Goal: Information Seeking & Learning: Learn about a topic

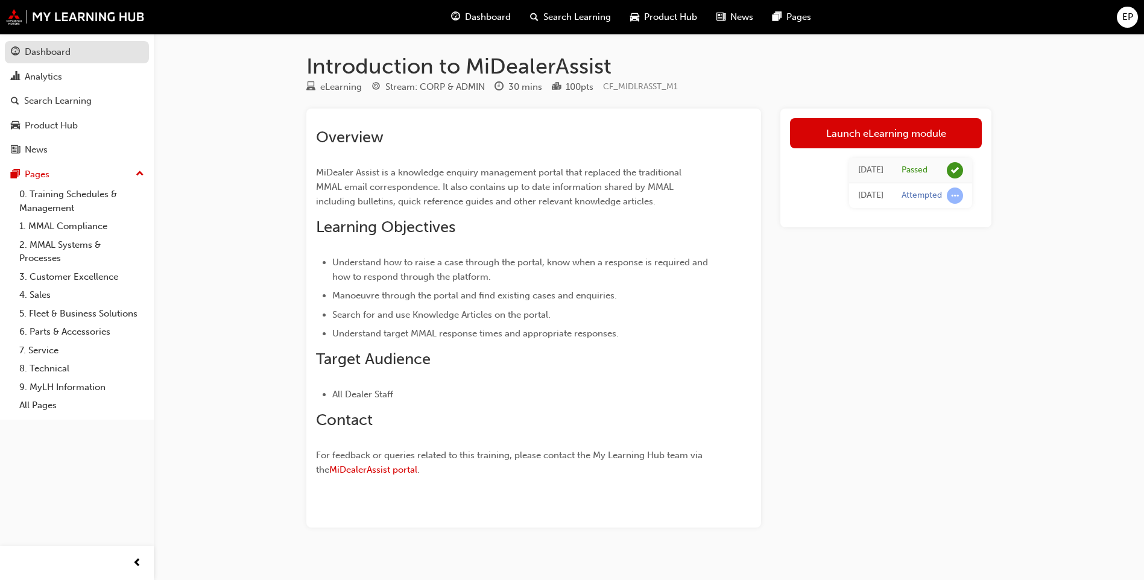
click at [74, 53] on div "Dashboard" at bounding box center [77, 52] width 132 height 15
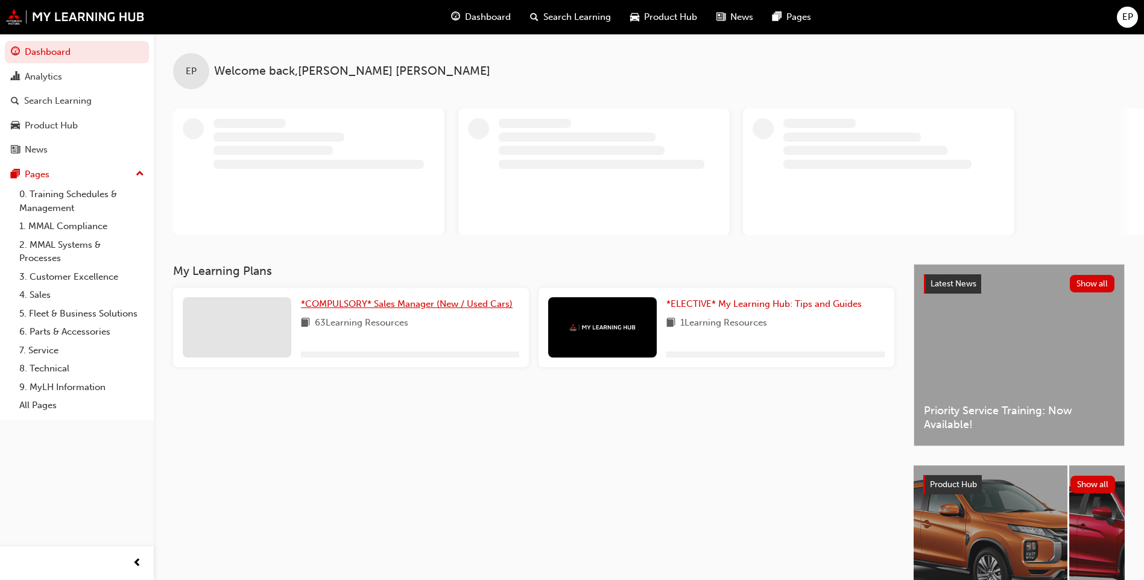
click at [455, 305] on span "*COMPULSORY* Sales Manager (New / Used Cars)" at bounding box center [407, 304] width 212 height 11
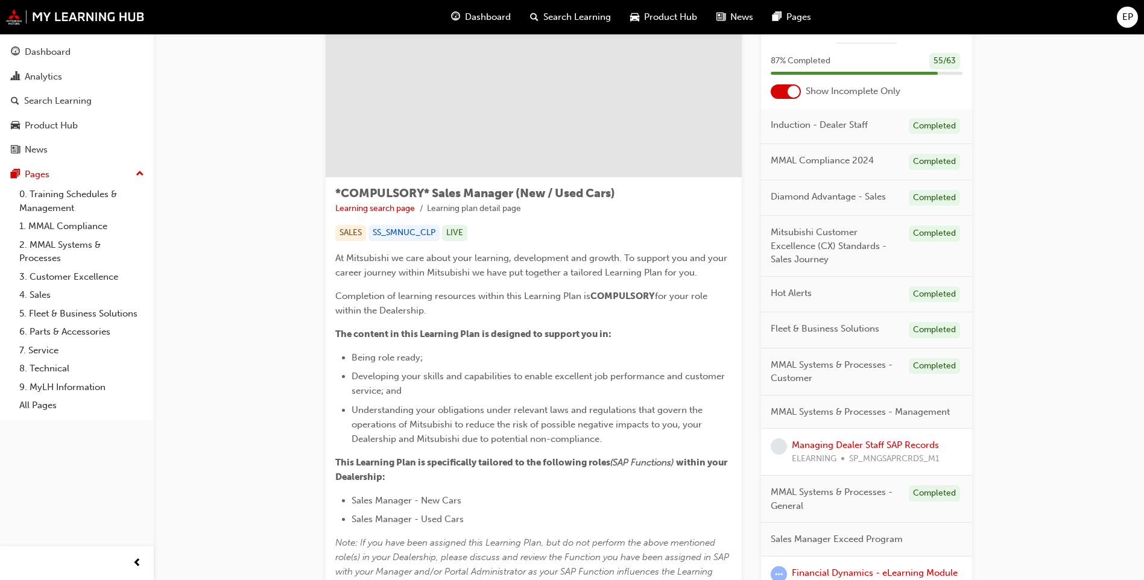
scroll to position [181, 0]
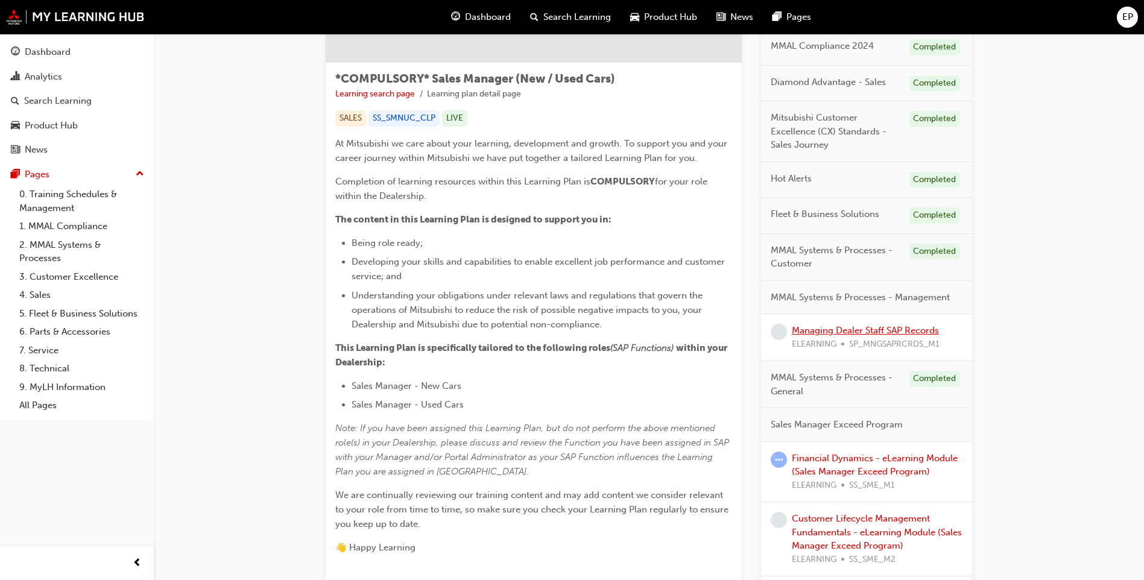
click at [868, 328] on link "Managing Dealer Staff SAP Records" at bounding box center [865, 330] width 147 height 11
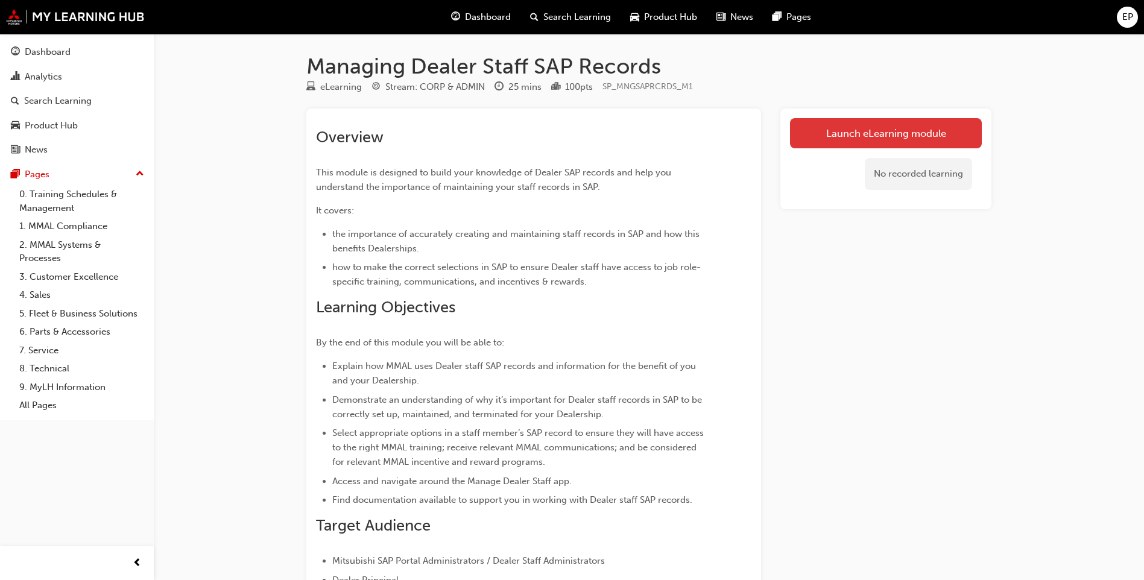
click at [868, 137] on link "Launch eLearning module" at bounding box center [886, 133] width 192 height 30
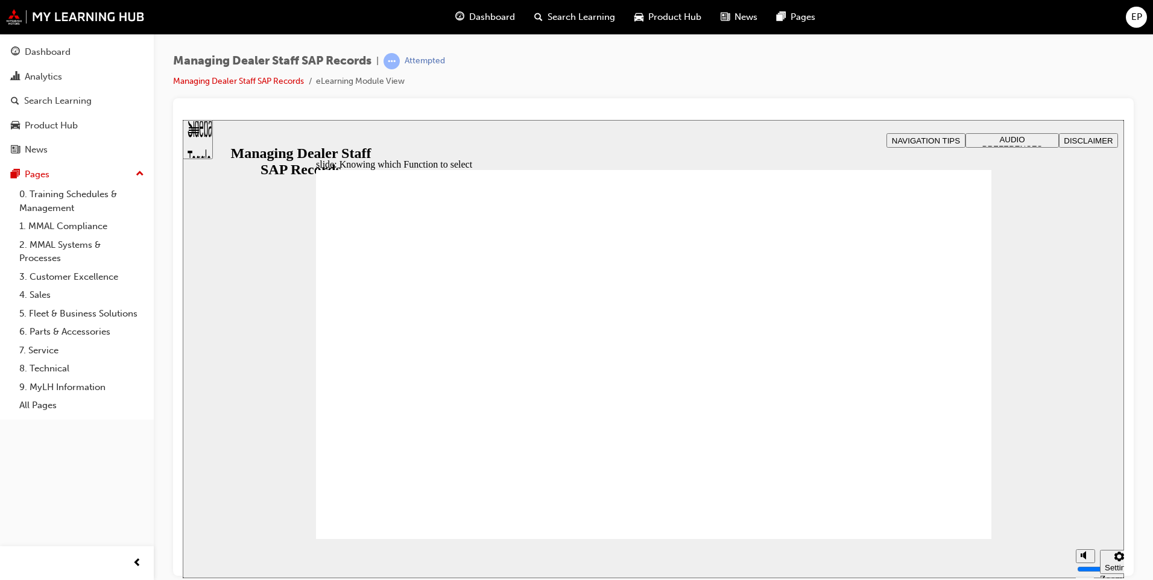
type input "123"
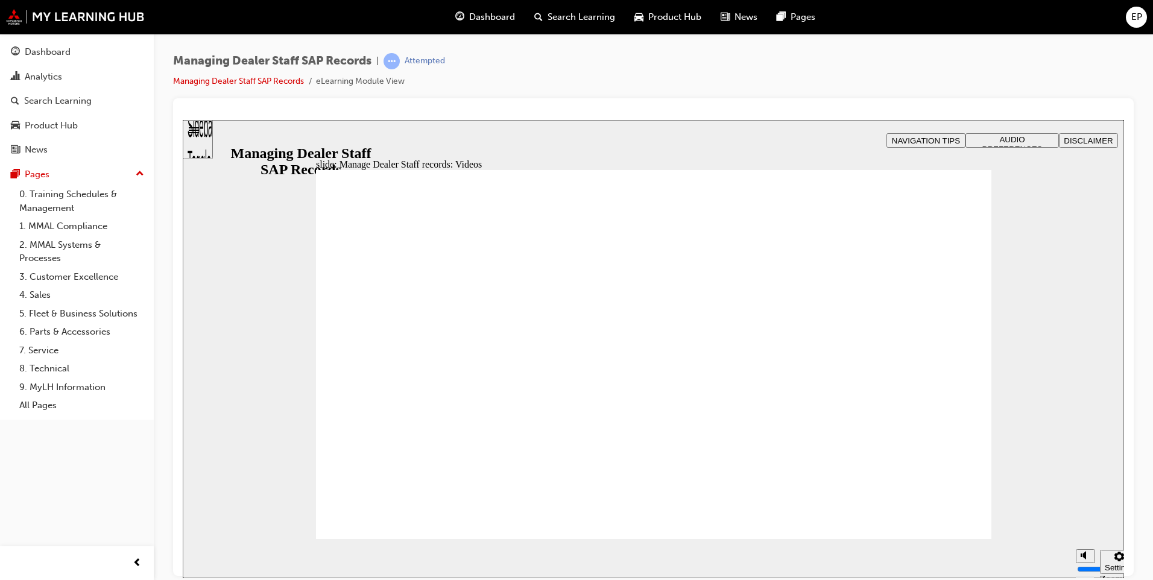
type input "127"
type input "254"
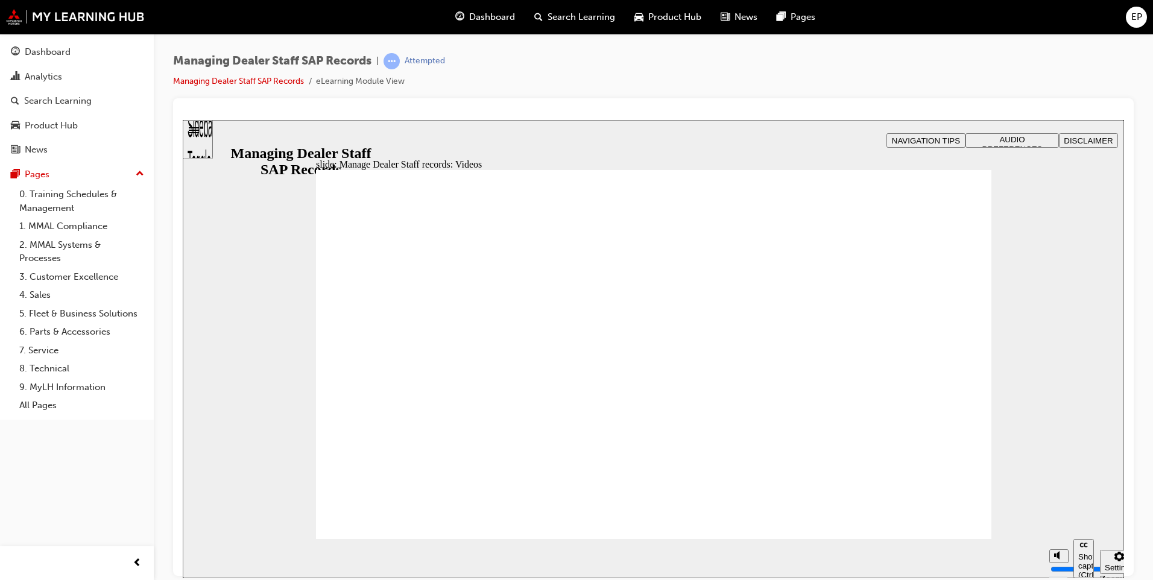
type input "75"
type input "144"
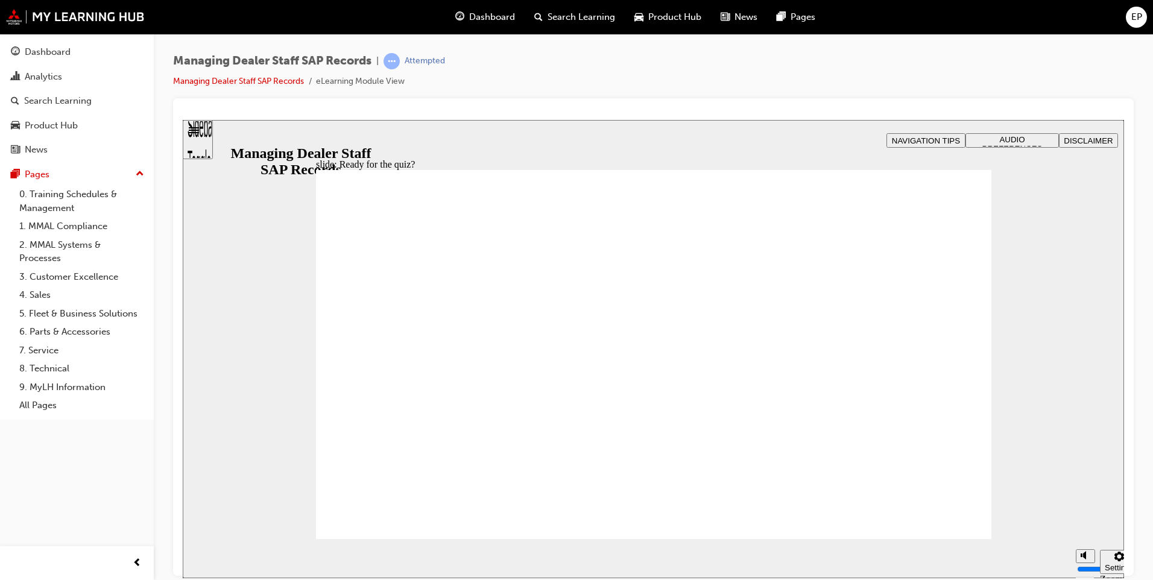
checkbox input "true"
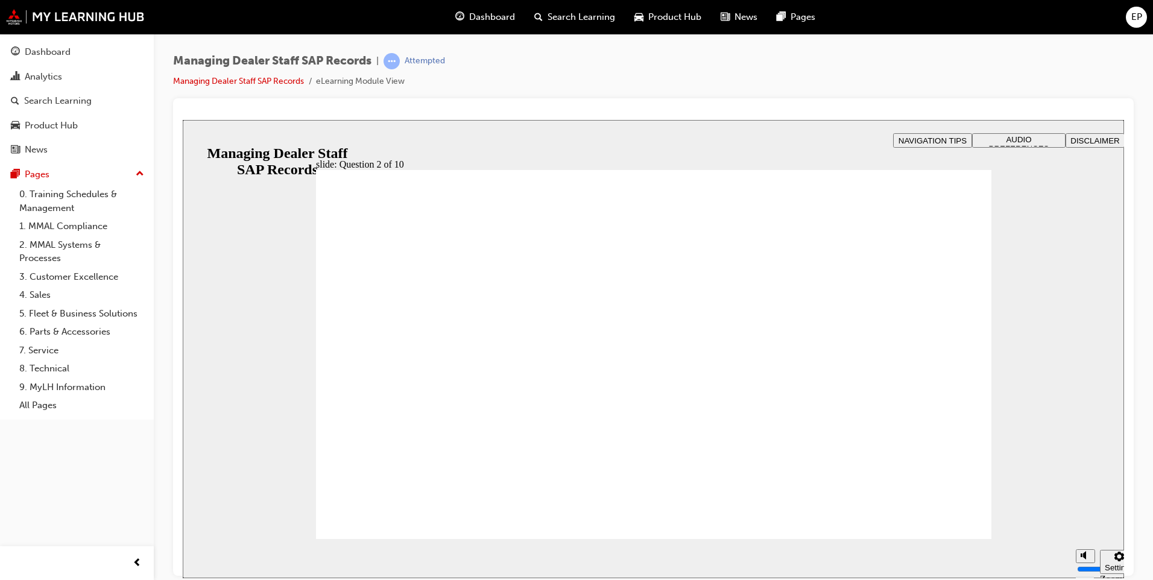
radio input "true"
drag, startPoint x: 658, startPoint y: 400, endPoint x: 456, endPoint y: 514, distance: 231.7
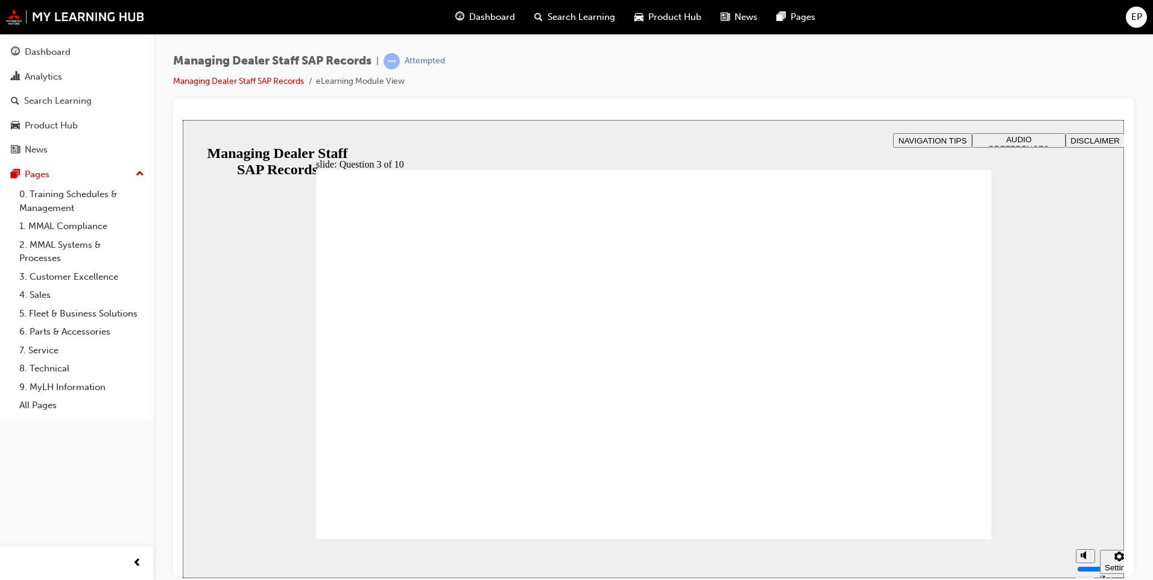
radio input "true"
checkbox input "true"
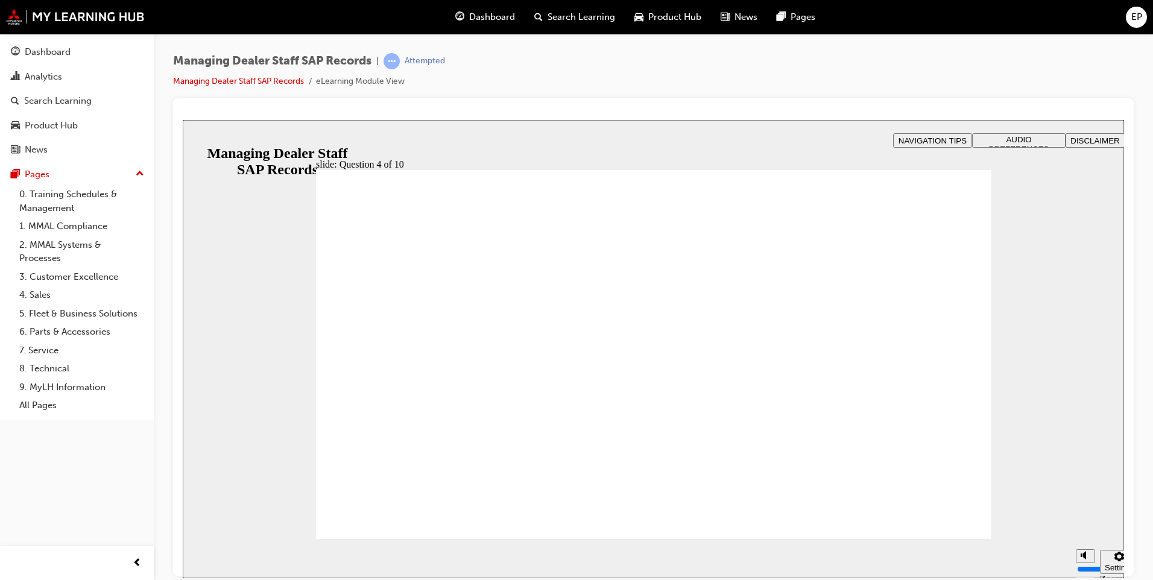
click at [574, 385] on button "OK" at bounding box center [562, 381] width 21 height 13
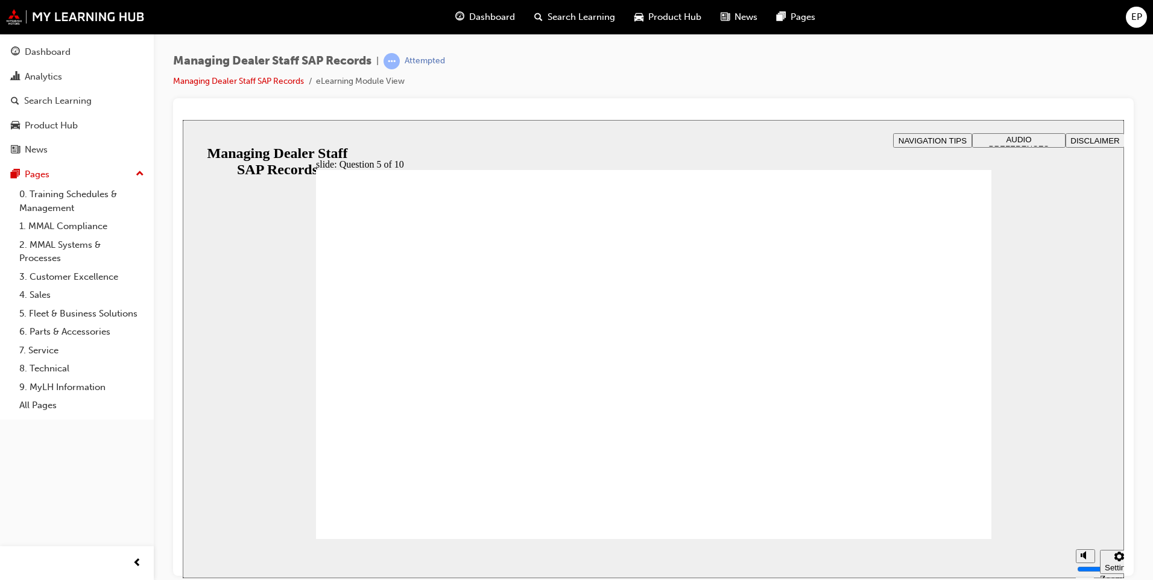
checkbox input "true"
radio input "true"
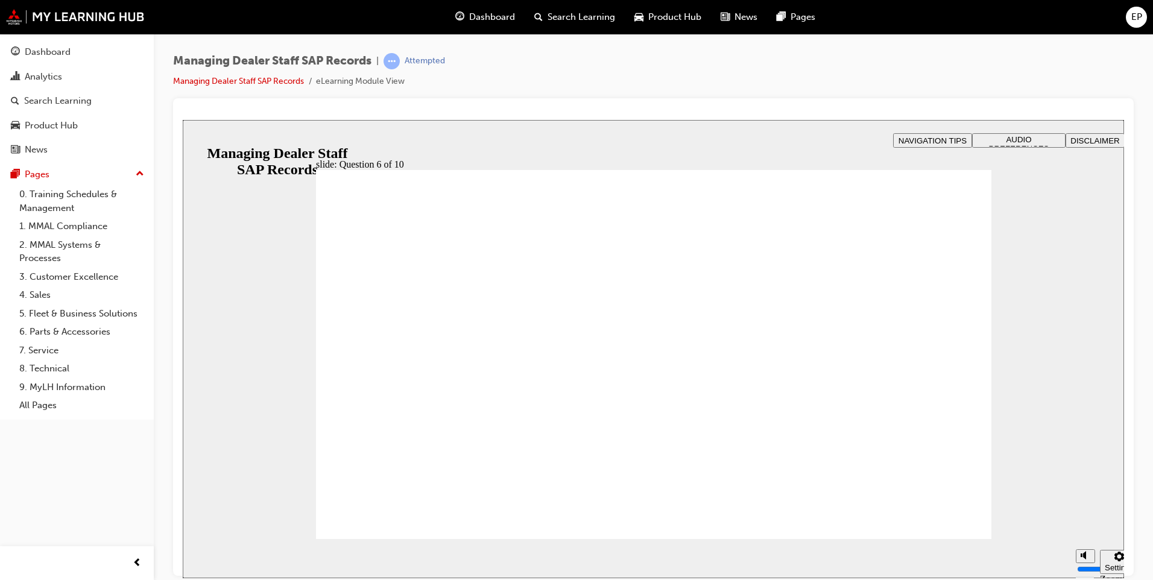
checkbox input "true"
radio input "true"
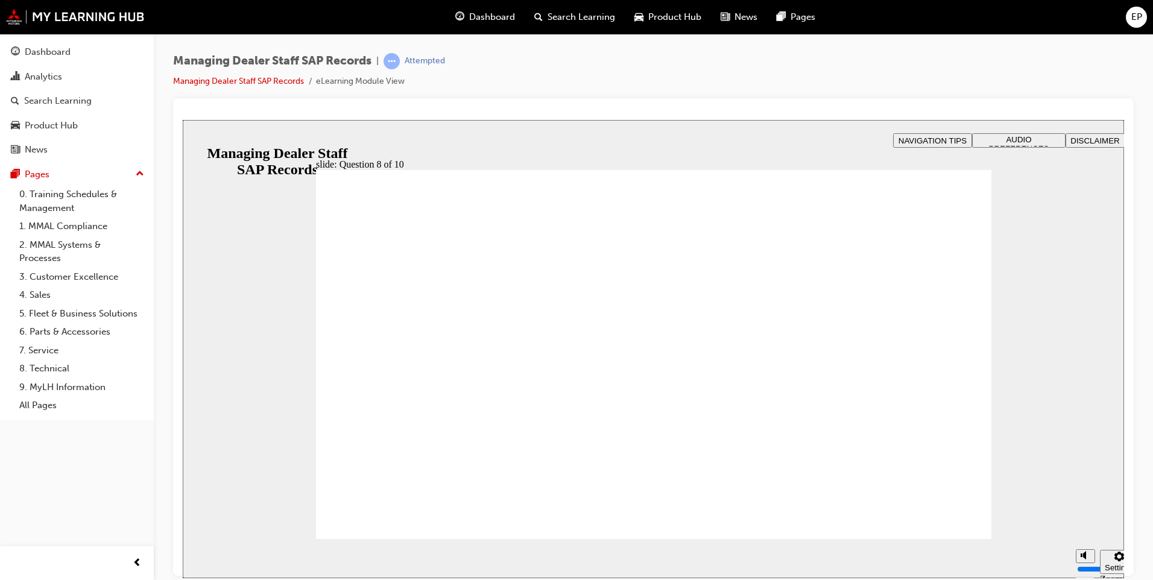
radio input "true"
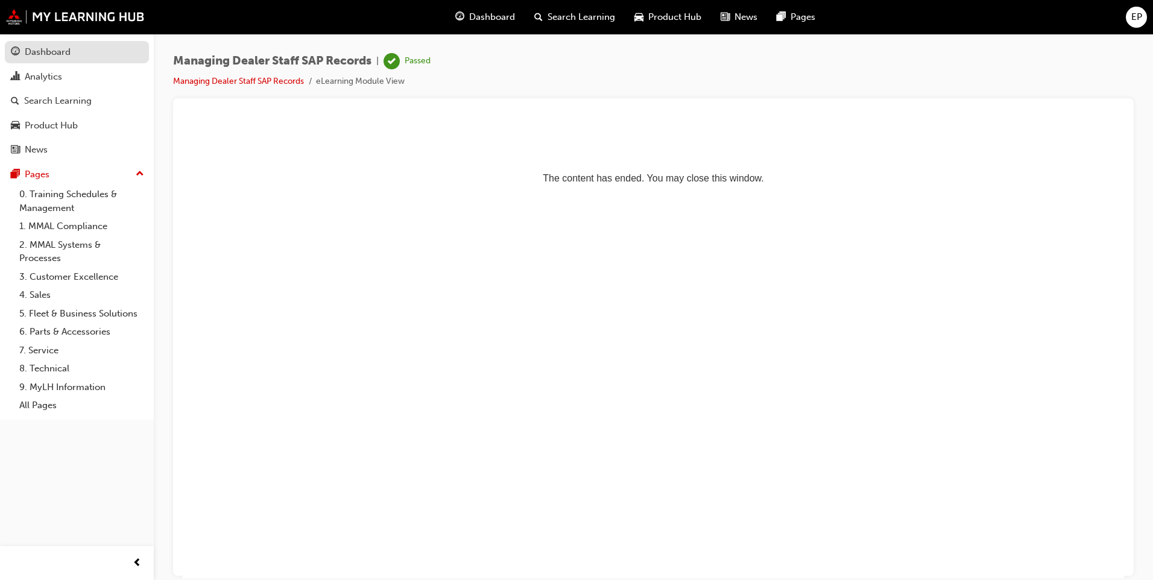
click at [72, 54] on div "Dashboard" at bounding box center [77, 52] width 132 height 15
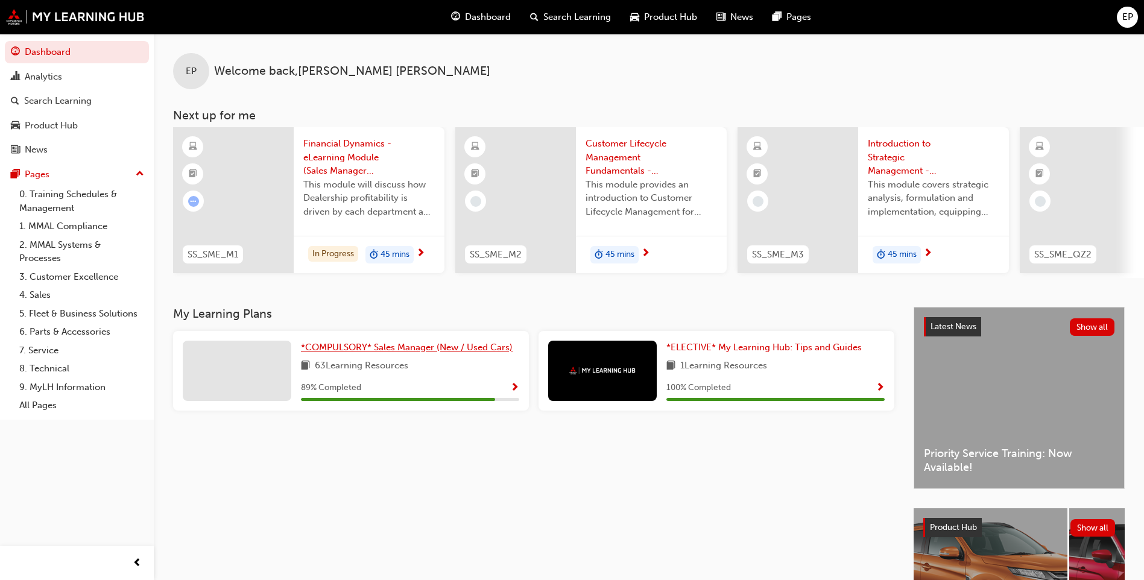
click at [433, 350] on span "*COMPULSORY* Sales Manager (New / Used Cars)" at bounding box center [407, 347] width 212 height 11
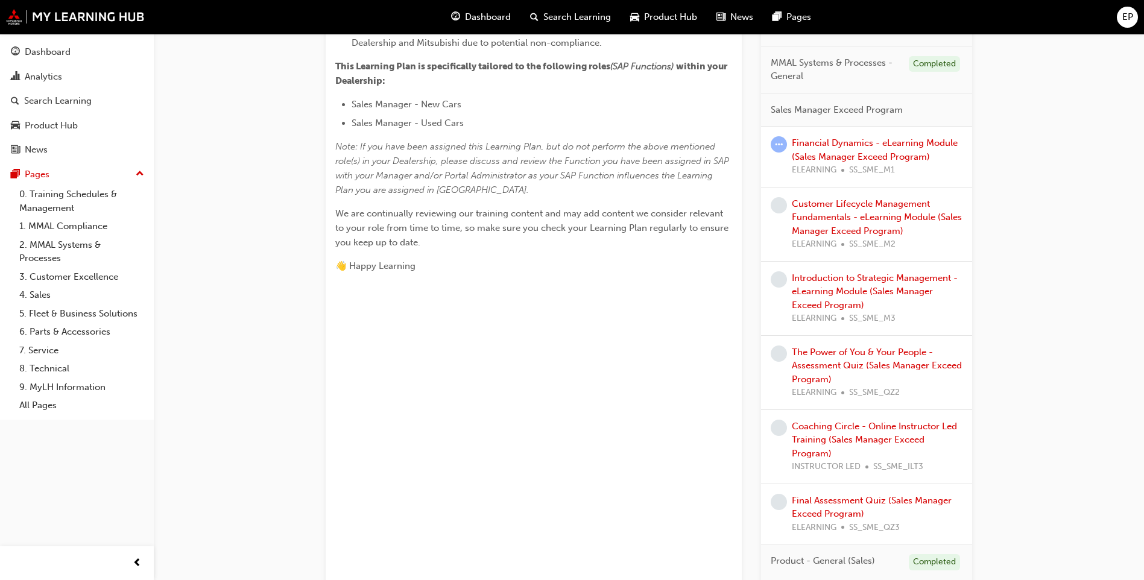
scroll to position [482, 0]
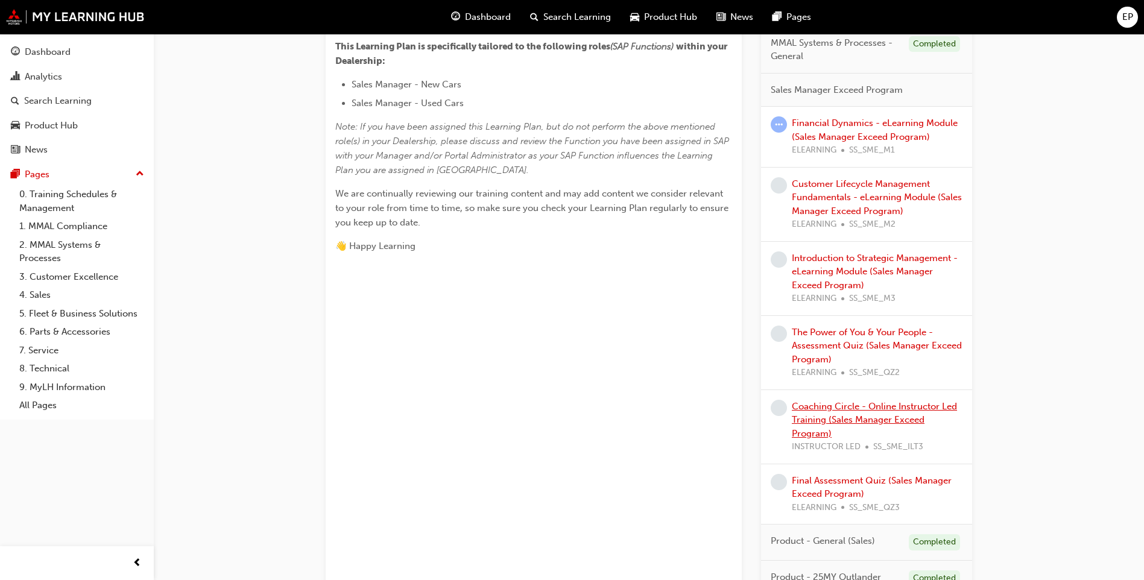
click at [902, 410] on link "Coaching Circle - Online Instructor Led Training (Sales Manager Exceed Program)" at bounding box center [874, 420] width 165 height 38
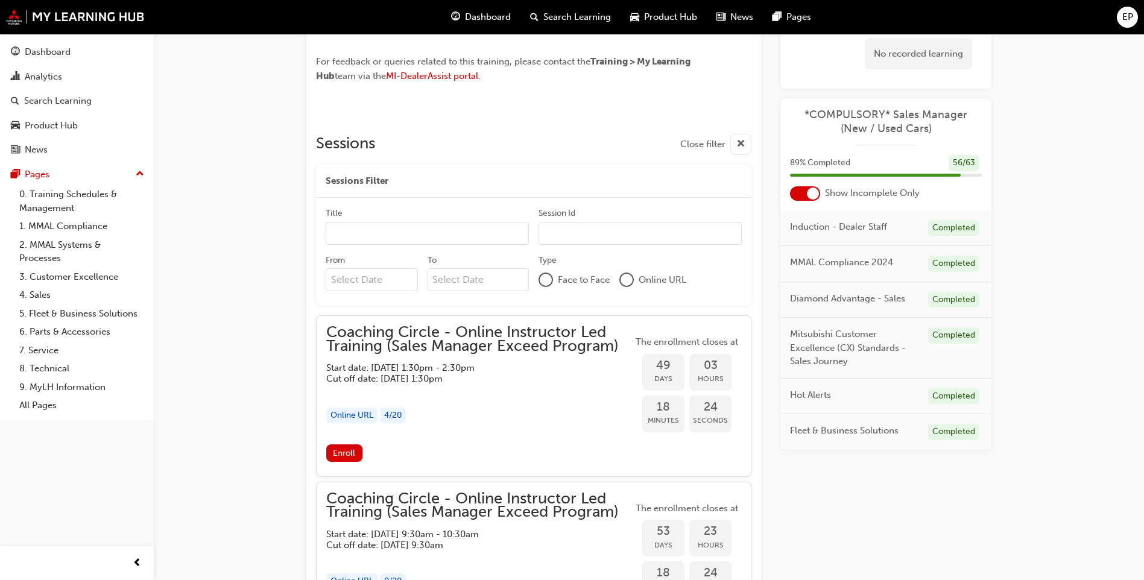
scroll to position [724, 0]
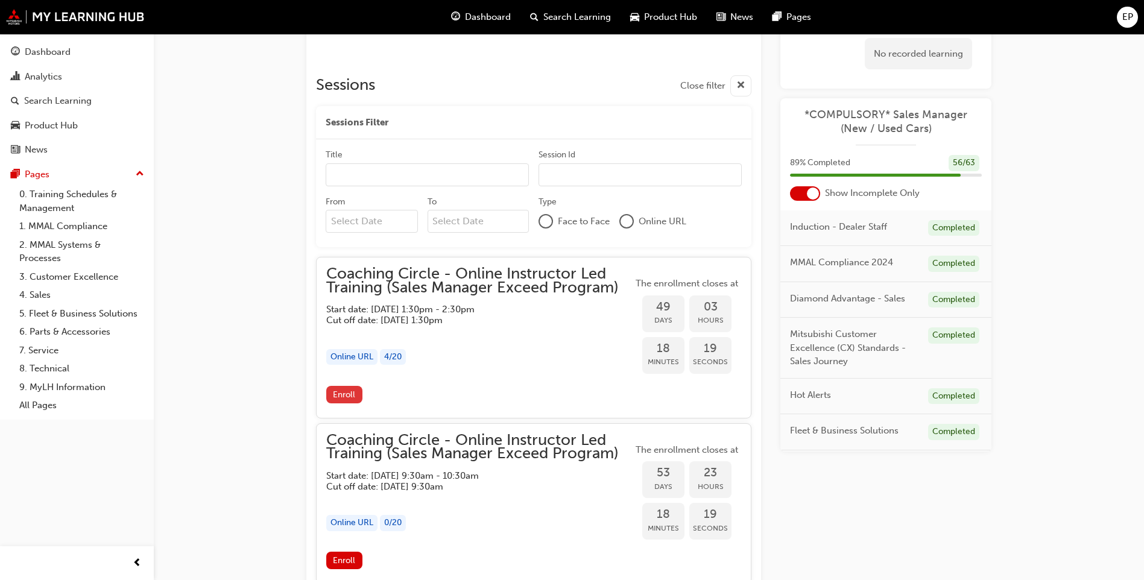
click at [343, 397] on span "Enroll" at bounding box center [344, 395] width 22 height 10
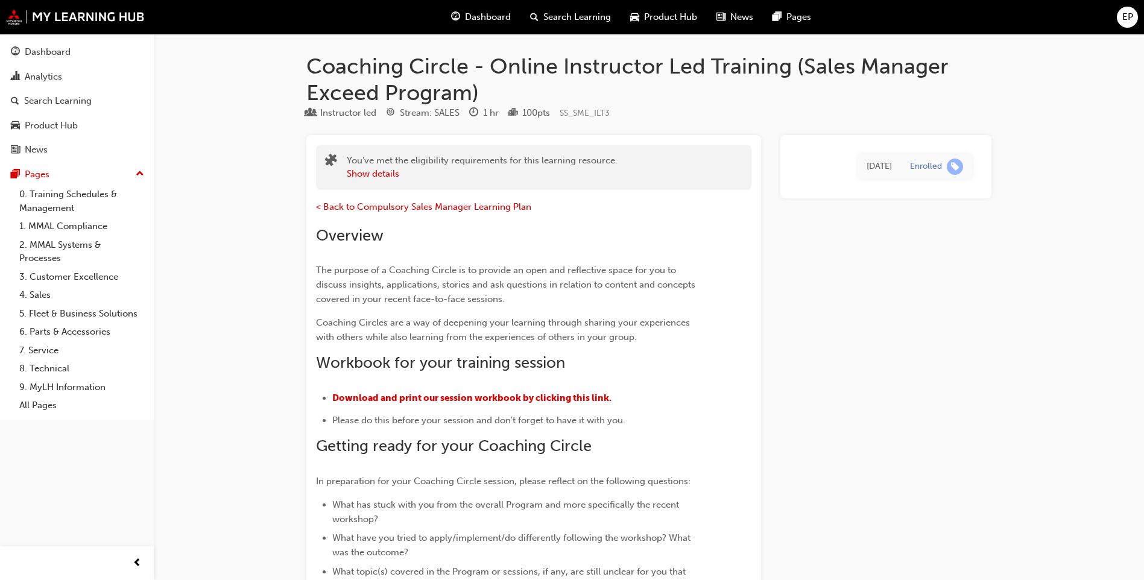
click at [736, 325] on div "< Back to Compulsory Sales Manager Learning Plan Overview The purpose of a Coac…" at bounding box center [533, 470] width 435 height 561
click at [408, 208] on span "< Back to Compulsory Sales Manager Learning Plan" at bounding box center [423, 206] width 215 height 11
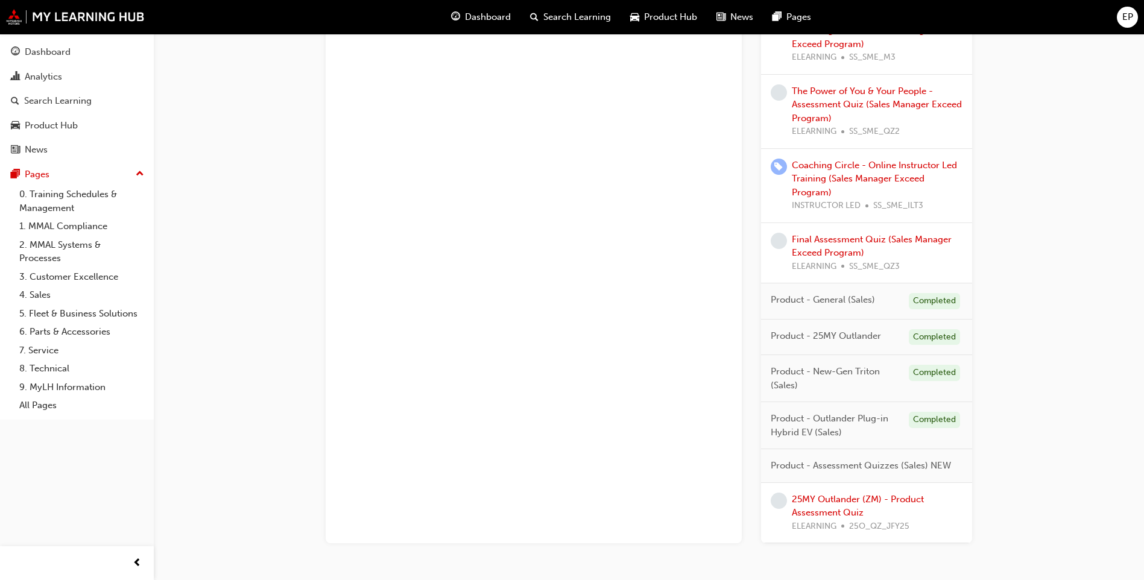
scroll to position [482, 0]
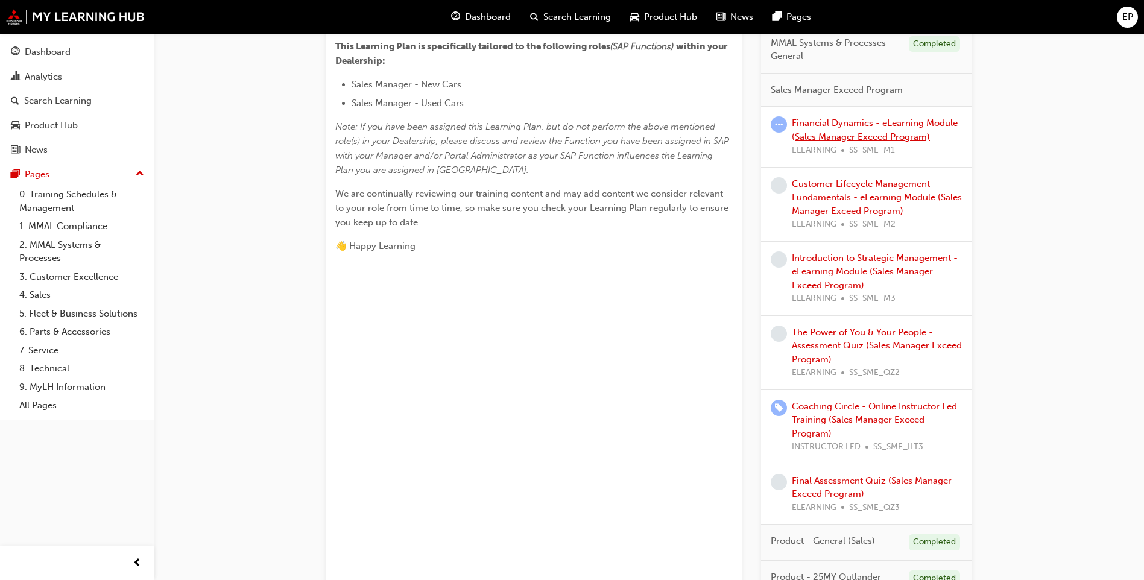
click at [893, 134] on link "Financial Dynamics - eLearning Module (Sales Manager Exceed Program)" at bounding box center [875, 130] width 166 height 25
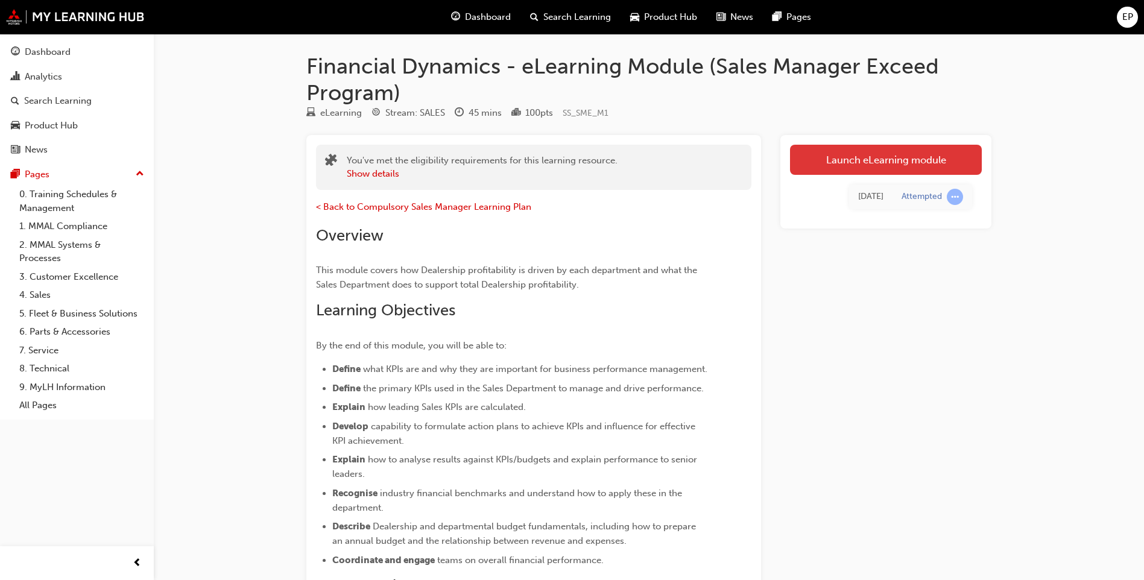
click at [884, 158] on link "Launch eLearning module" at bounding box center [886, 160] width 192 height 30
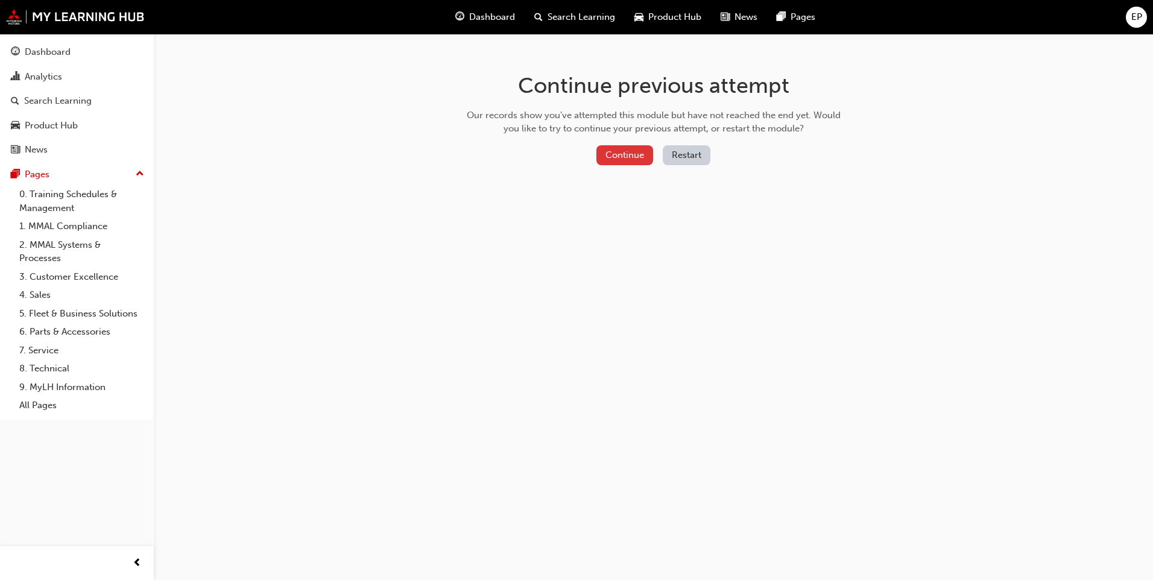
click at [623, 155] on button "Continue" at bounding box center [624, 155] width 57 height 20
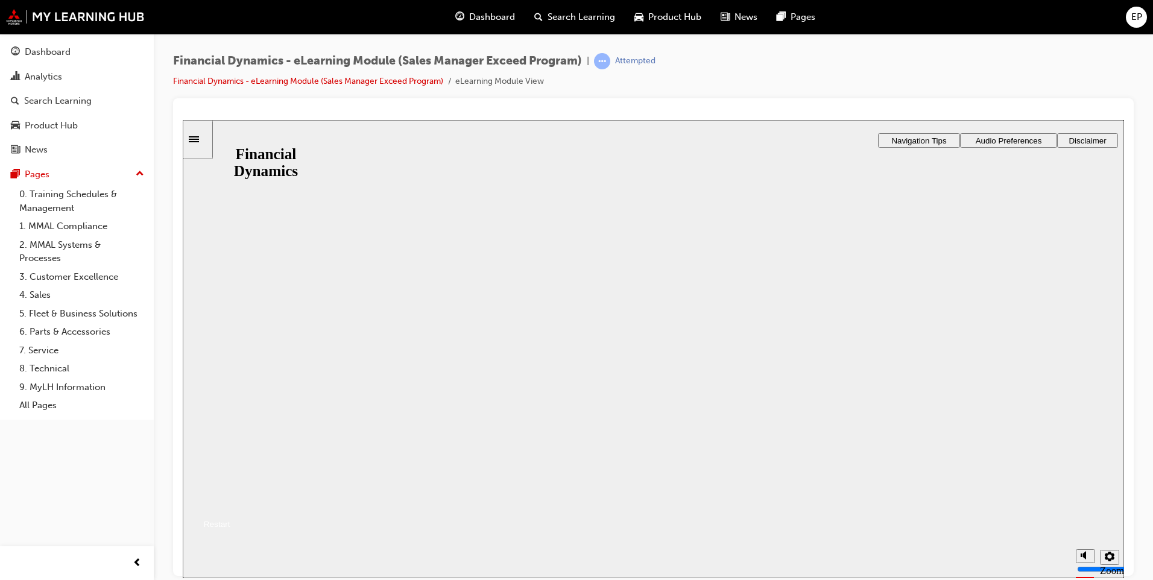
click at [230, 502] on button "Resume" at bounding box center [207, 510] width 48 height 16
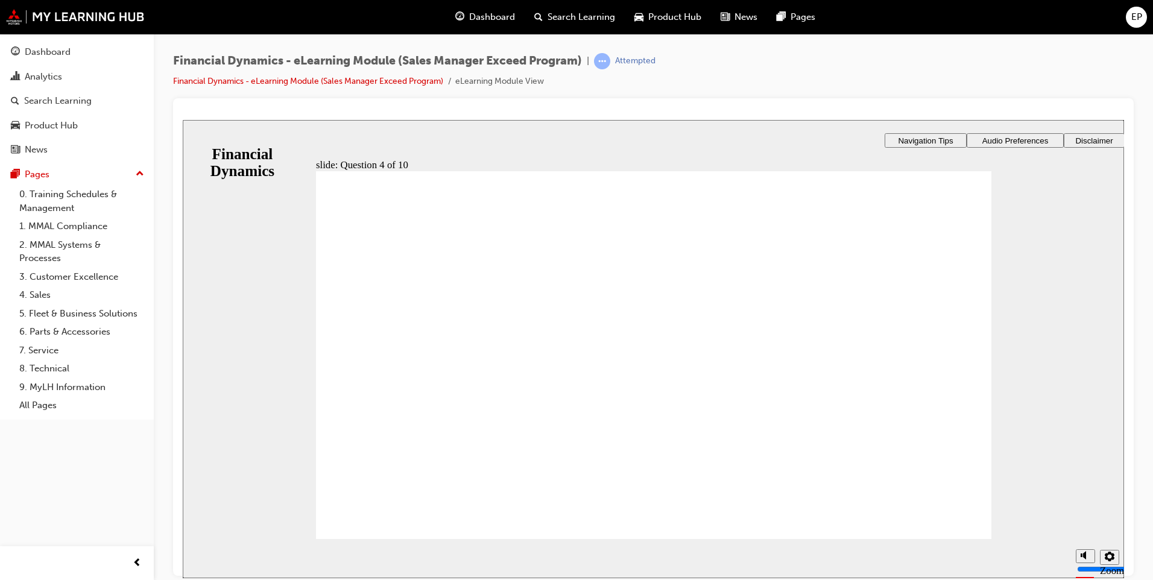
radio input "true"
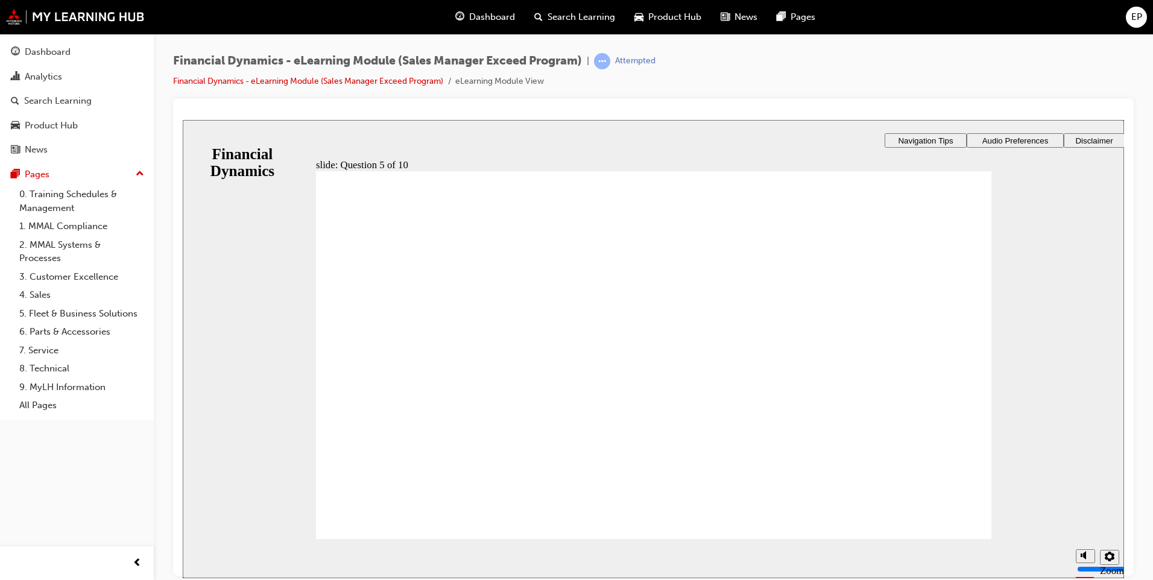
checkbox input "true"
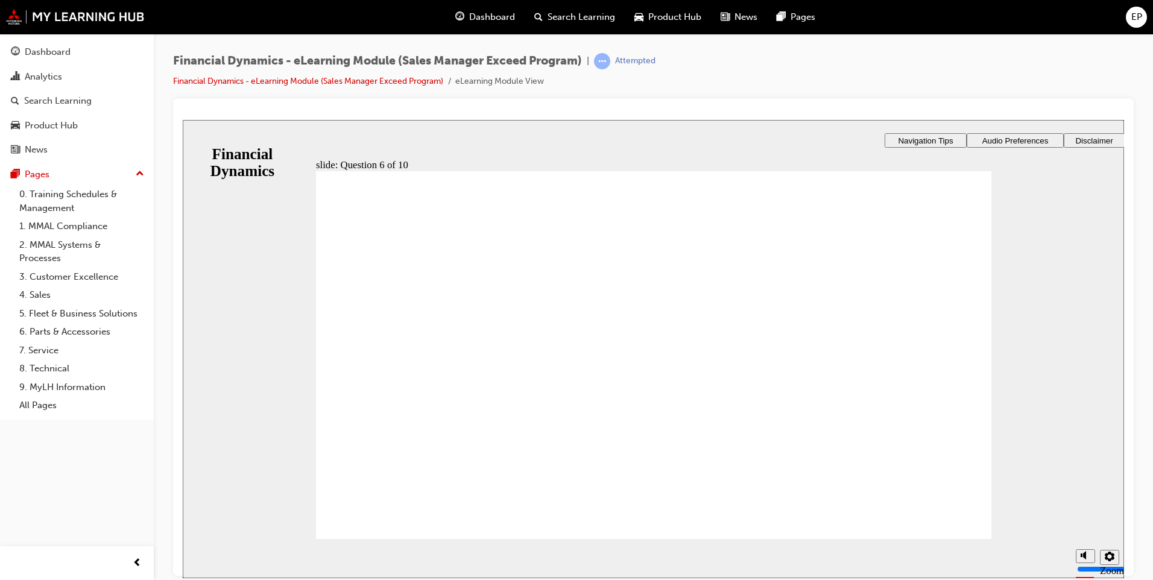
checkbox input "true"
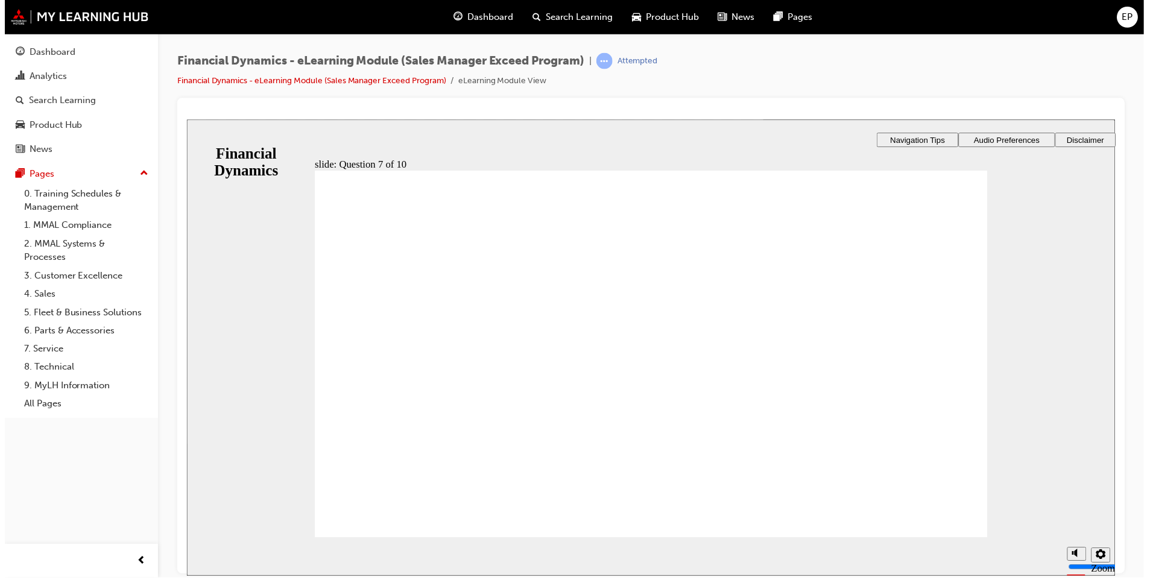
radio input "true"
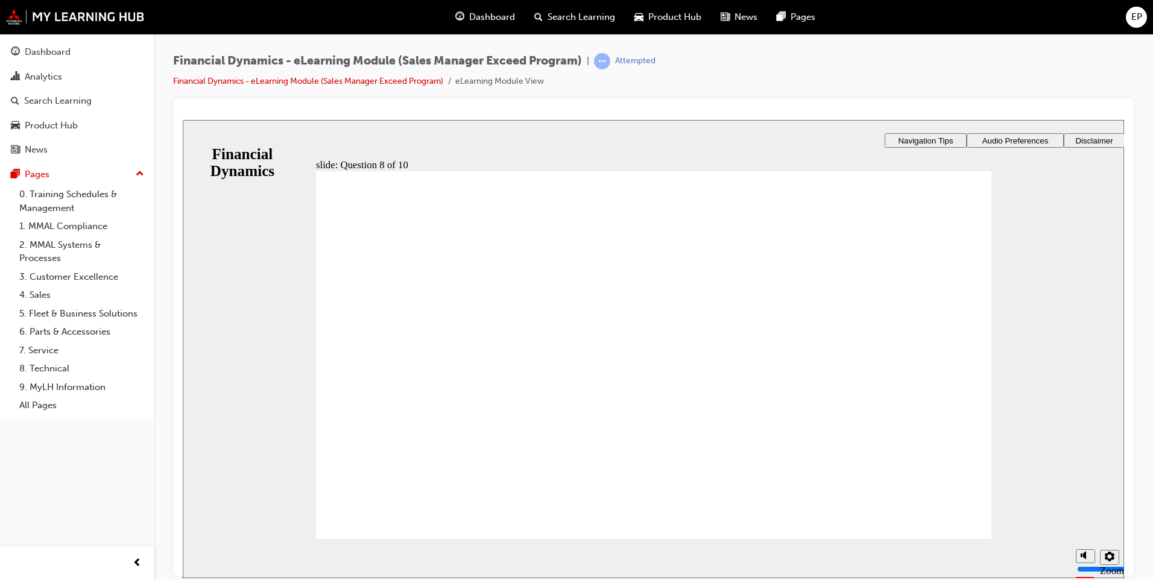
drag, startPoint x: 668, startPoint y: 451, endPoint x: 682, endPoint y: 476, distance: 29.4
radio input "true"
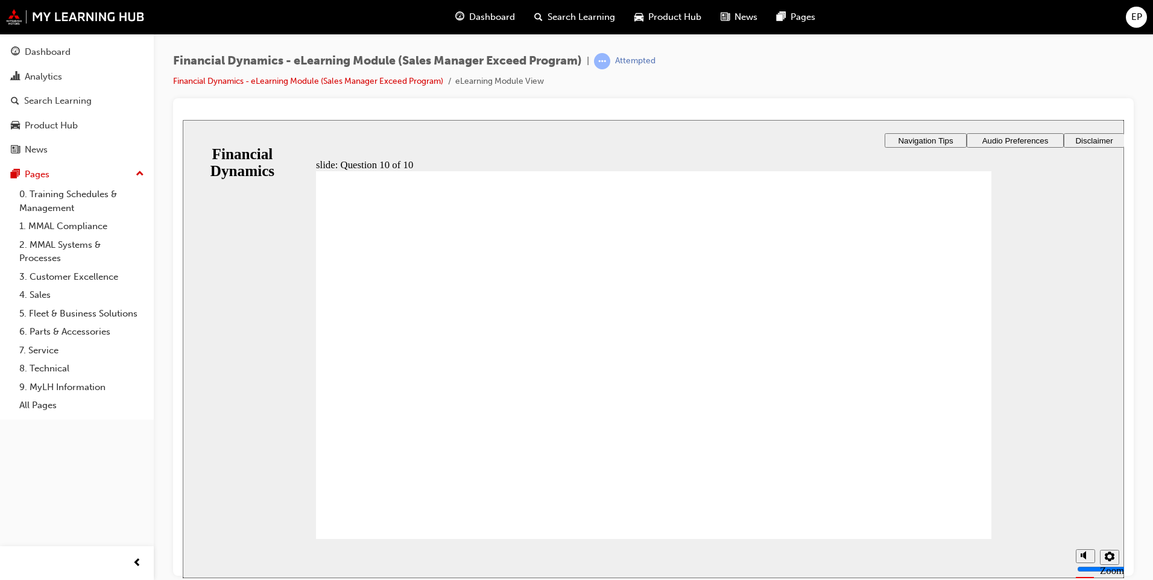
radio input "true"
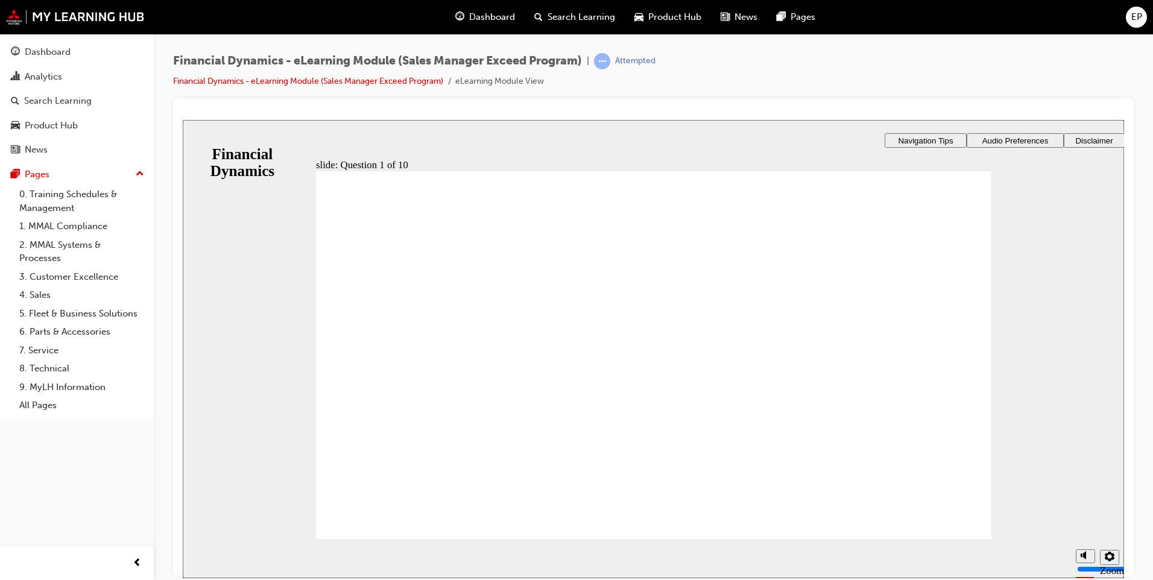
radio input "true"
checkbox input "true"
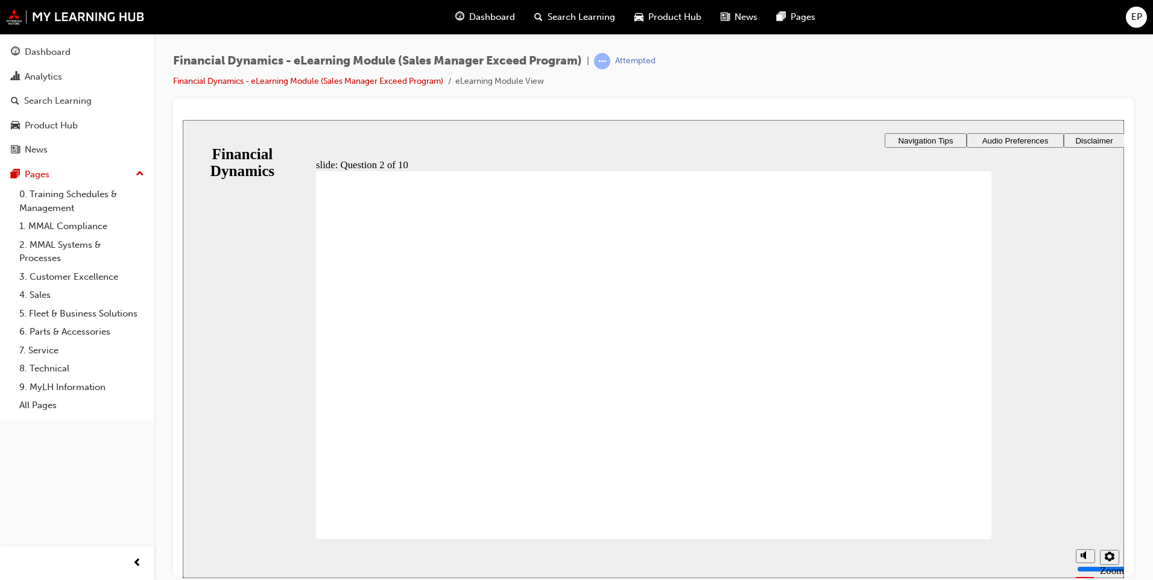
checkbox input "true"
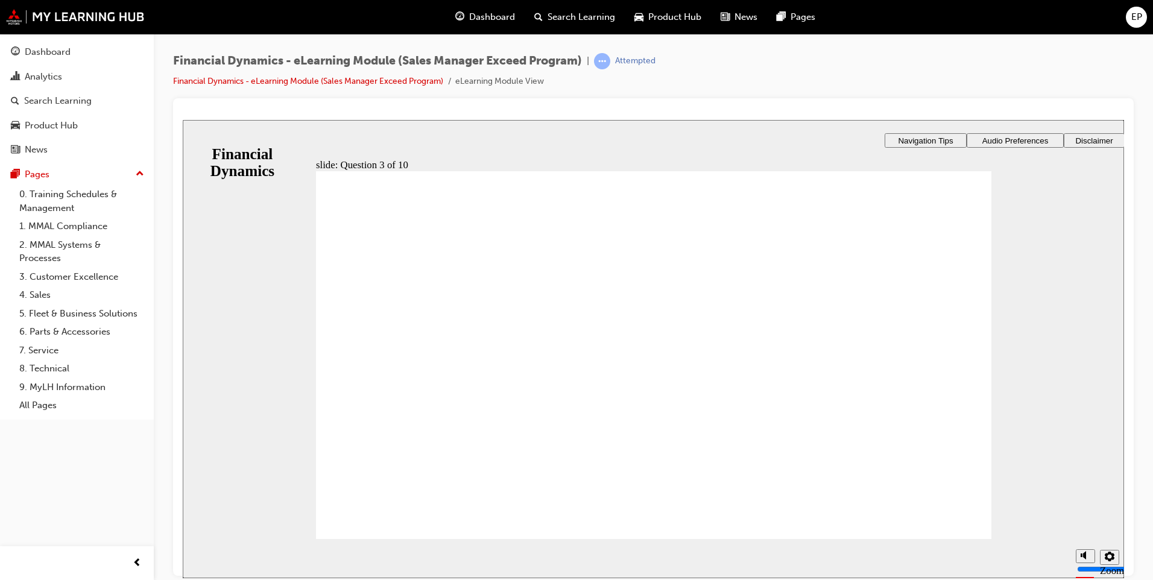
checkbox input "true"
radio input "true"
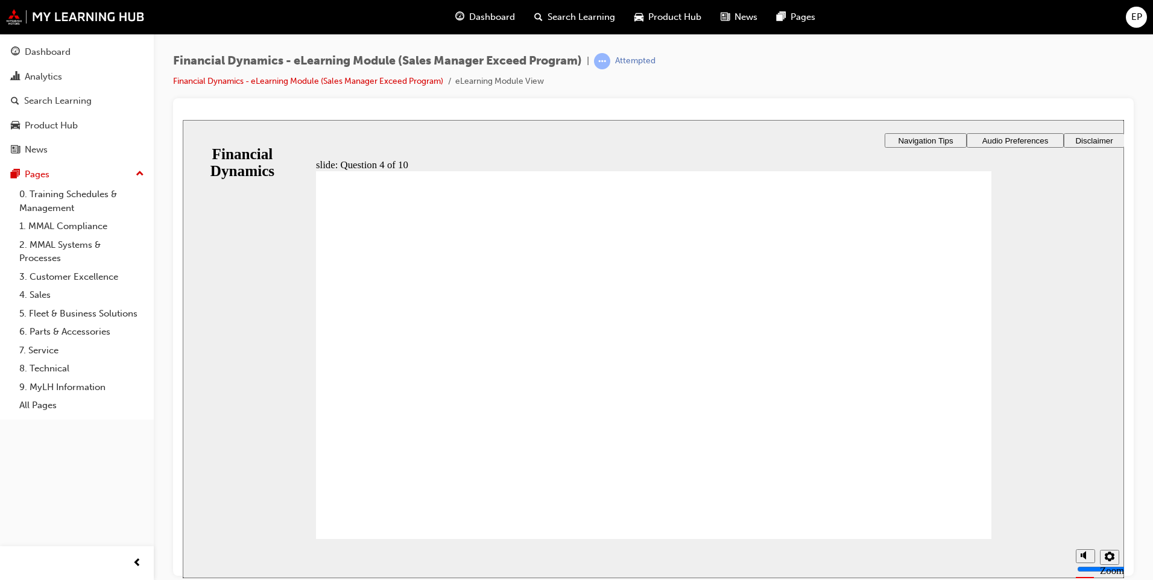
radio input "true"
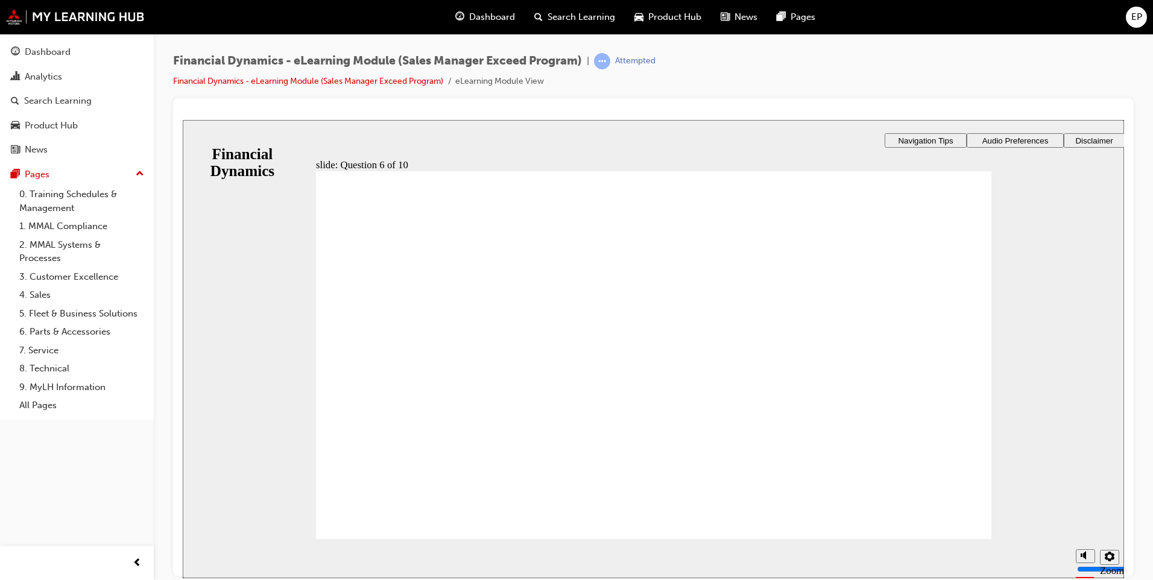
checkbox input "true"
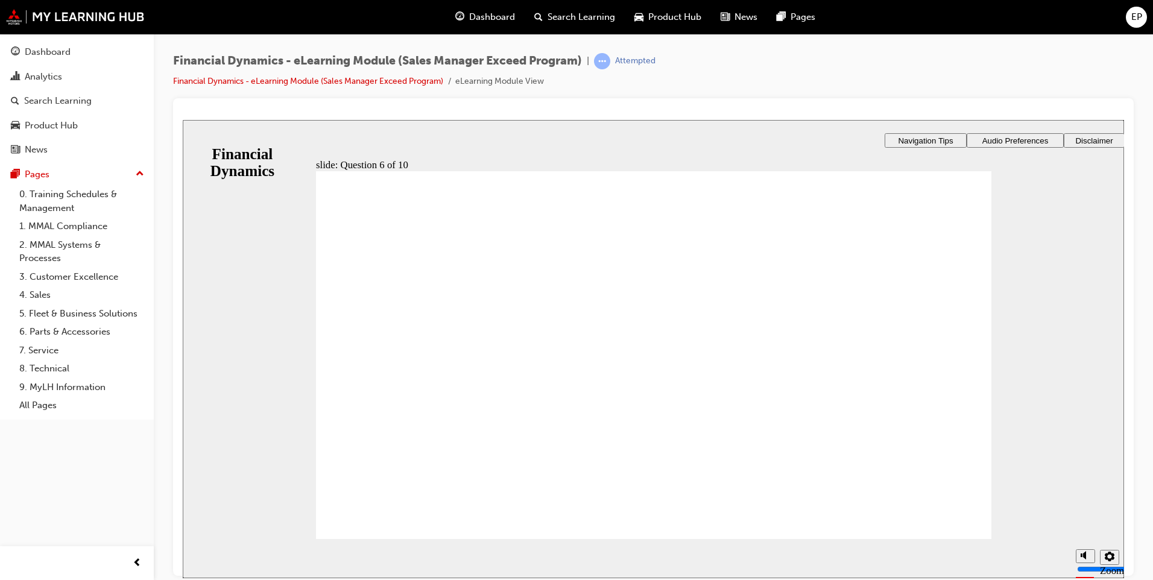
checkbox input "true"
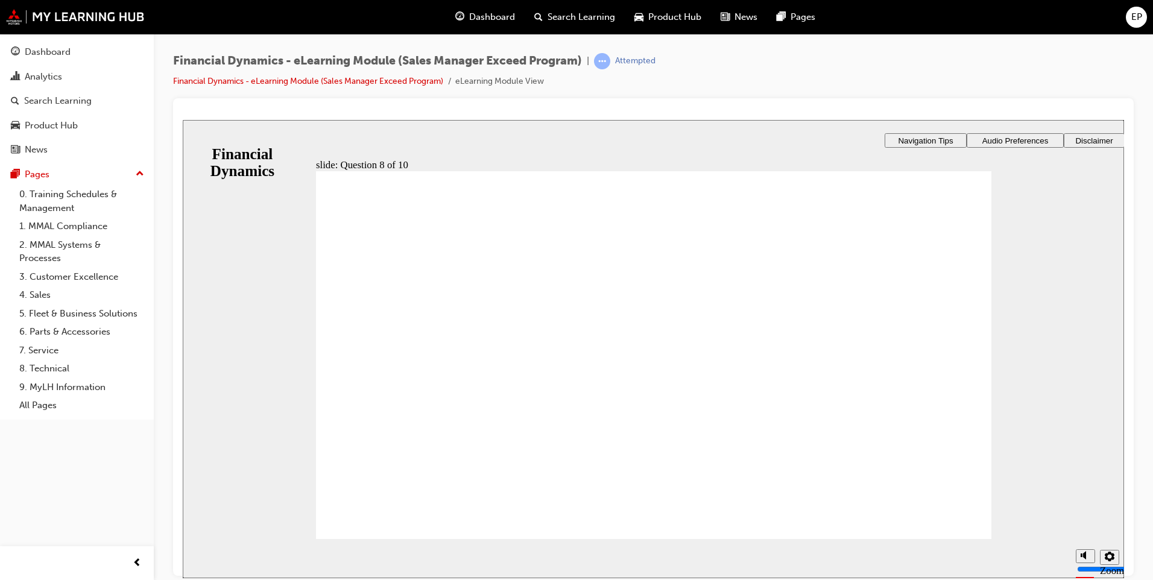
radio input "true"
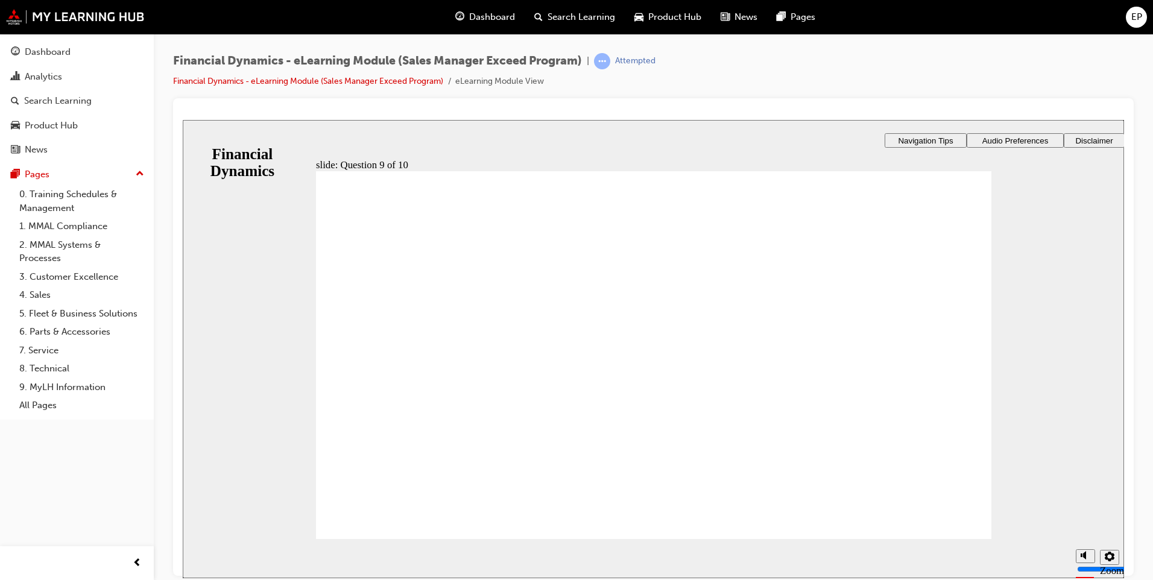
radio input "true"
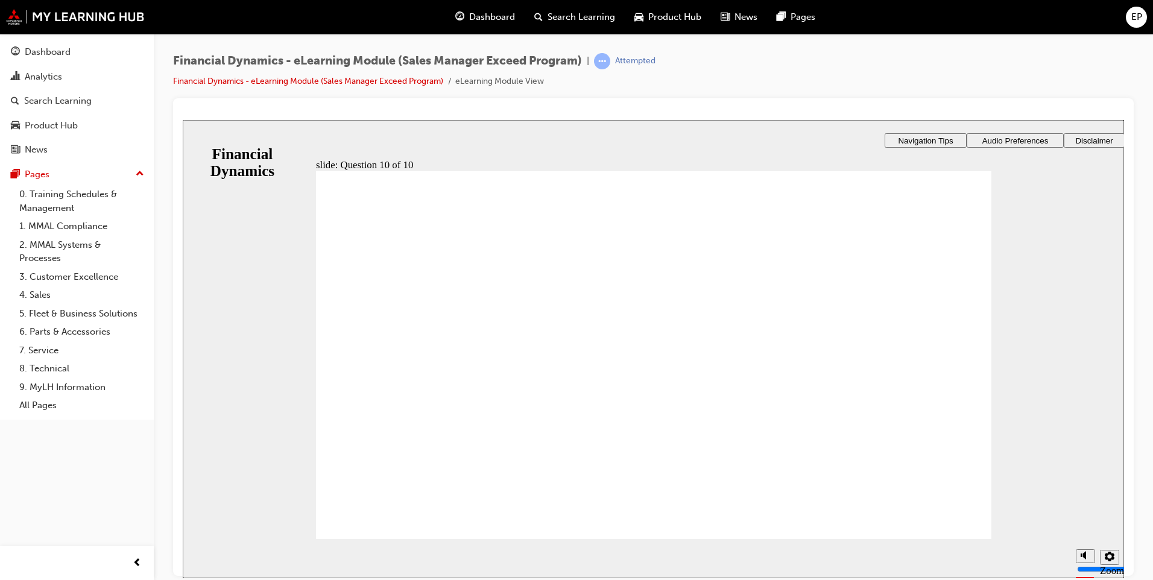
radio input "true"
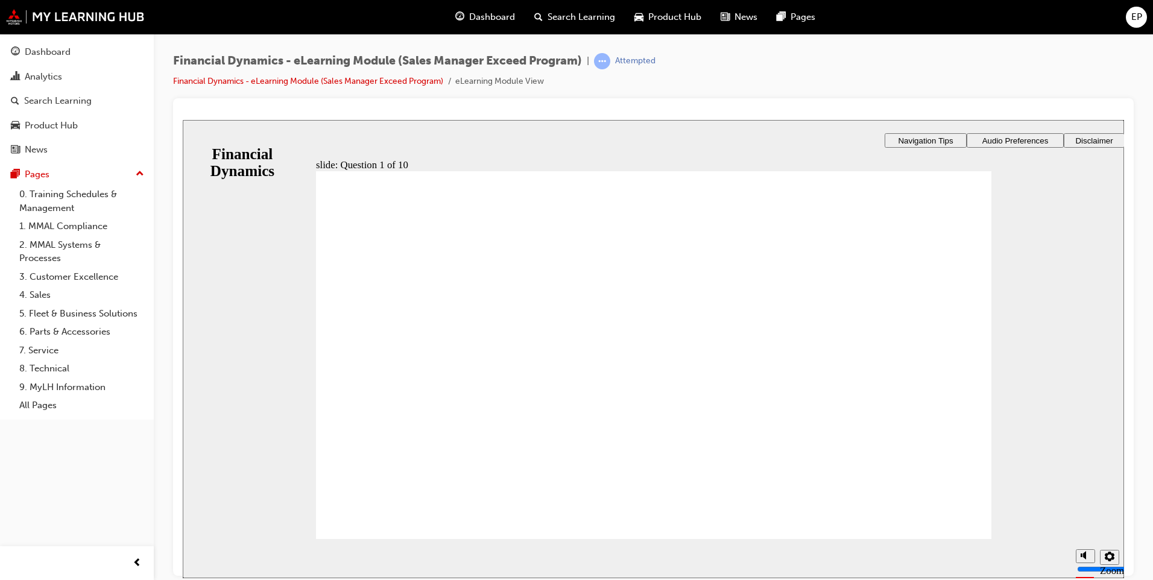
checkbox input "true"
drag, startPoint x: 459, startPoint y: 303, endPoint x: 460, endPoint y: 316, distance: 12.7
checkbox input "true"
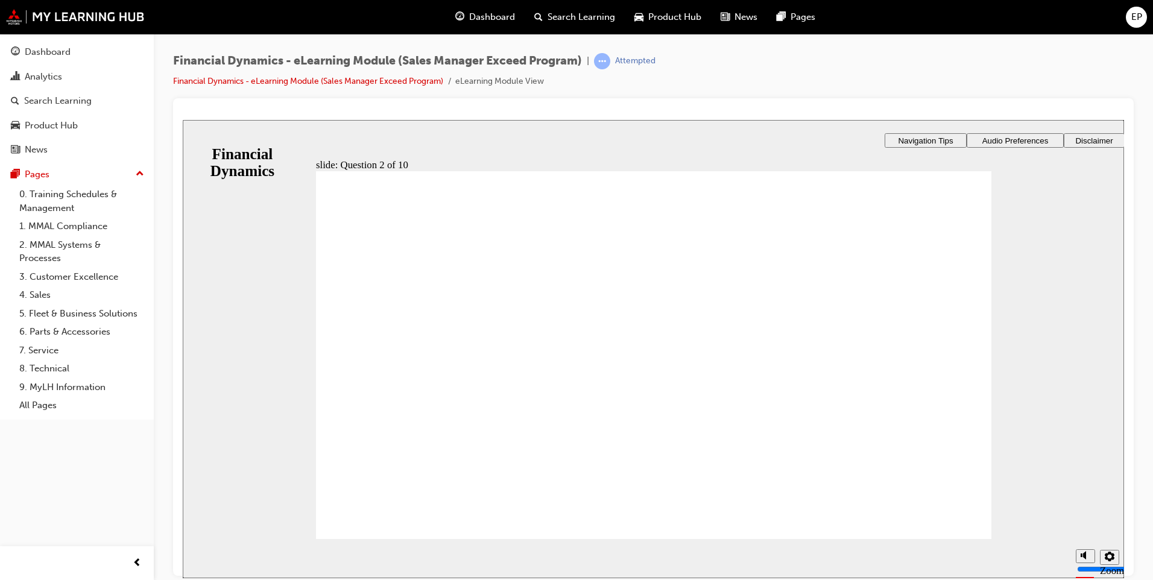
drag, startPoint x: 461, startPoint y: 359, endPoint x: 460, endPoint y: 376, distance: 16.3
checkbox input "true"
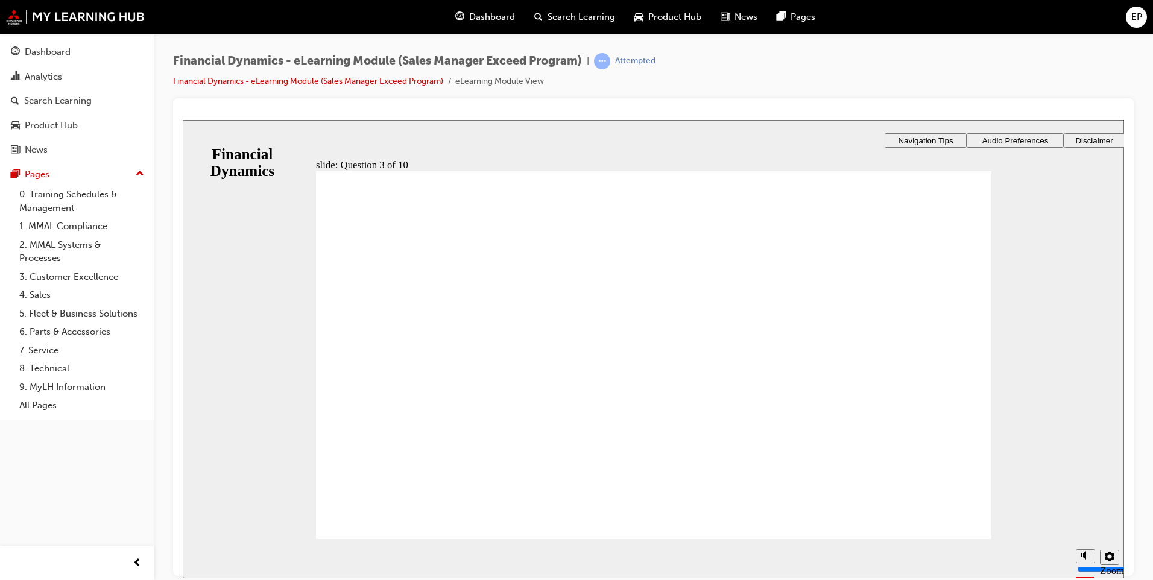
checkbox input "false"
checkbox input "true"
radio input "true"
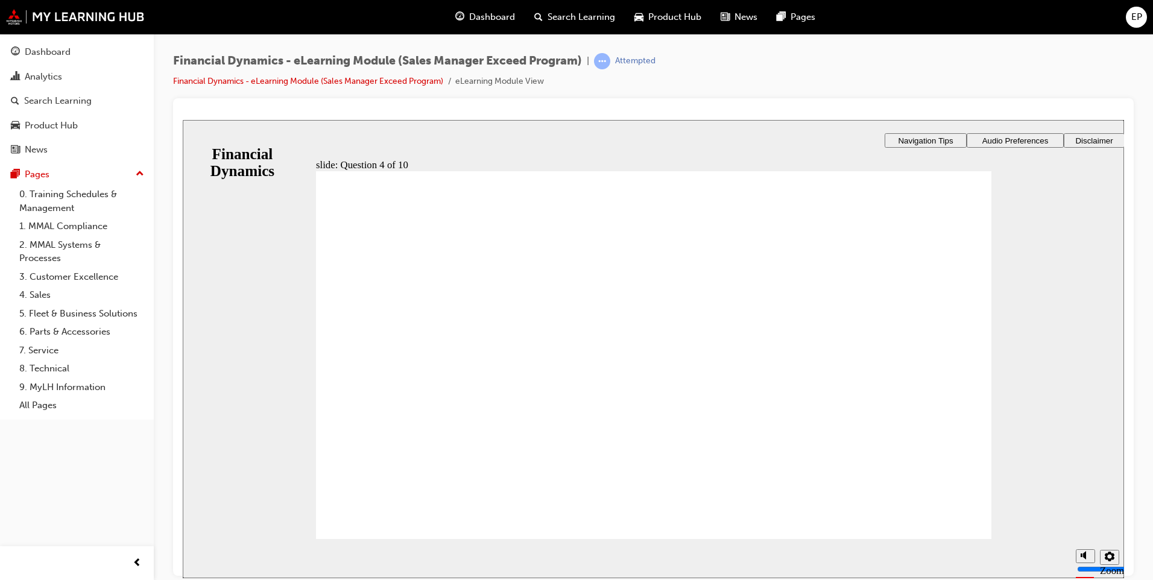
radio input "true"
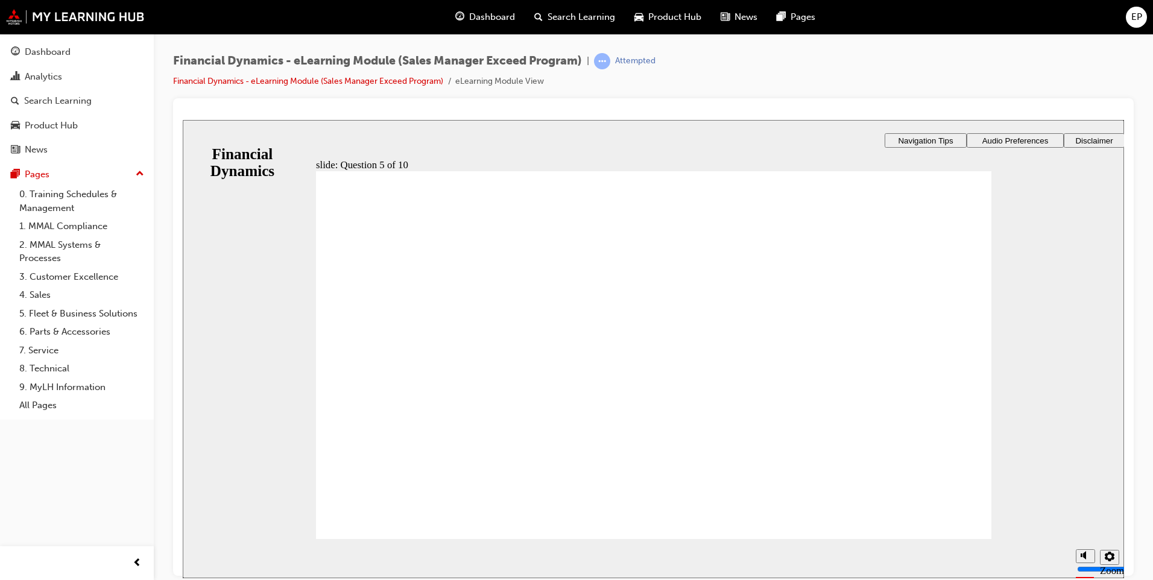
checkbox input "true"
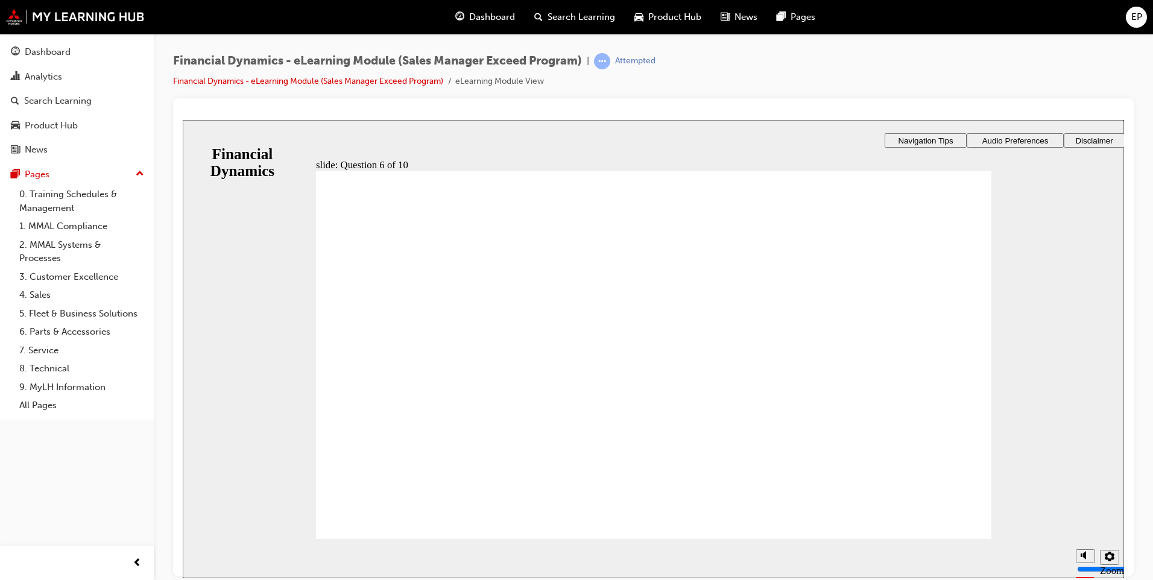
checkbox input "false"
checkbox input "true"
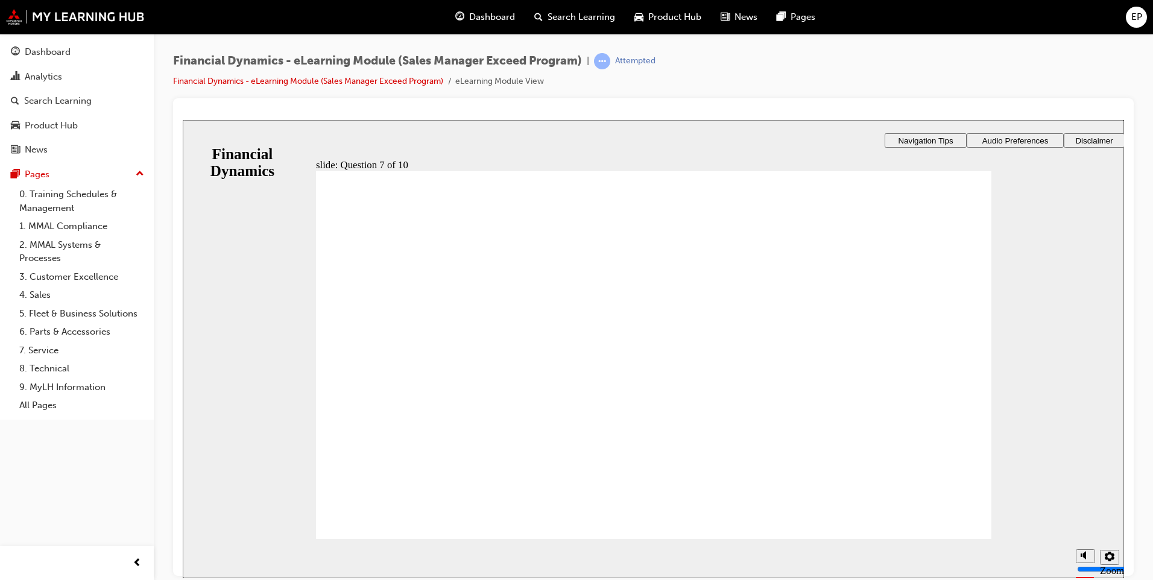
checkbox input "true"
radio input "true"
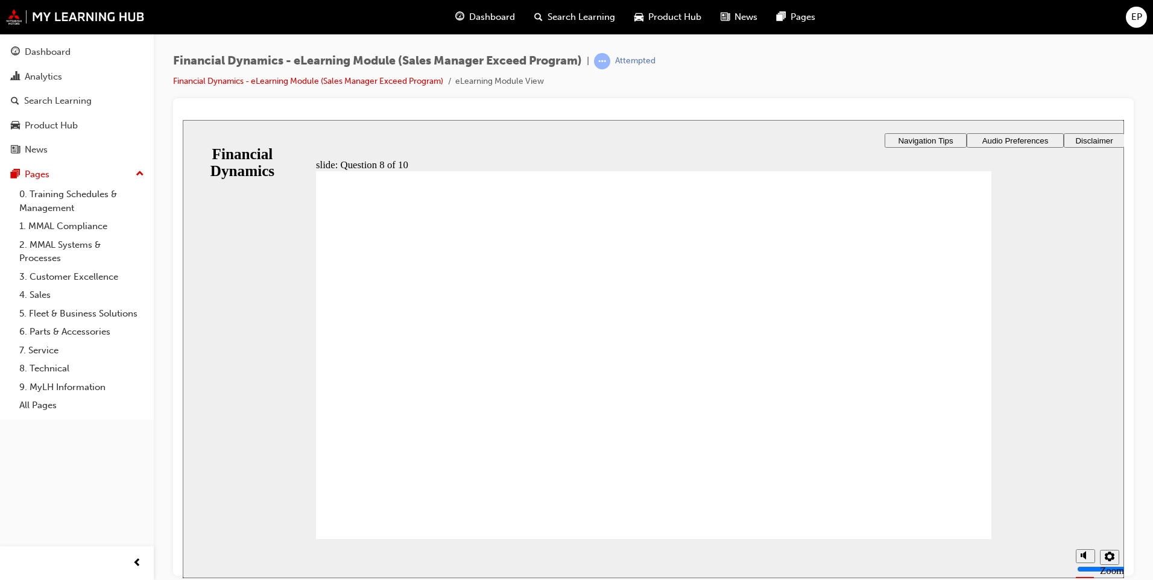
radio input "false"
radio input "true"
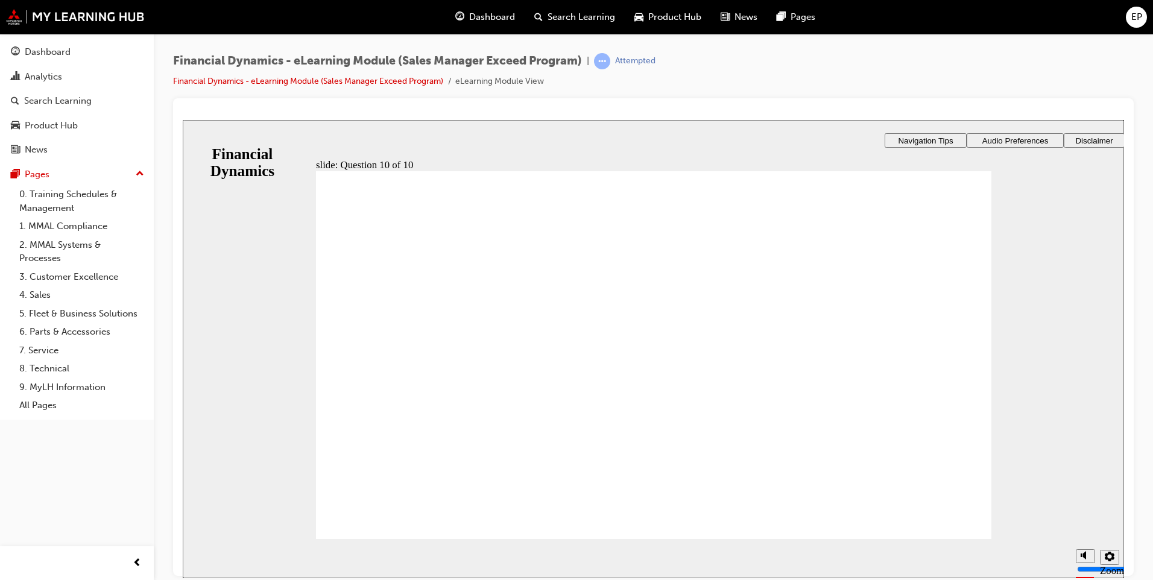
radio input "true"
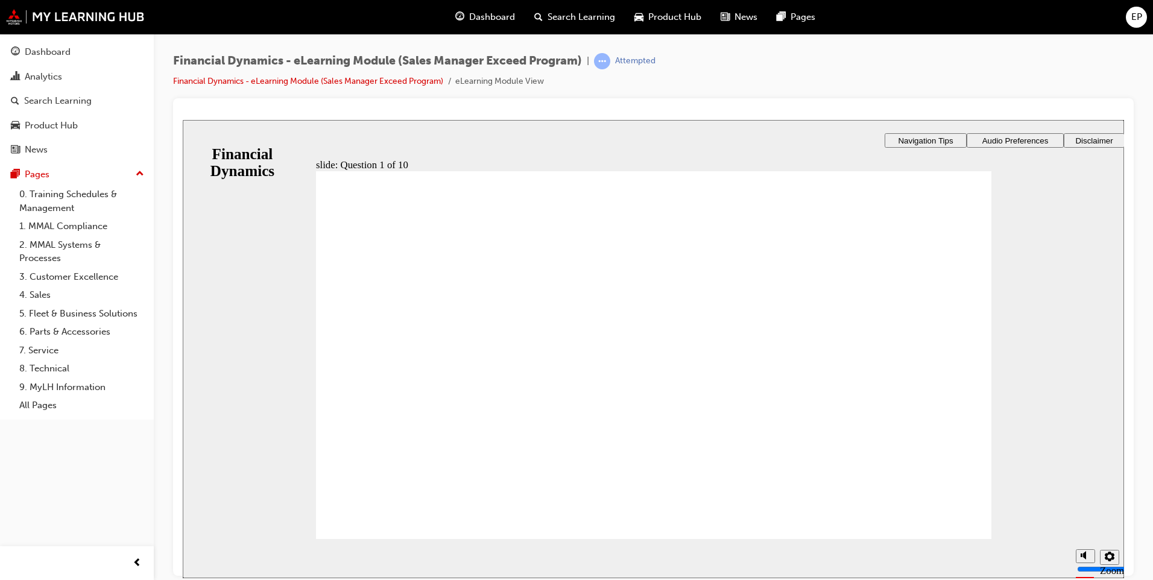
radio input "true"
checkbox input "true"
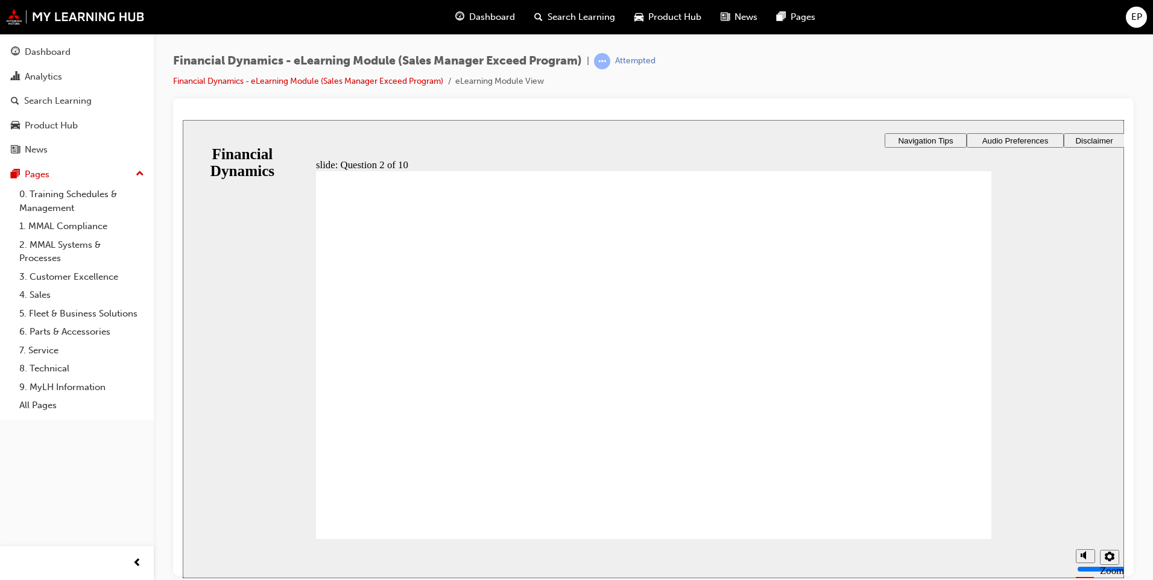
checkbox input "true"
click at [992, 526] on div "slide: Question 2 of 10 Rectangle 5 That’s right! You selected the correct resp…" at bounding box center [653, 348] width 941 height 458
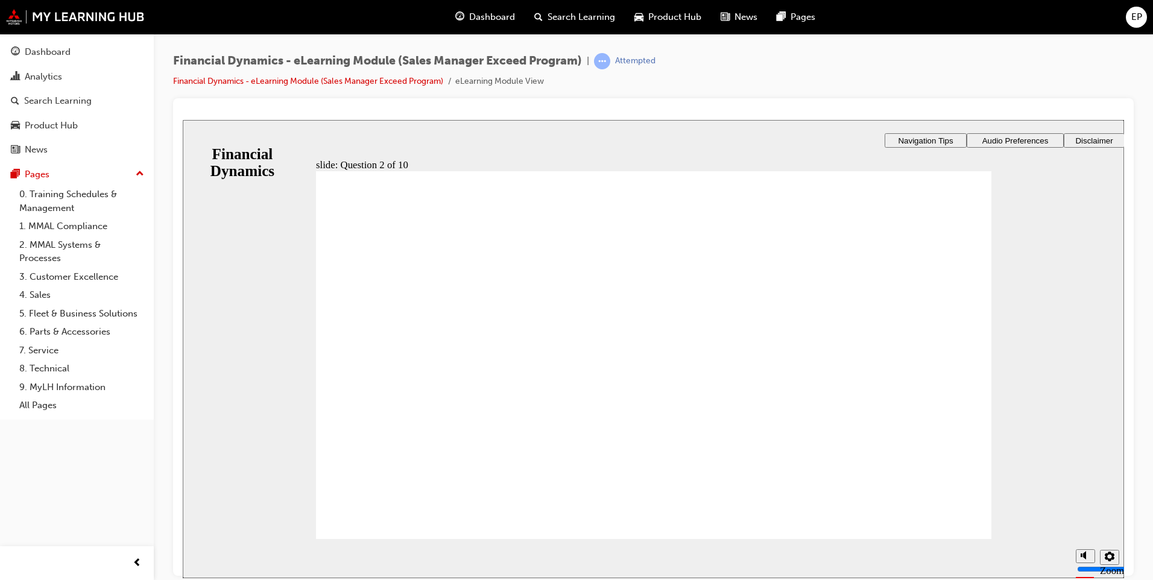
checkbox input "true"
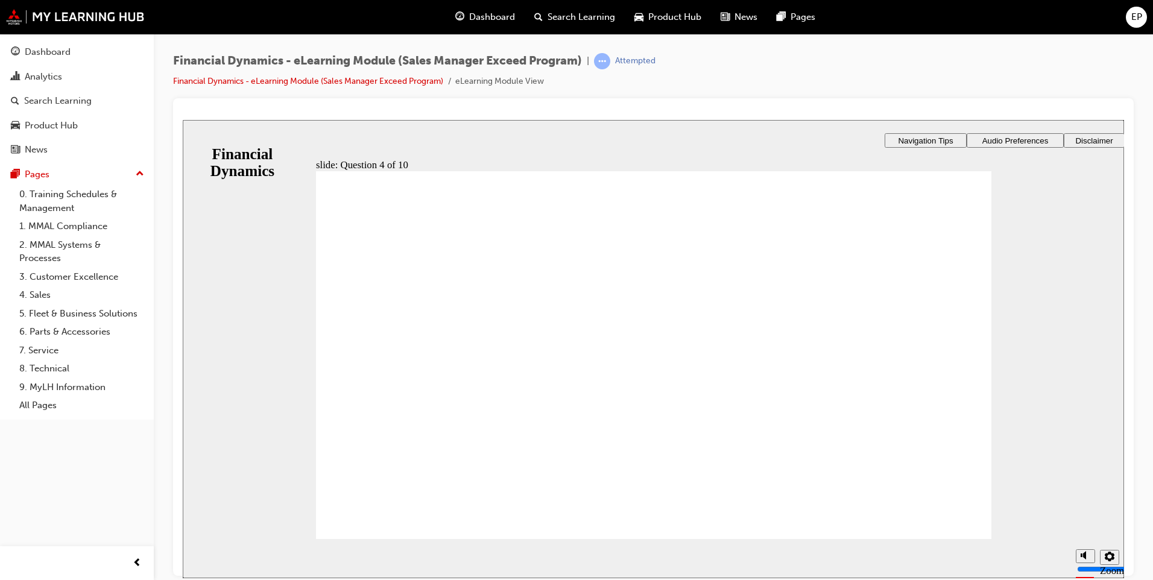
radio input "true"
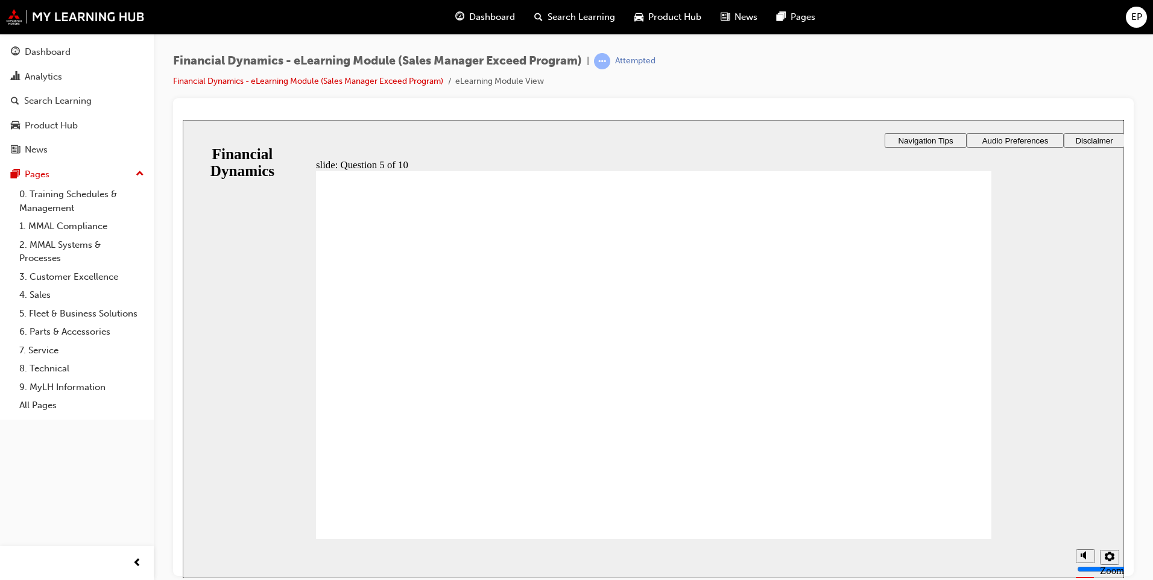
checkbox input "true"
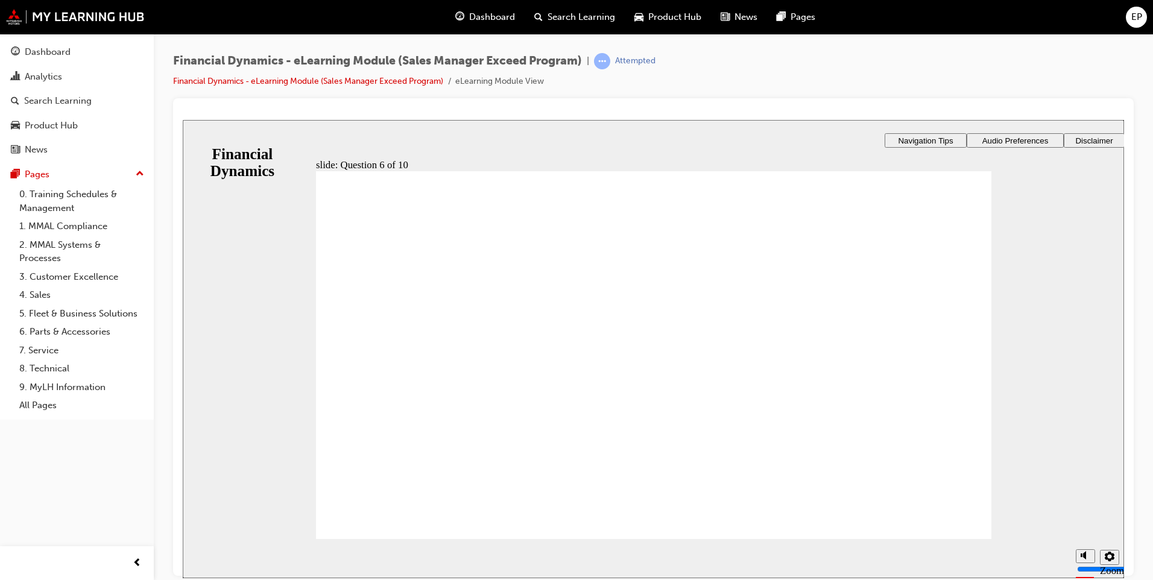
checkbox input "true"
drag, startPoint x: 412, startPoint y: 387, endPoint x: 407, endPoint y: 373, distance: 14.7
checkbox input "true"
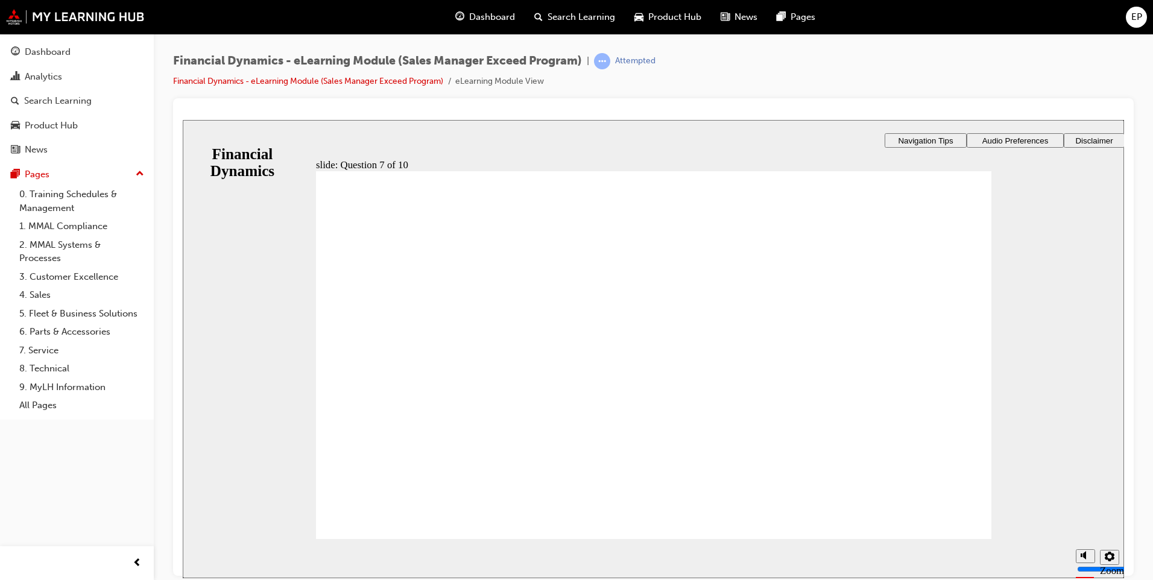
drag, startPoint x: 476, startPoint y: 338, endPoint x: 444, endPoint y: 409, distance: 78.0
radio input "true"
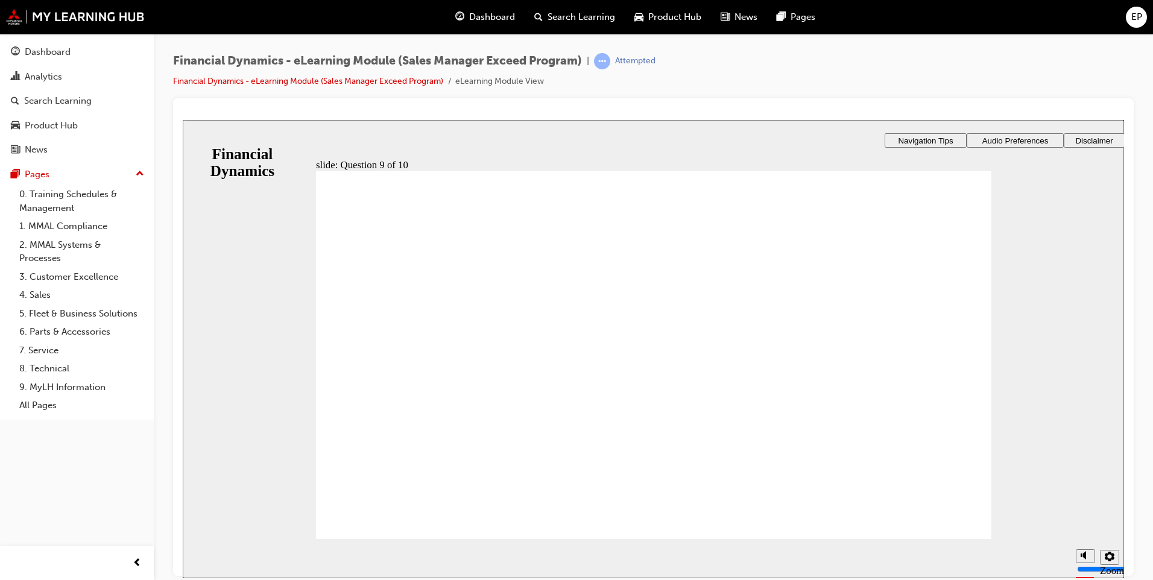
radio input "true"
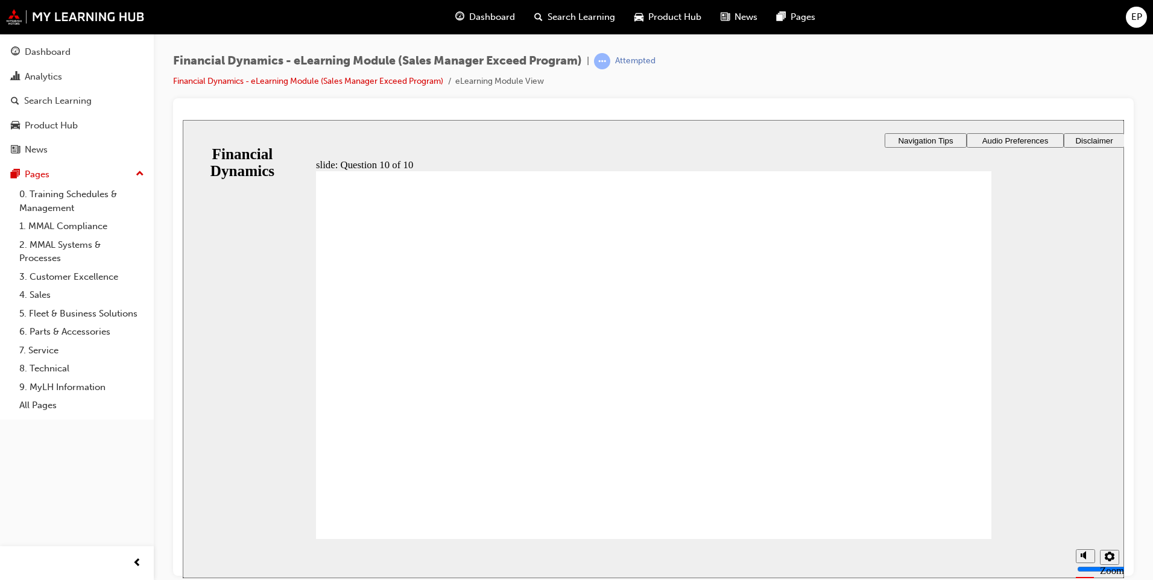
radio input "true"
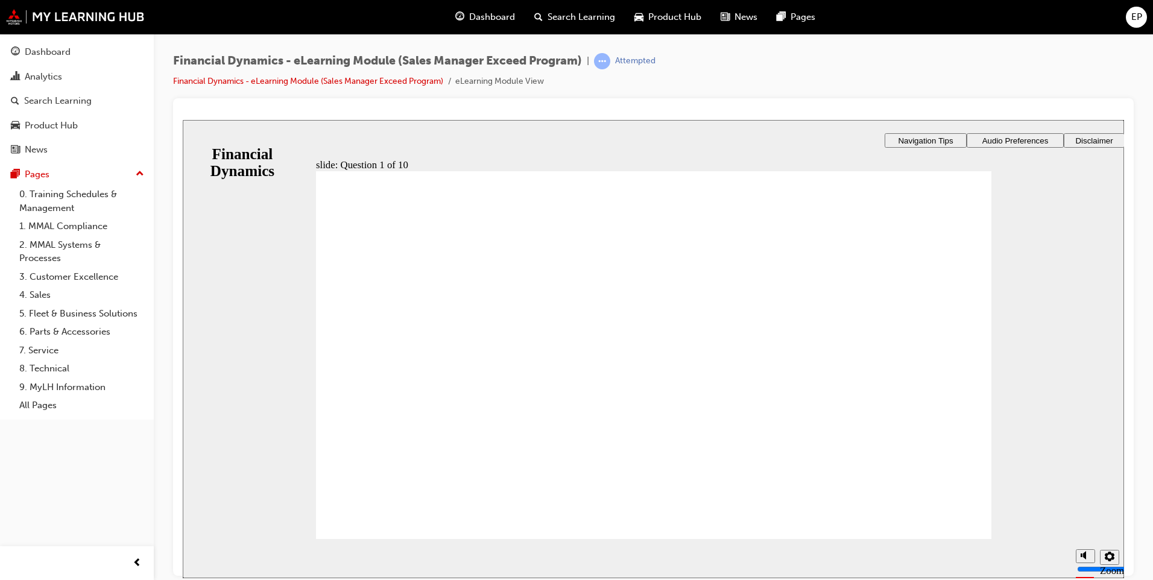
checkbox input "true"
drag, startPoint x: 424, startPoint y: 334, endPoint x: 424, endPoint y: 385, distance: 51.9
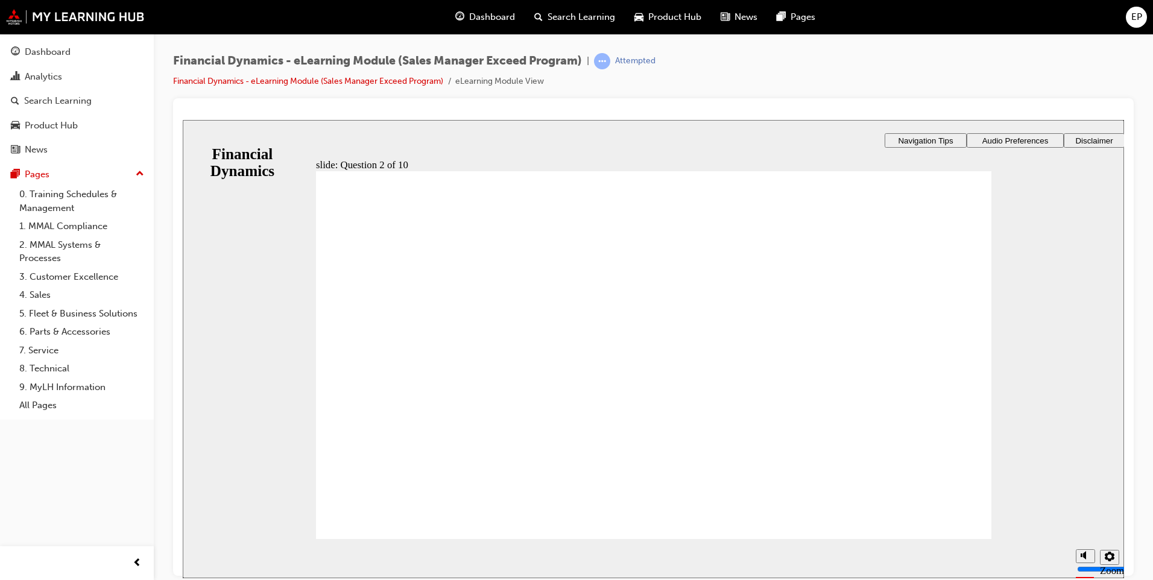
checkbox input "true"
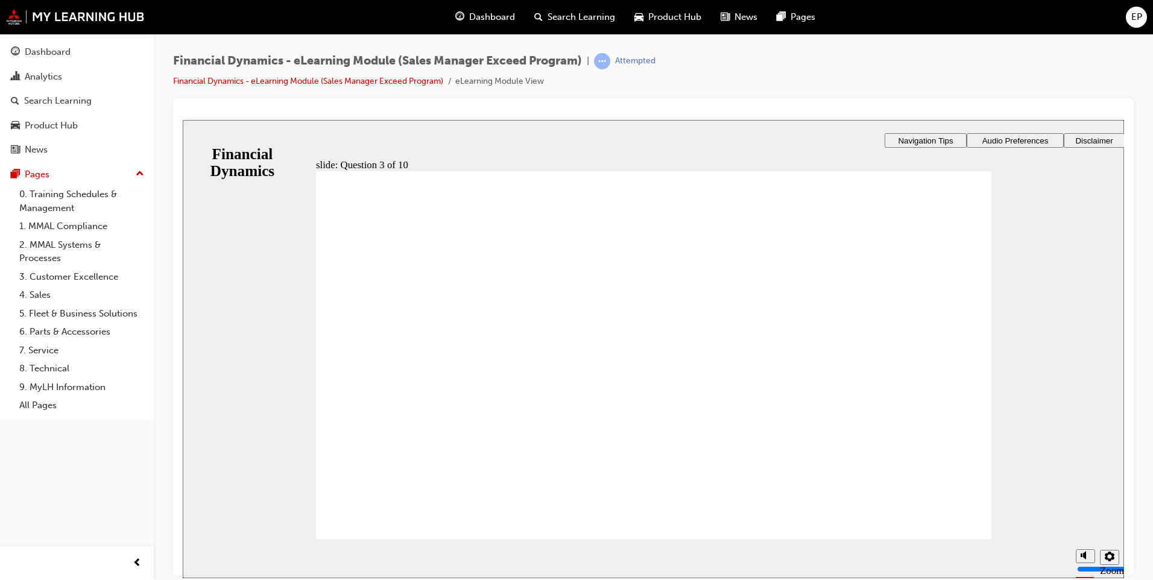
checkbox input "true"
radio input "true"
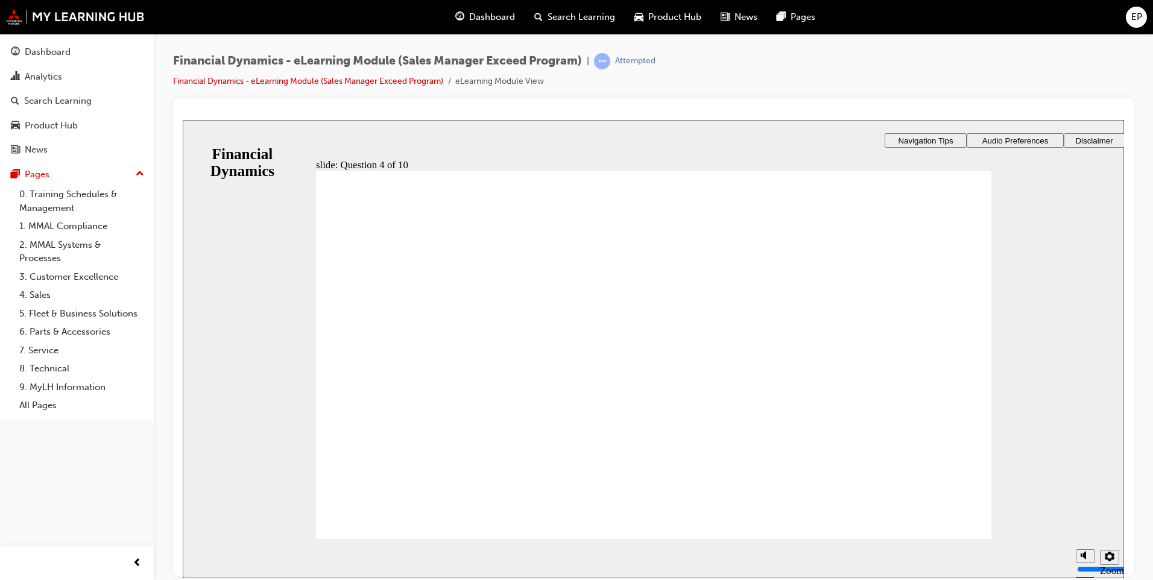
radio input "true"
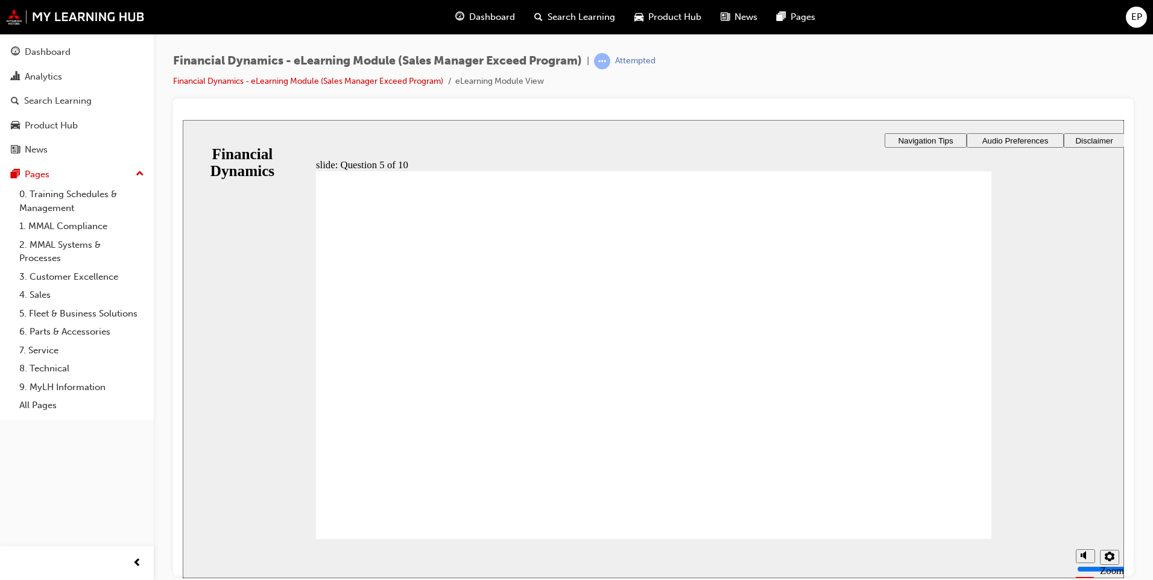
checkbox input "true"
drag, startPoint x: 478, startPoint y: 376, endPoint x: 482, endPoint y: 359, distance: 18.0
checkbox input "true"
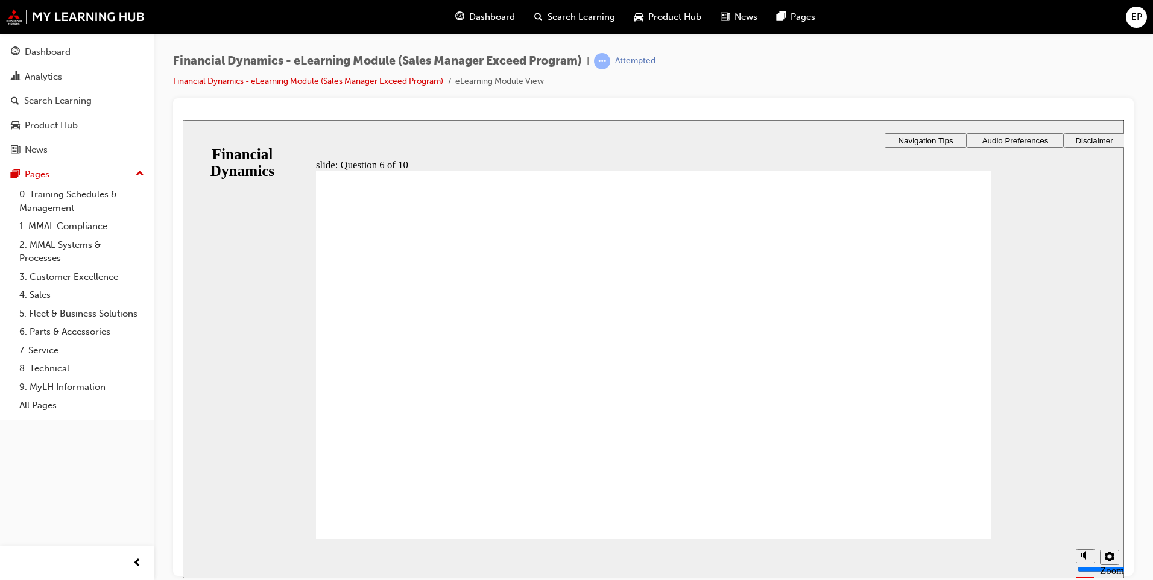
checkbox input "true"
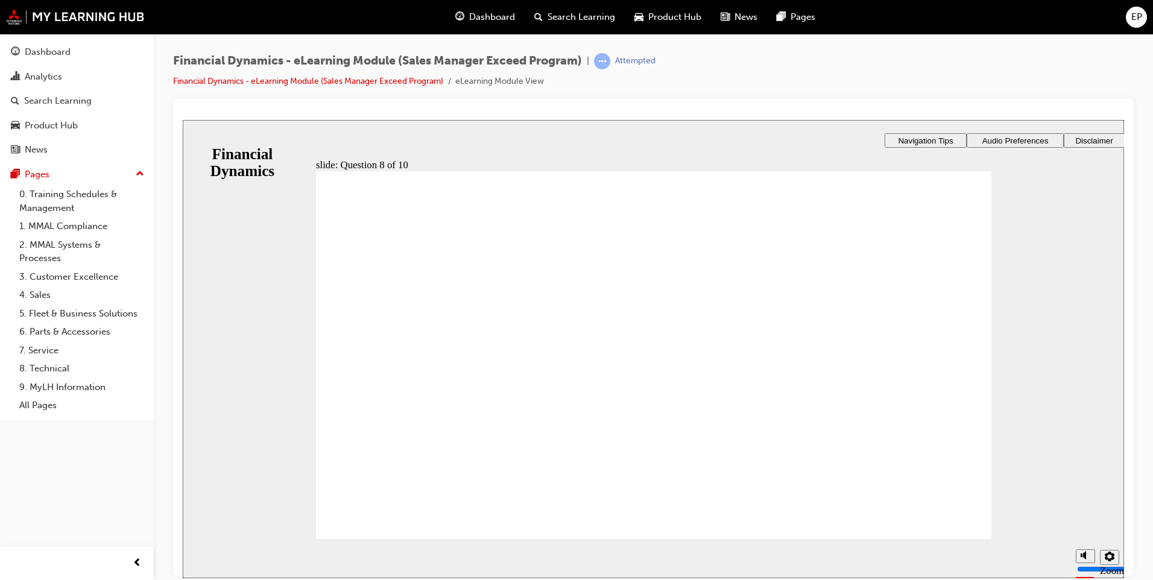
radio input "true"
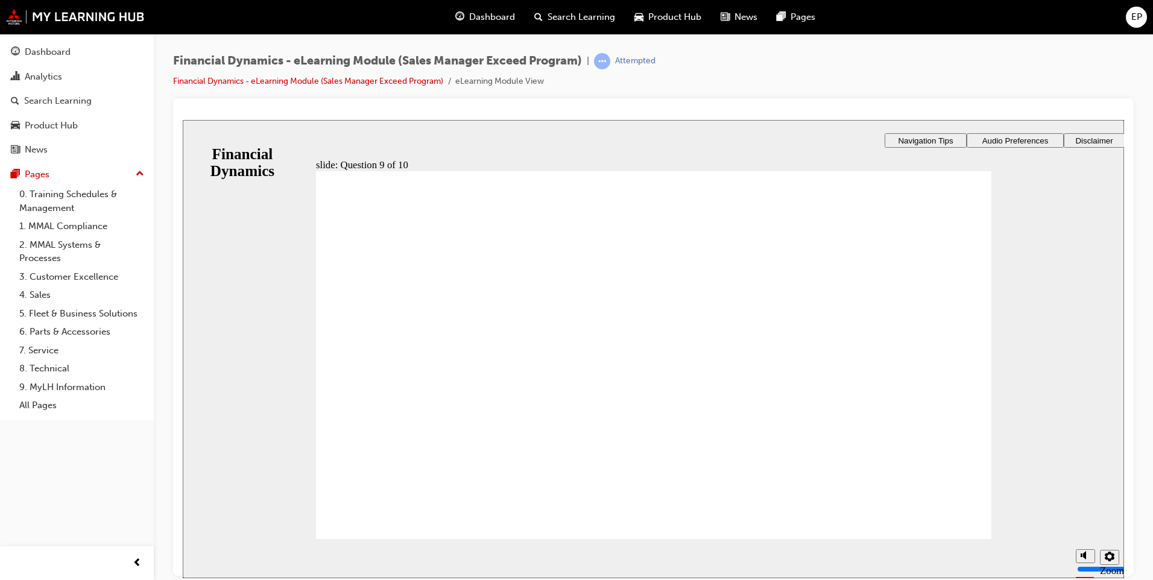
radio input "true"
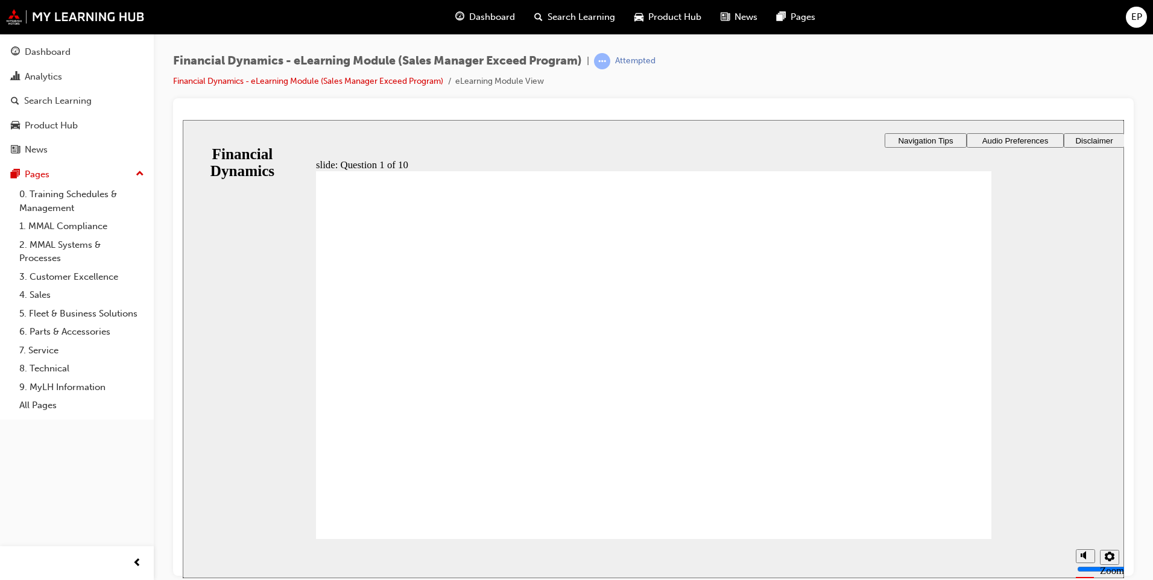
radio input "true"
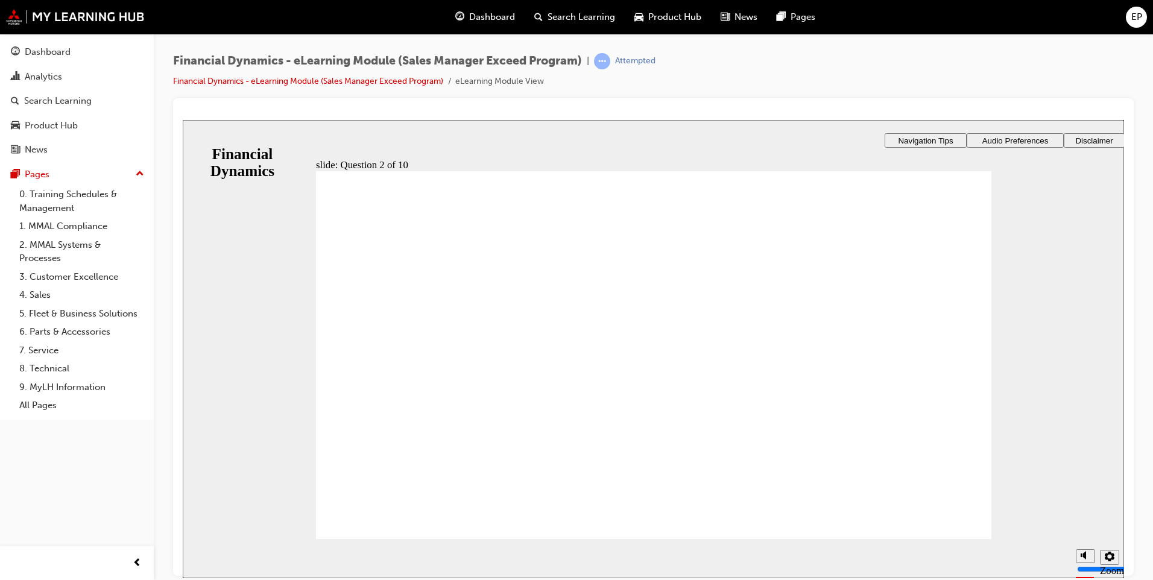
checkbox input "true"
drag, startPoint x: 390, startPoint y: 315, endPoint x: 388, endPoint y: 347, distance: 31.5
checkbox input "true"
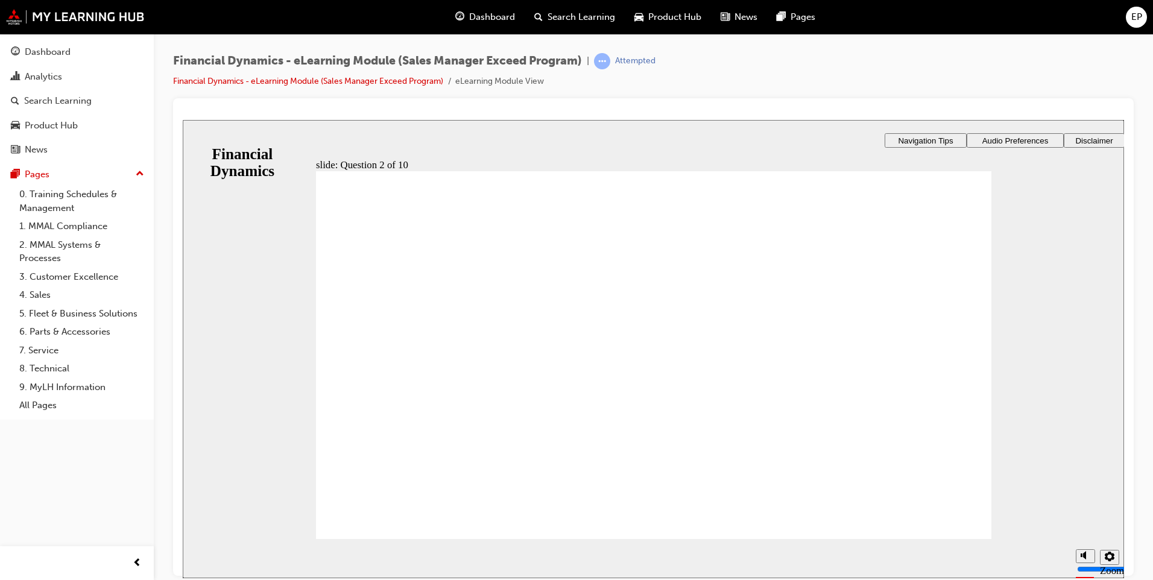
checkbox input "true"
drag, startPoint x: 413, startPoint y: 343, endPoint x: 419, endPoint y: 379, distance: 36.0
checkbox input "true"
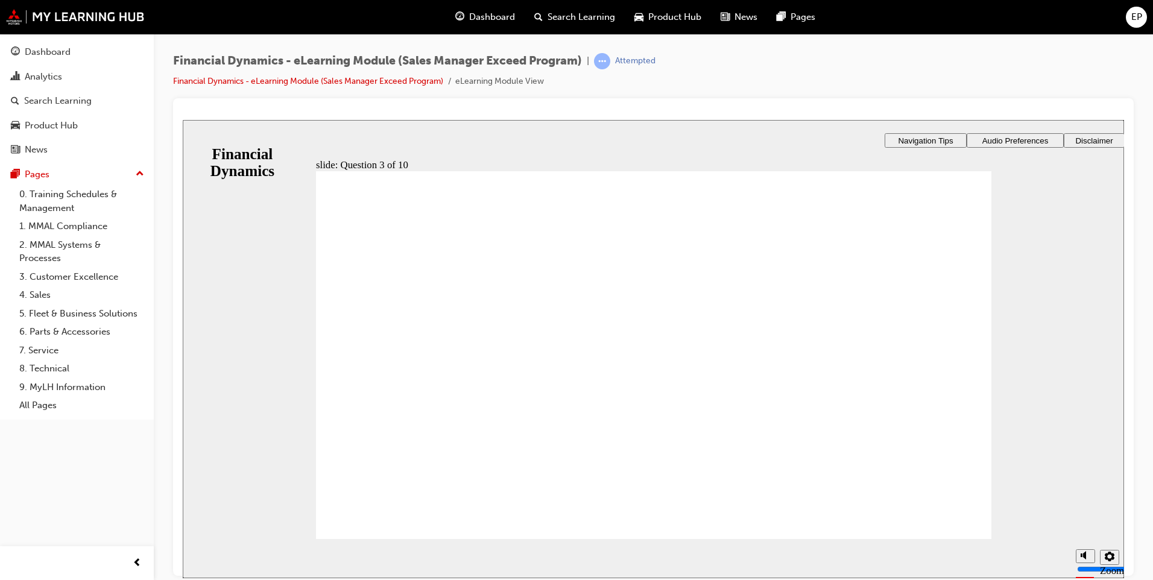
radio input "true"
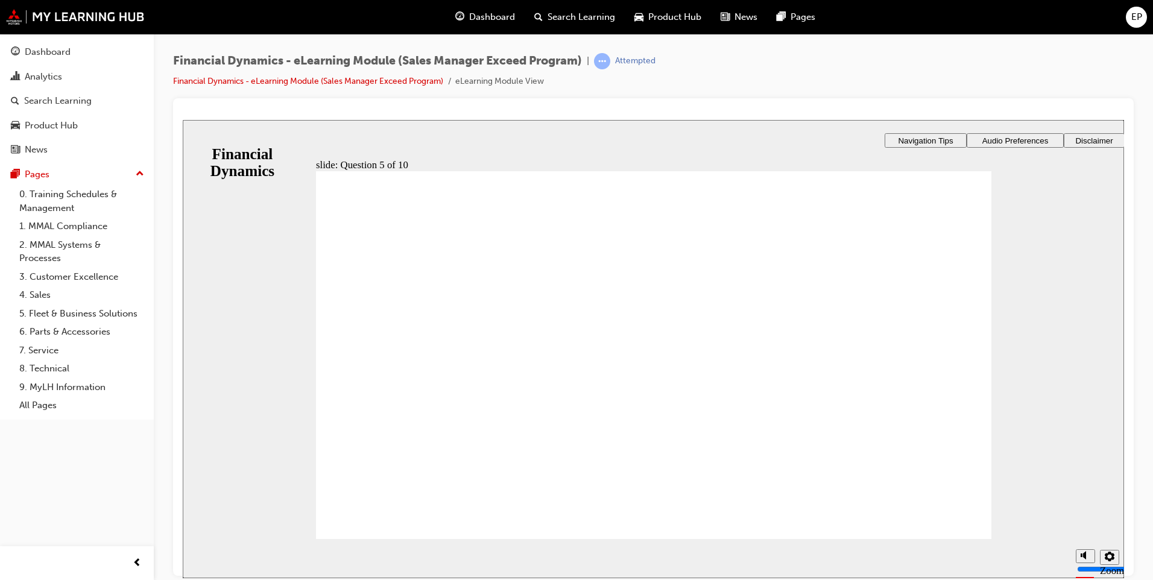
radio input "true"
checkbox input "true"
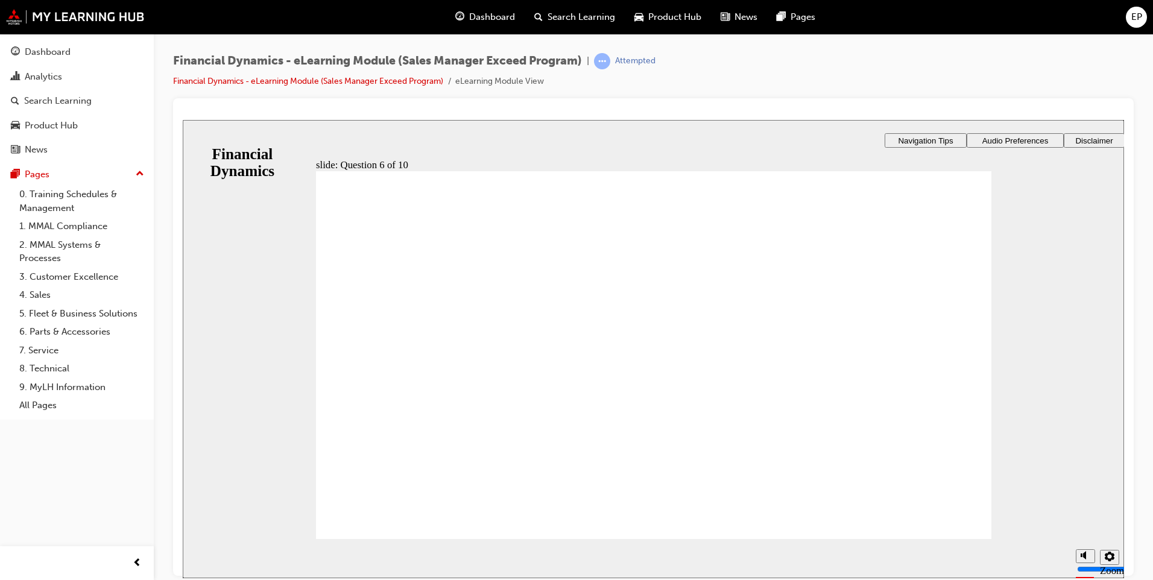
drag, startPoint x: 485, startPoint y: 346, endPoint x: 478, endPoint y: 362, distance: 18.1
checkbox input "true"
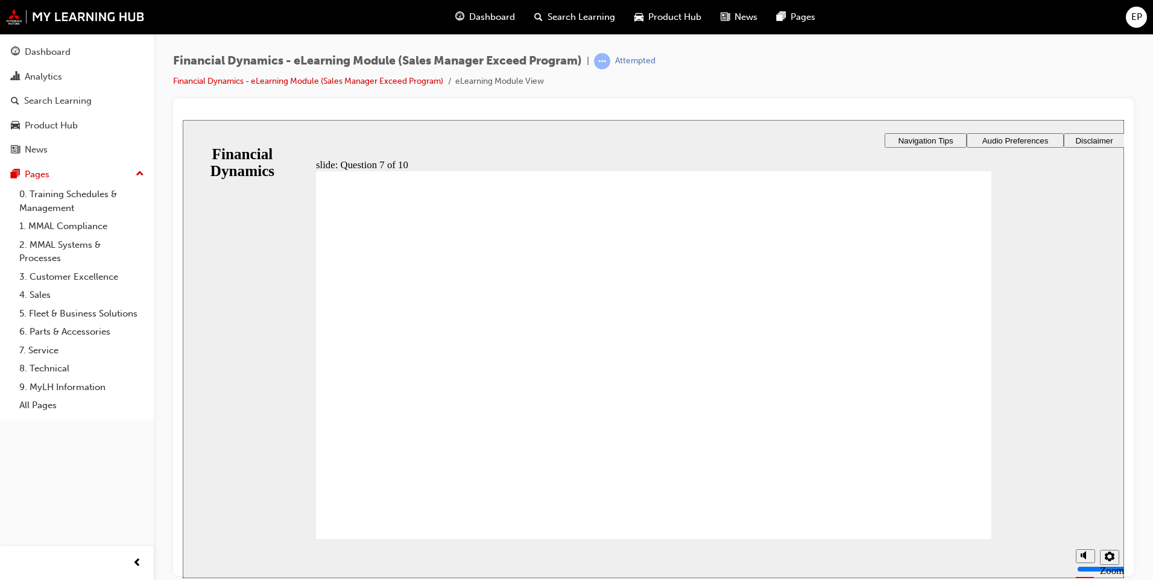
checkbox input "true"
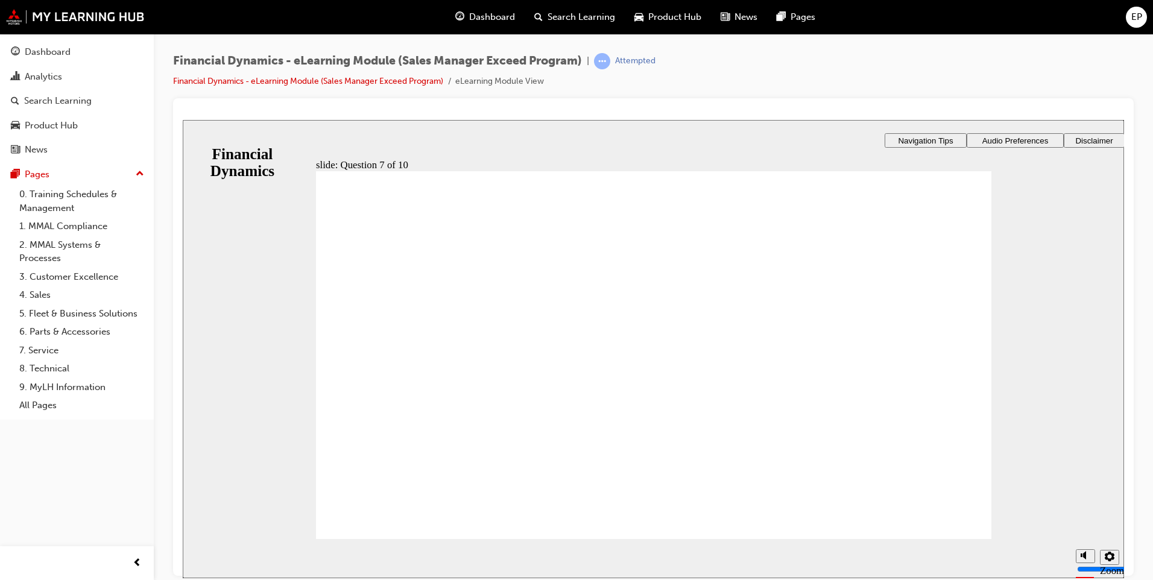
radio input "true"
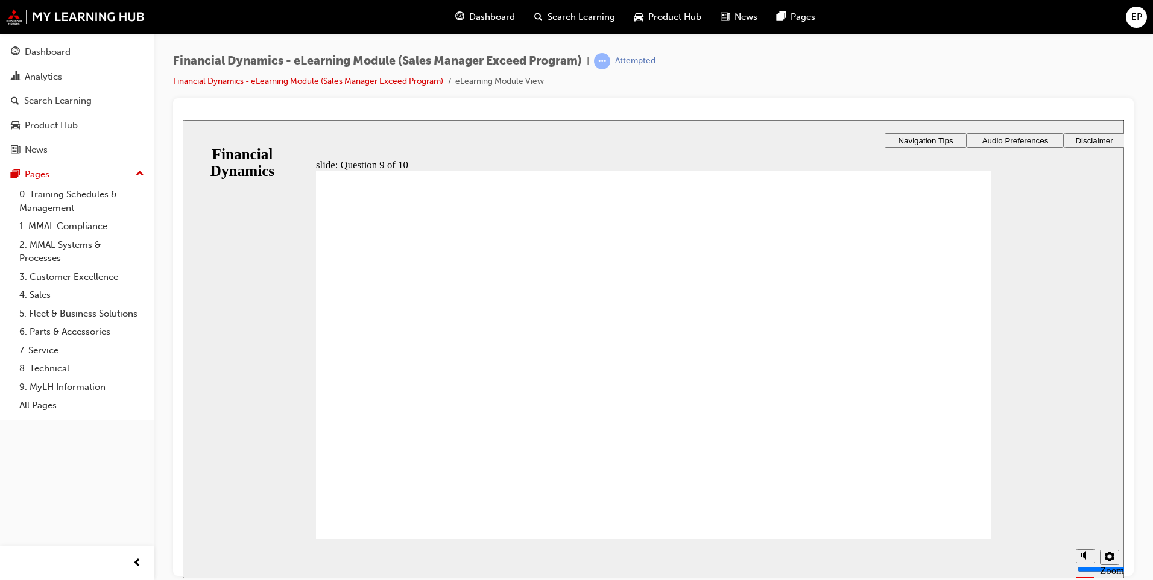
radio input "true"
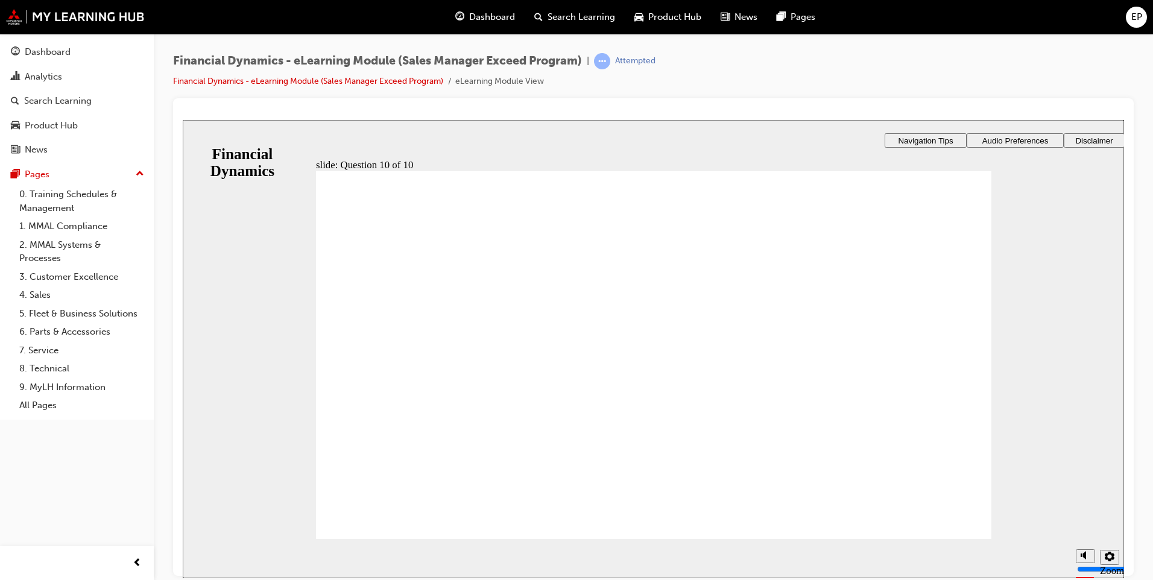
radio input "true"
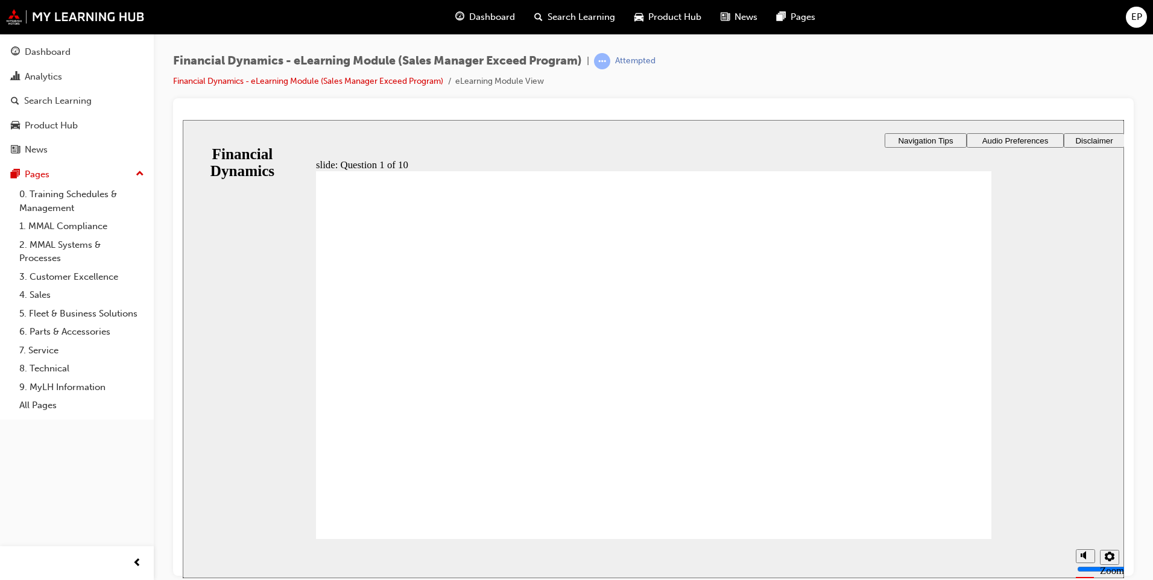
checkbox input "true"
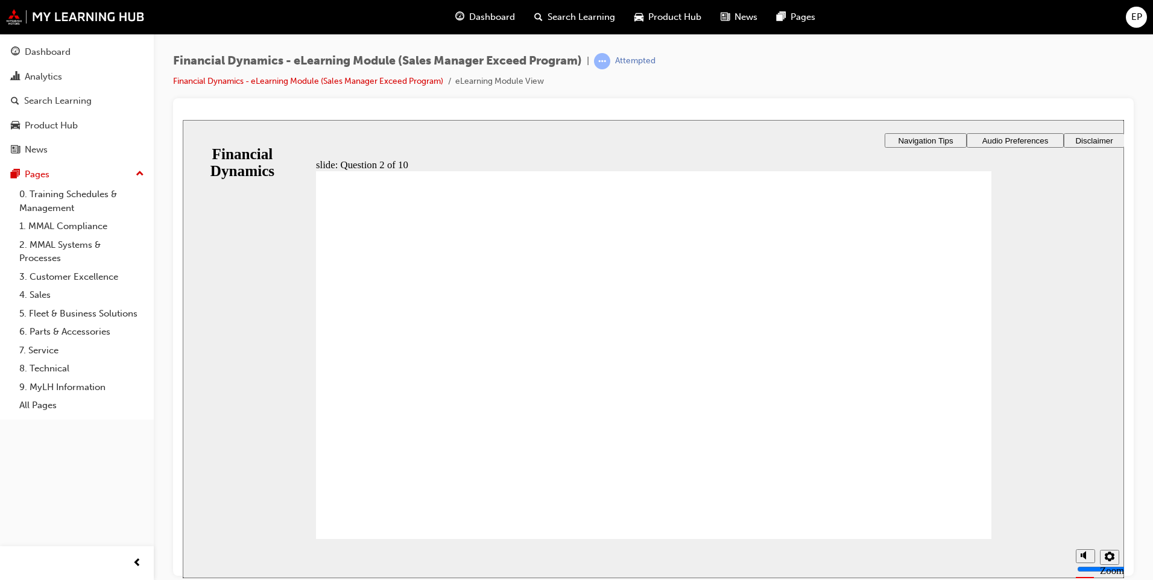
checkbox input "true"
checkbox input "false"
checkbox input "true"
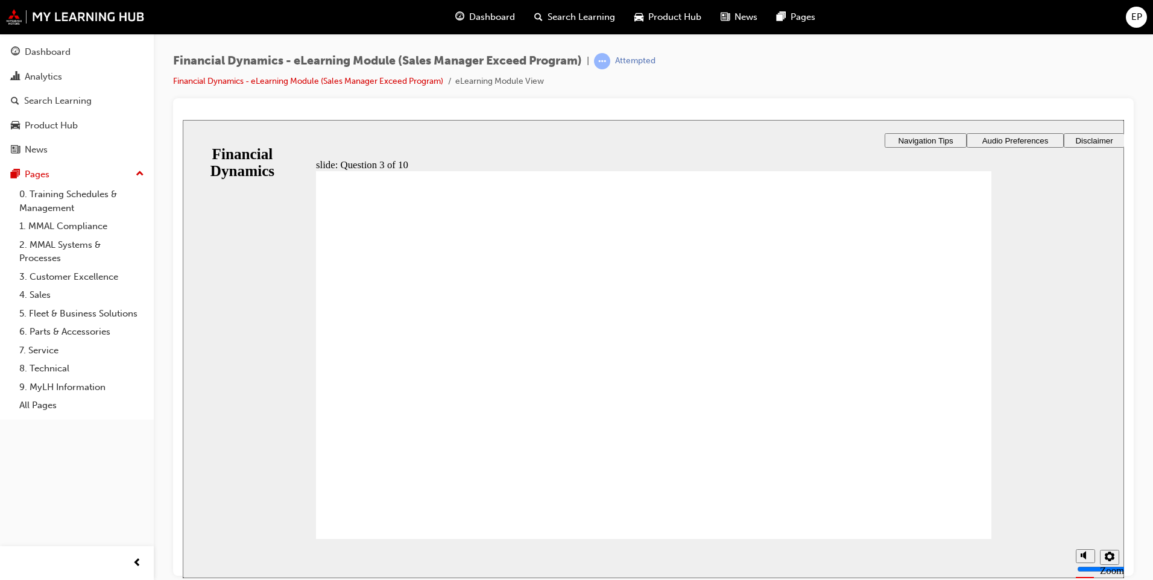
radio input "true"
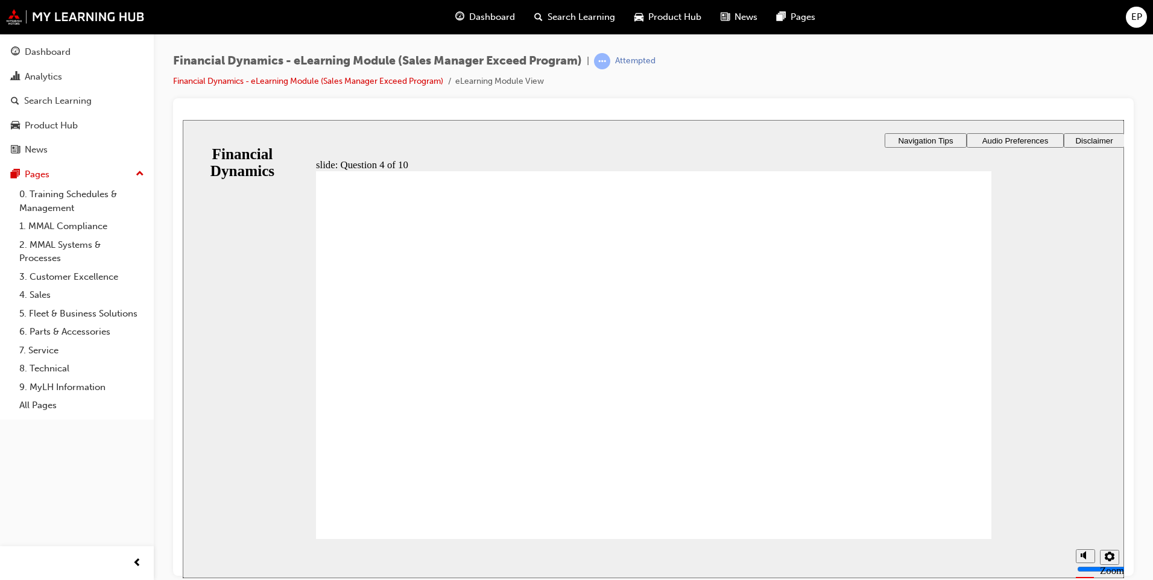
radio input "true"
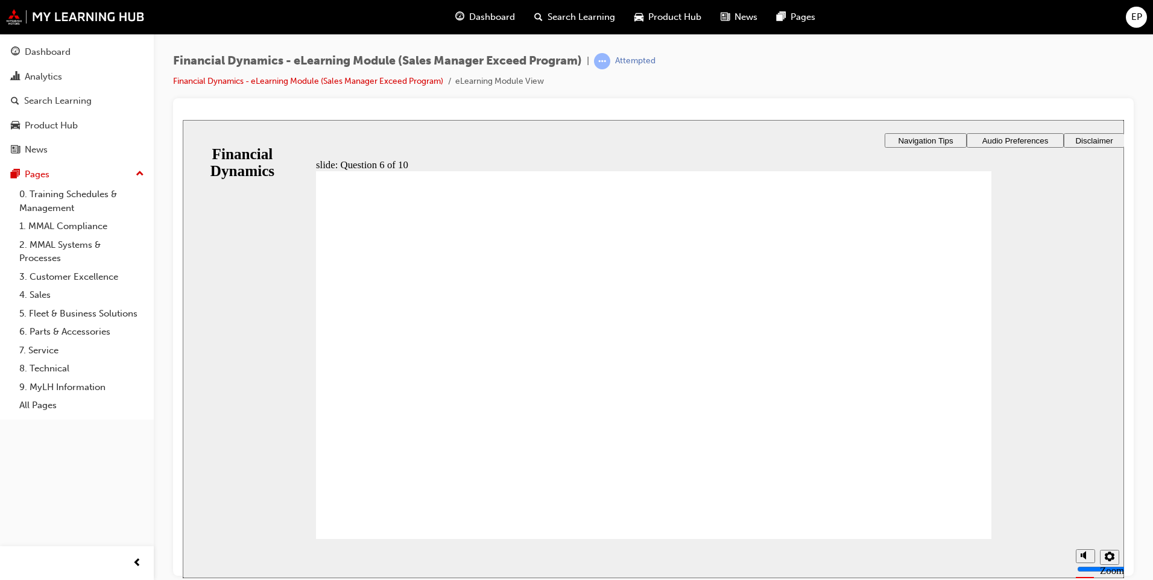
checkbox input "true"
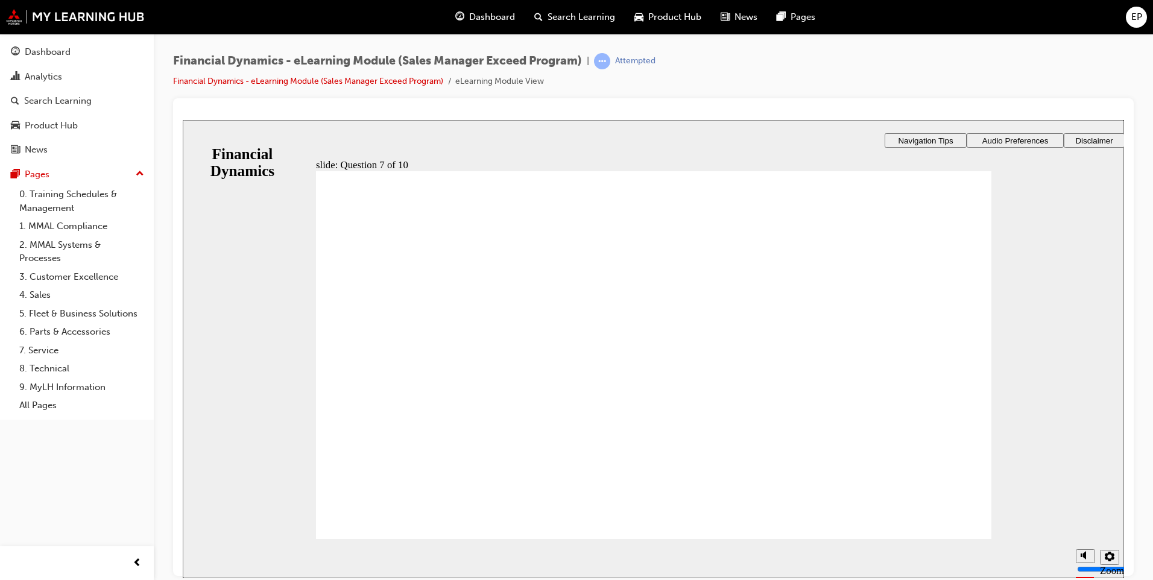
checkbox input "true"
drag, startPoint x: 396, startPoint y: 329, endPoint x: 399, endPoint y: 347, distance: 18.3
checkbox input "true"
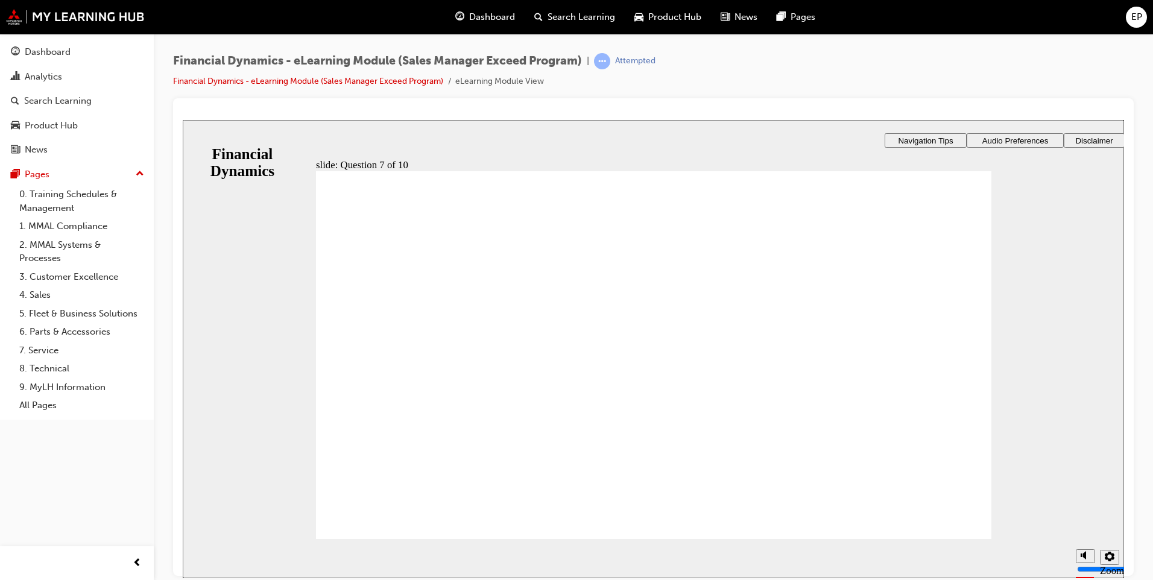
radio input "true"
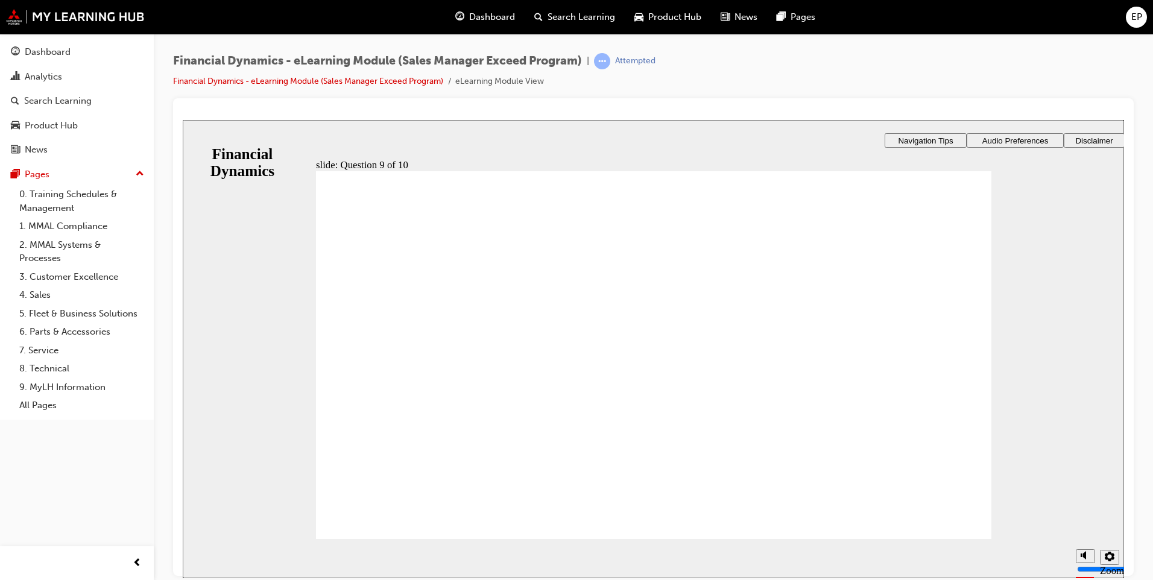
radio input "true"
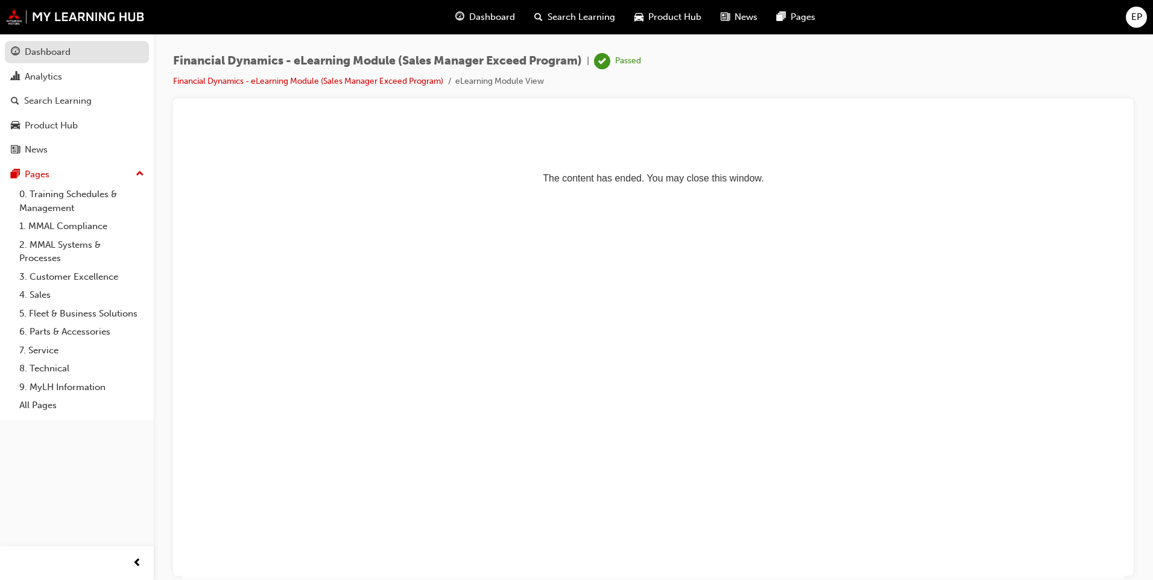
click at [64, 57] on div "Dashboard" at bounding box center [48, 52] width 46 height 14
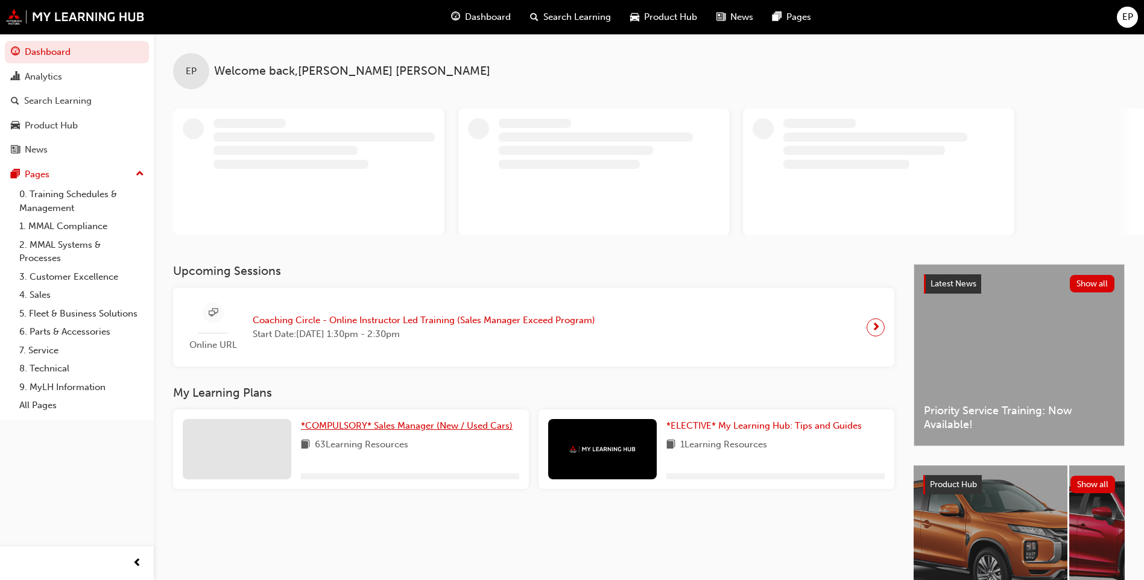
click at [412, 426] on span "*COMPULSORY* Sales Manager (New / Used Cars)" at bounding box center [407, 425] width 212 height 11
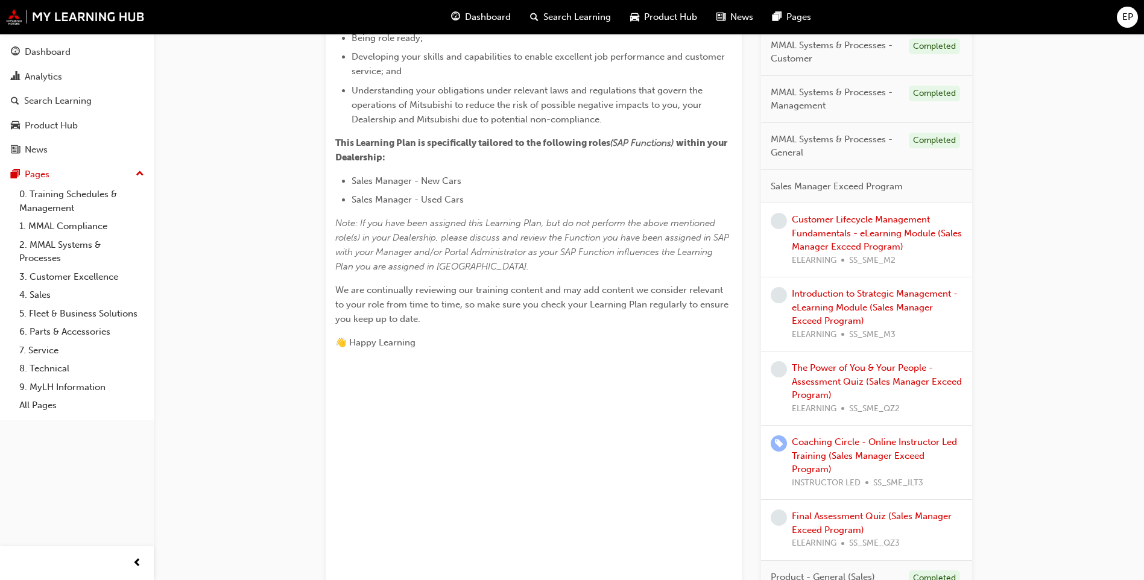
scroll to position [422, 0]
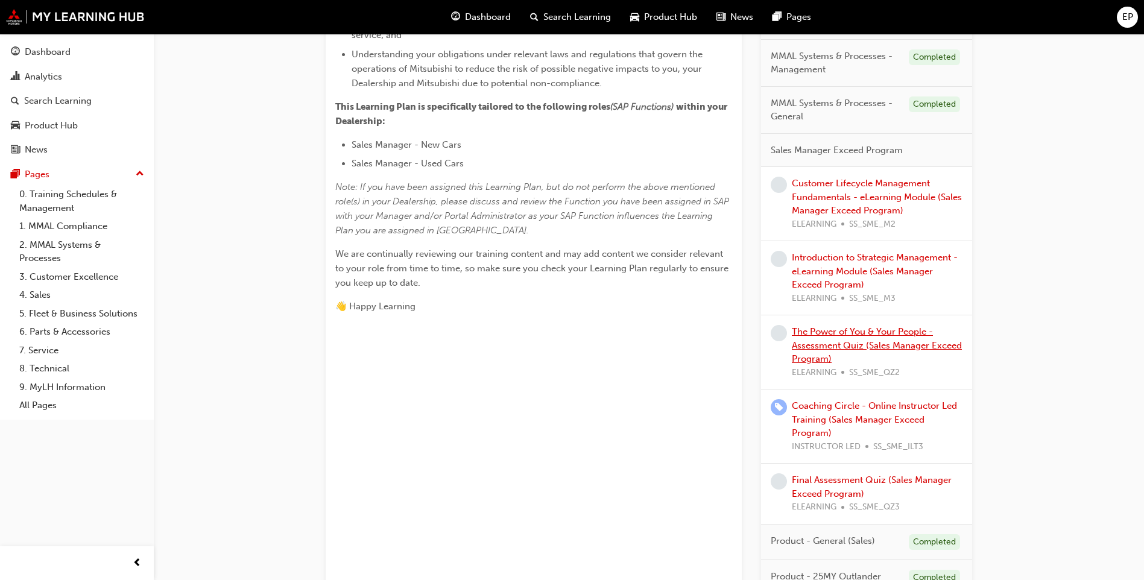
click at [888, 342] on link "The Power of You & Your People - Assessment Quiz (Sales Manager Exceed Program)" at bounding box center [877, 345] width 170 height 38
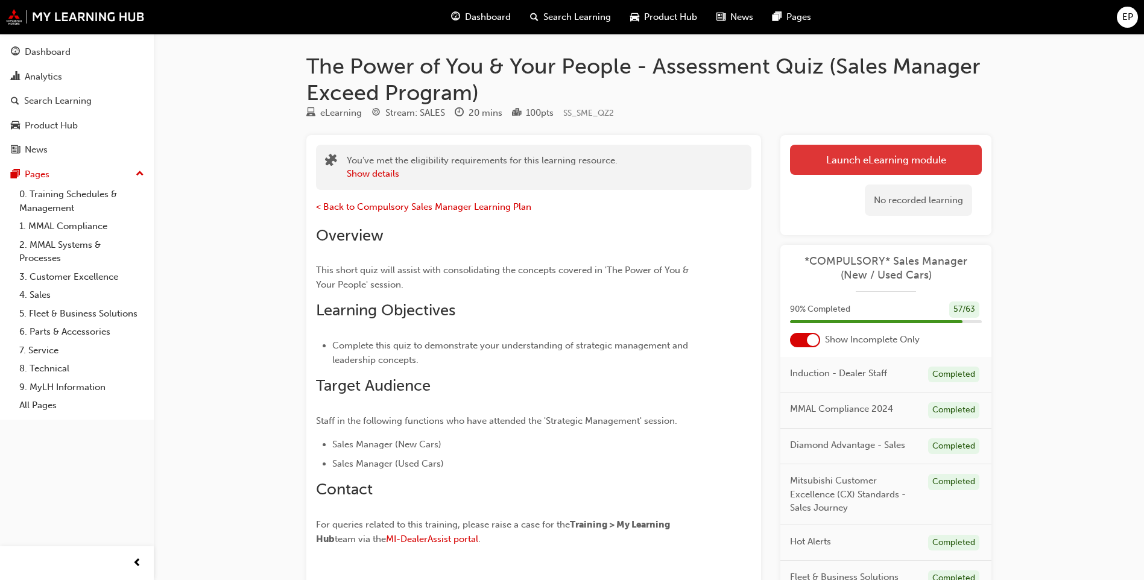
click at [859, 161] on link "Launch eLearning module" at bounding box center [886, 160] width 192 height 30
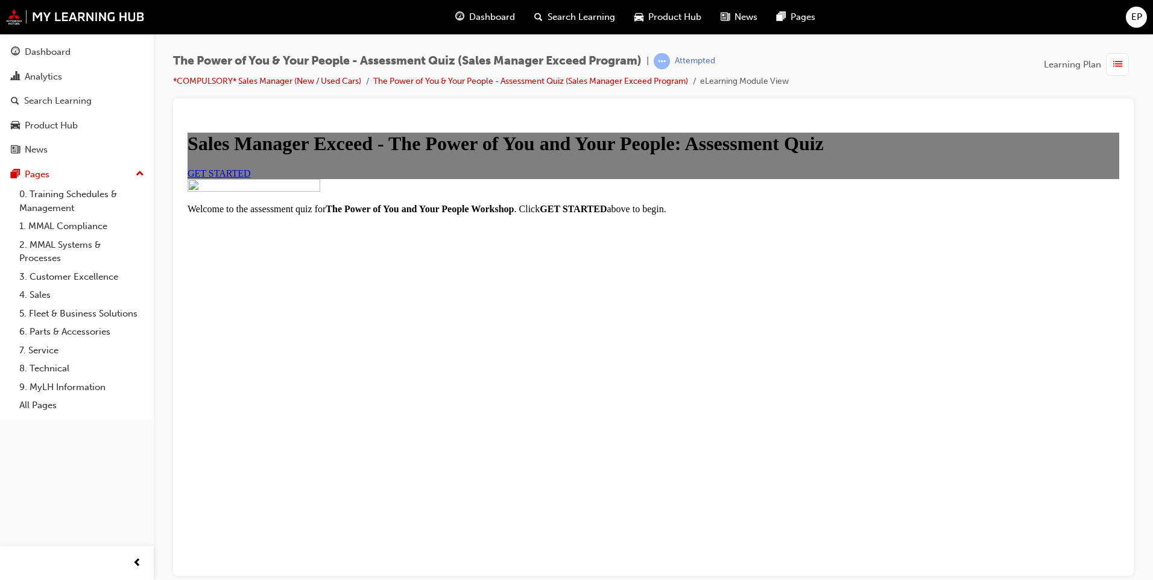
scroll to position [68, 0]
click at [251, 178] on link "GET STARTED" at bounding box center [219, 173] width 63 height 10
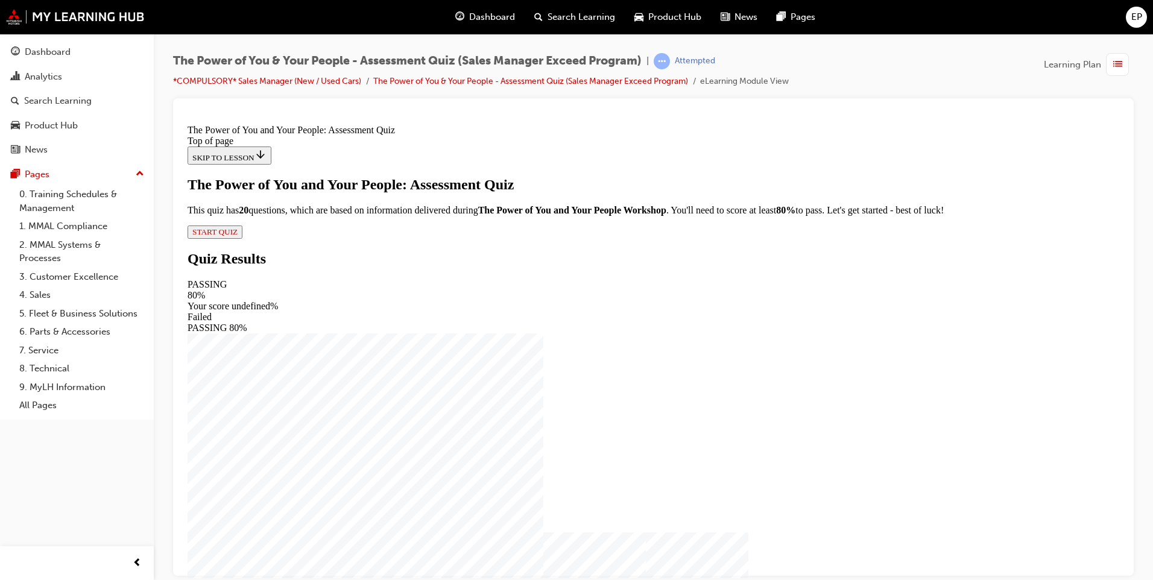
click at [238, 236] on span "START QUIZ" at bounding box center [214, 231] width 45 height 9
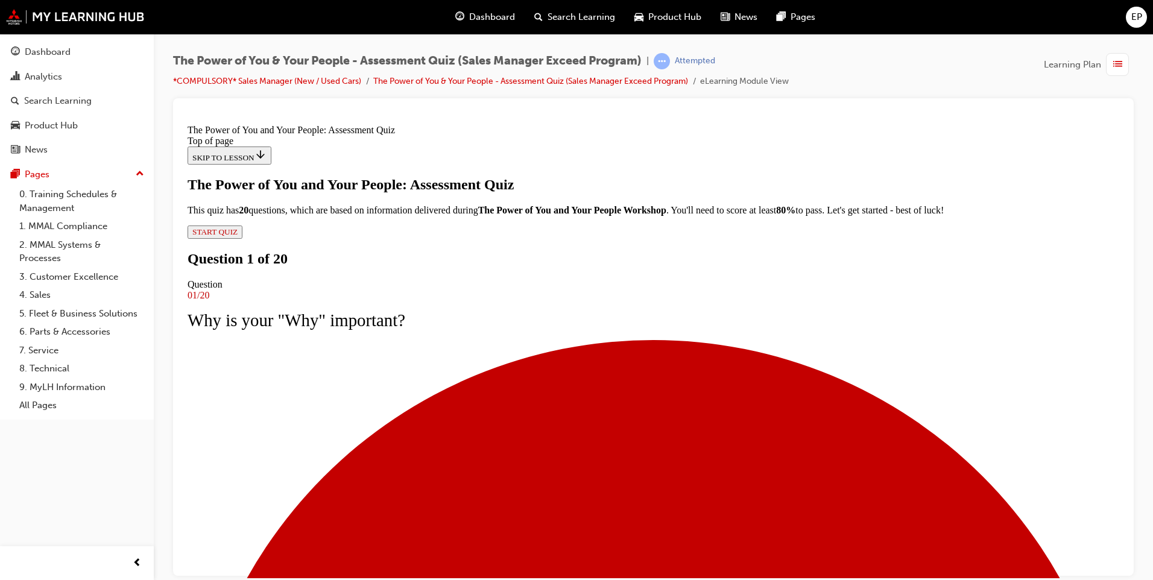
scroll to position [60, 0]
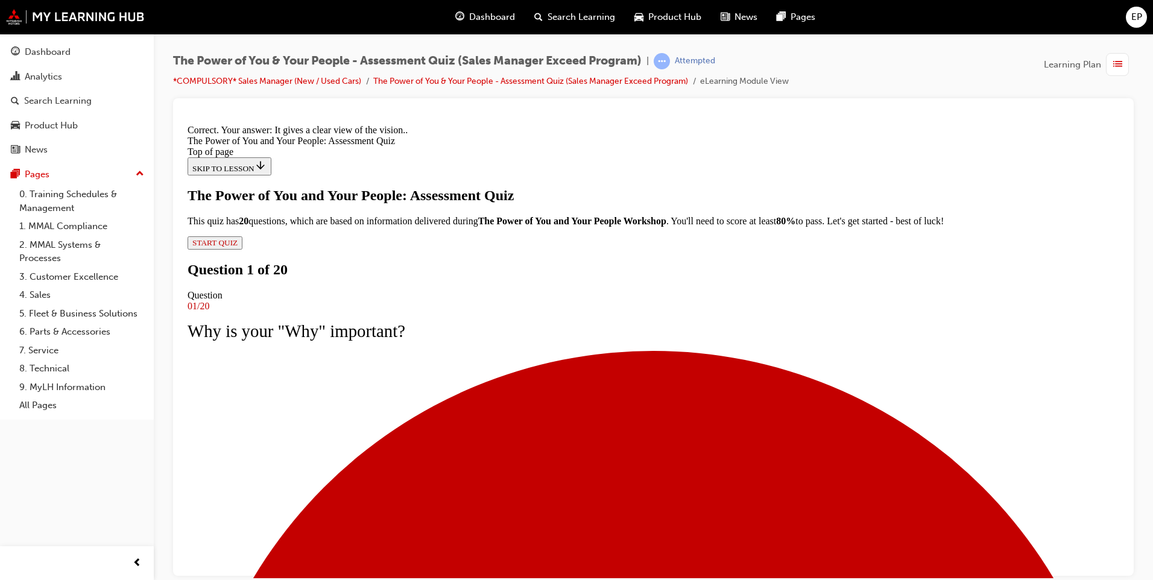
scroll to position [156, 0]
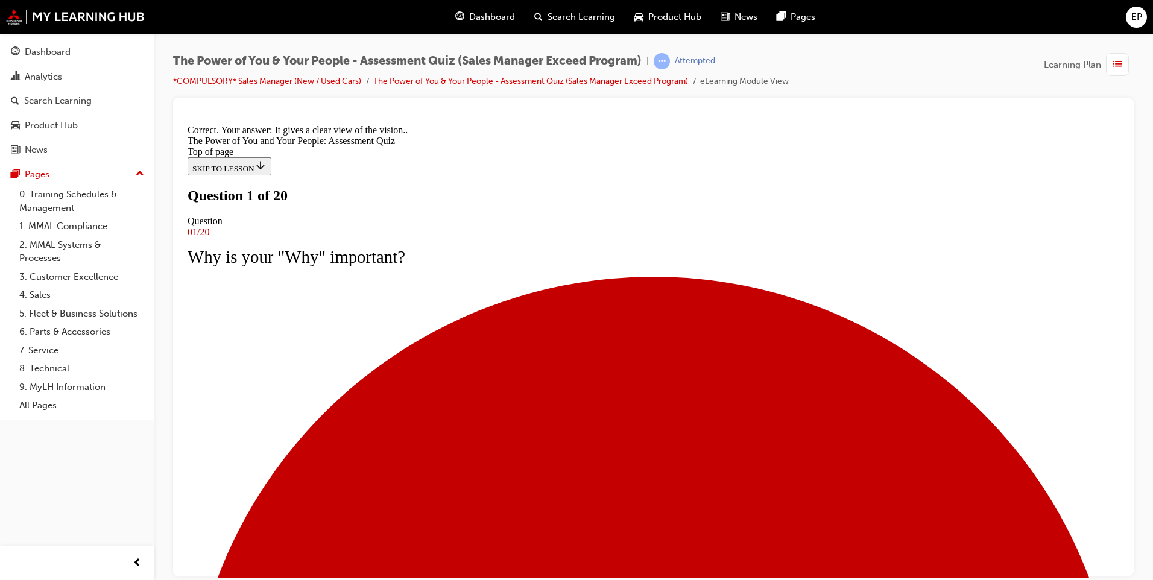
scroll to position [86, 0]
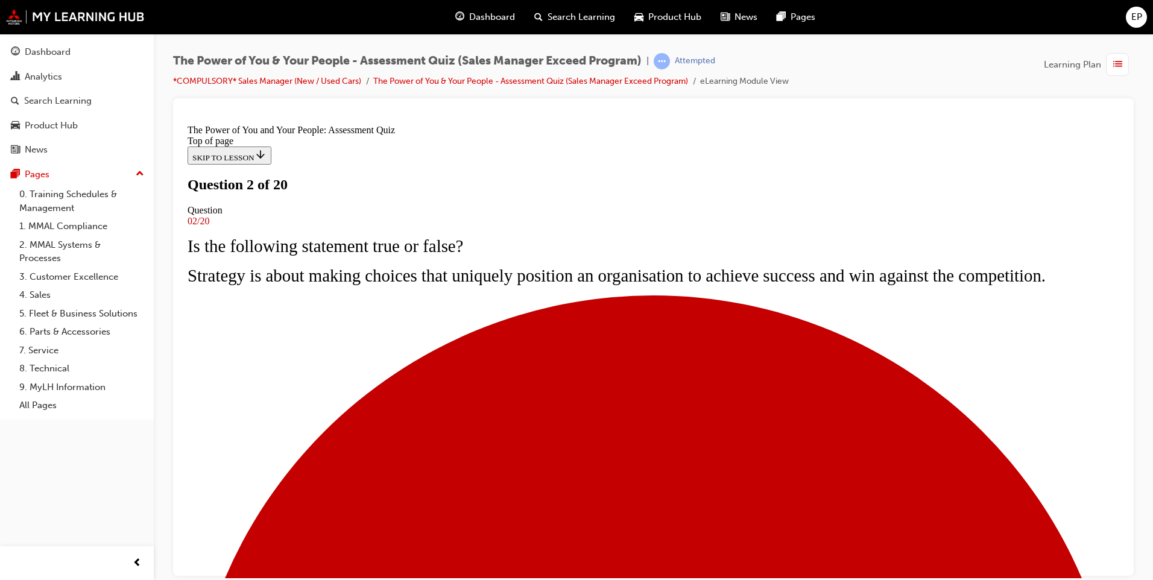
scroll to position [60, 0]
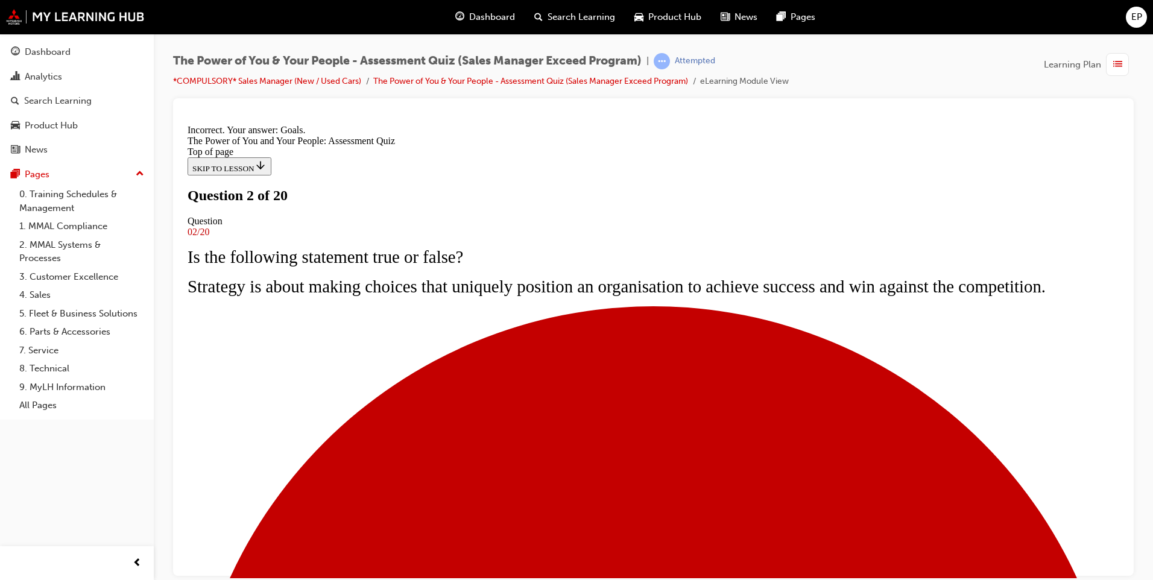
scroll to position [178, 0]
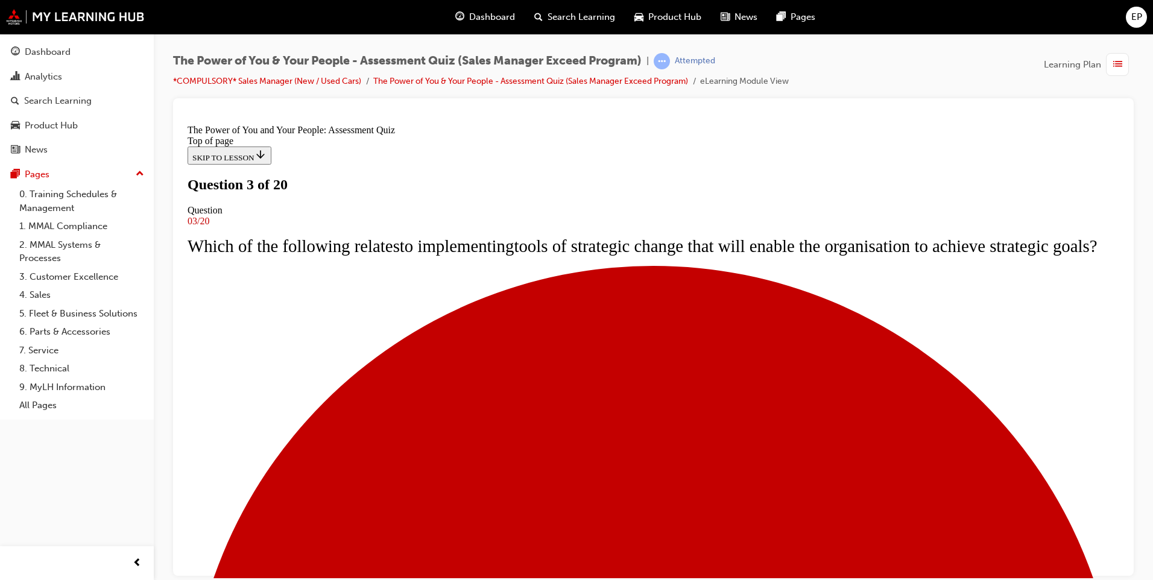
scroll to position [60, 0]
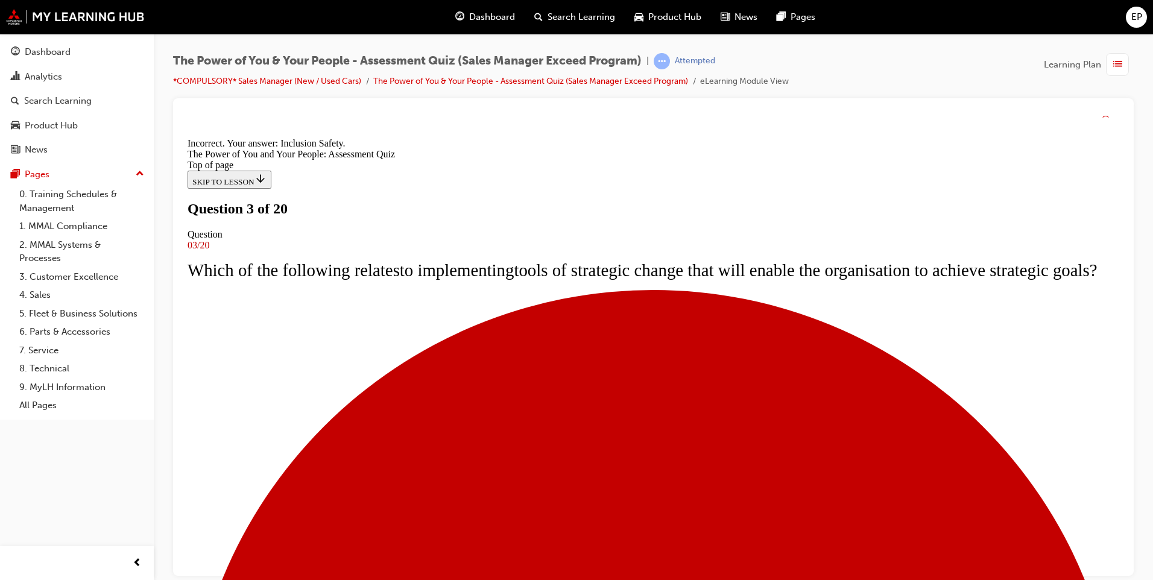
scroll to position [178, 0]
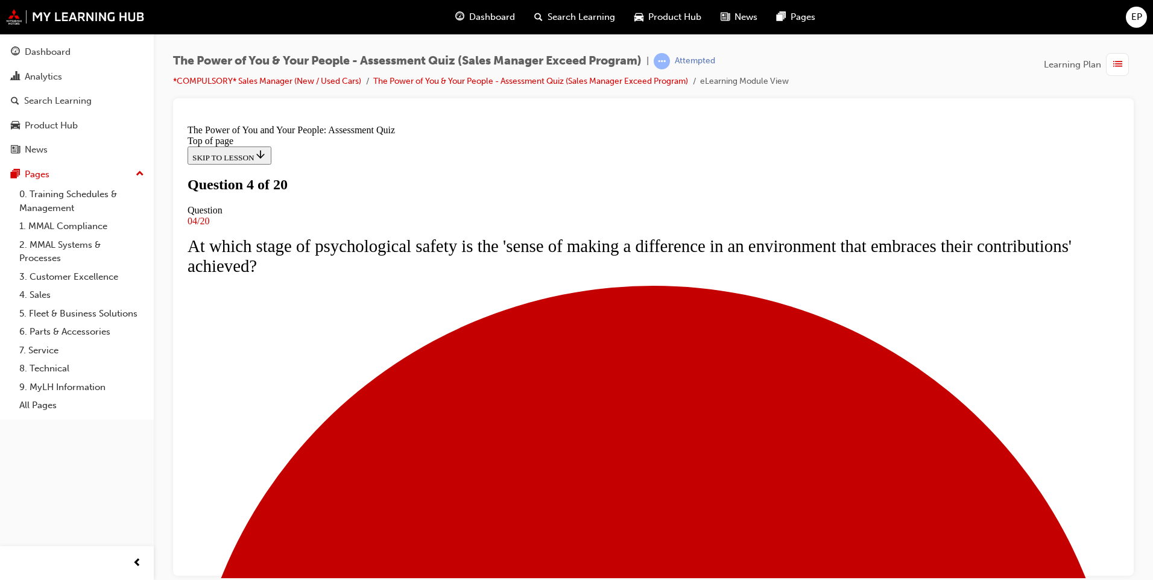
scroll to position [60, 0]
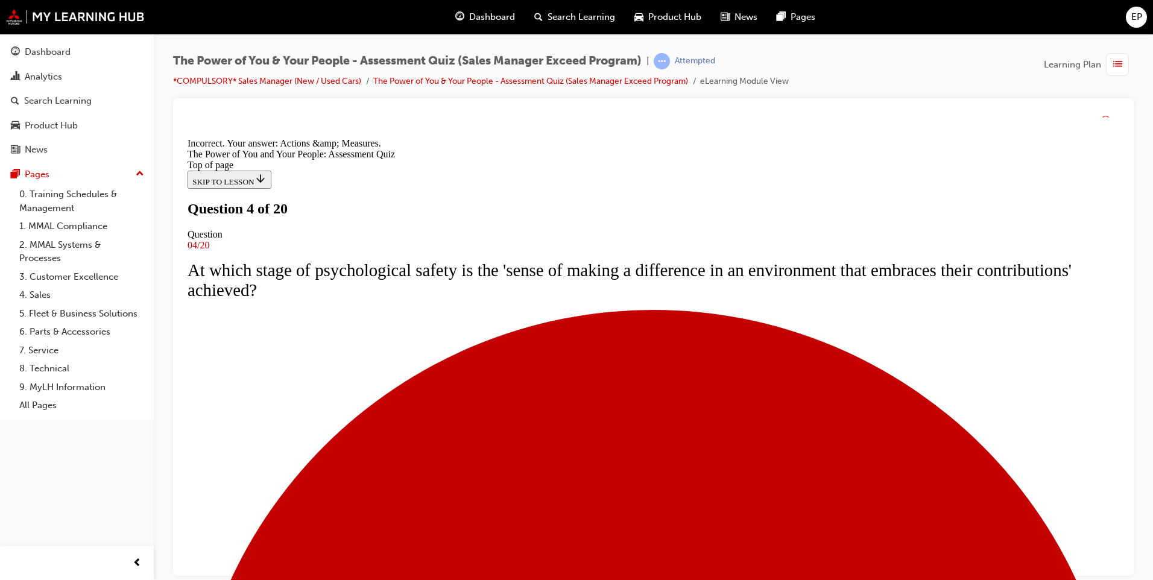
scroll to position [156, 0]
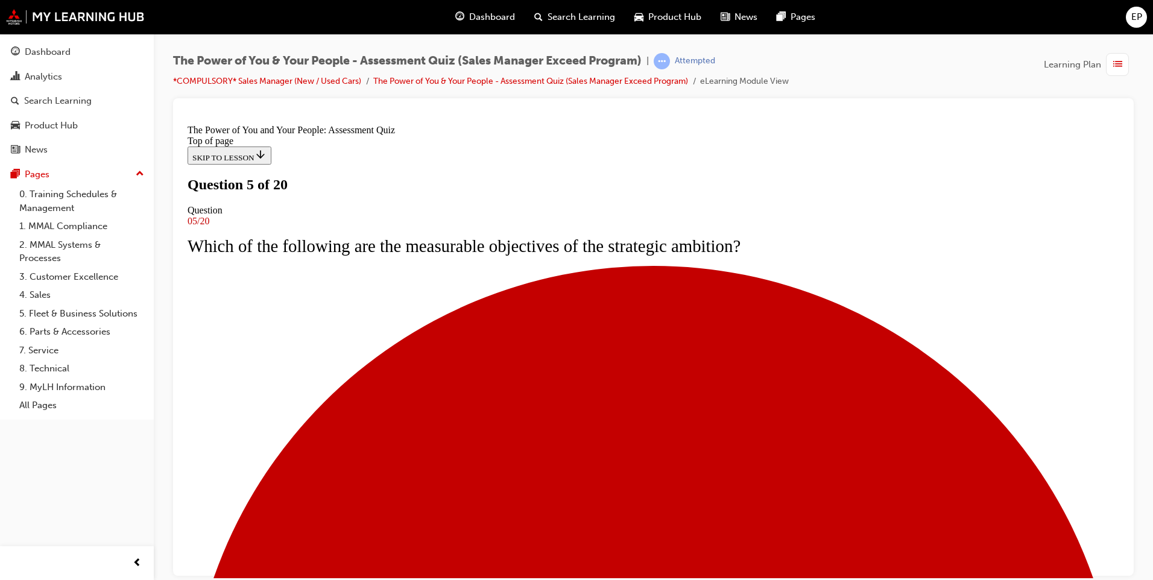
scroll to position [0, 0]
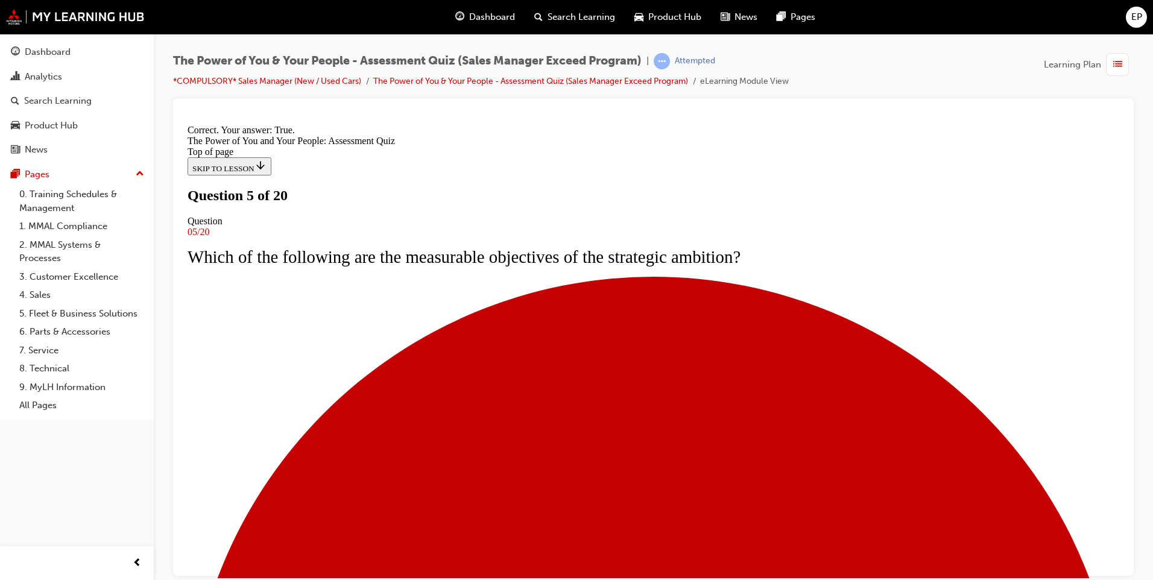
scroll to position [145, 0]
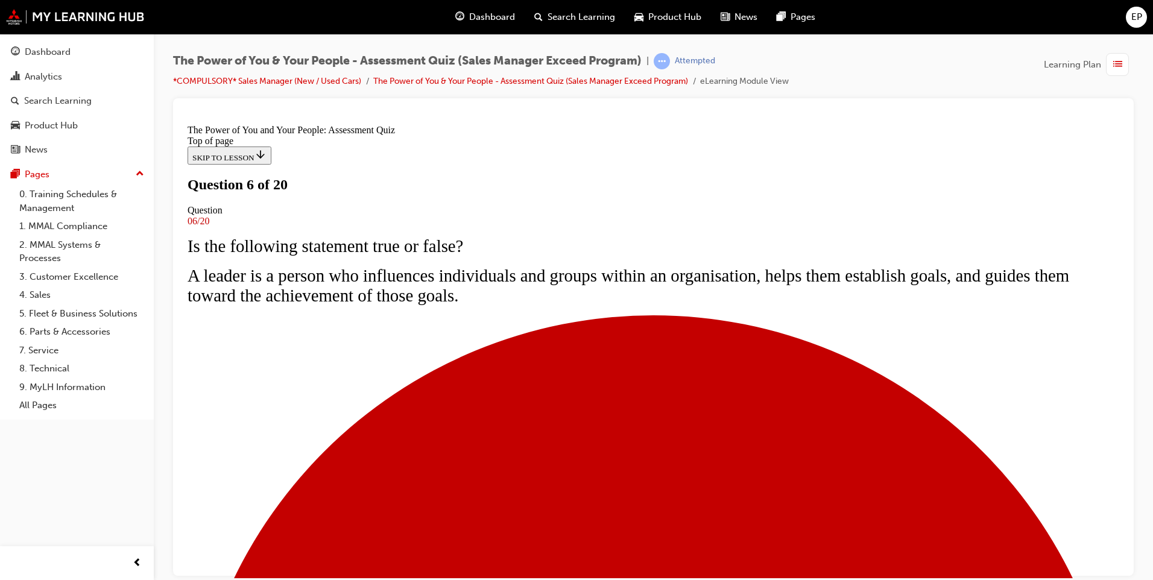
scroll to position [0, 0]
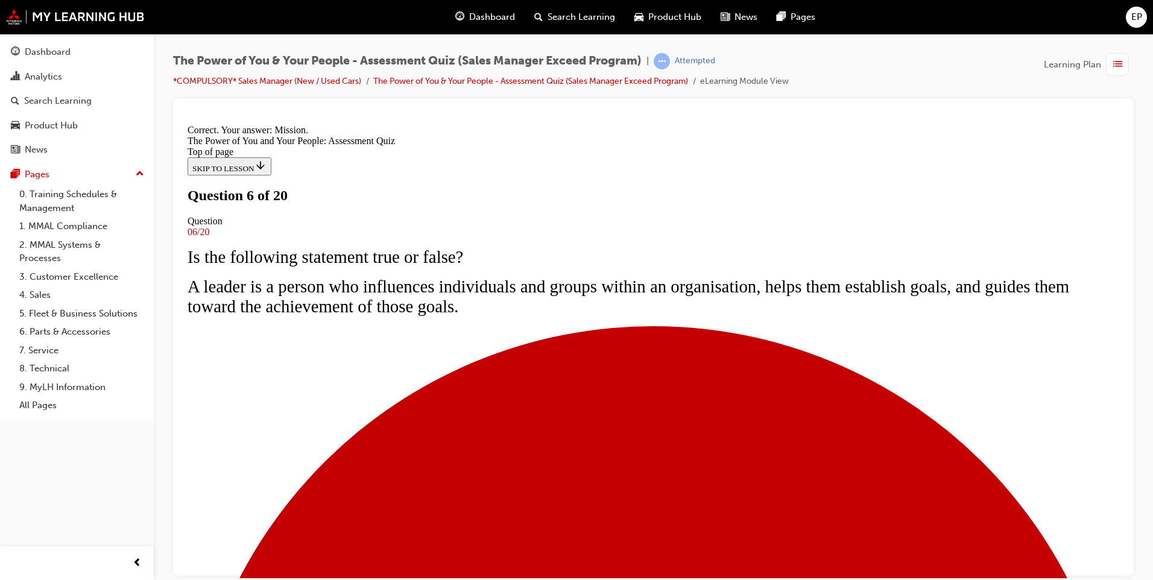
scroll to position [178, 0]
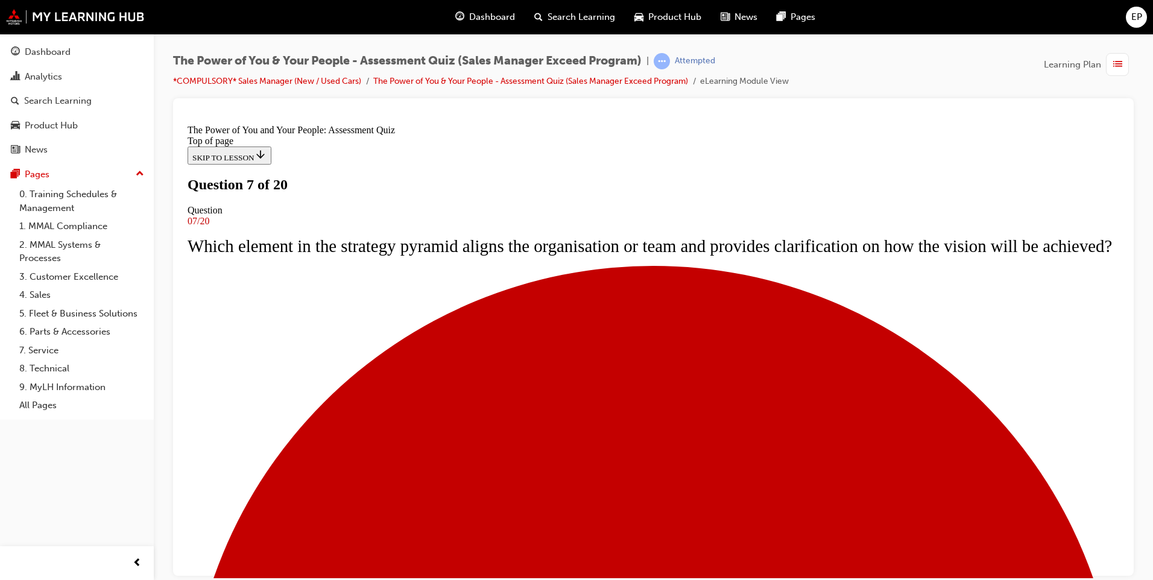
scroll to position [60, 0]
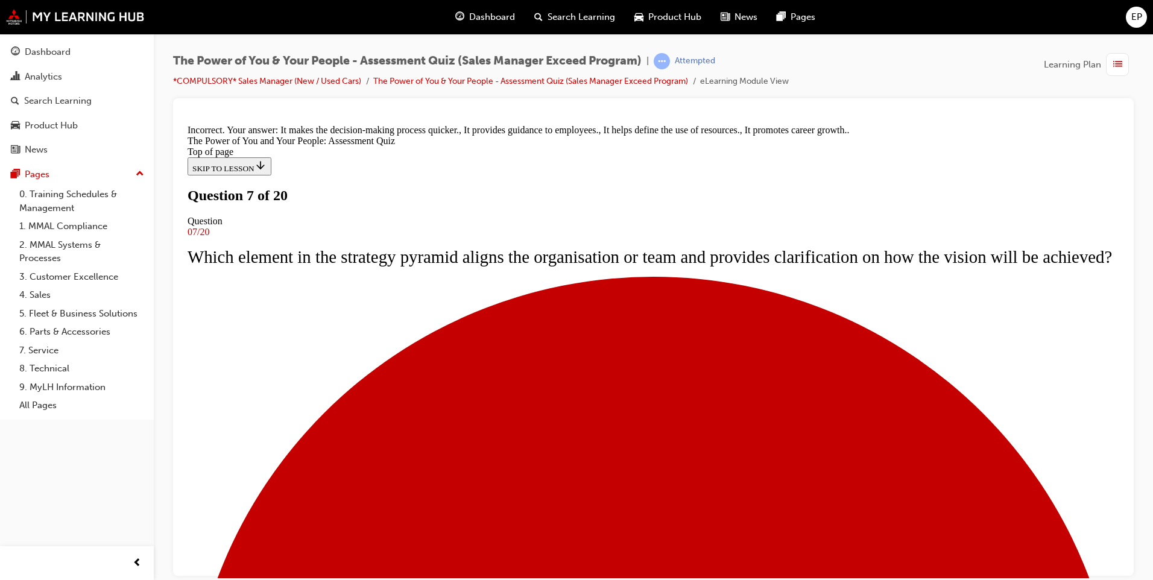
scroll to position [198, 0]
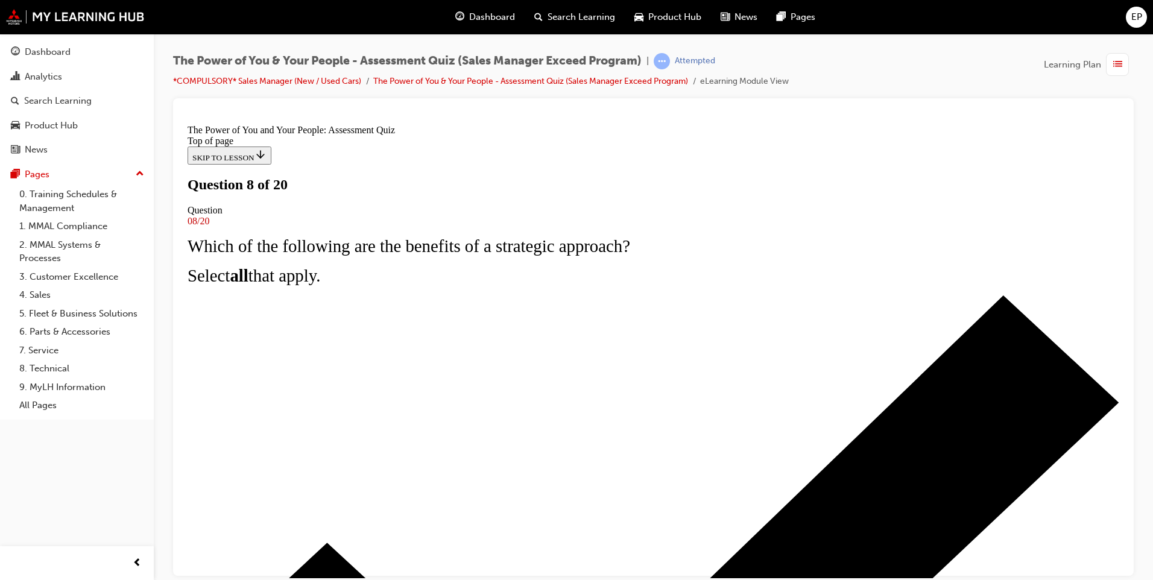
scroll to position [0, 0]
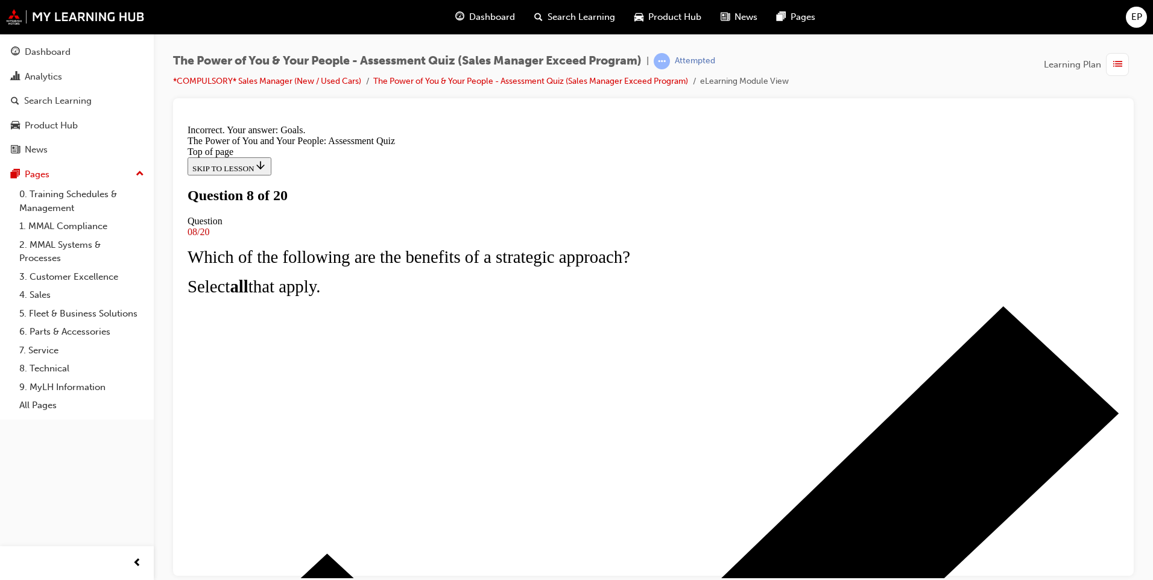
scroll to position [178, 0]
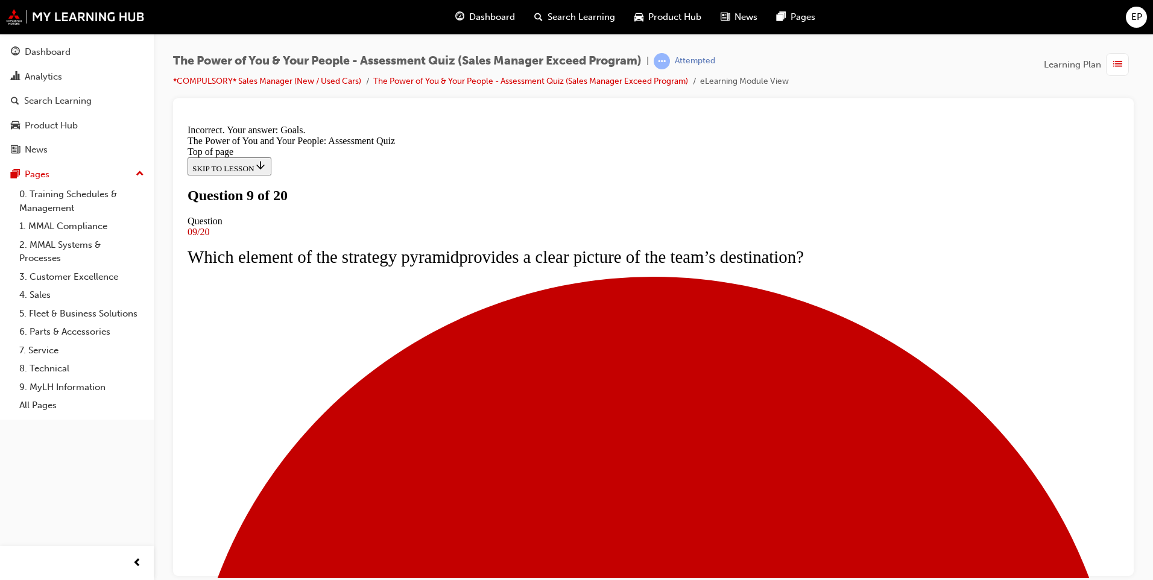
scroll to position [178, 0]
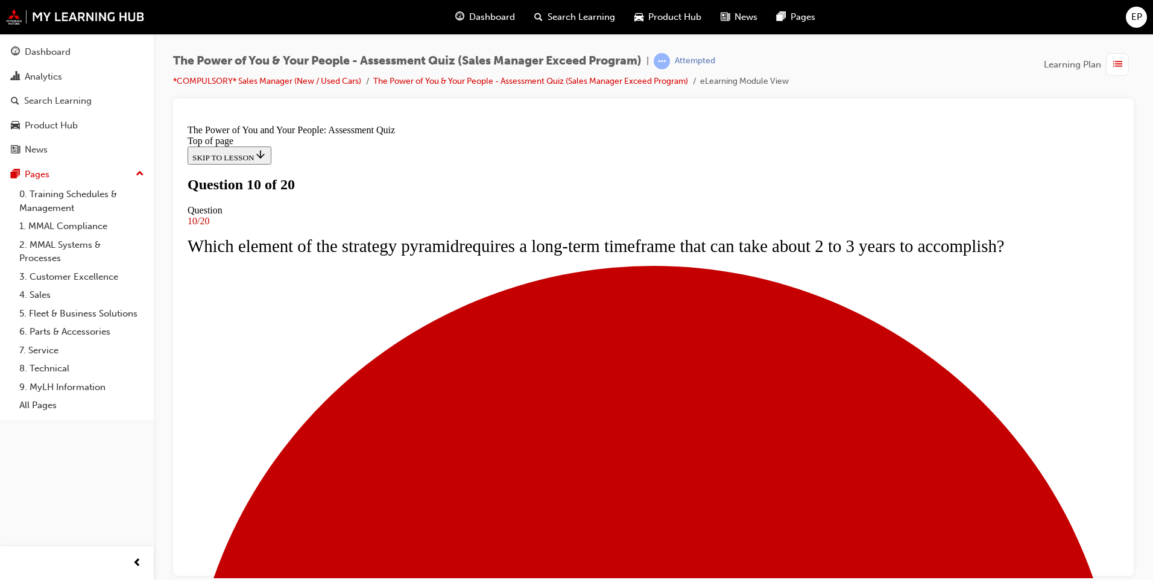
scroll to position [60, 0]
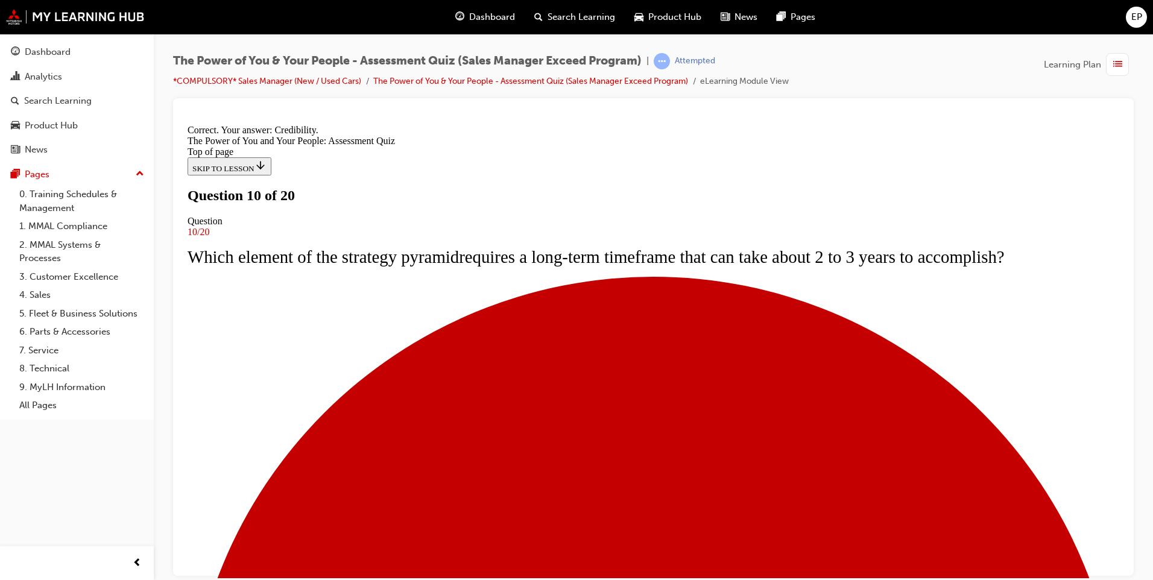
scroll to position [178, 0]
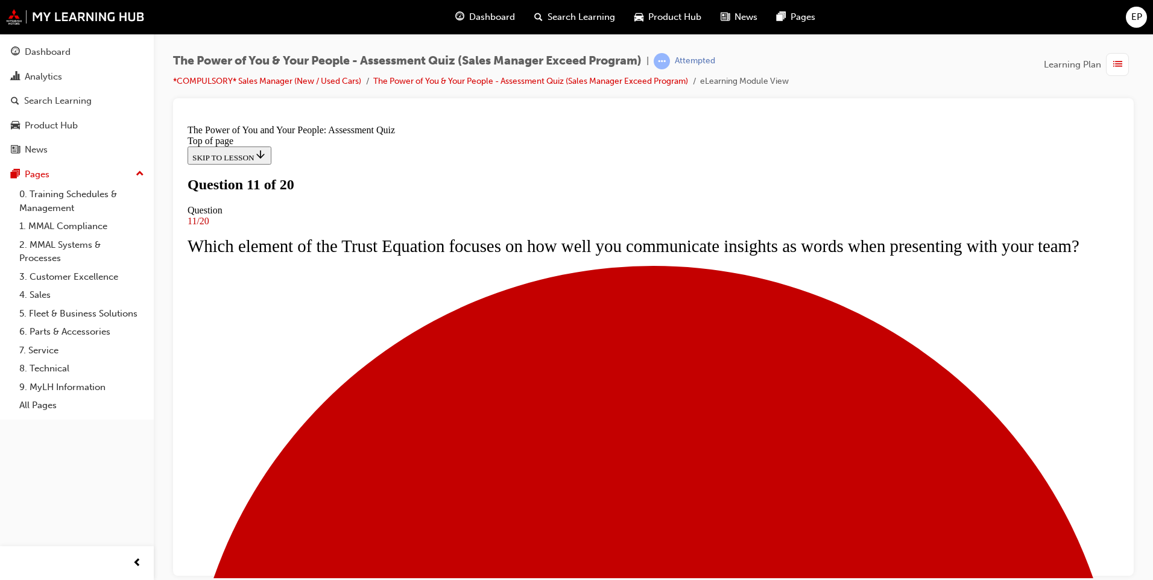
scroll to position [60, 0]
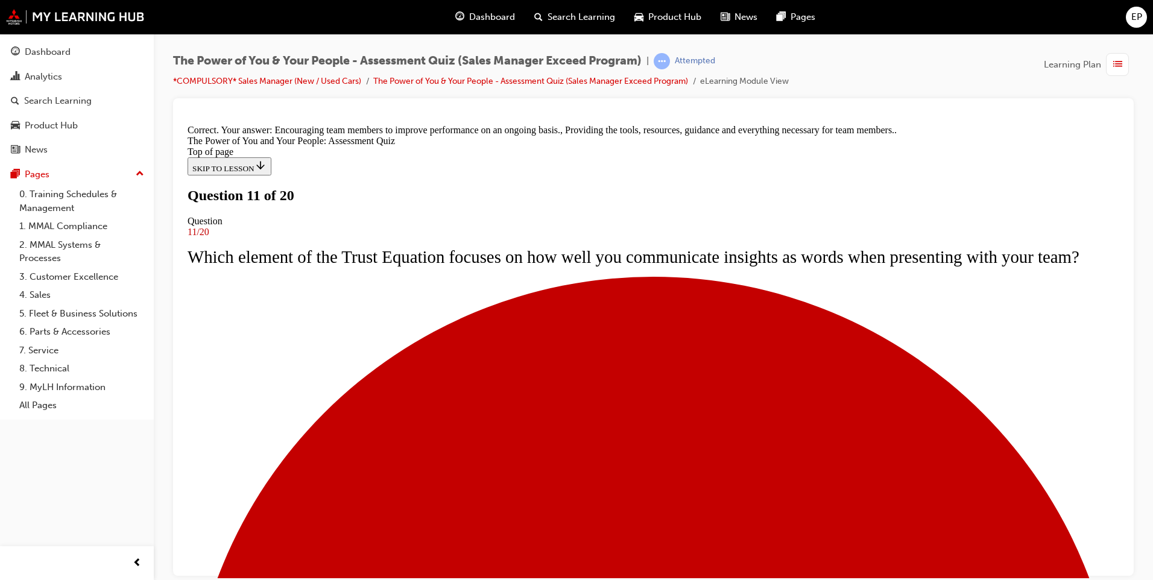
scroll to position [223, 0]
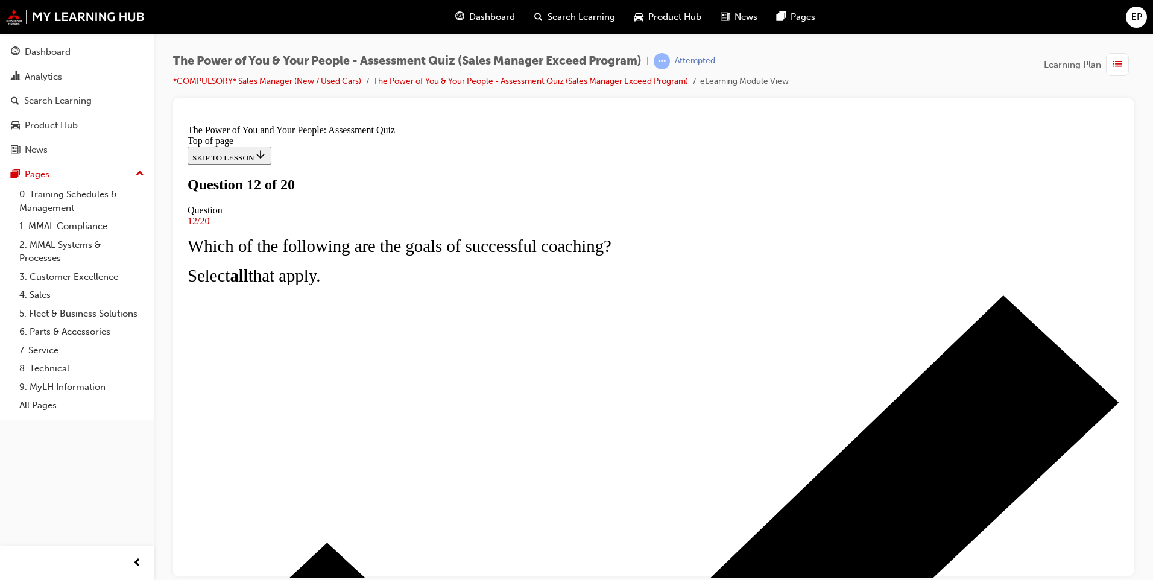
scroll to position [60, 0]
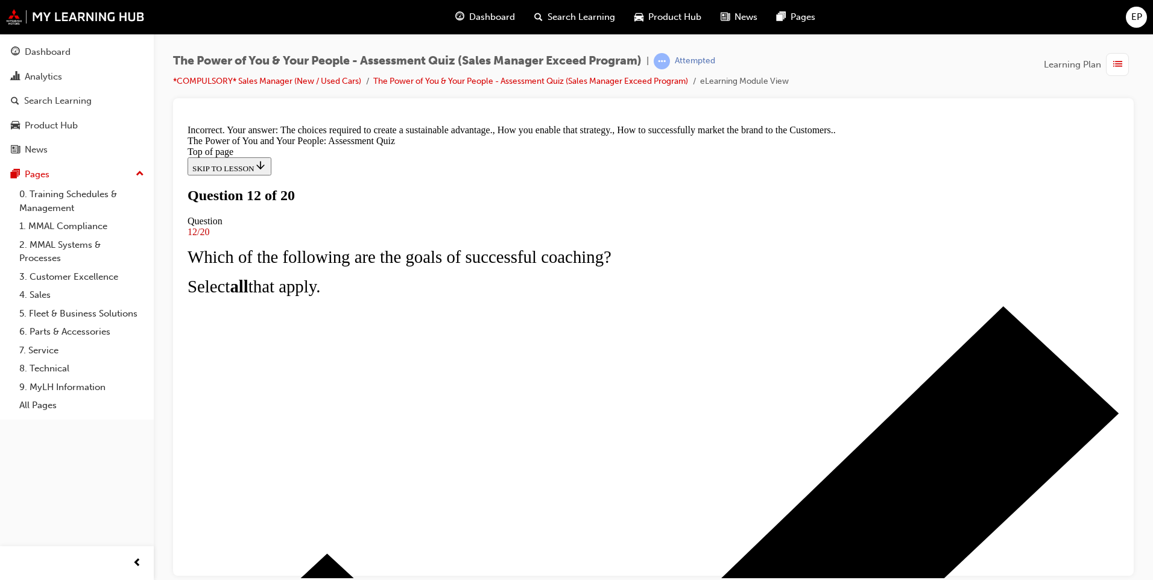
scroll to position [198, 0]
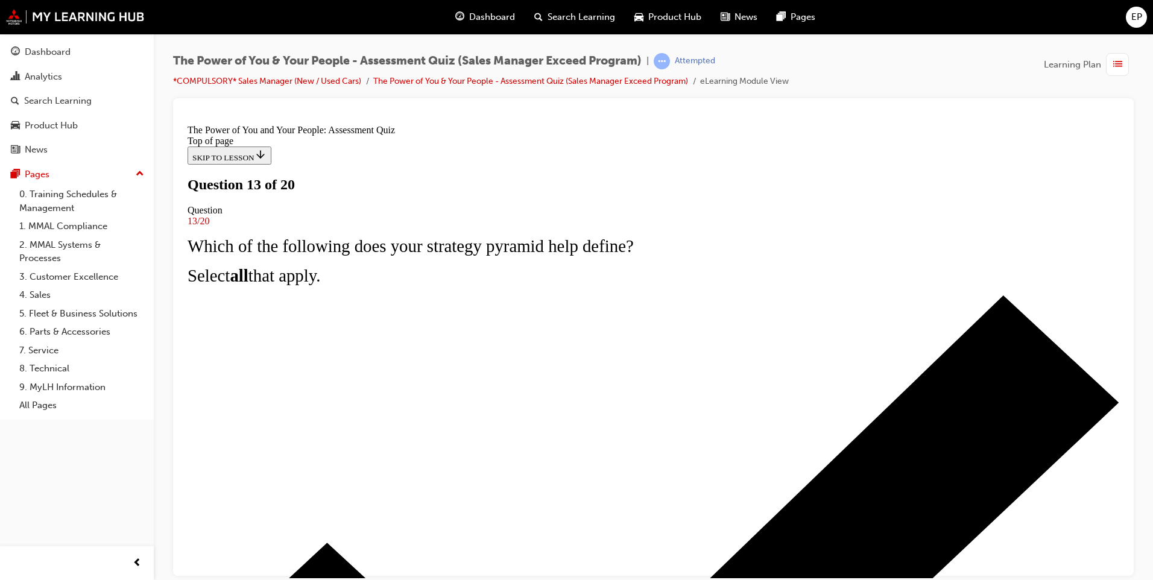
scroll to position [60, 0]
drag, startPoint x: 626, startPoint y: 479, endPoint x: 644, endPoint y: 507, distance: 33.1
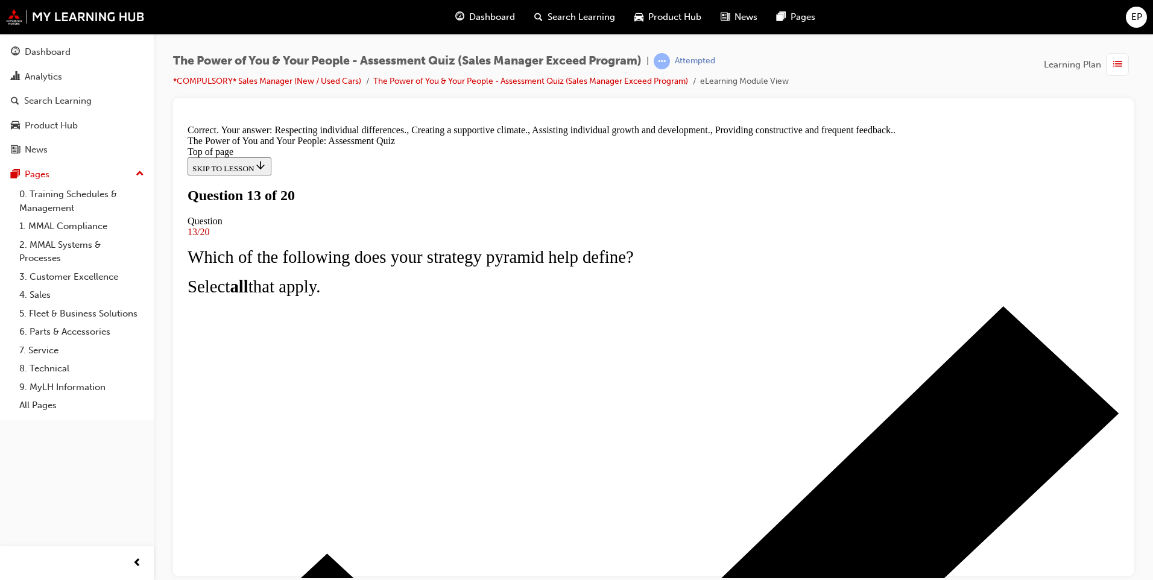
scroll to position [198, 0]
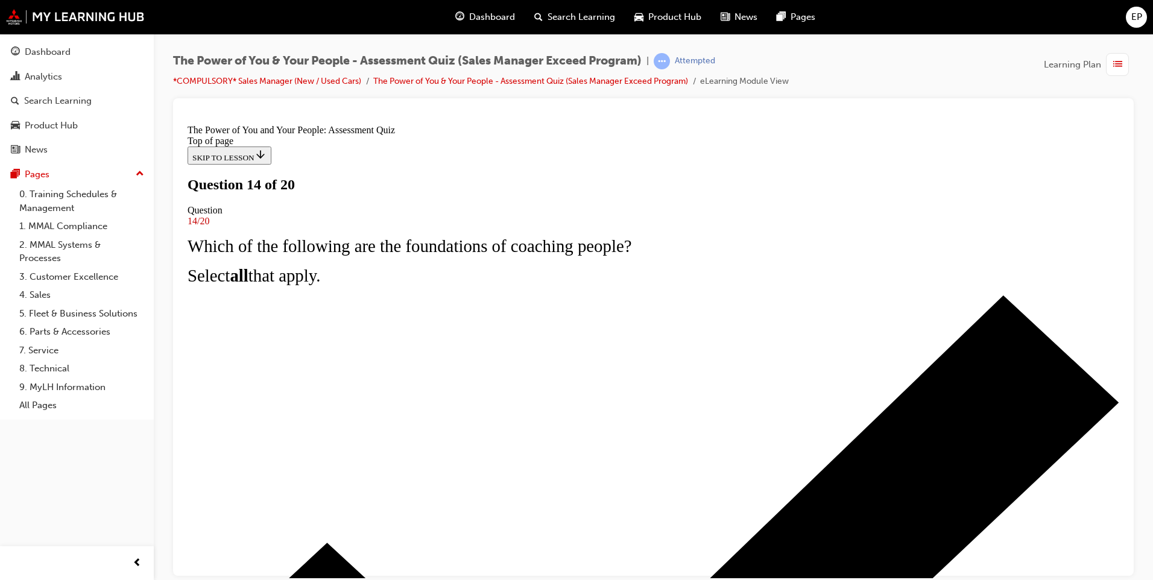
scroll to position [0, 0]
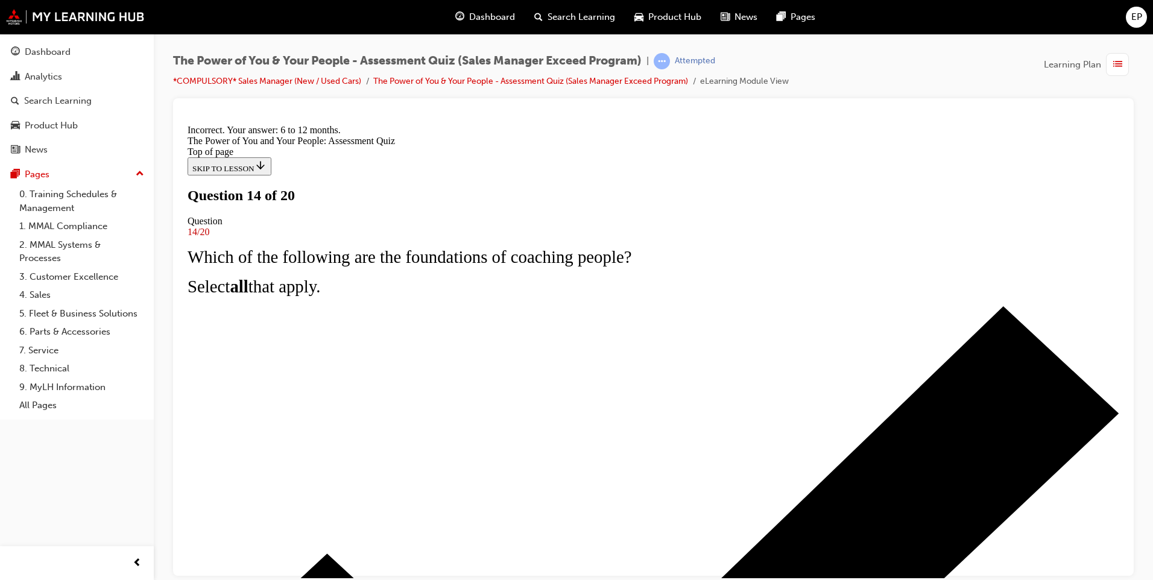
scroll to position [178, 0]
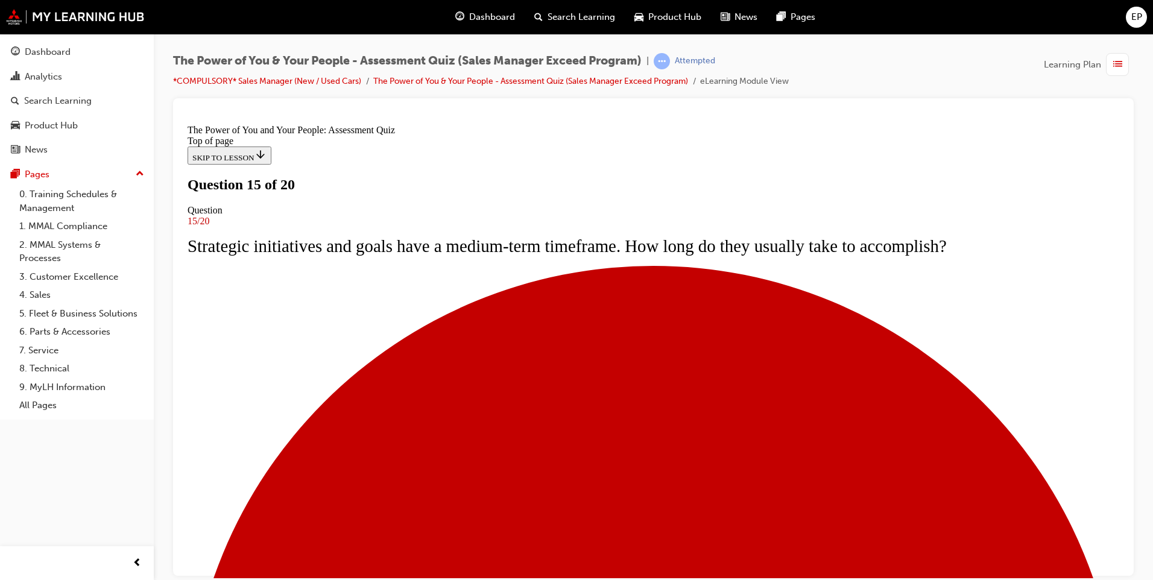
scroll to position [60, 0]
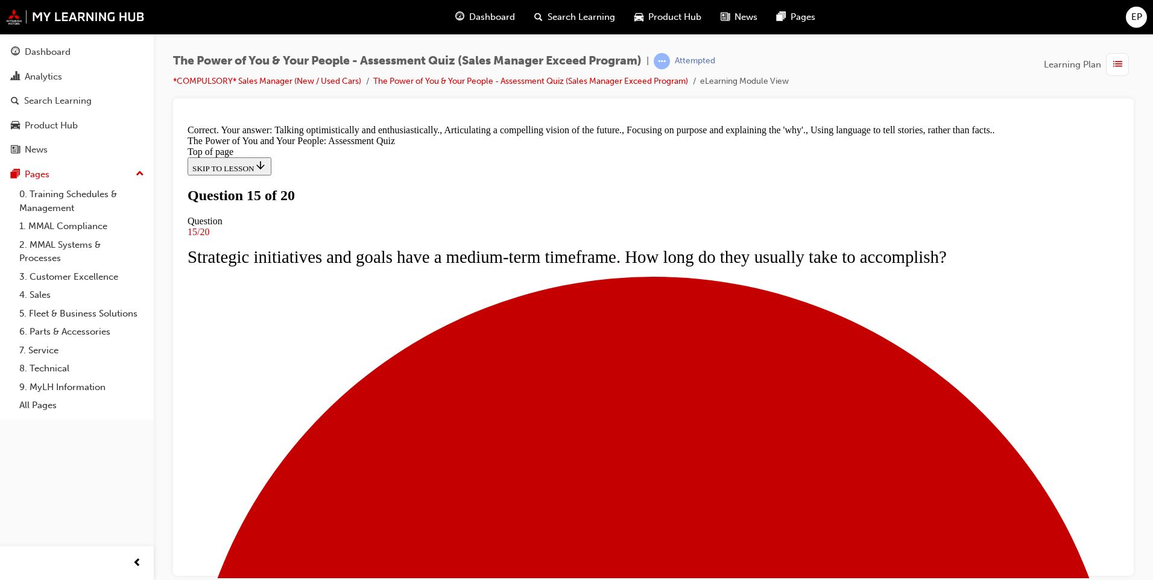
scroll to position [198, 0]
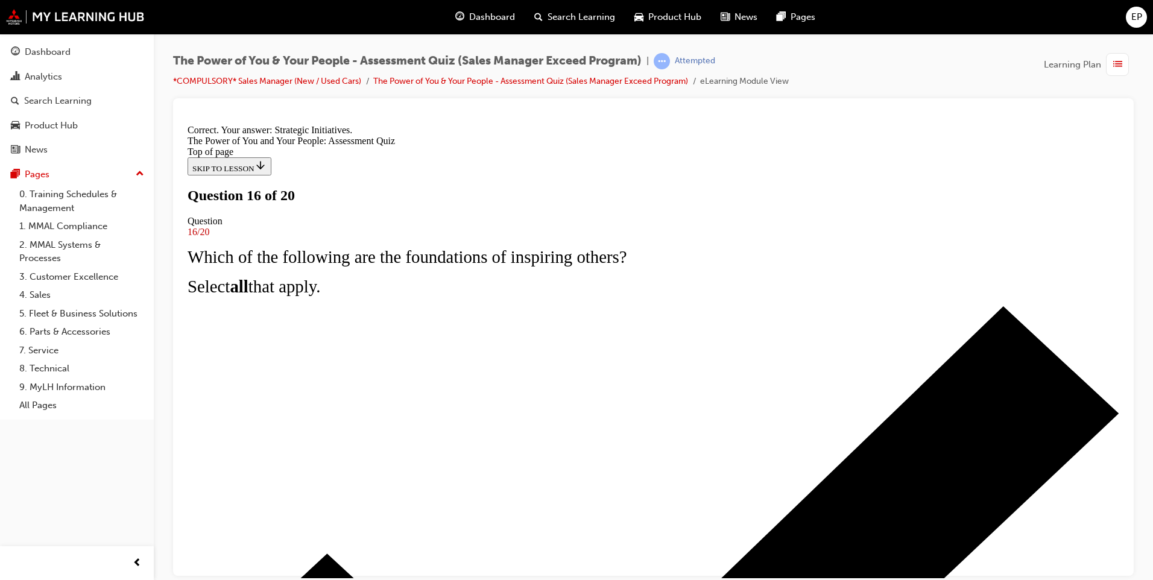
scroll to position [178, 0]
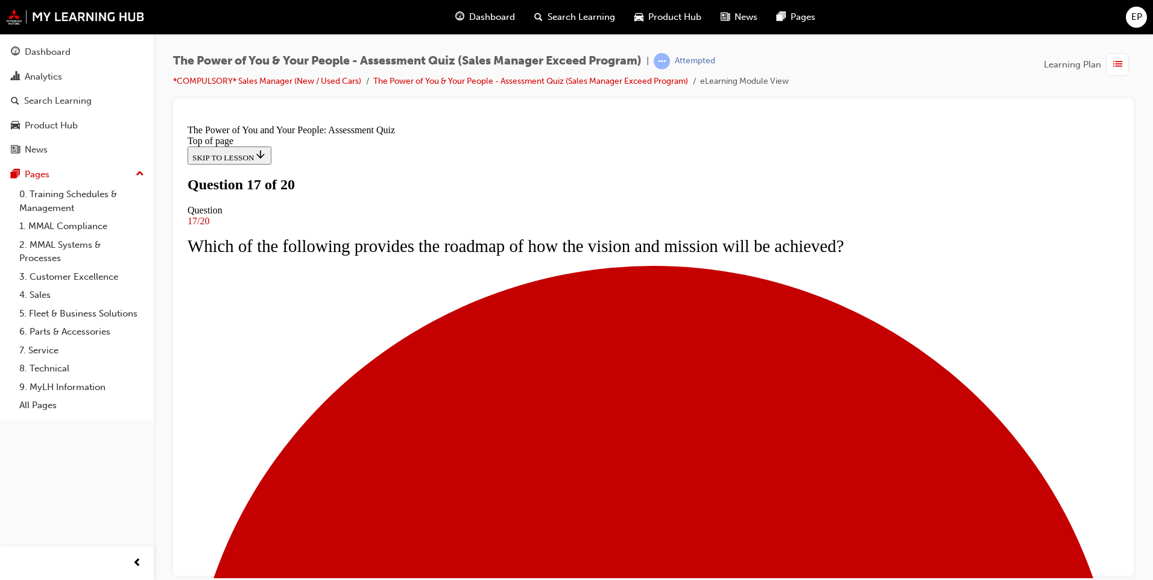
scroll to position [121, 0]
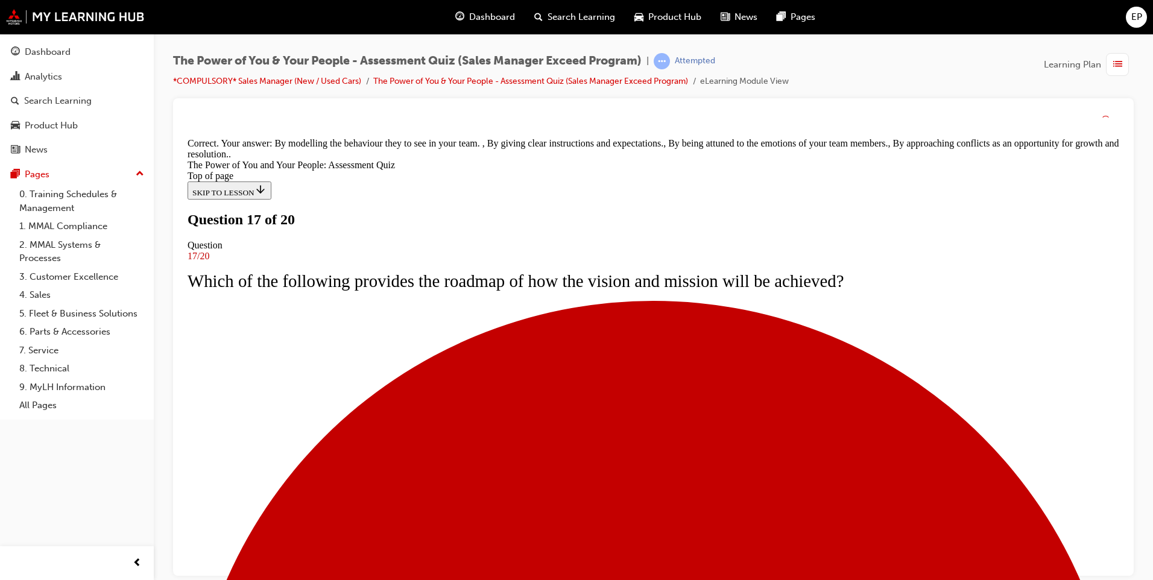
scroll to position [198, 0]
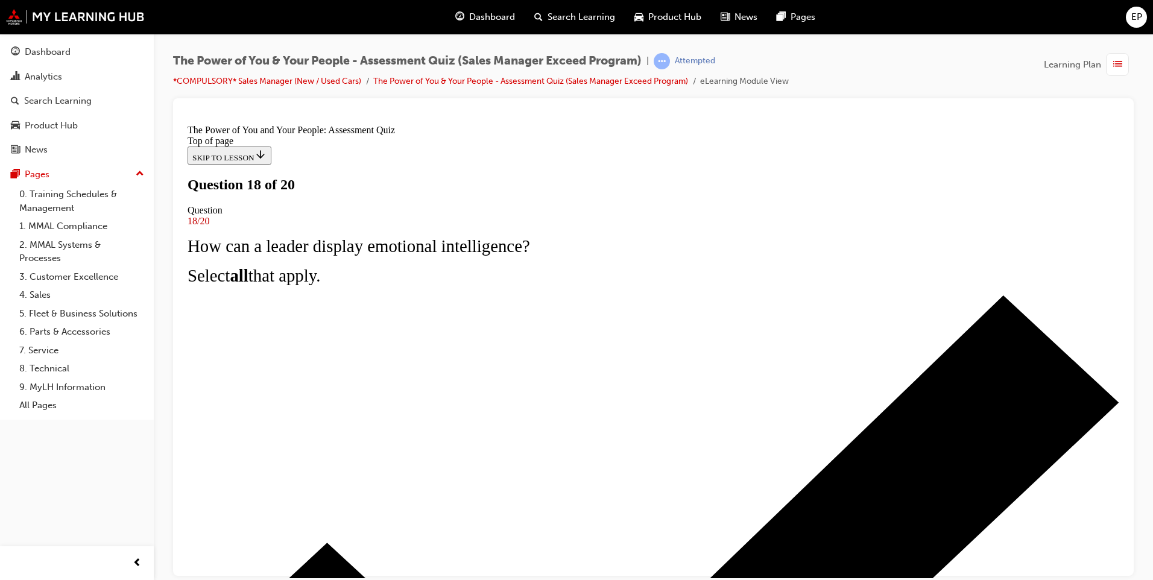
scroll to position [60, 0]
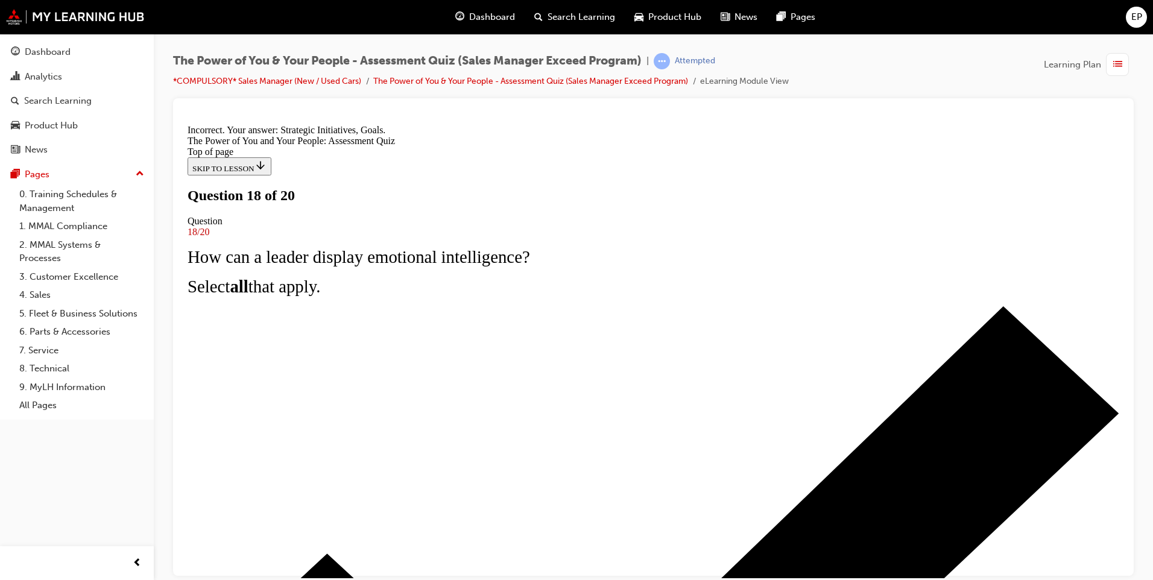
scroll to position [198, 0]
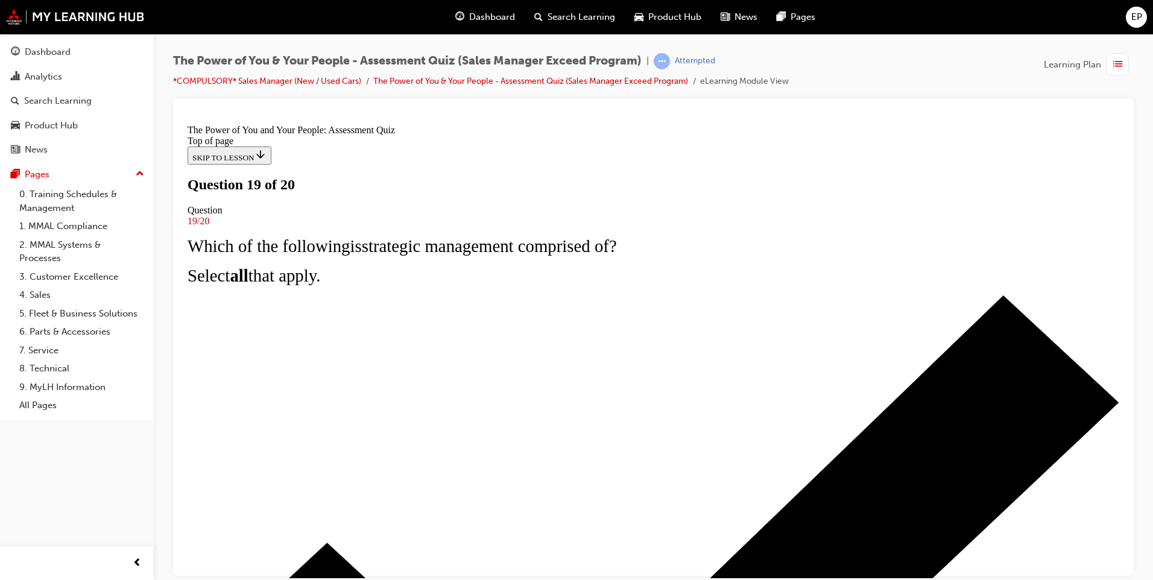
scroll to position [0, 0]
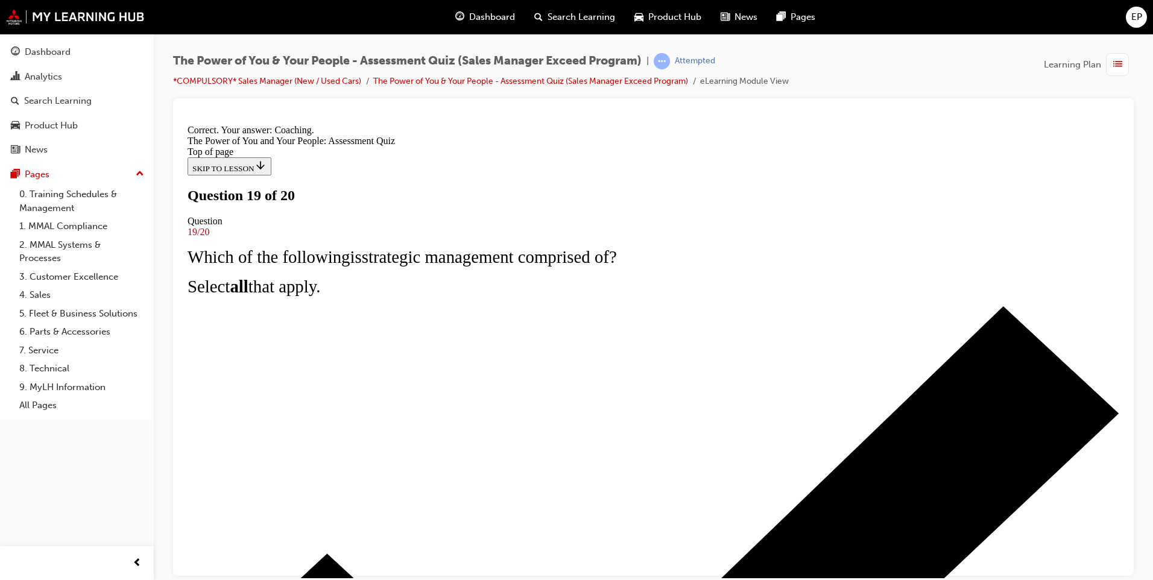
scroll to position [178, 0]
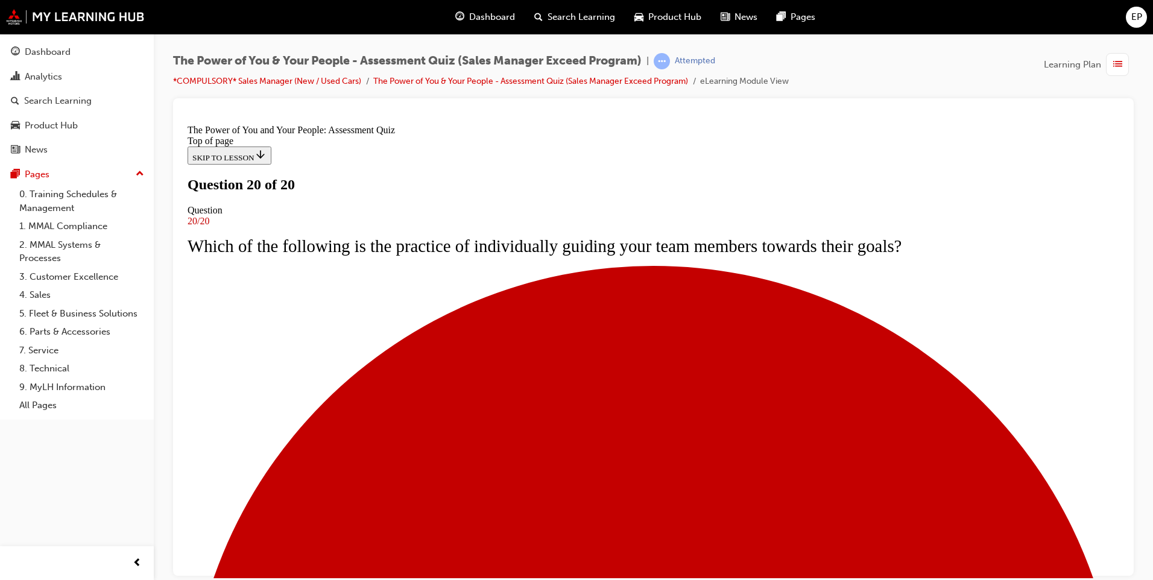
scroll to position [173, 0]
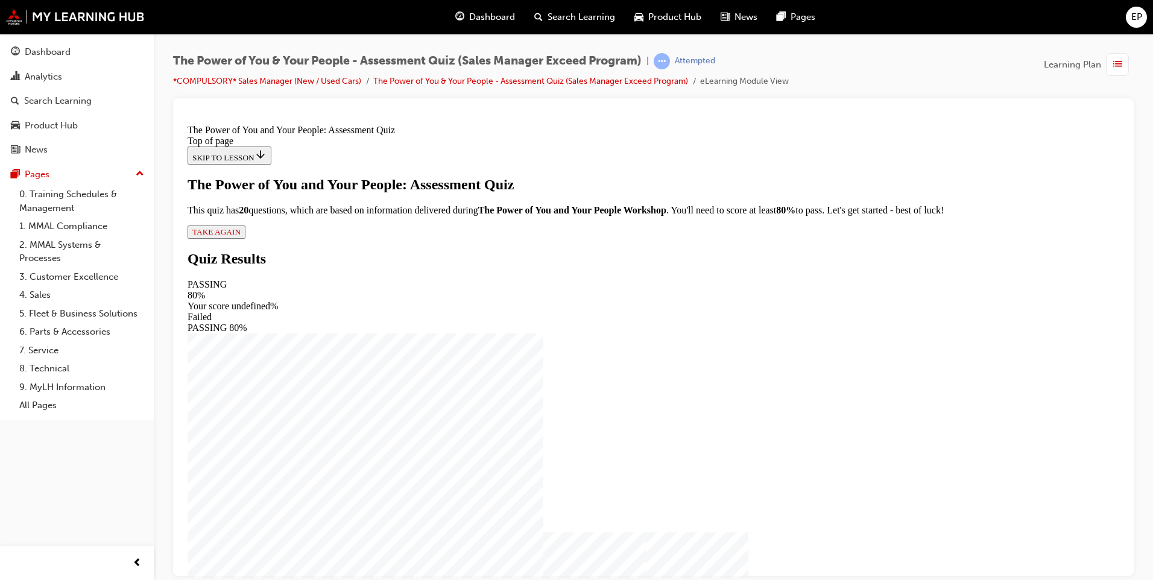
click at [241, 236] on span "TAKE AGAIN" at bounding box center [216, 231] width 48 height 9
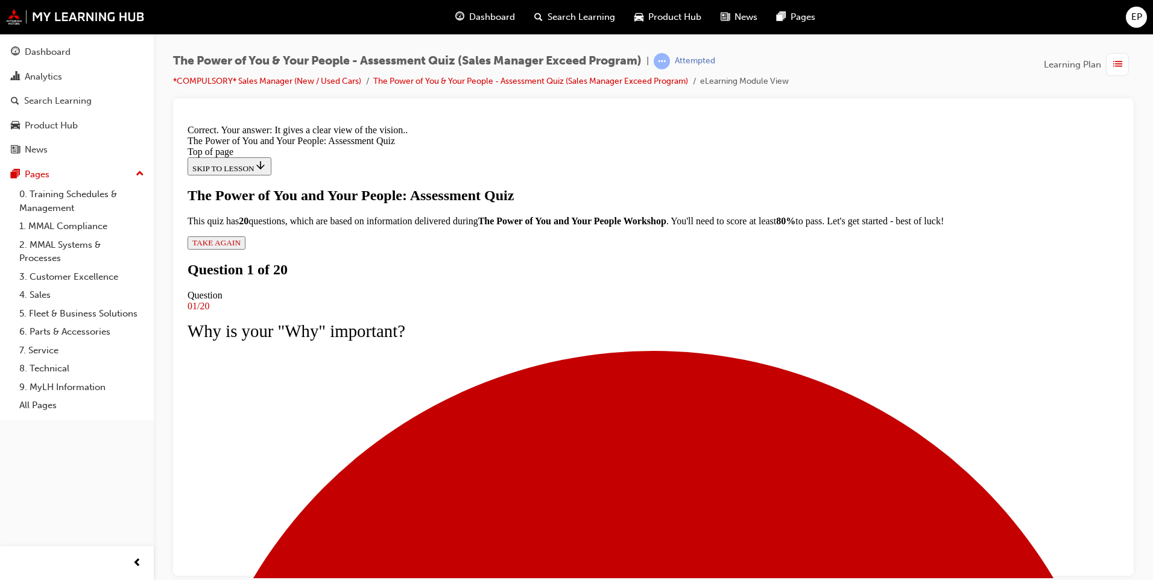
scroll to position [156, 0]
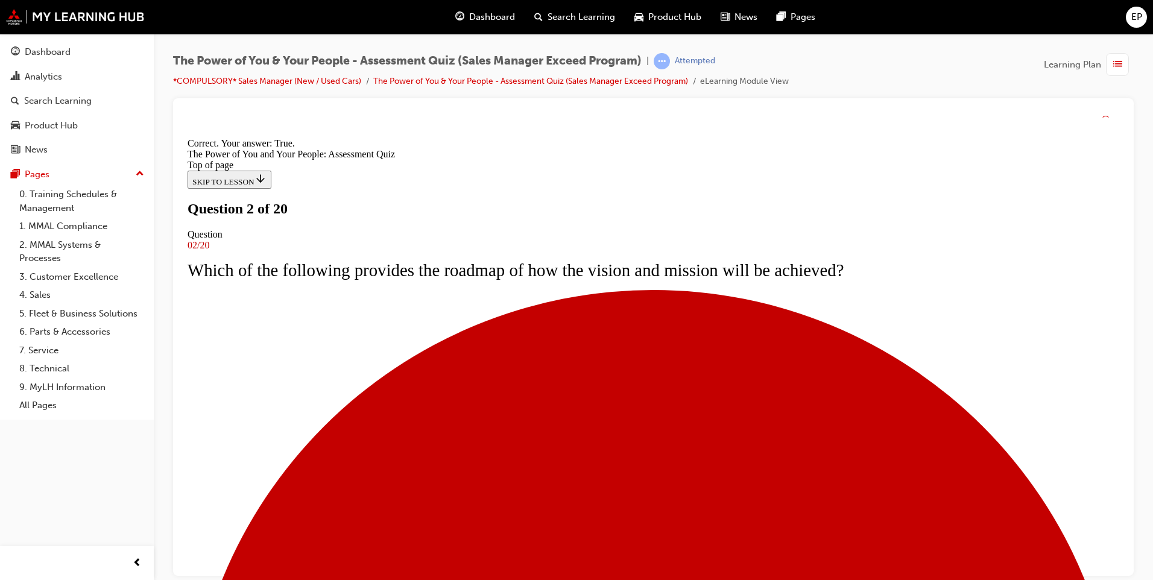
scroll to position [145, 0]
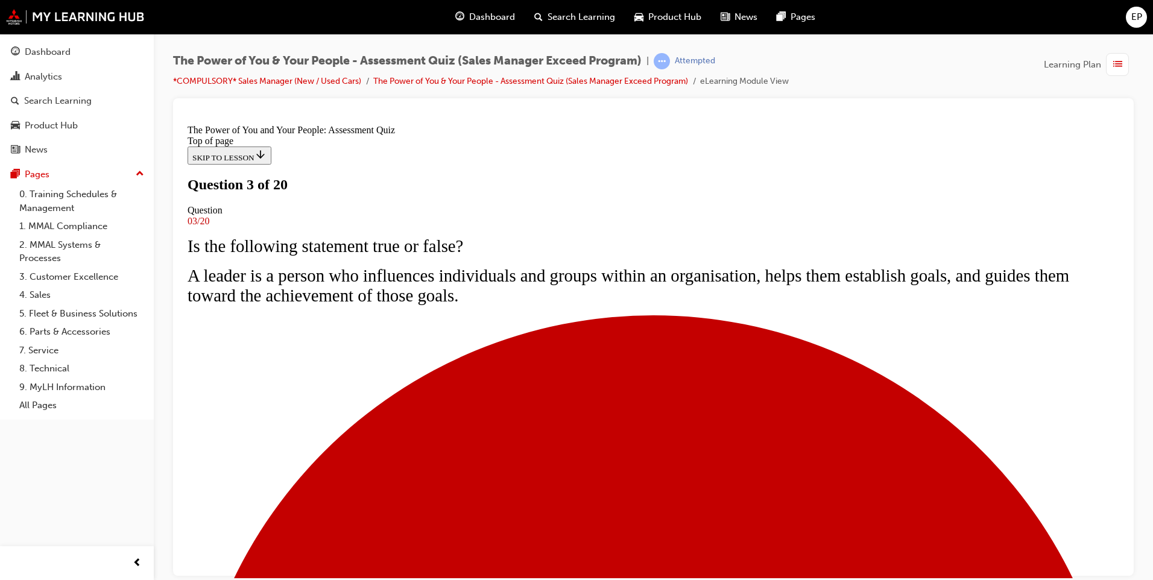
scroll to position [0, 0]
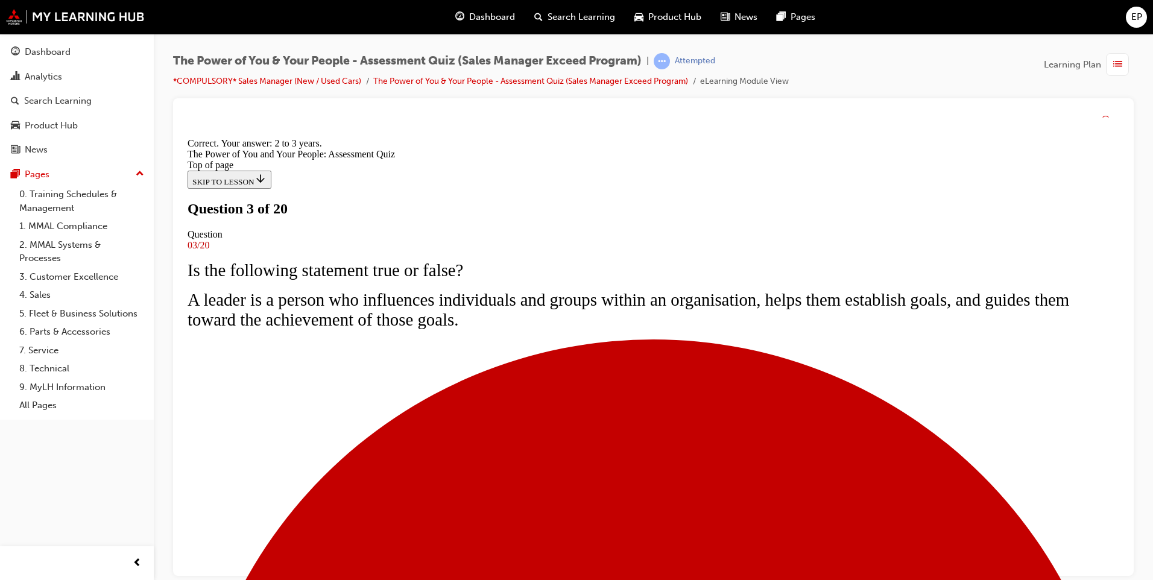
scroll to position [178, 0]
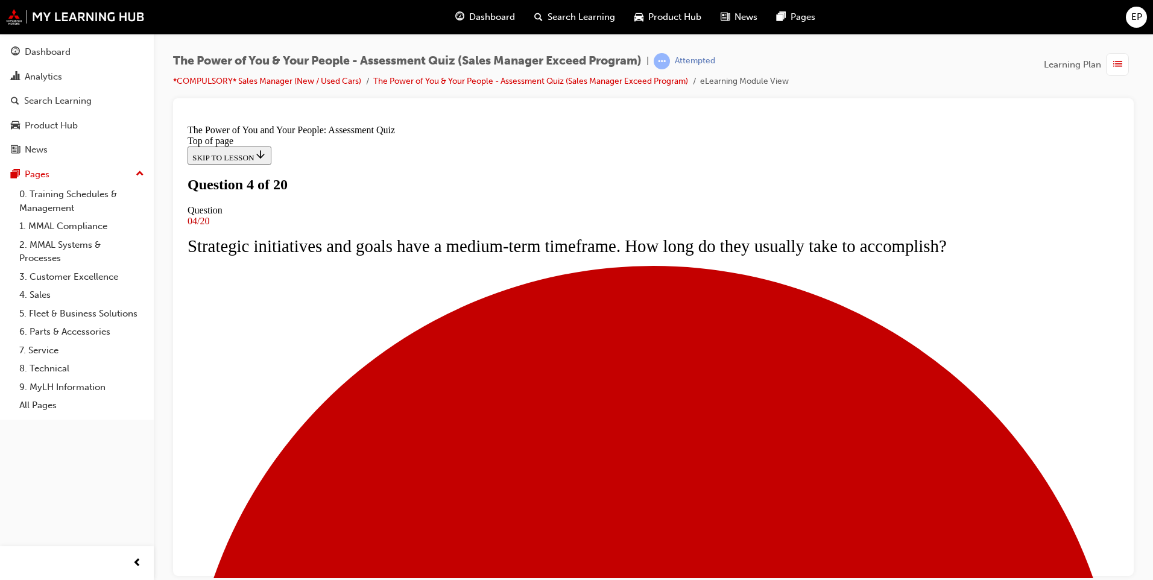
scroll to position [60, 0]
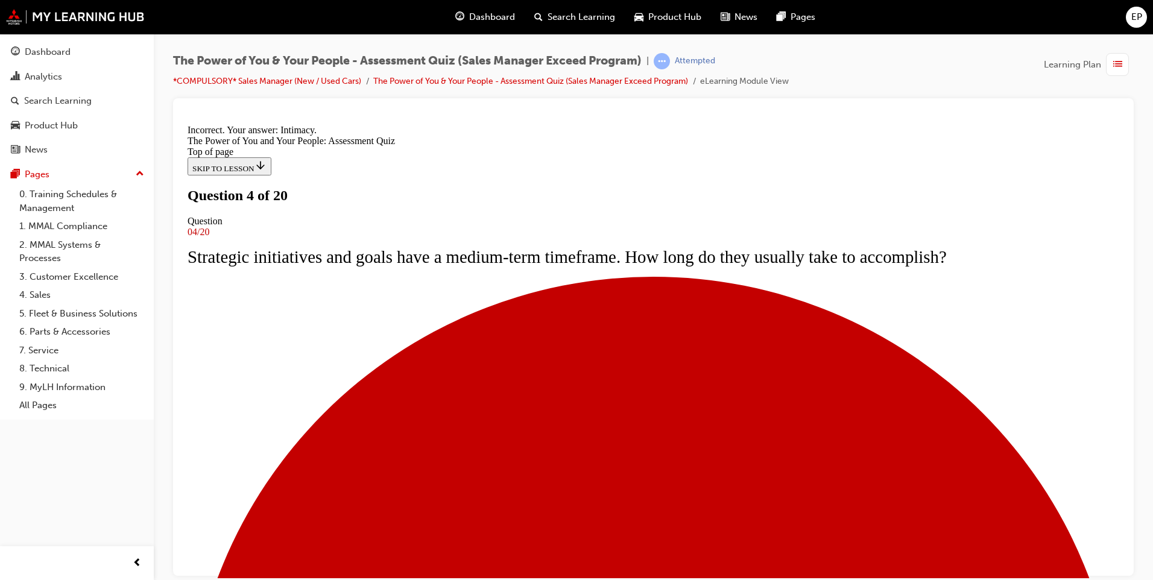
scroll to position [178, 0]
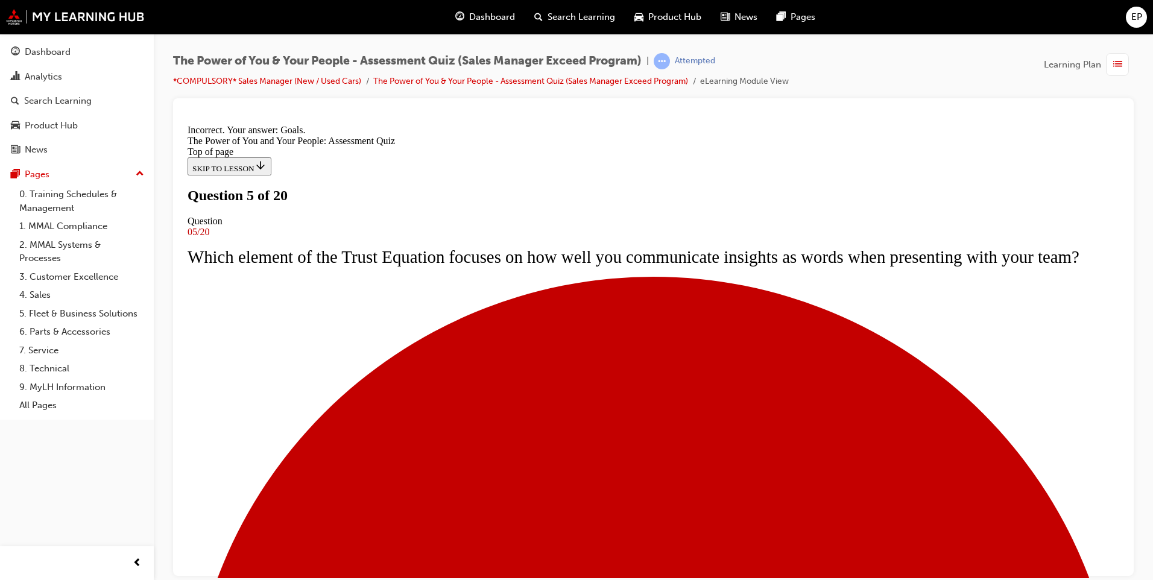
scroll to position [178, 0]
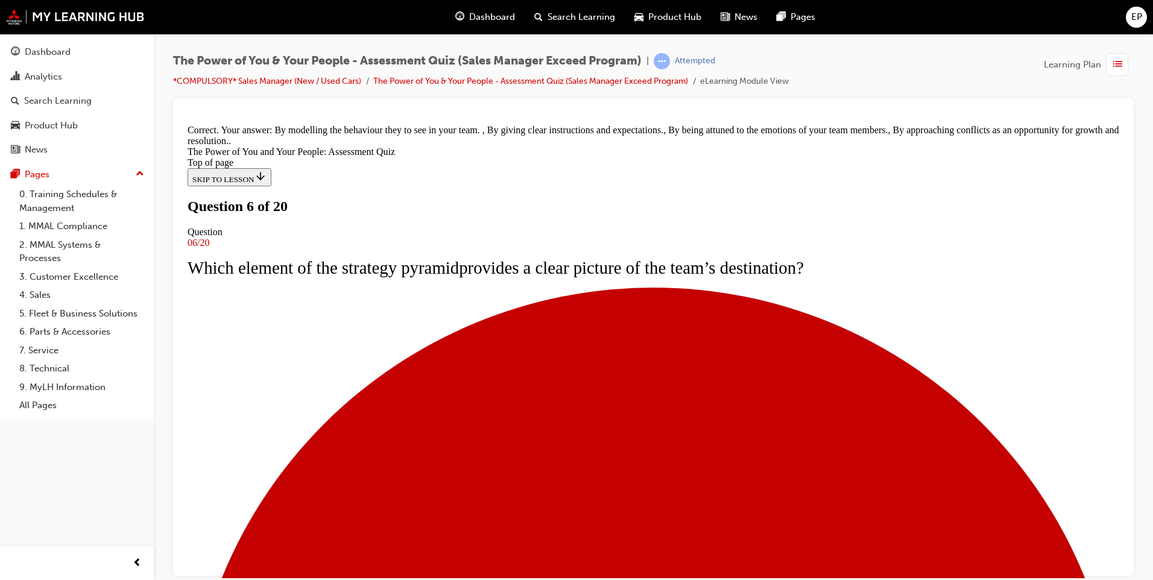
scroll to position [198, 0]
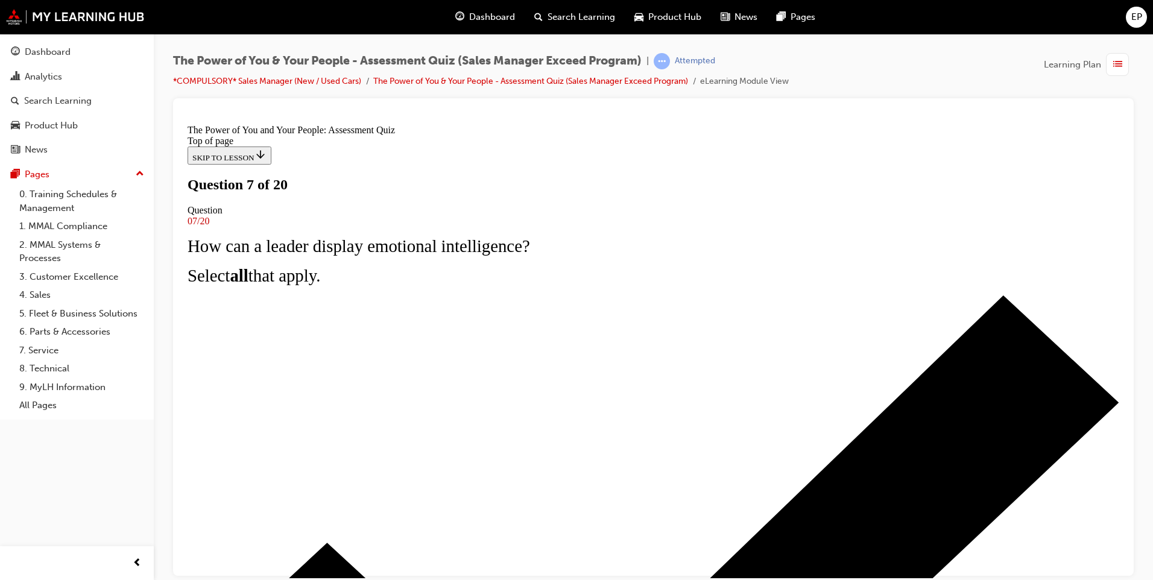
scroll to position [0, 0]
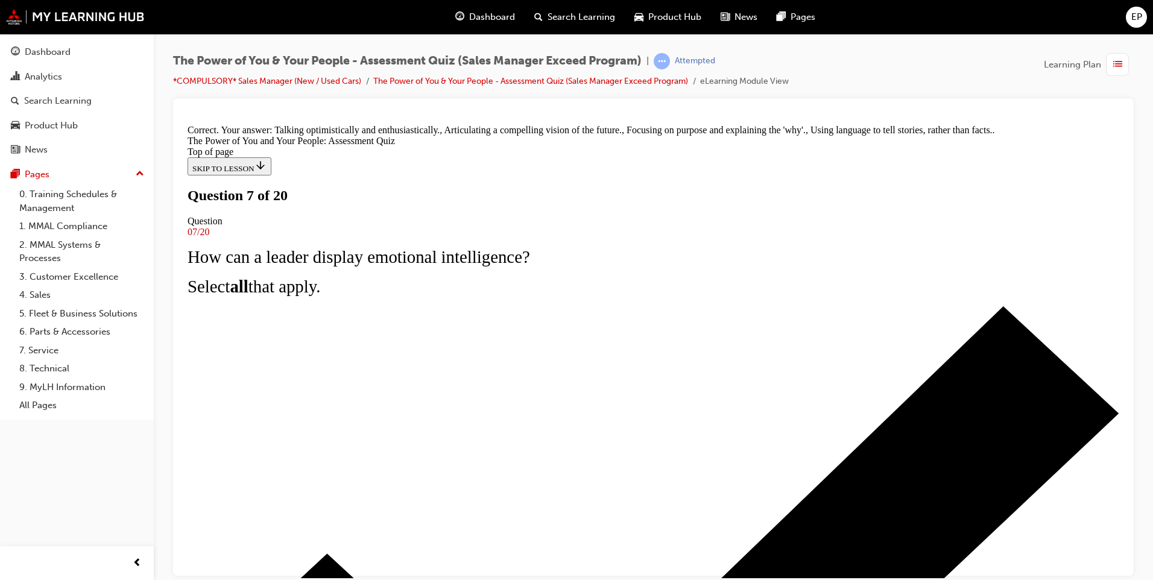
scroll to position [198, 0]
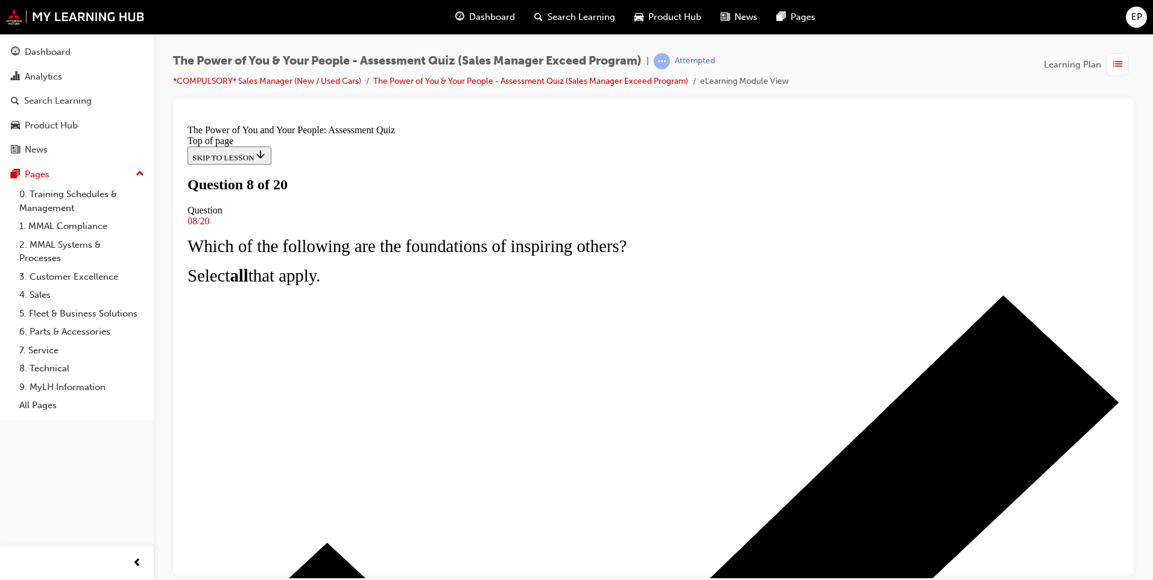
scroll to position [60, 0]
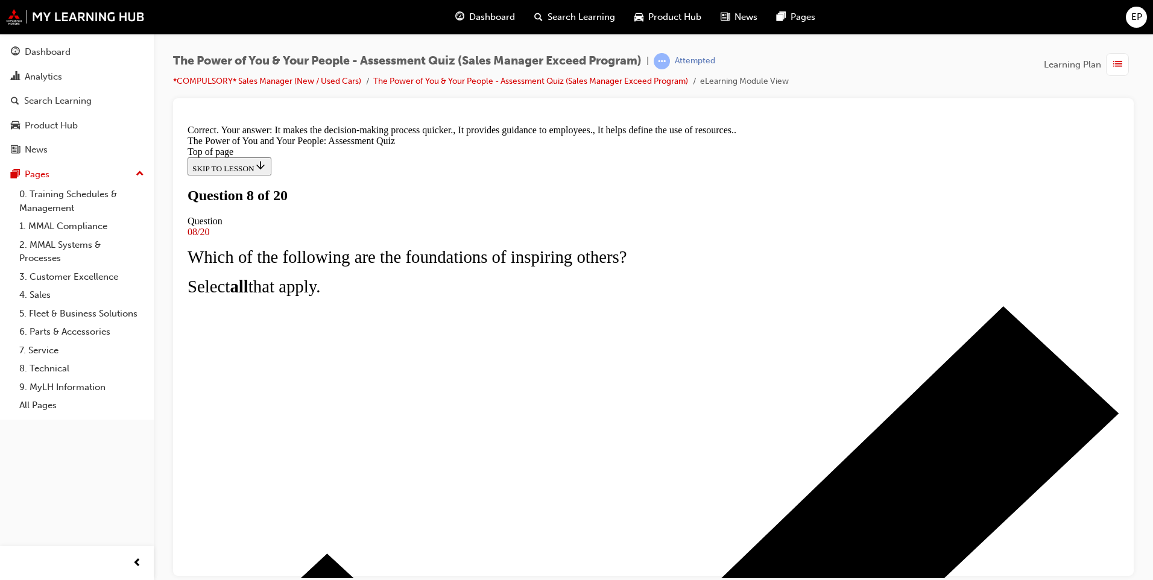
scroll to position [198, 0]
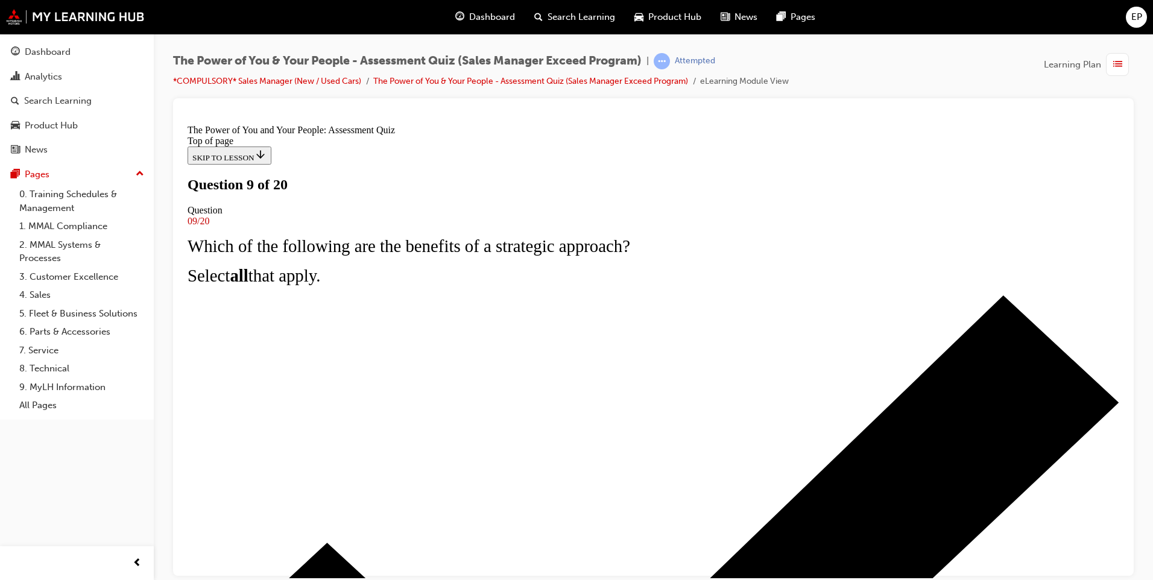
scroll to position [60, 0]
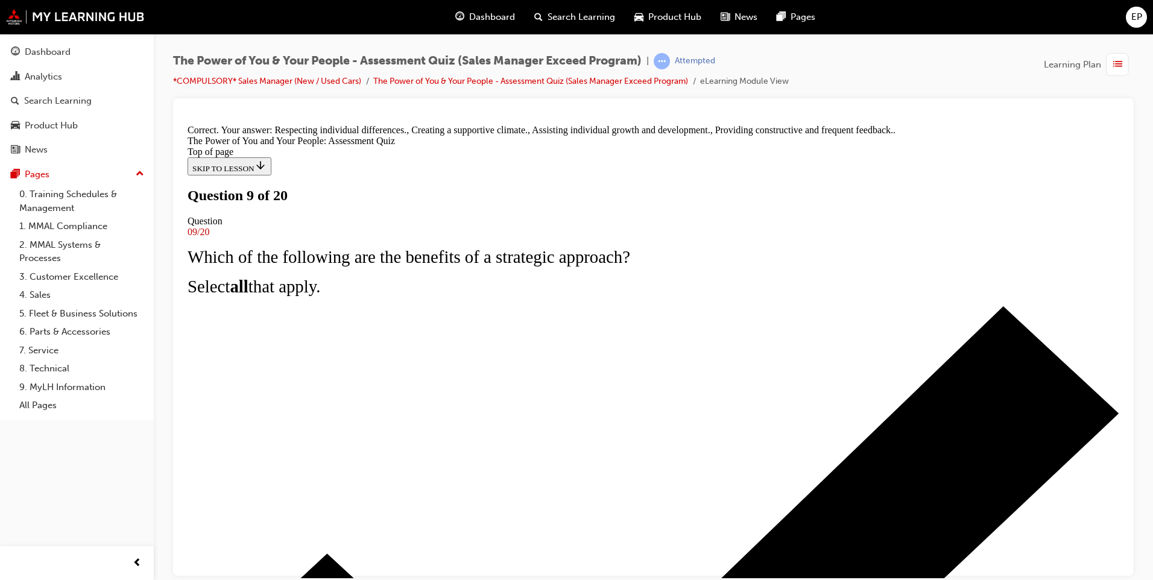
scroll to position [198, 0]
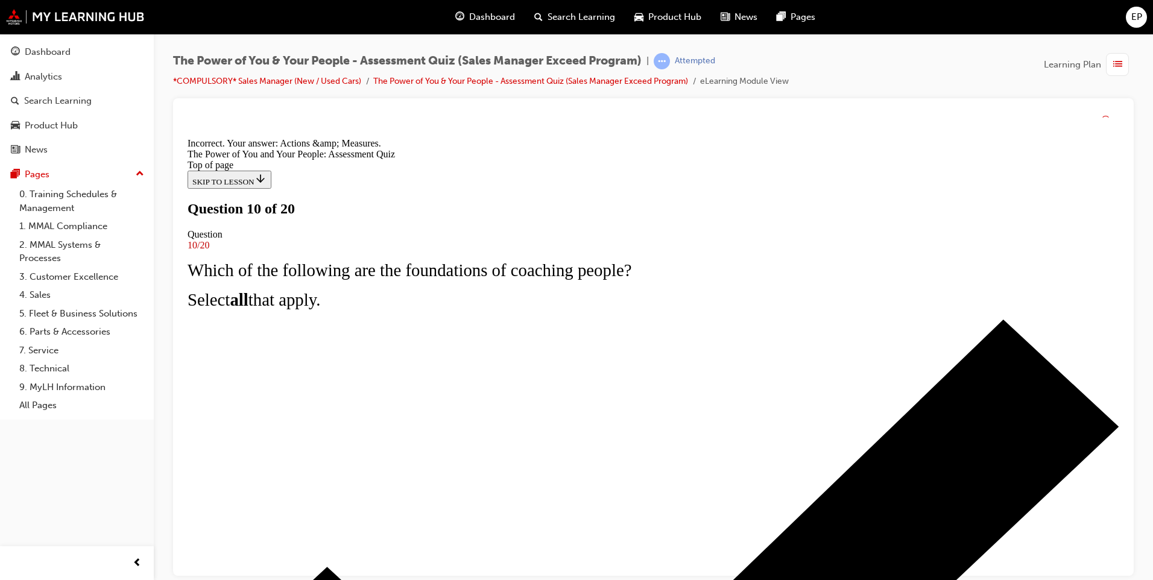
scroll to position [156, 0]
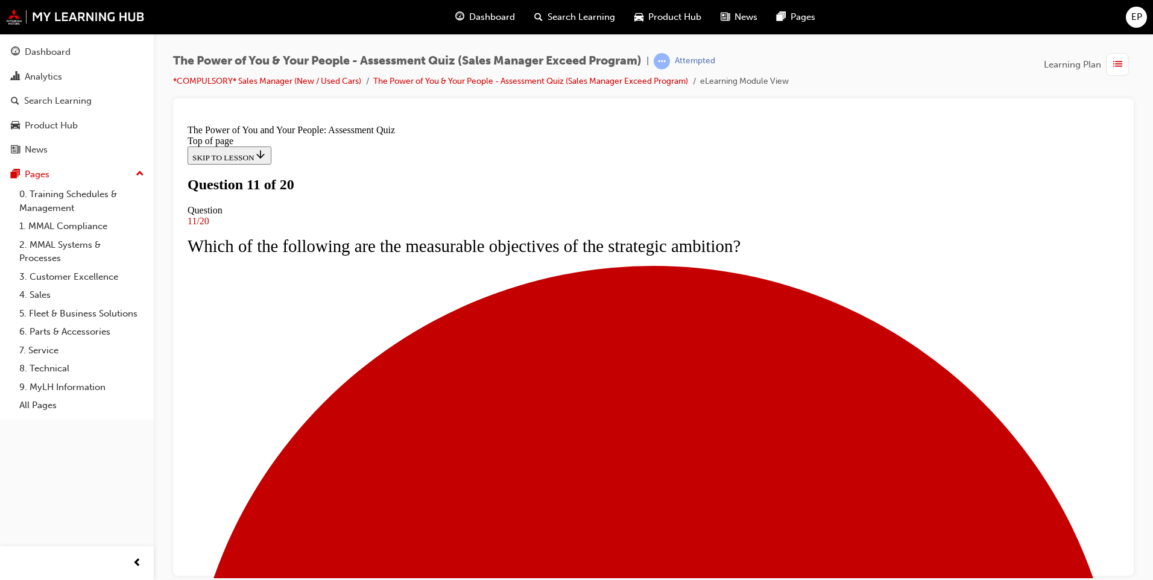
scroll to position [60, 0]
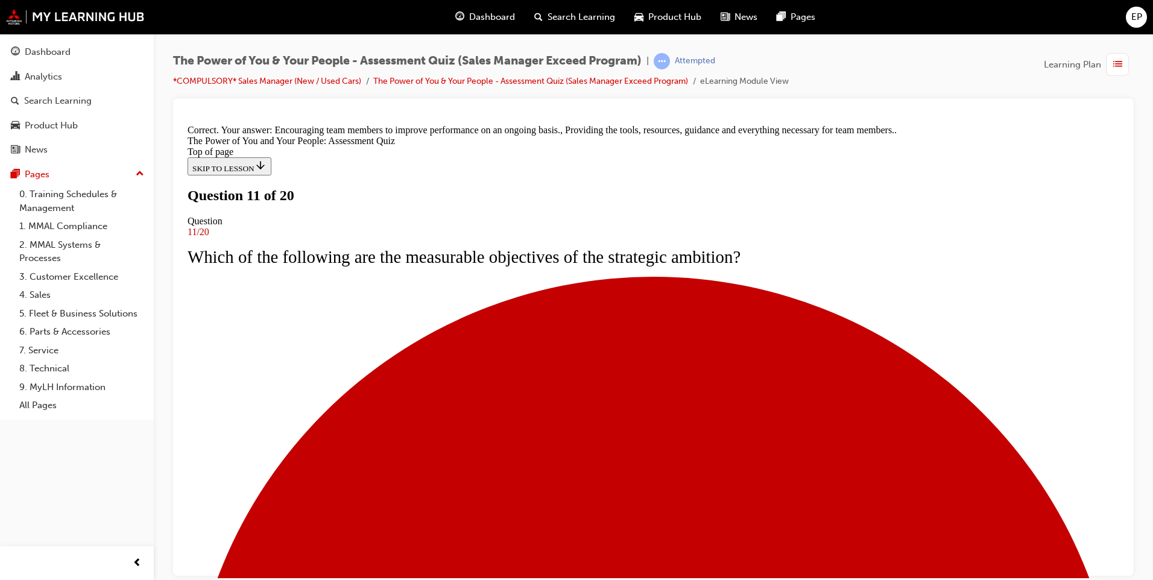
scroll to position [223, 0]
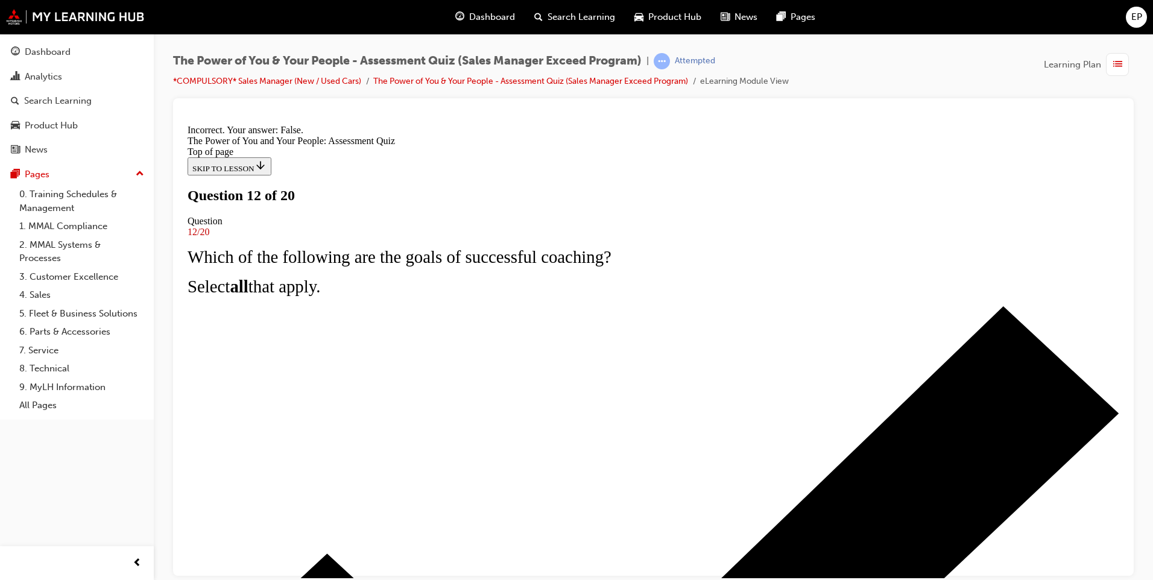
scroll to position [124, 0]
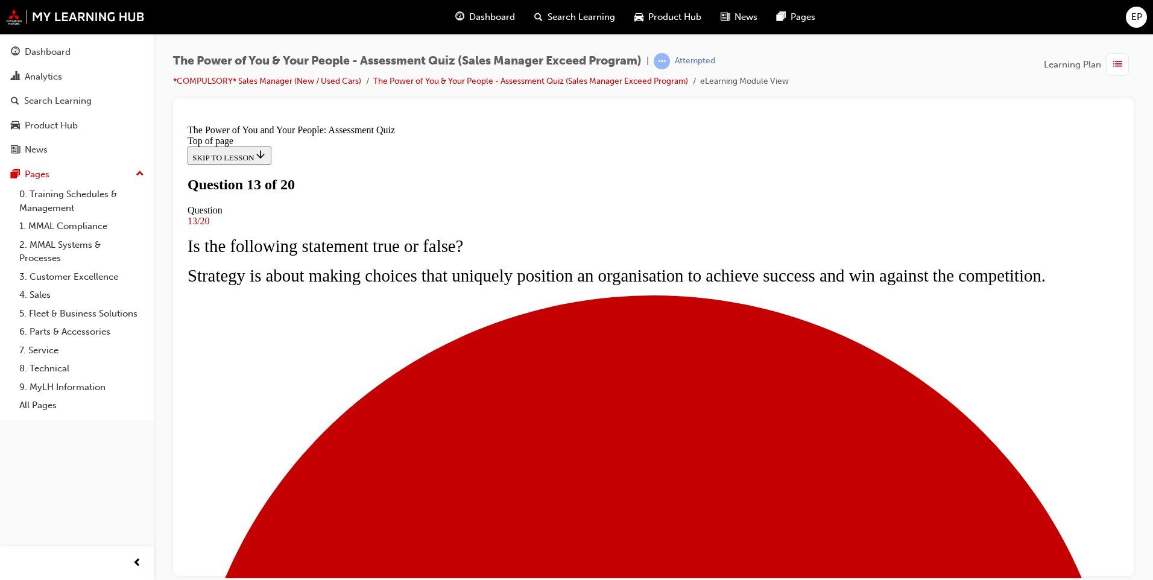
scroll to position [60, 0]
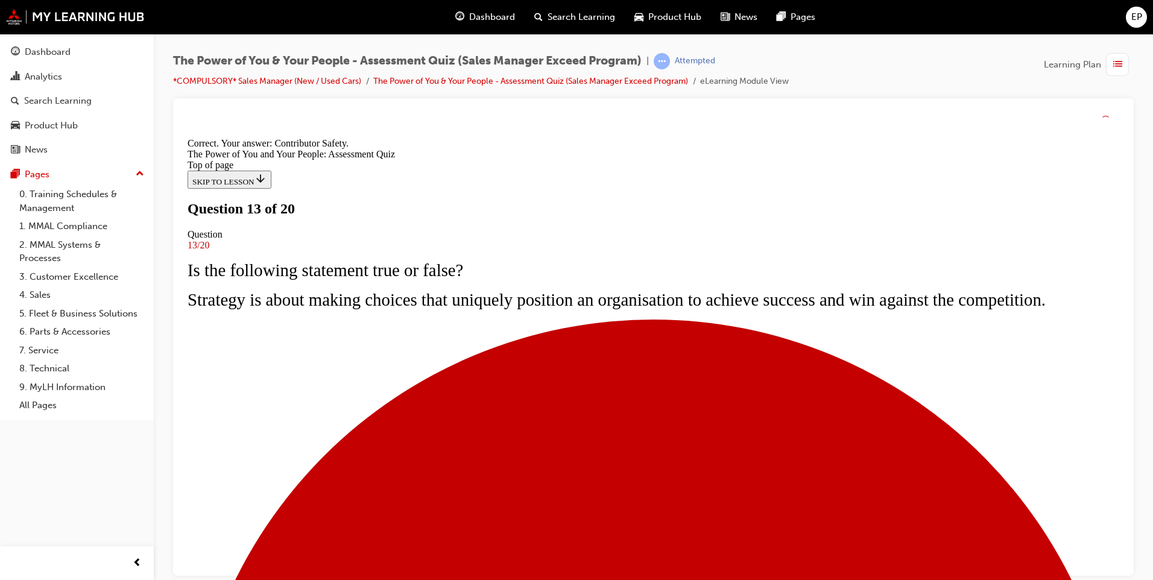
scroll to position [178, 0]
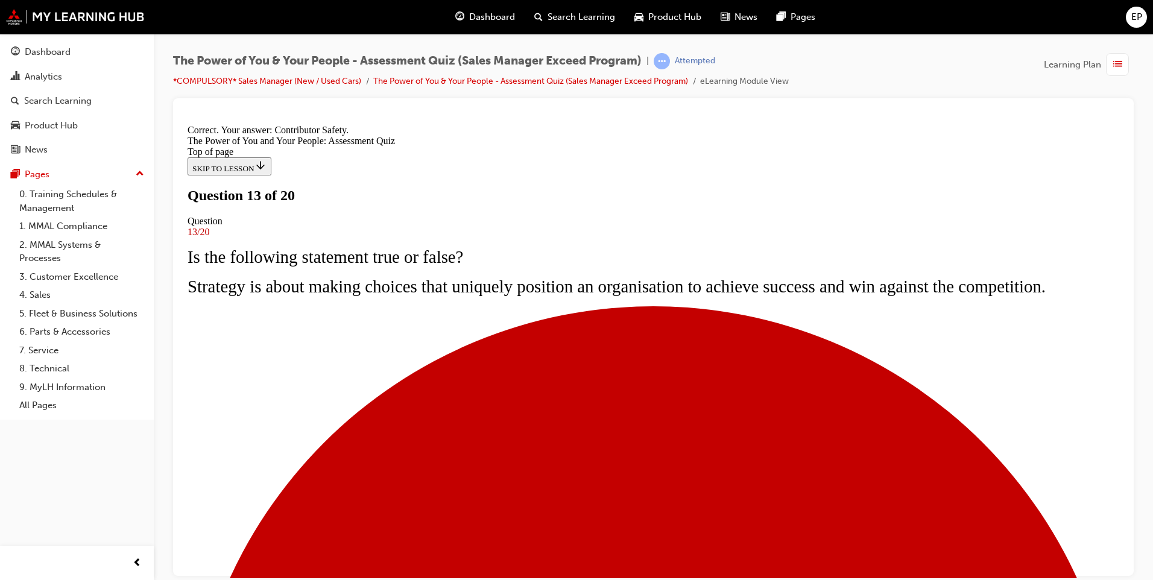
drag, startPoint x: 685, startPoint y: 540, endPoint x: 685, endPoint y: 523, distance: 16.9
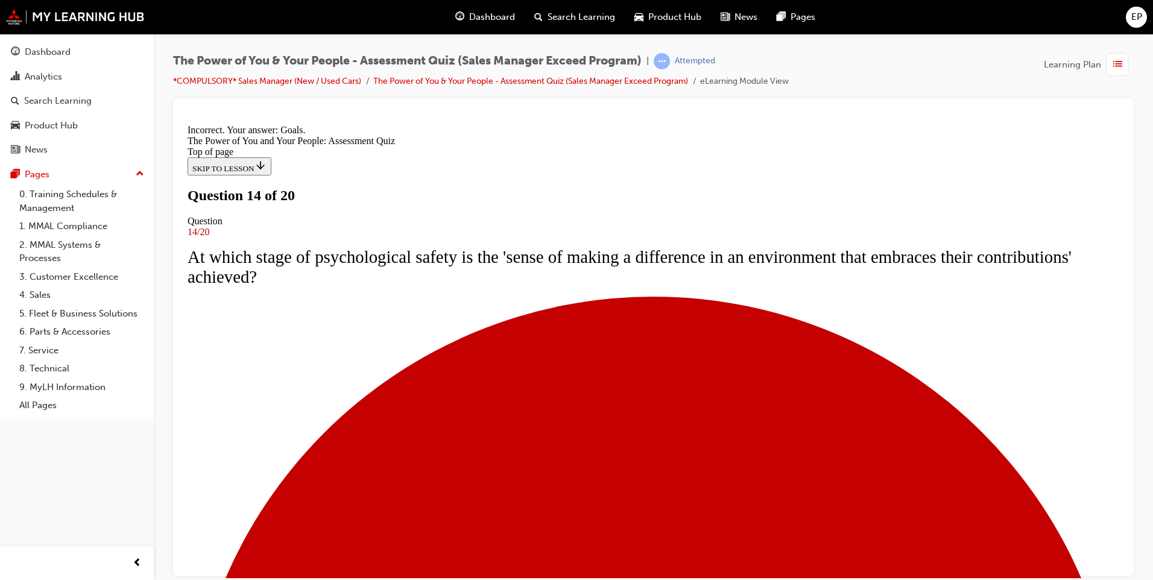
scroll to position [178, 0]
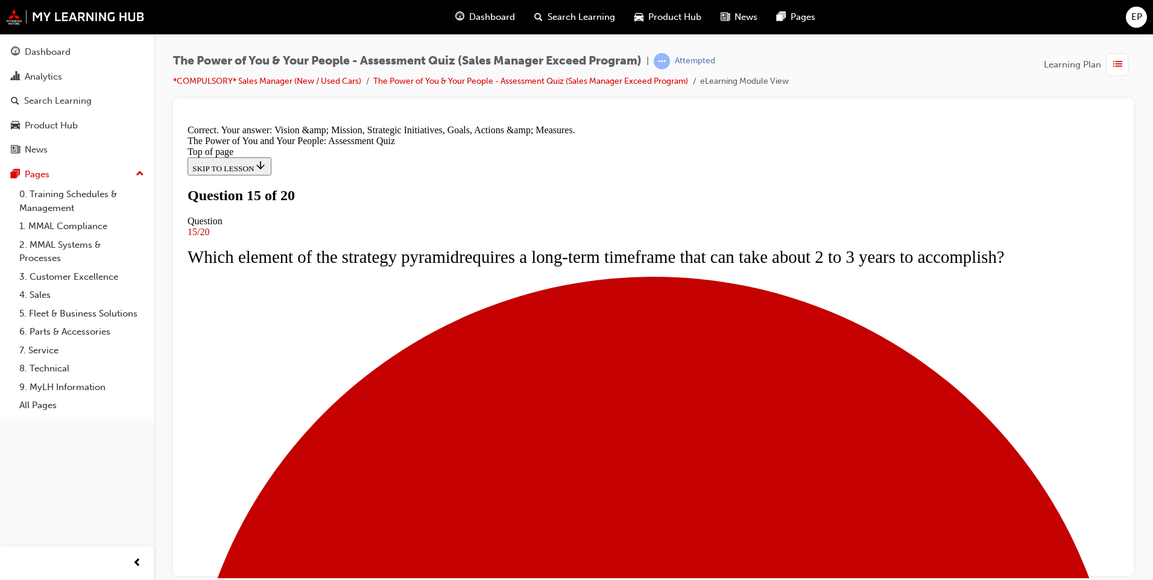
scroll to position [198, 0]
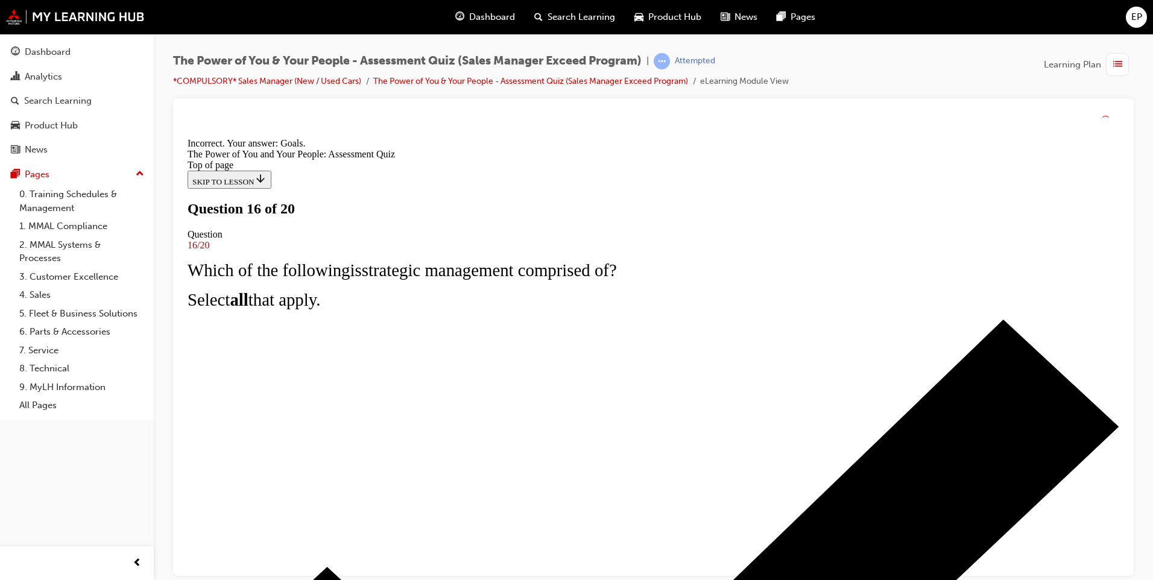
scroll to position [178, 0]
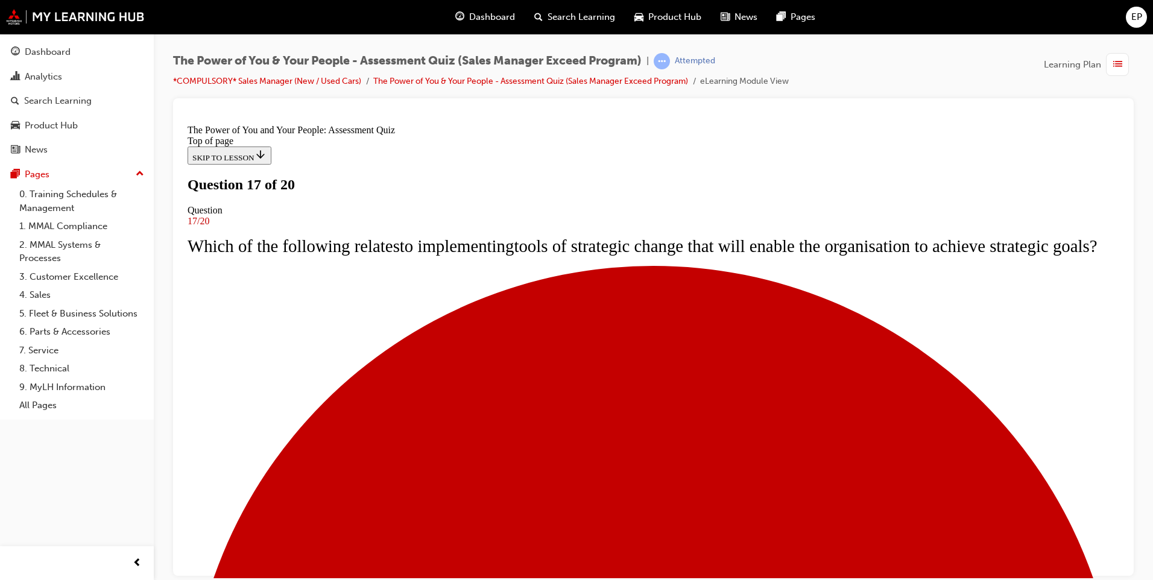
scroll to position [60, 0]
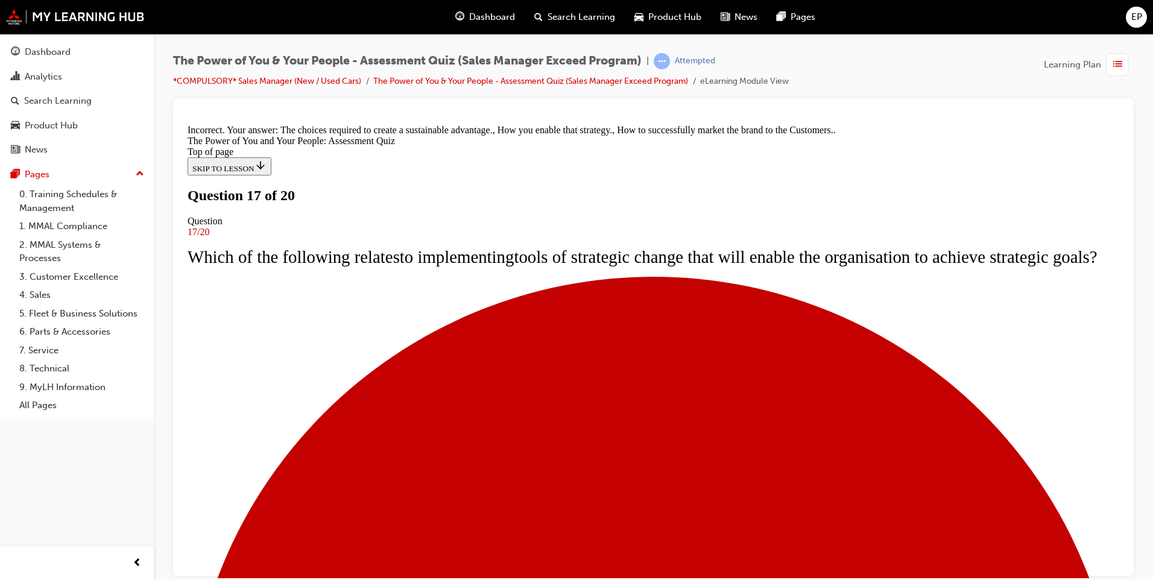
scroll to position [198, 0]
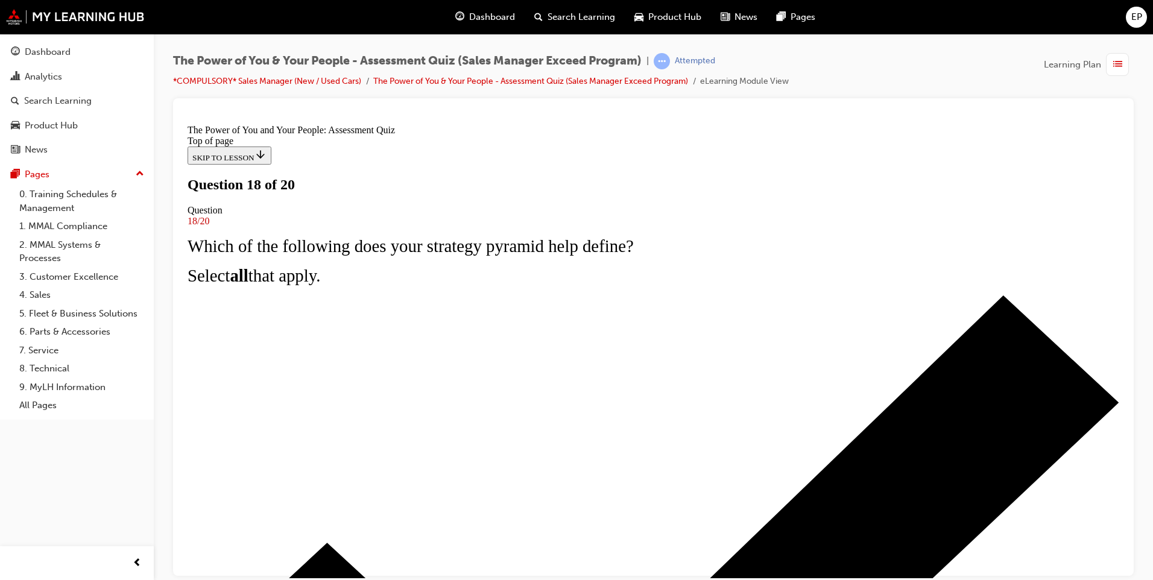
scroll to position [0, 0]
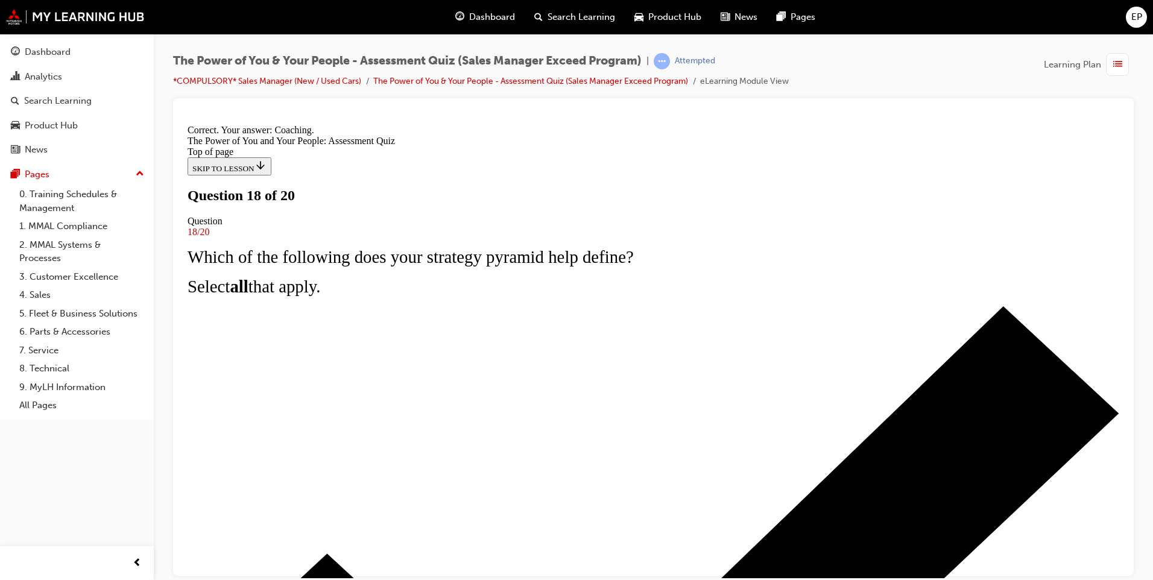
scroll to position [178, 0]
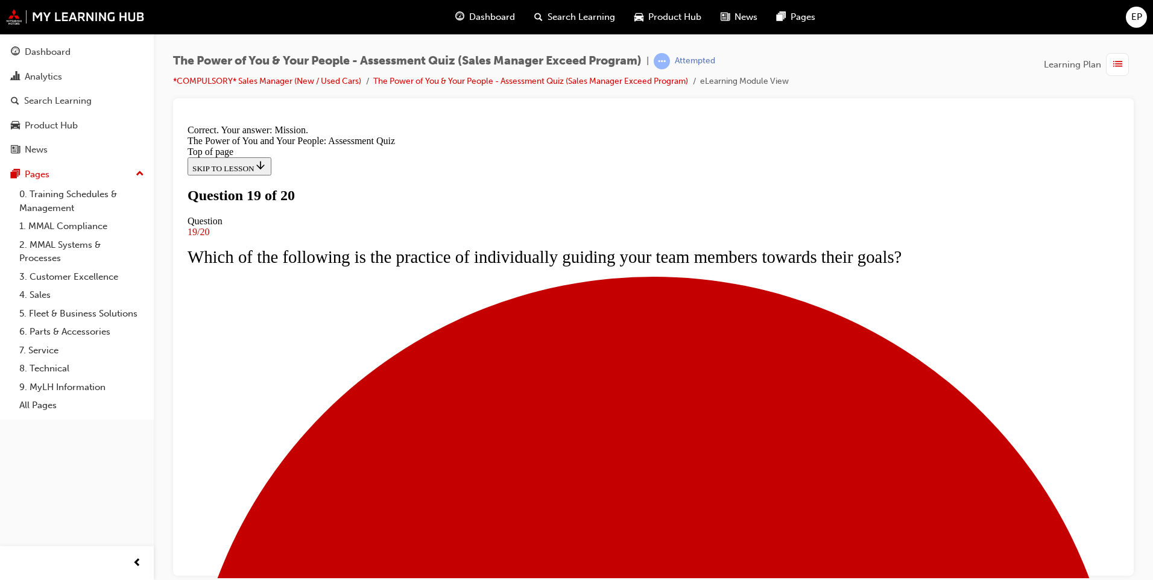
scroll to position [178, 0]
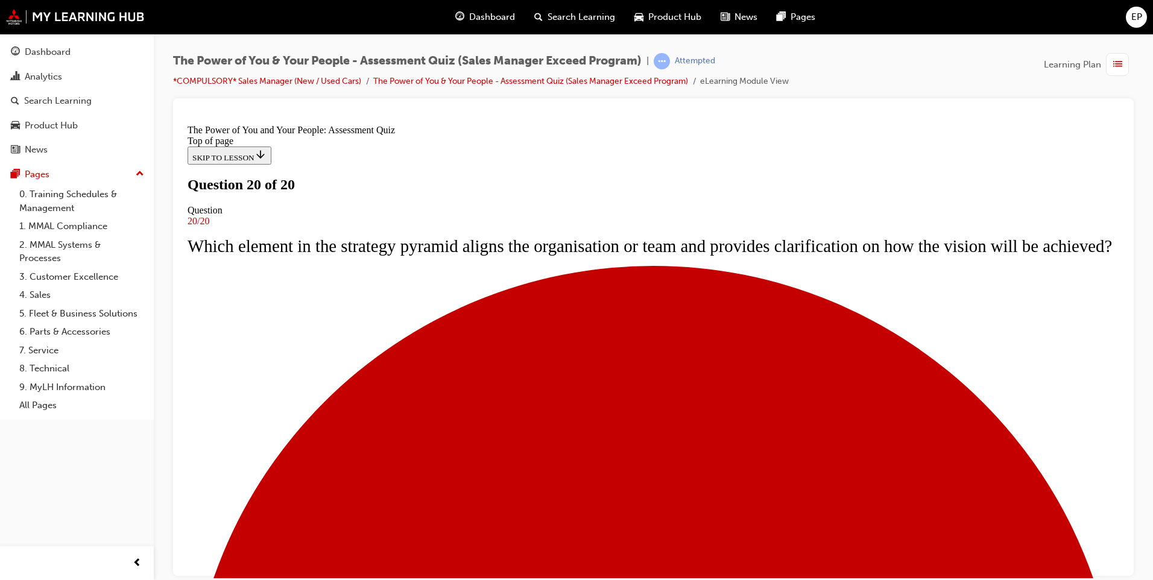
scroll to position [173, 0]
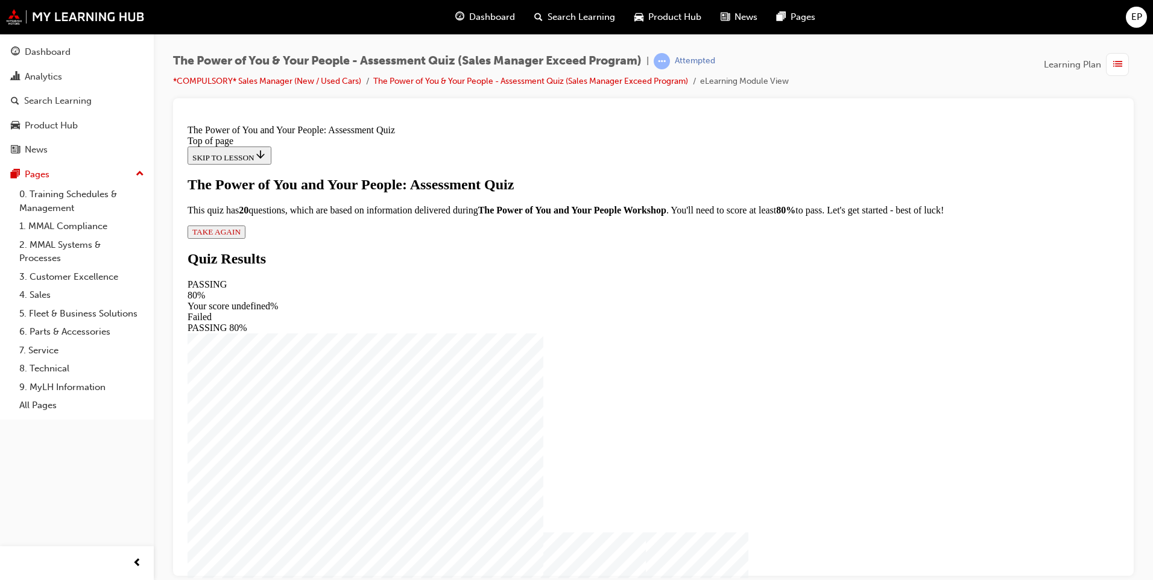
click at [241, 236] on span "TAKE AGAIN" at bounding box center [216, 231] width 48 height 9
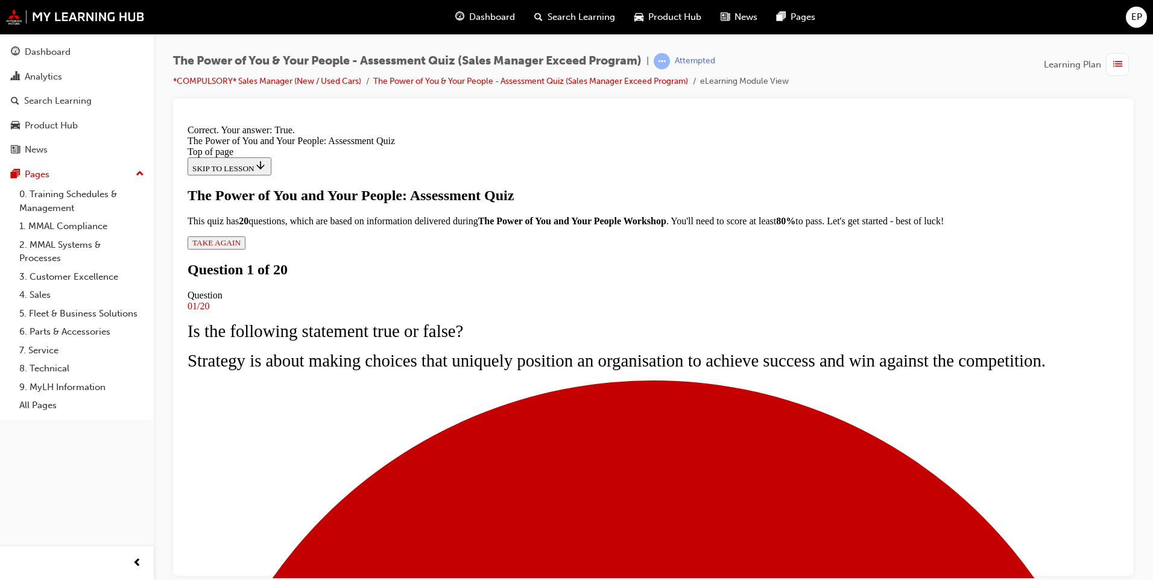
scroll to position [124, 0]
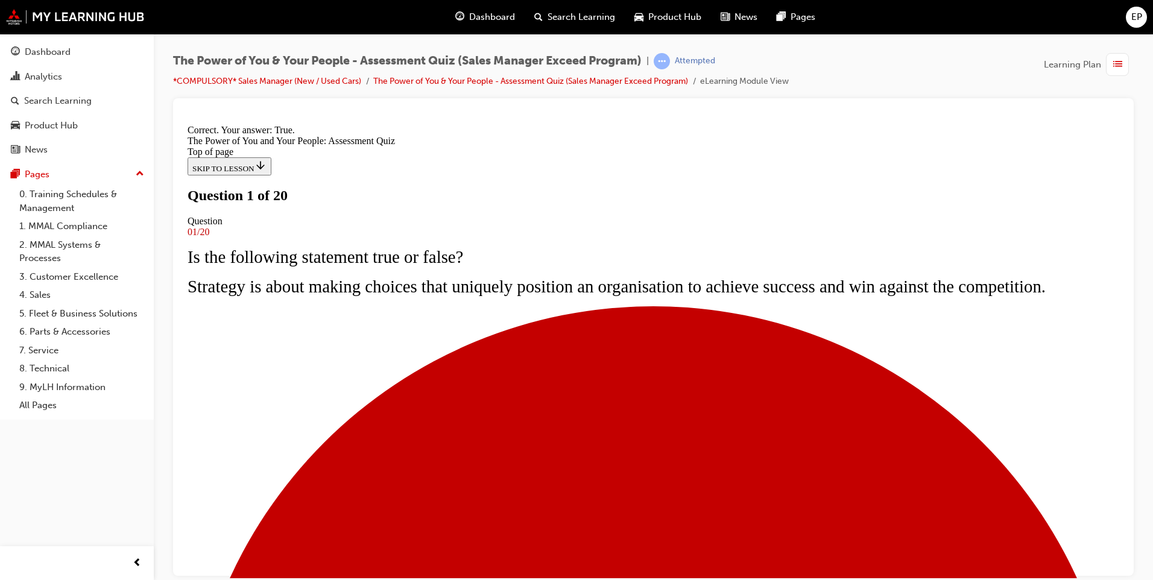
scroll to position [60, 0]
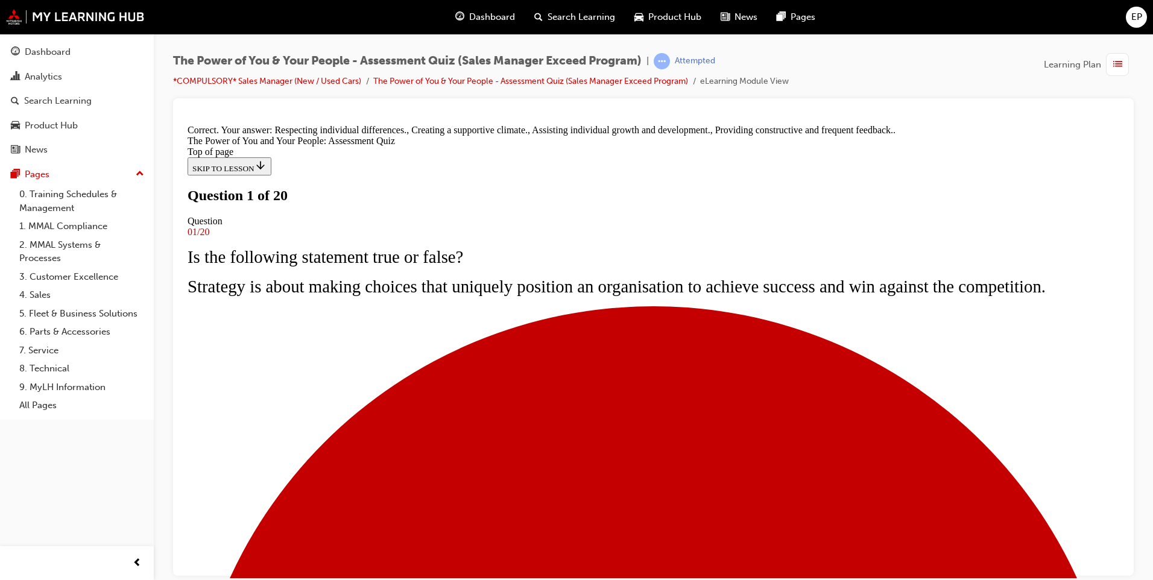
scroll to position [198, 0]
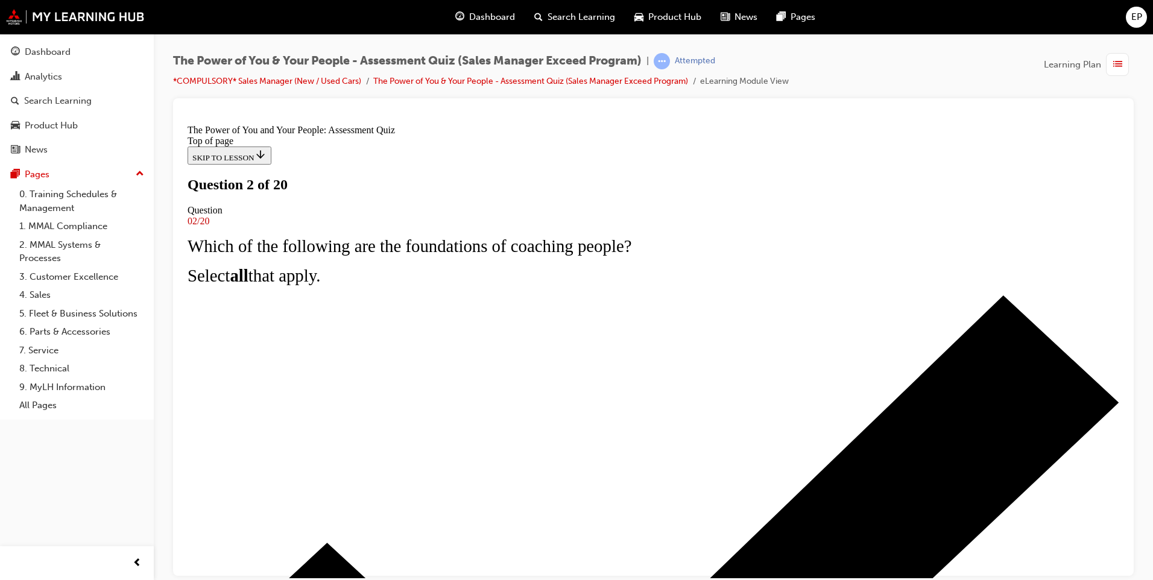
scroll to position [0, 0]
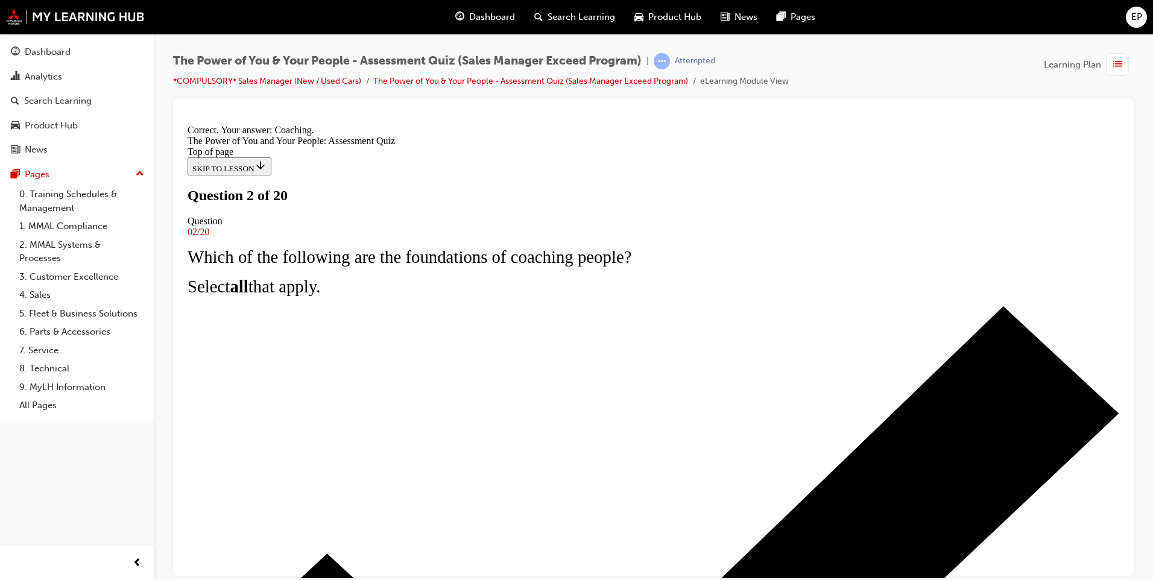
scroll to position [178, 0]
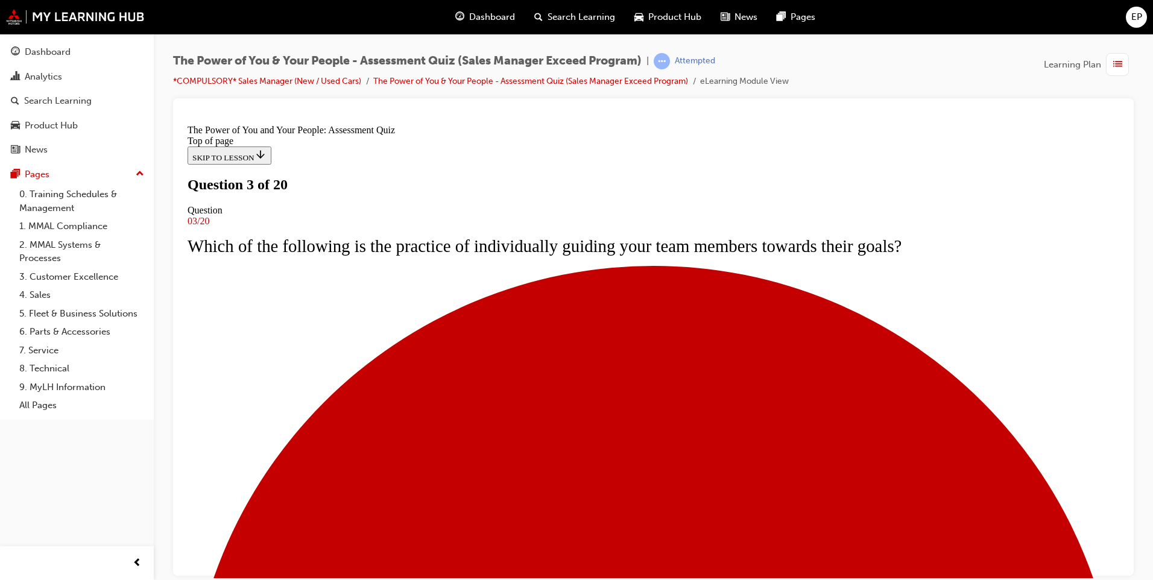
scroll to position [60, 0]
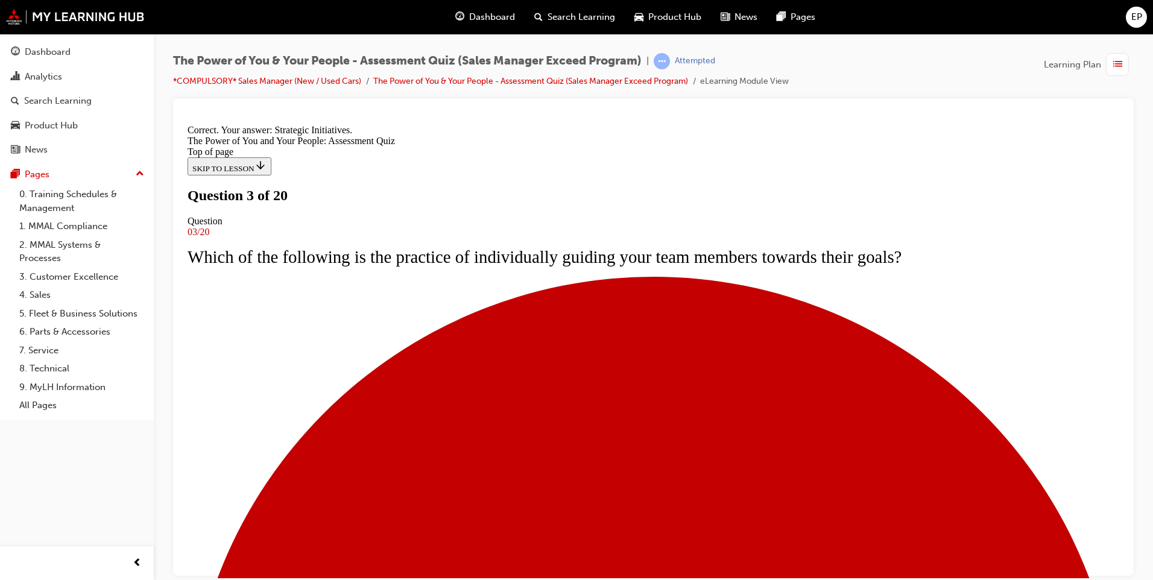
scroll to position [178, 0]
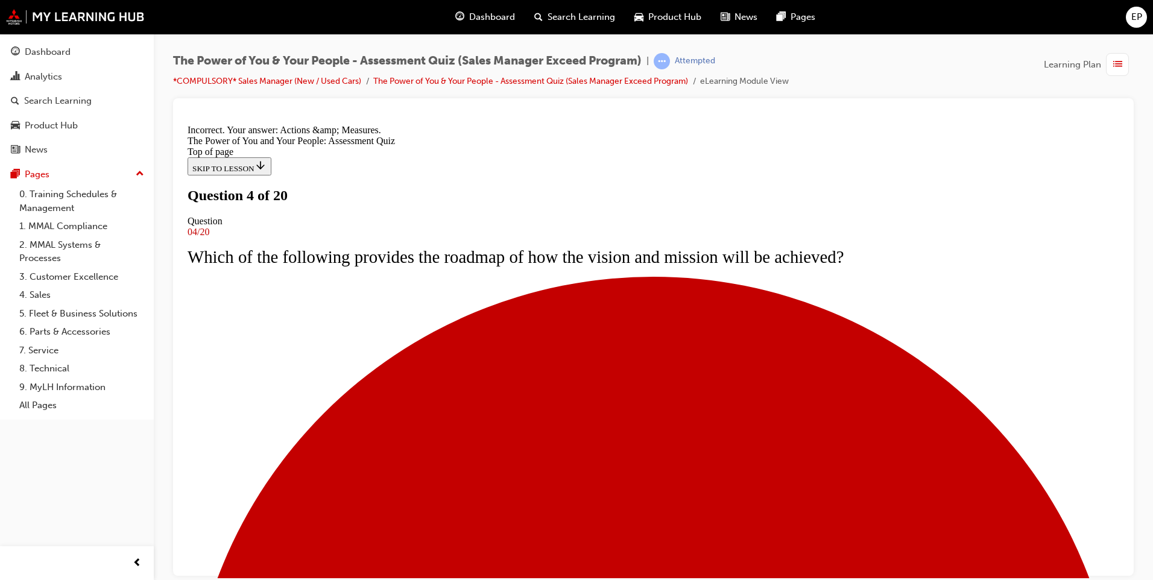
scroll to position [178, 0]
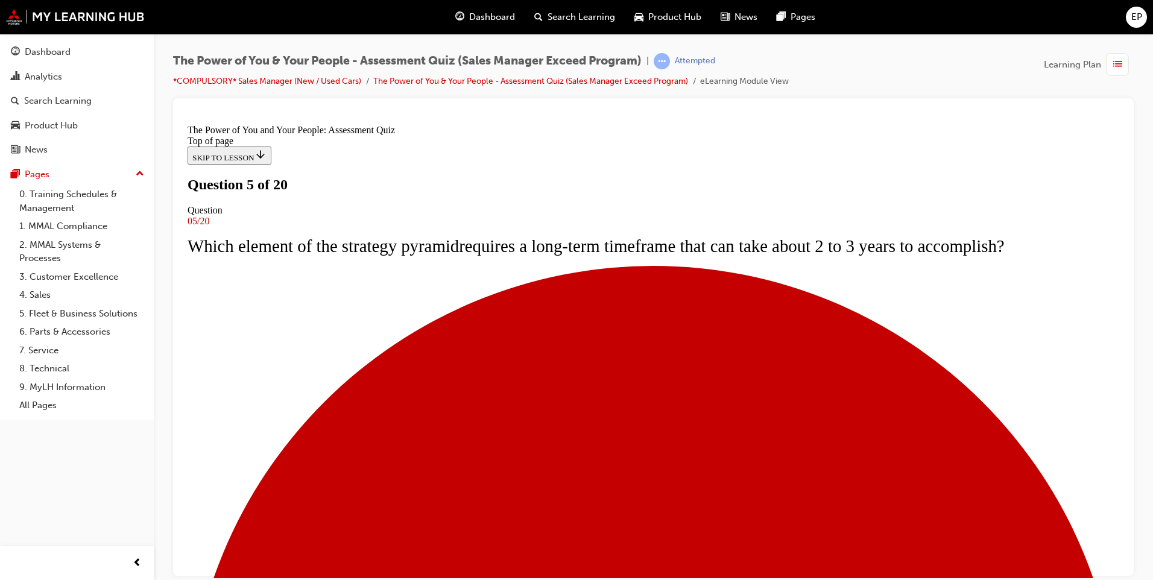
scroll to position [60, 0]
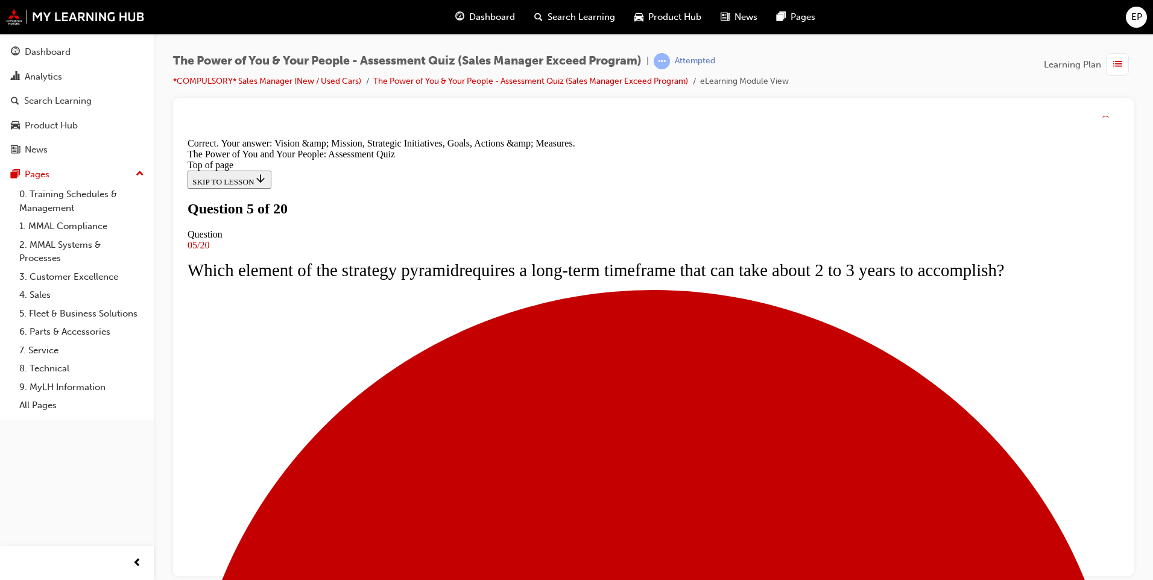
scroll to position [198, 0]
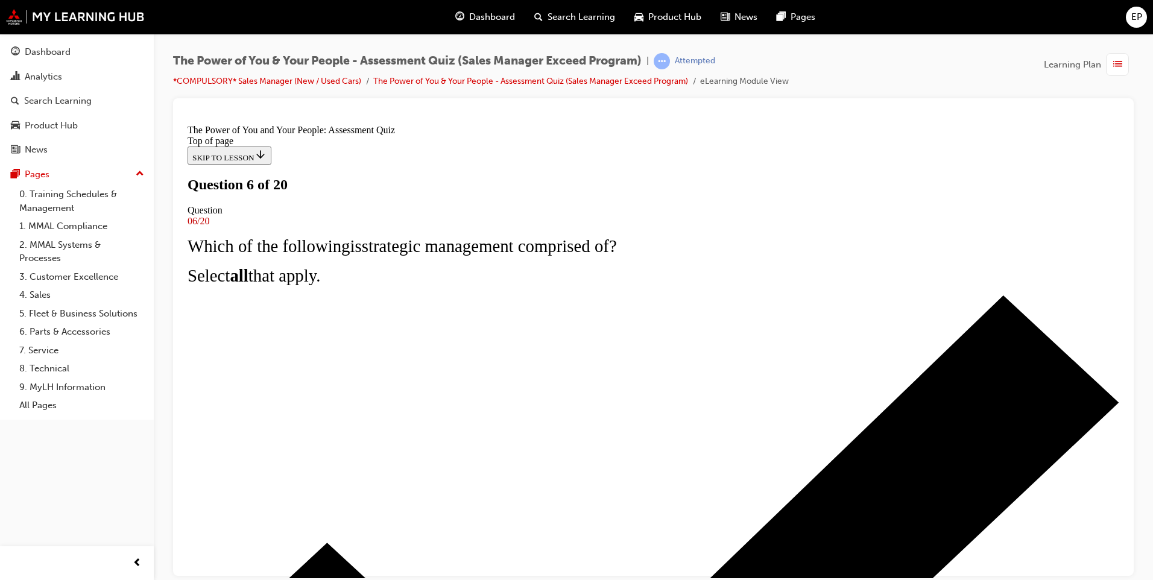
scroll to position [60, 0]
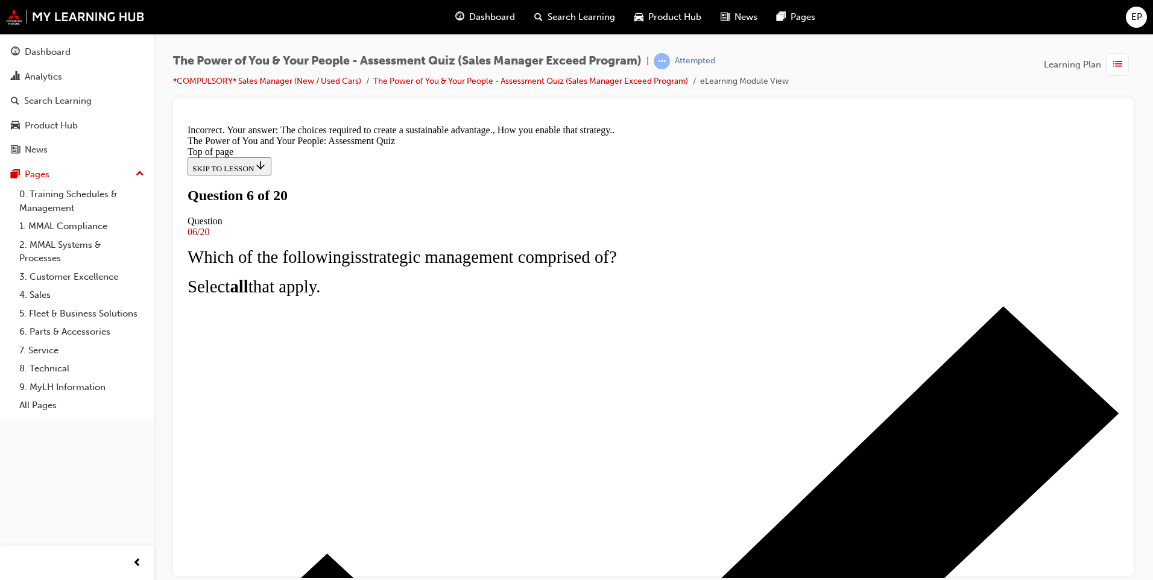
scroll to position [198, 0]
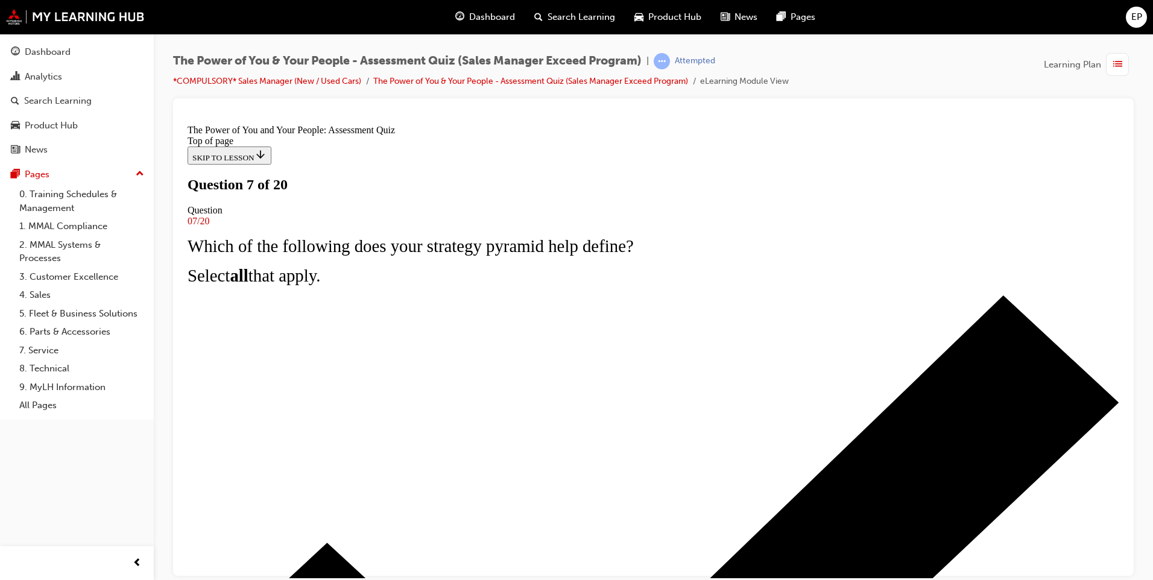
scroll to position [0, 0]
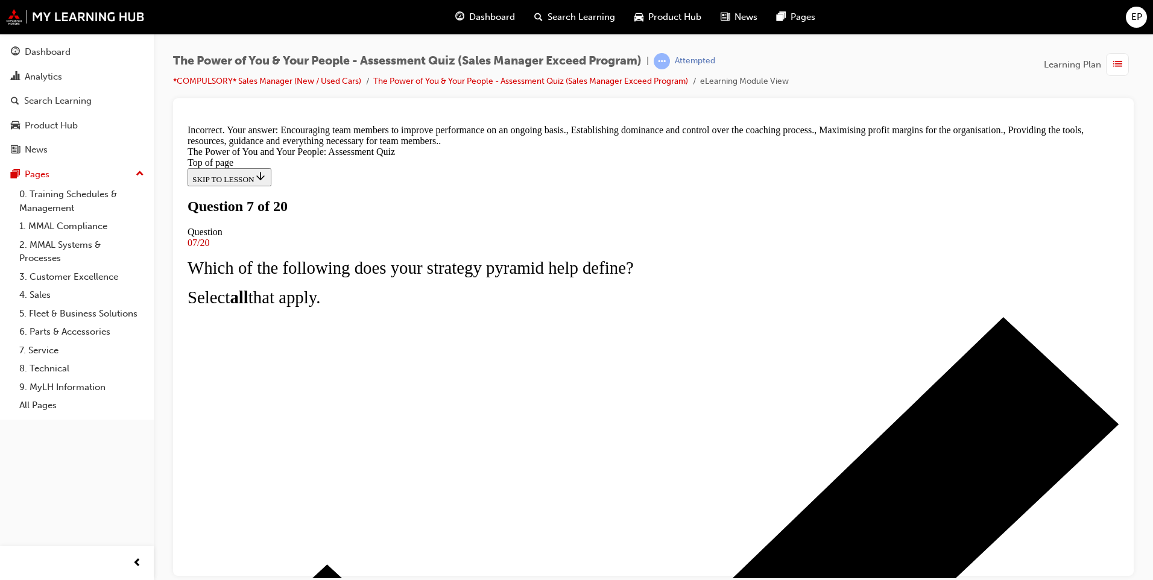
scroll to position [223, 0]
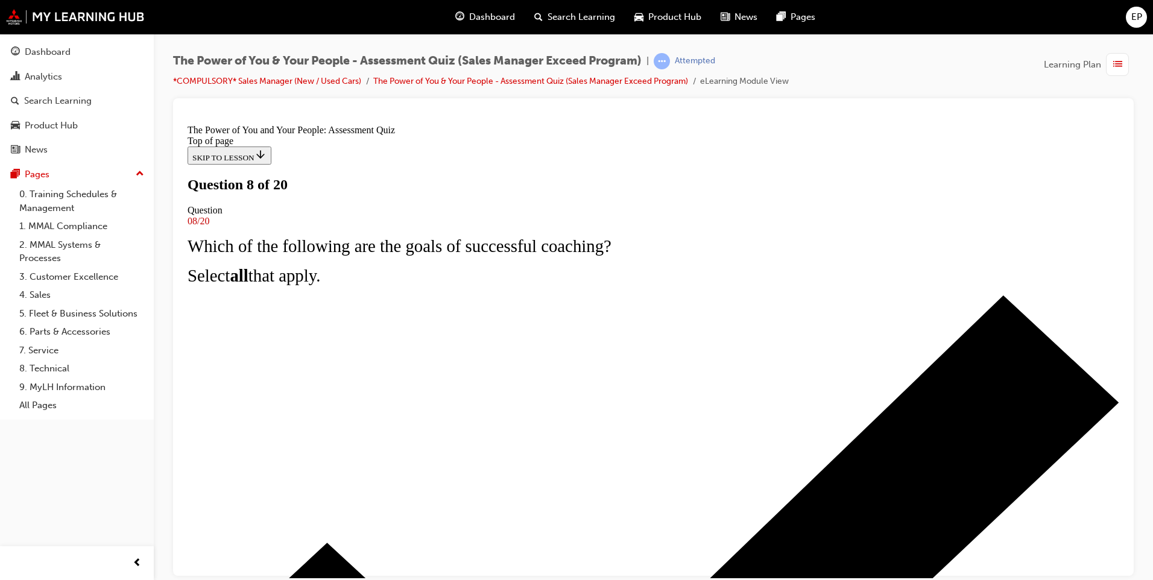
scroll to position [60, 0]
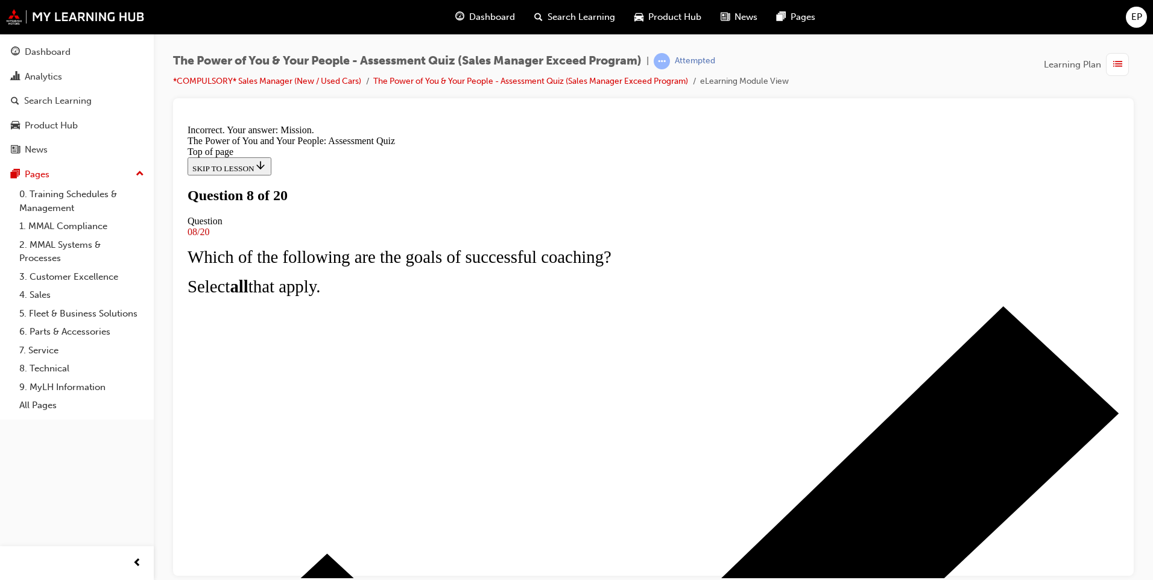
scroll to position [178, 0]
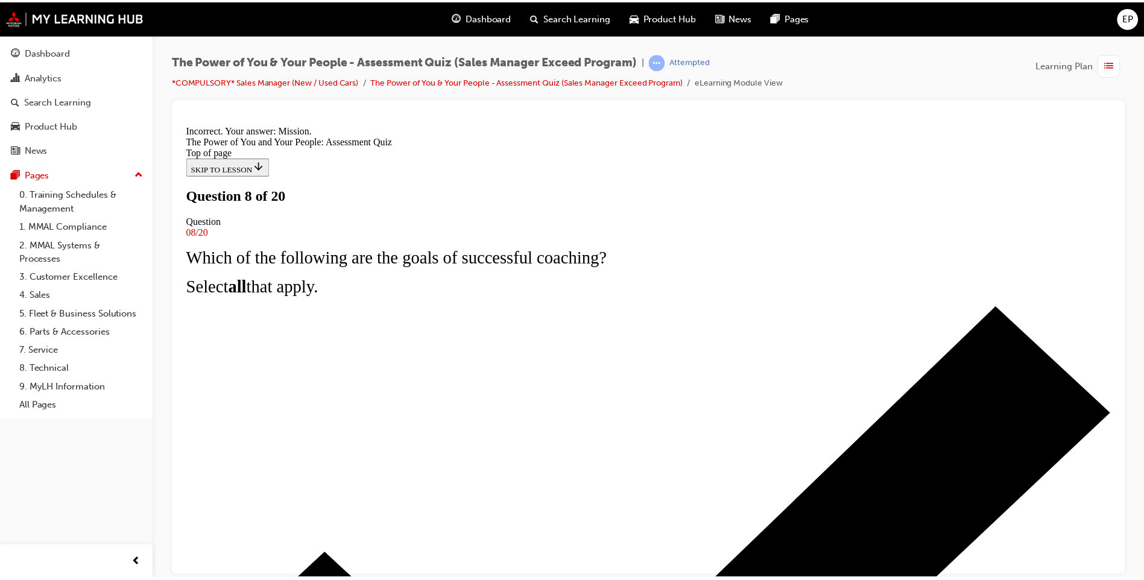
scroll to position [0, 0]
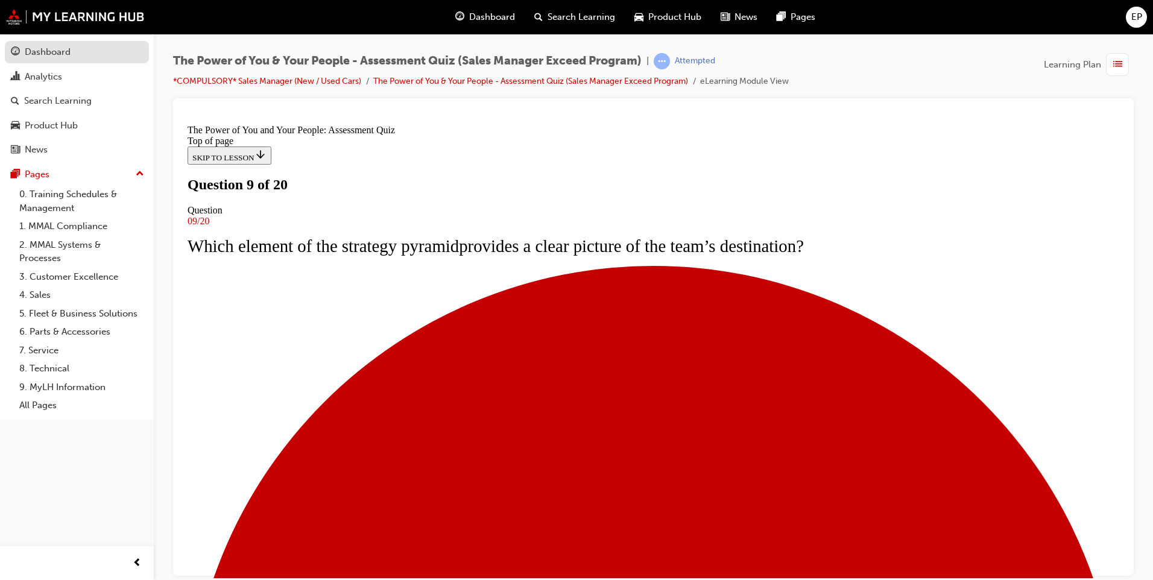
click at [53, 52] on div "Dashboard" at bounding box center [48, 52] width 46 height 14
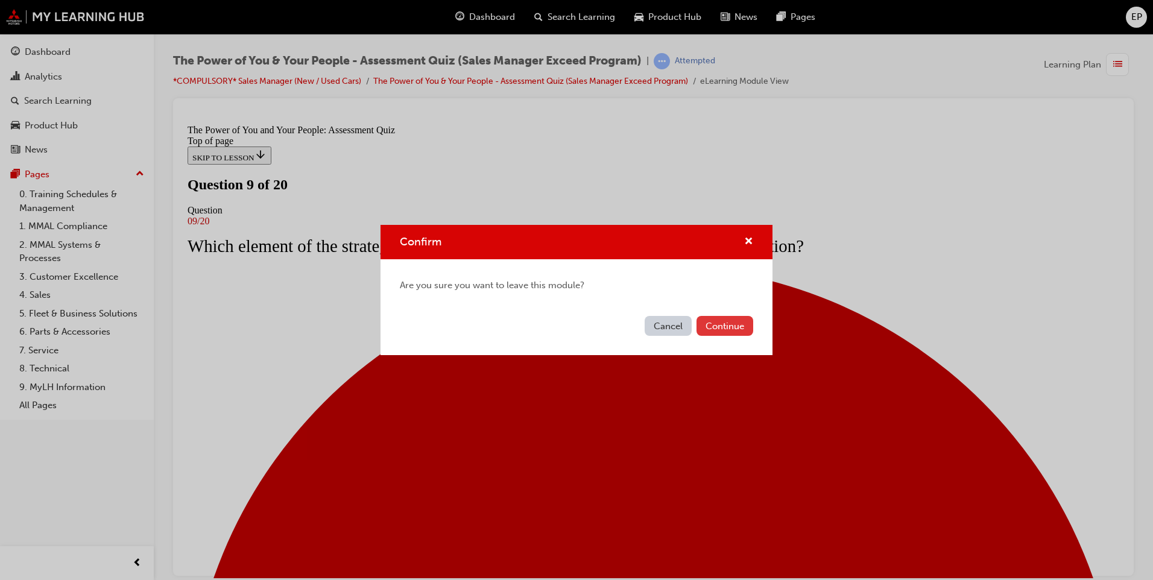
click at [745, 330] on button "Continue" at bounding box center [725, 326] width 57 height 20
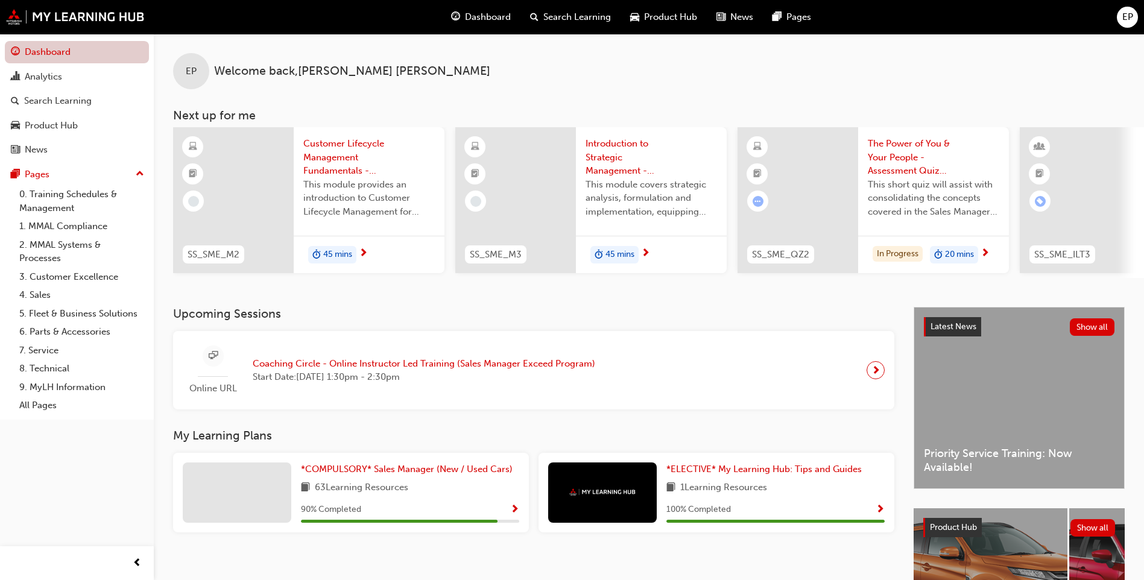
click at [75, 55] on link "Dashboard" at bounding box center [77, 52] width 144 height 22
click at [389, 474] on span "*COMPULSORY* Sales Manager (New / Used Cars)" at bounding box center [407, 469] width 212 height 11
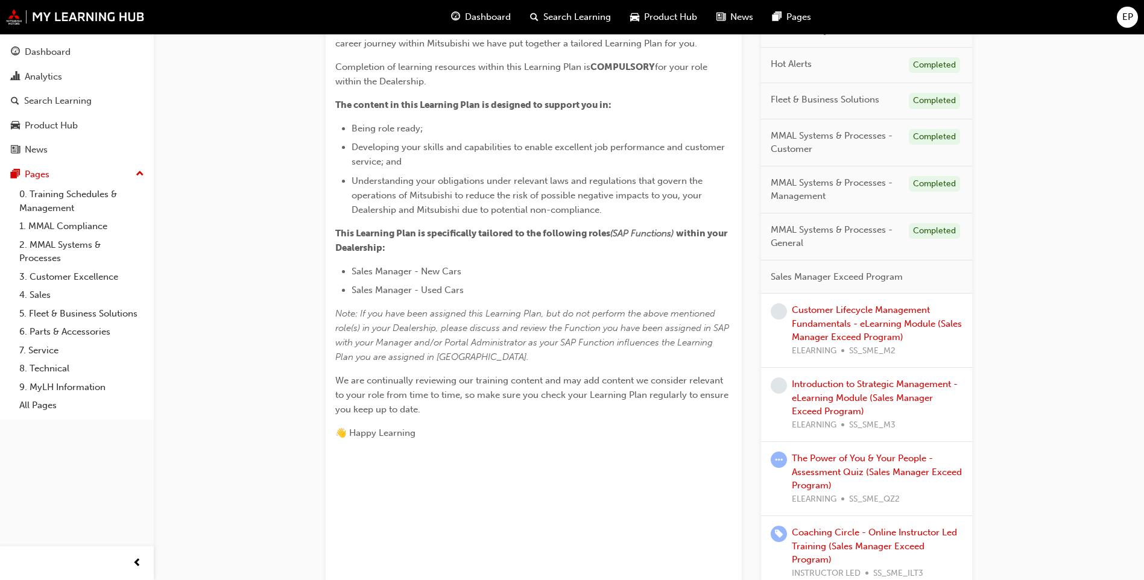
scroll to position [482, 0]
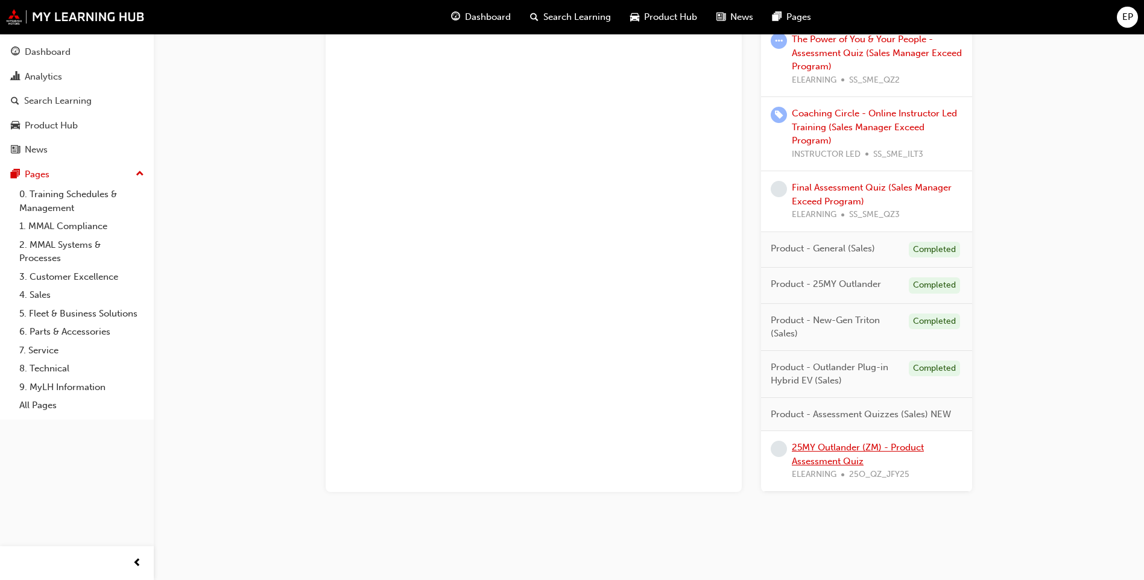
click at [853, 447] on link "25MY Outlander (ZM) - Product Assessment Quiz" at bounding box center [858, 454] width 132 height 25
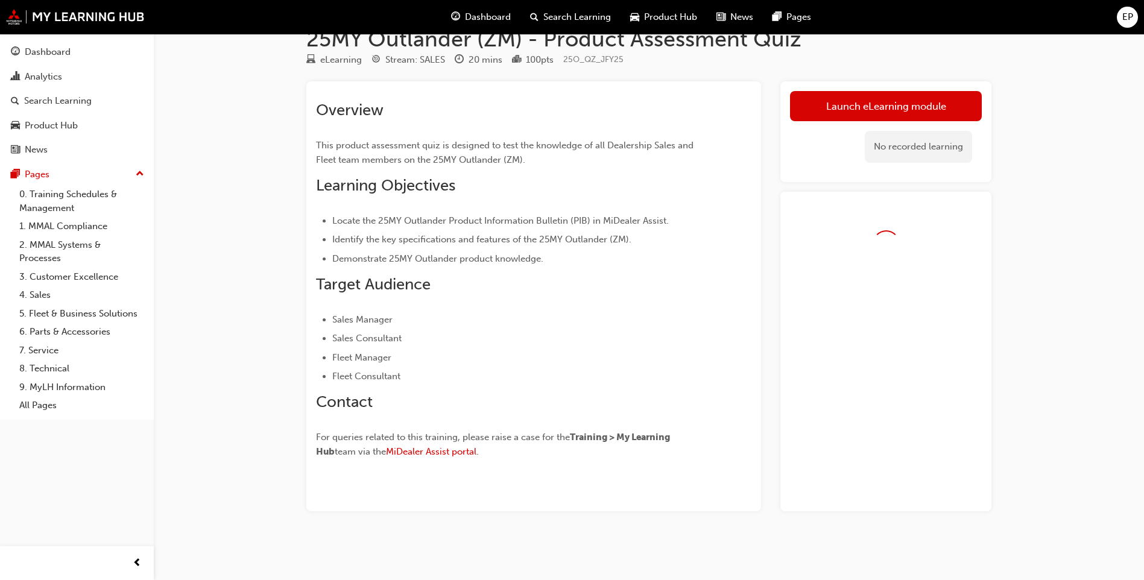
scroll to position [60, 0]
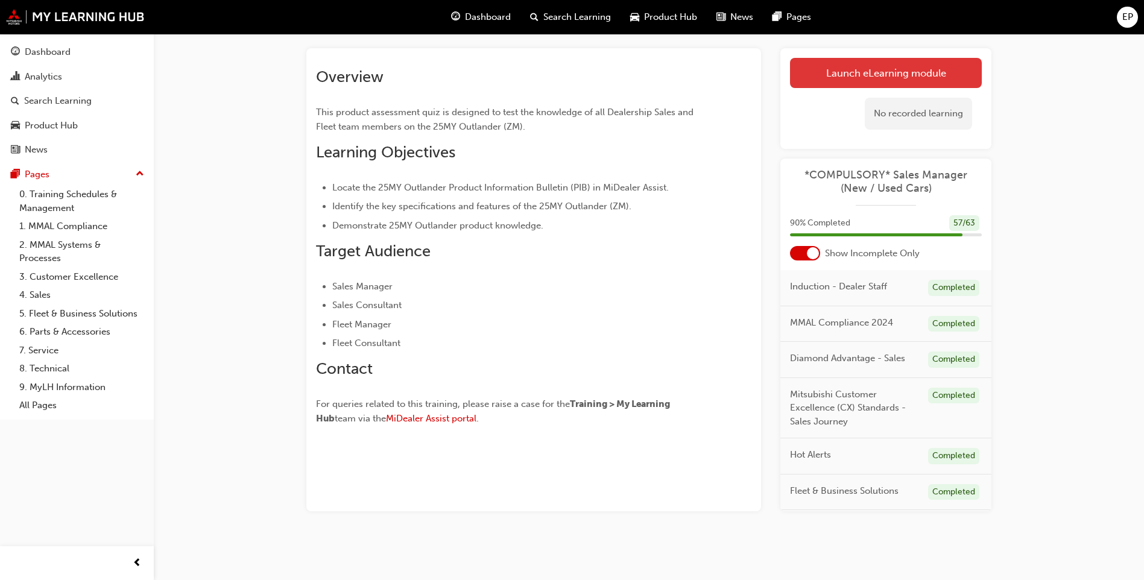
click at [928, 78] on link "Launch eLearning module" at bounding box center [886, 73] width 192 height 30
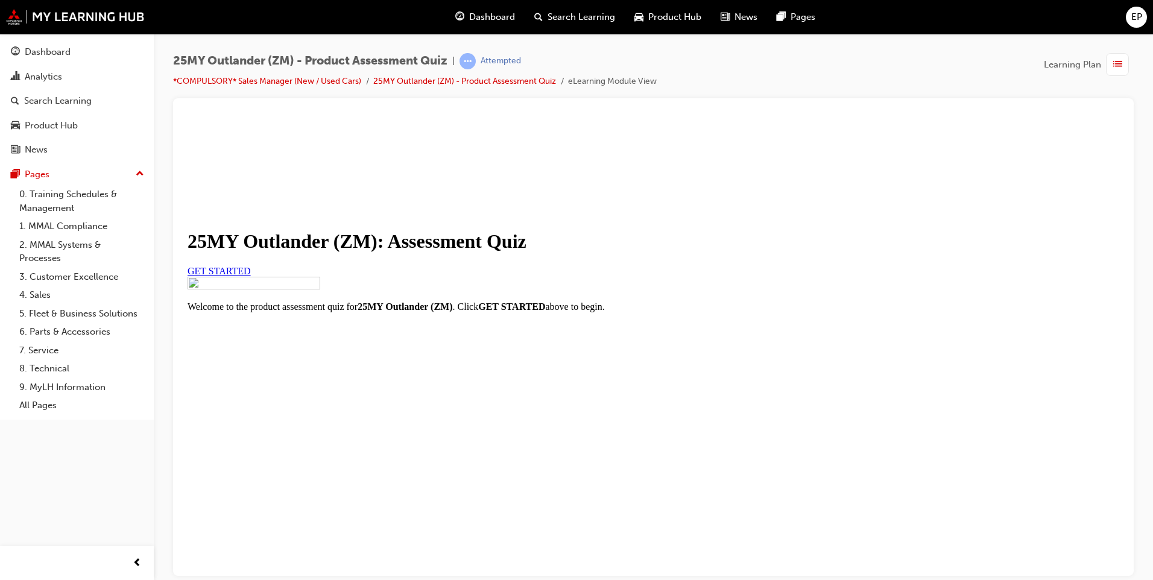
click at [251, 276] on link "GET STARTED" at bounding box center [219, 270] width 63 height 10
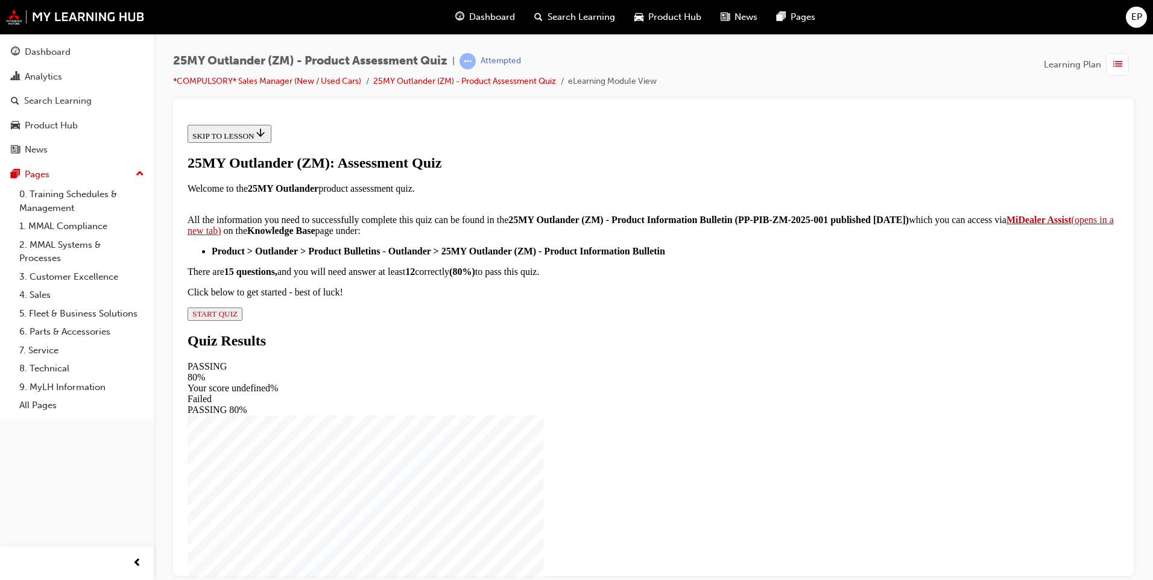
scroll to position [170, 0]
click at [238, 318] on span "START QUIZ" at bounding box center [214, 313] width 45 height 9
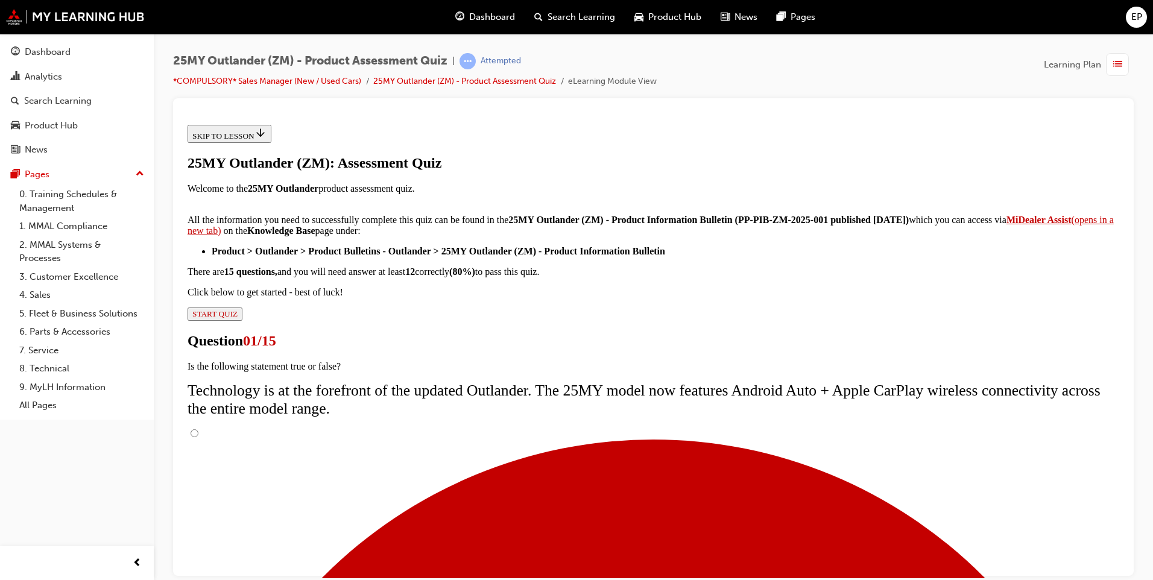
scroll to position [77, 0]
click at [198, 429] on input "True" at bounding box center [195, 433] width 8 height 8
radio input "true"
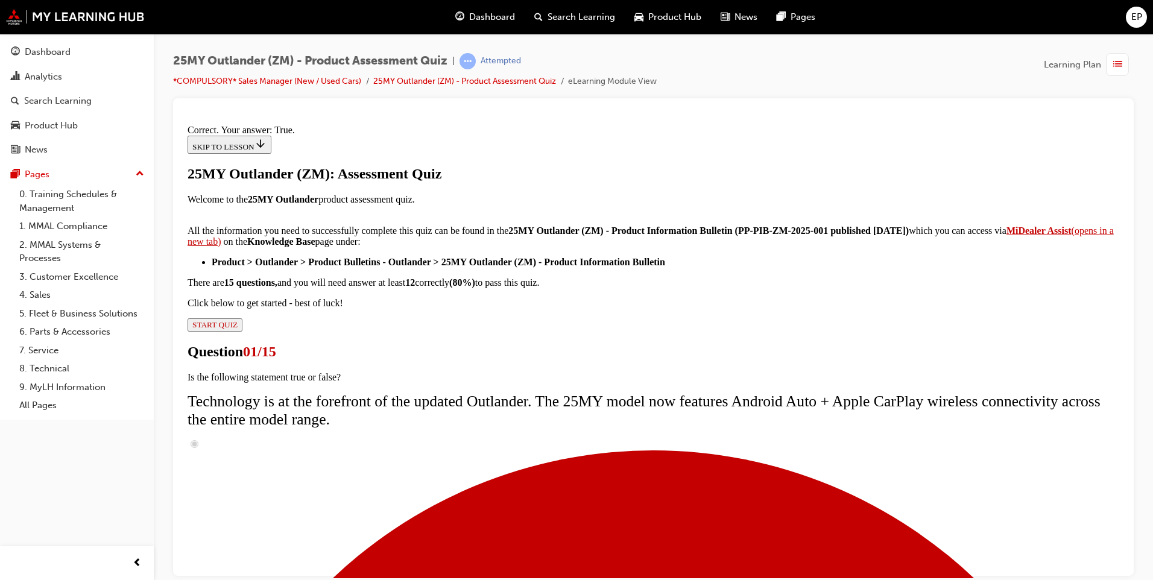
scroll to position [115, 0]
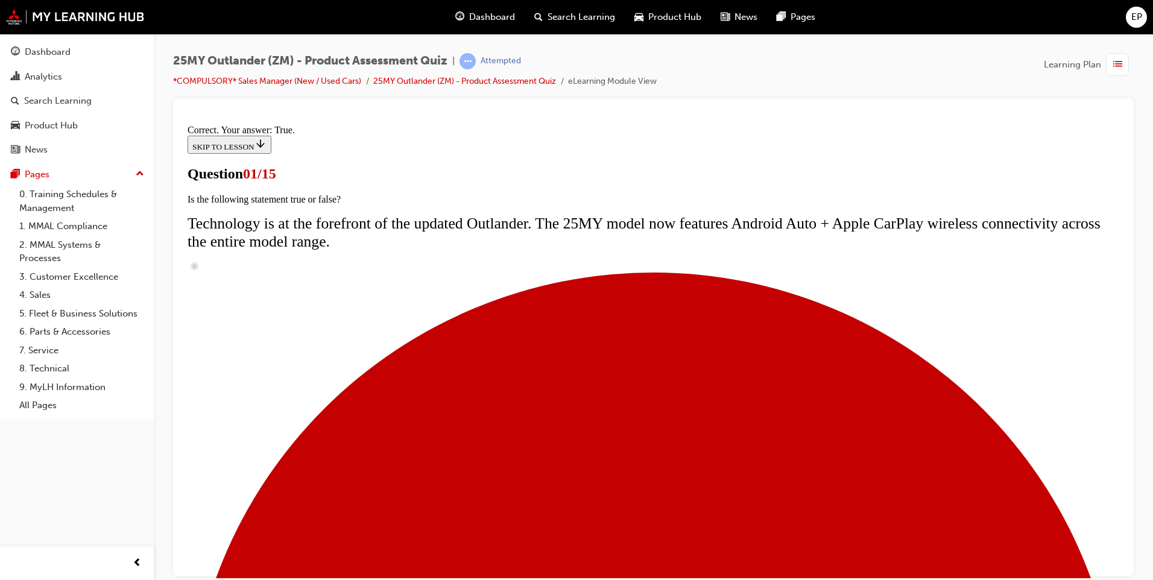
scroll to position [84, 0]
radio input "true"
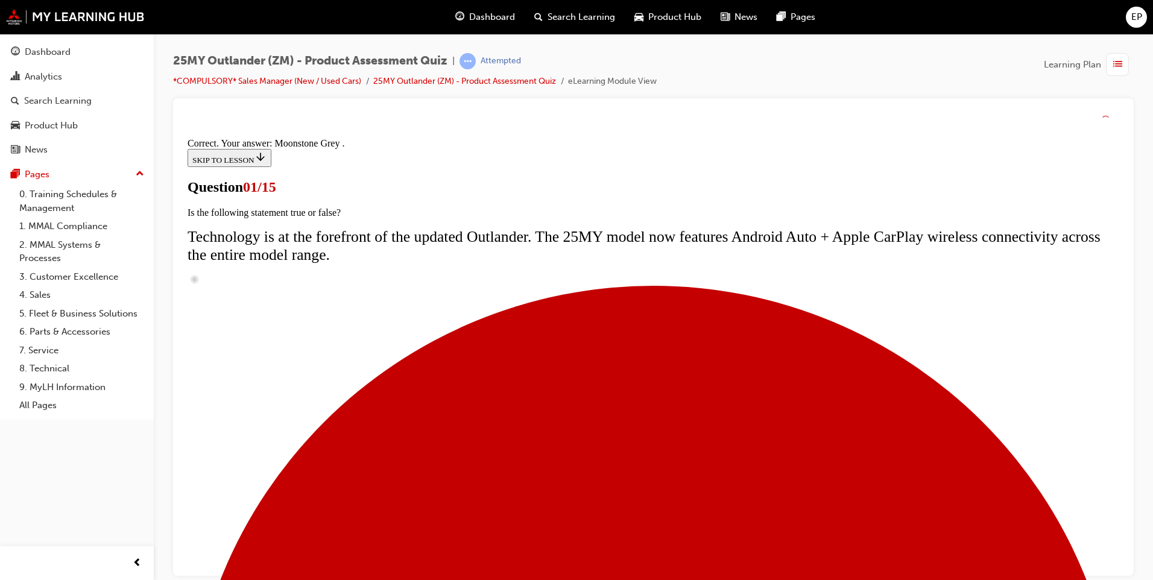
scroll to position [267, 0]
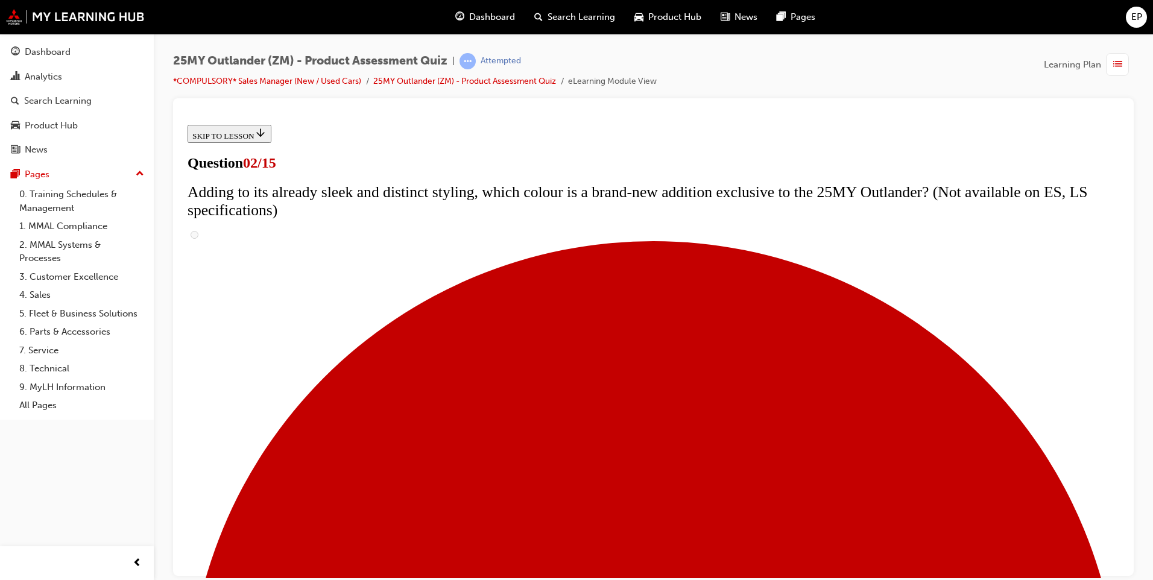
scroll to position [121, 0]
checkbox input "true"
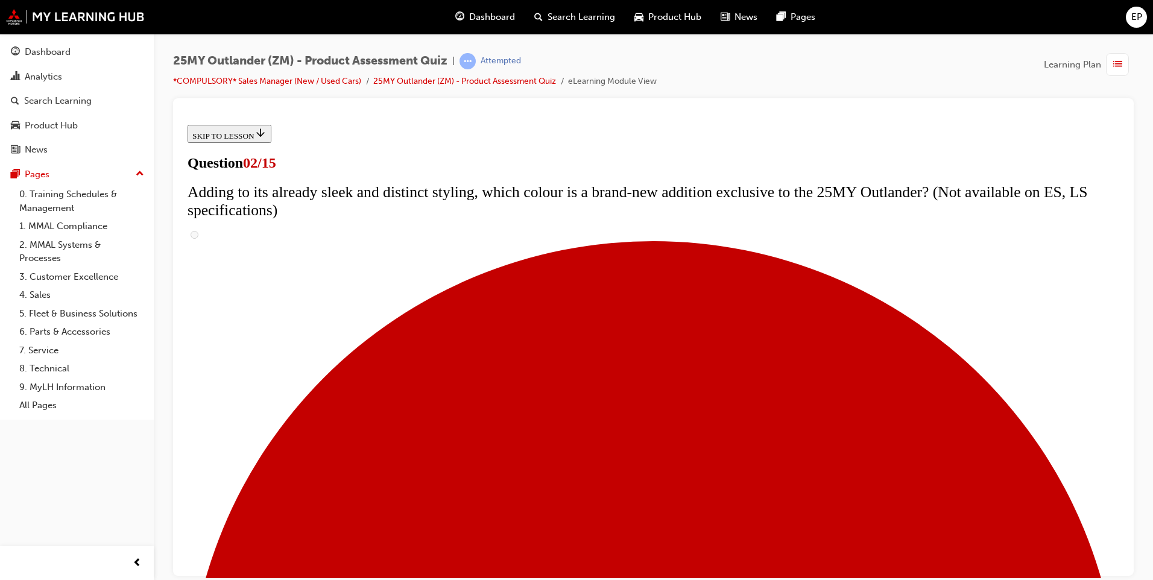
checkbox input "true"
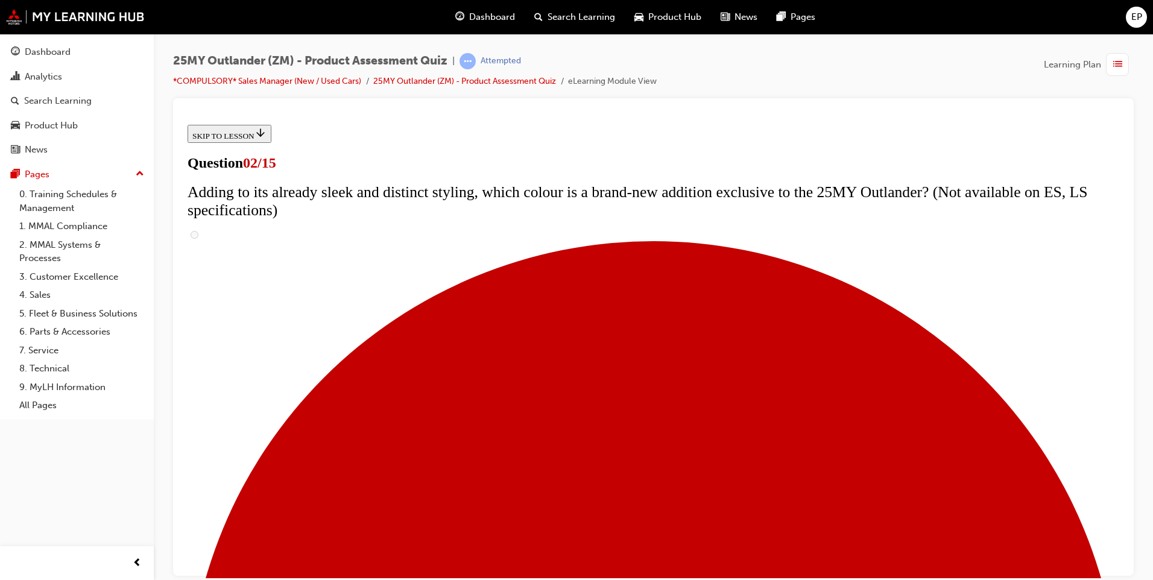
checkbox input "true"
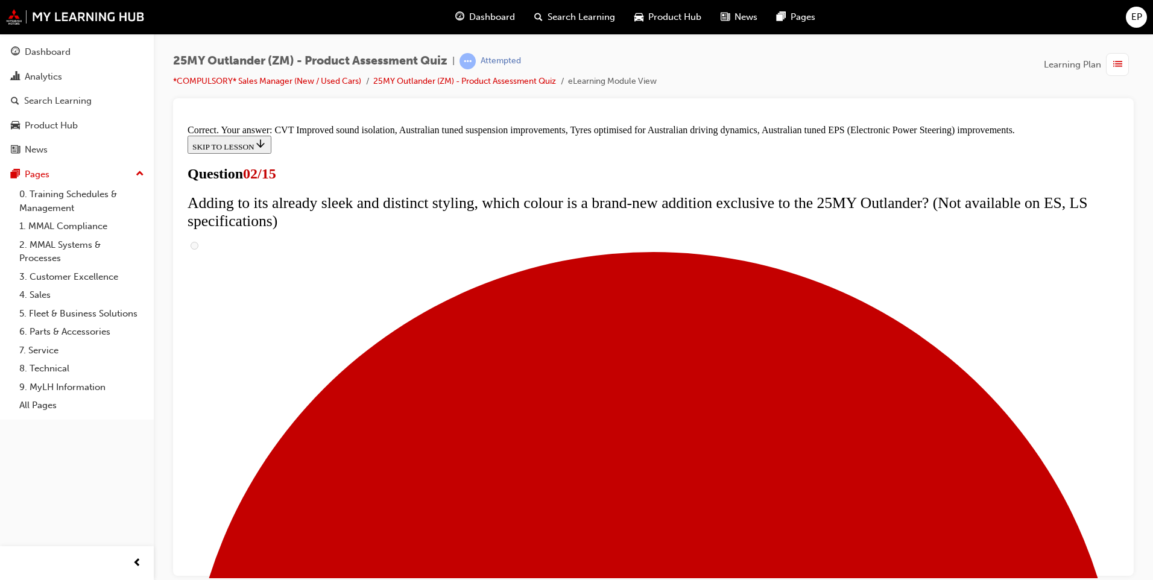
scroll to position [308, 0]
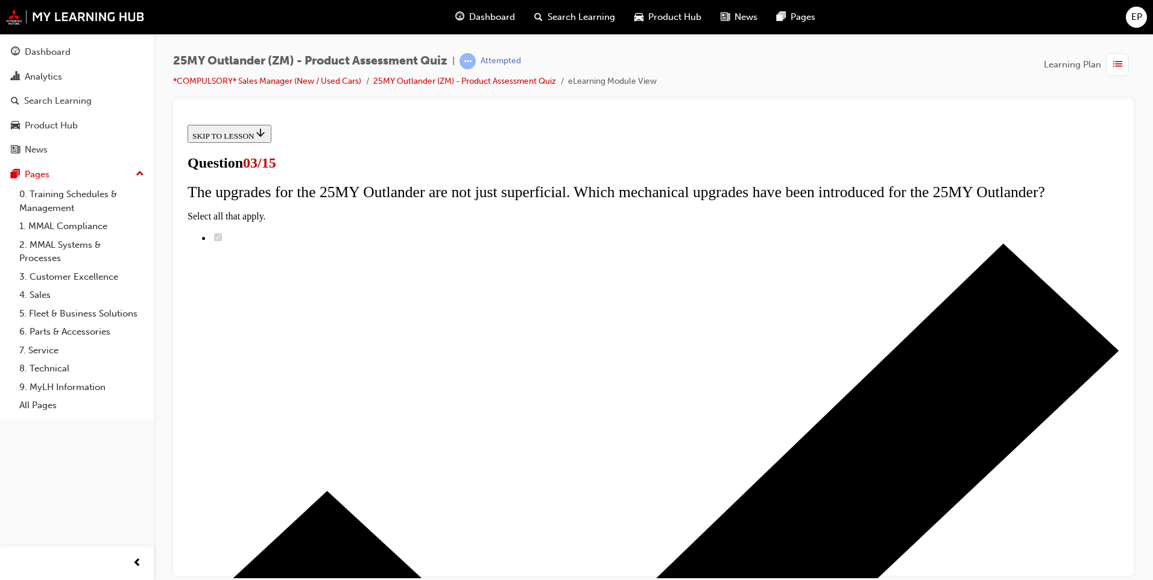
radio input "true"
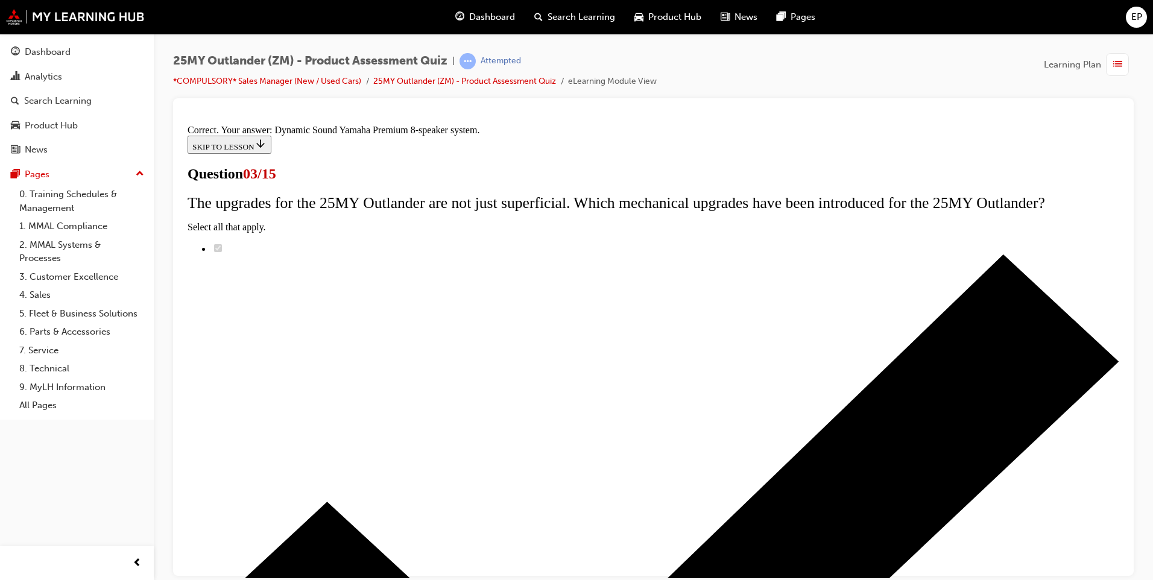
scroll to position [171, 0]
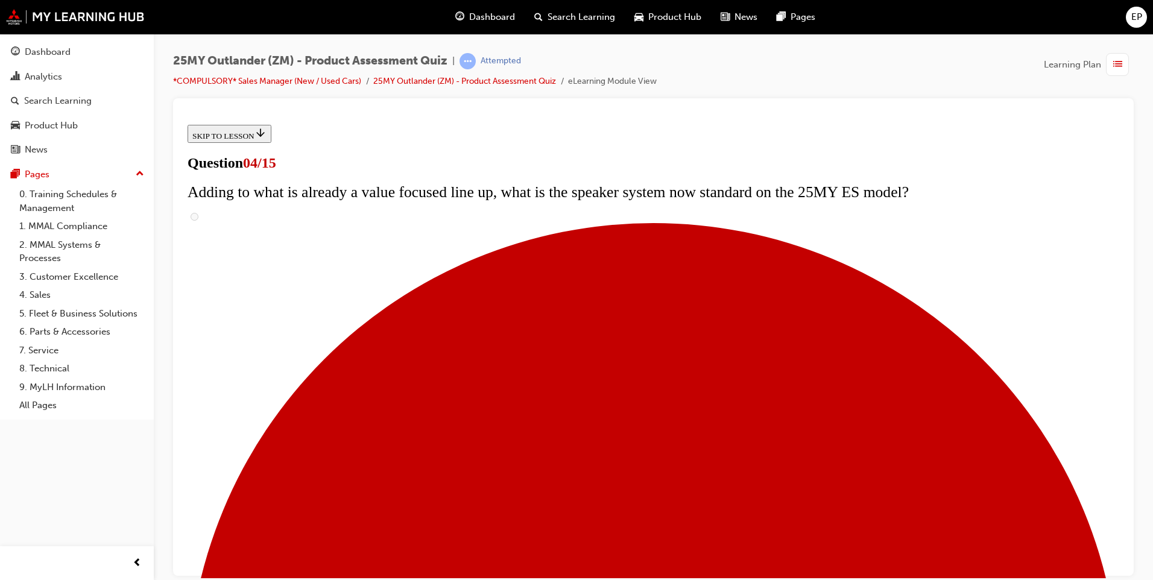
scroll to position [121, 0]
checkbox input "true"
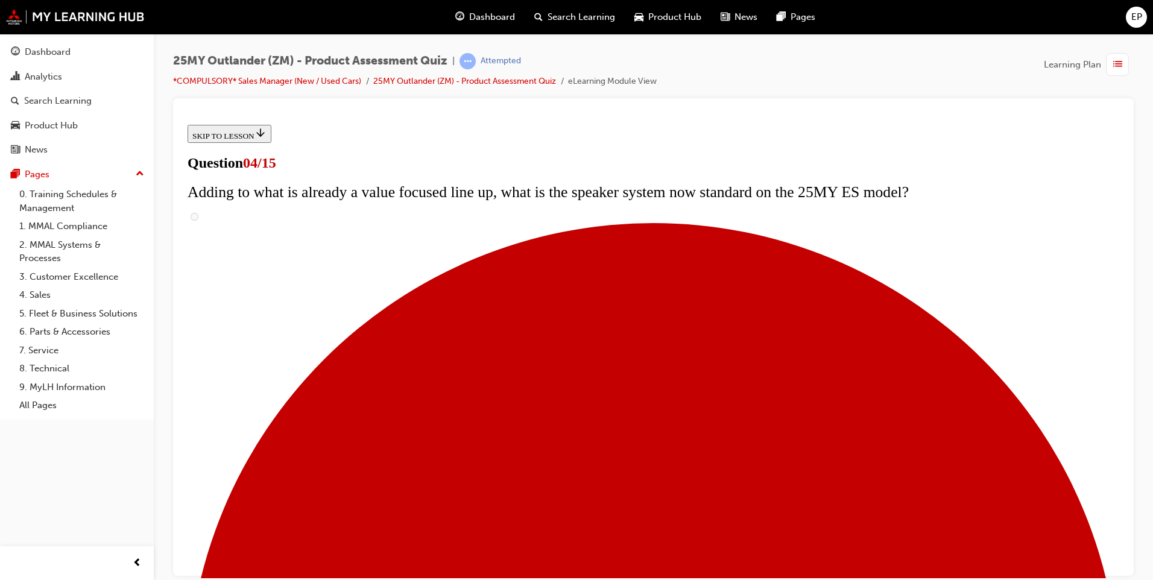
checkbox input "true"
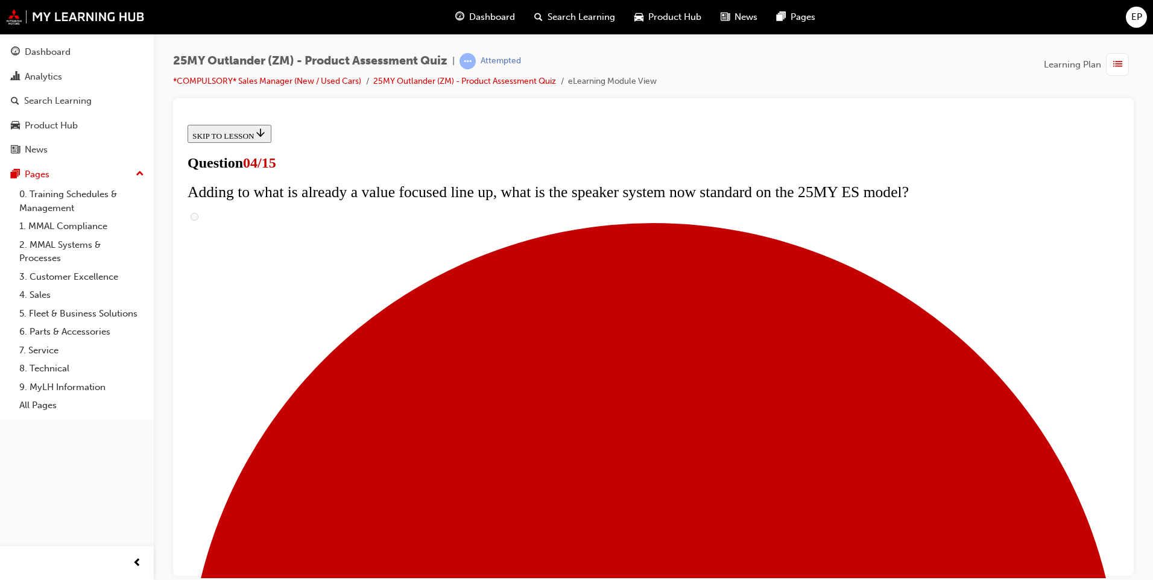
scroll to position [302, 0]
checkbox input "true"
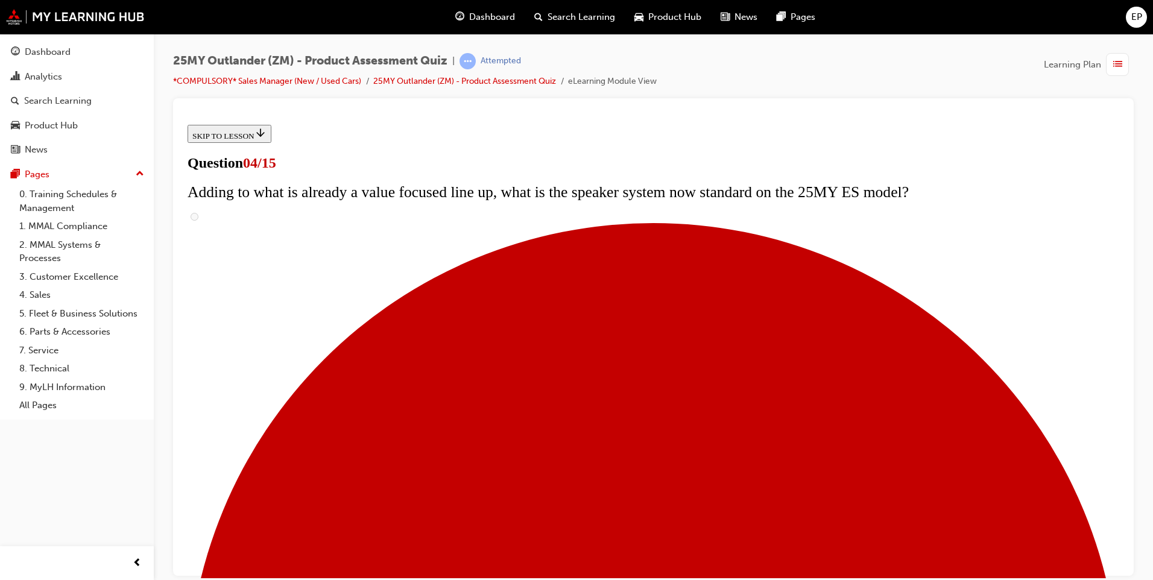
checkbox input "true"
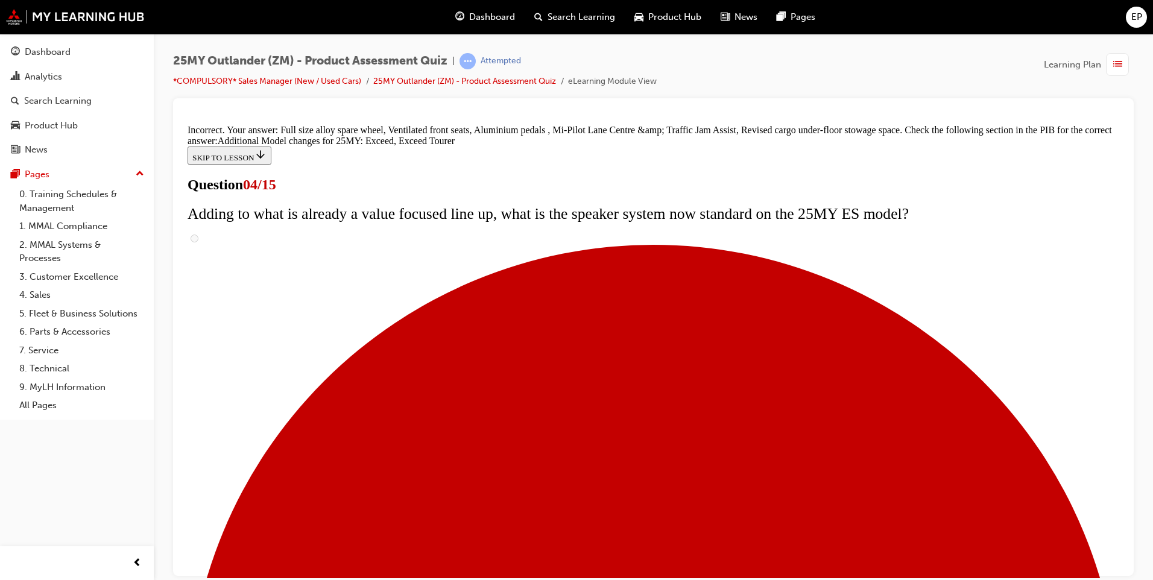
scroll to position [431, 0]
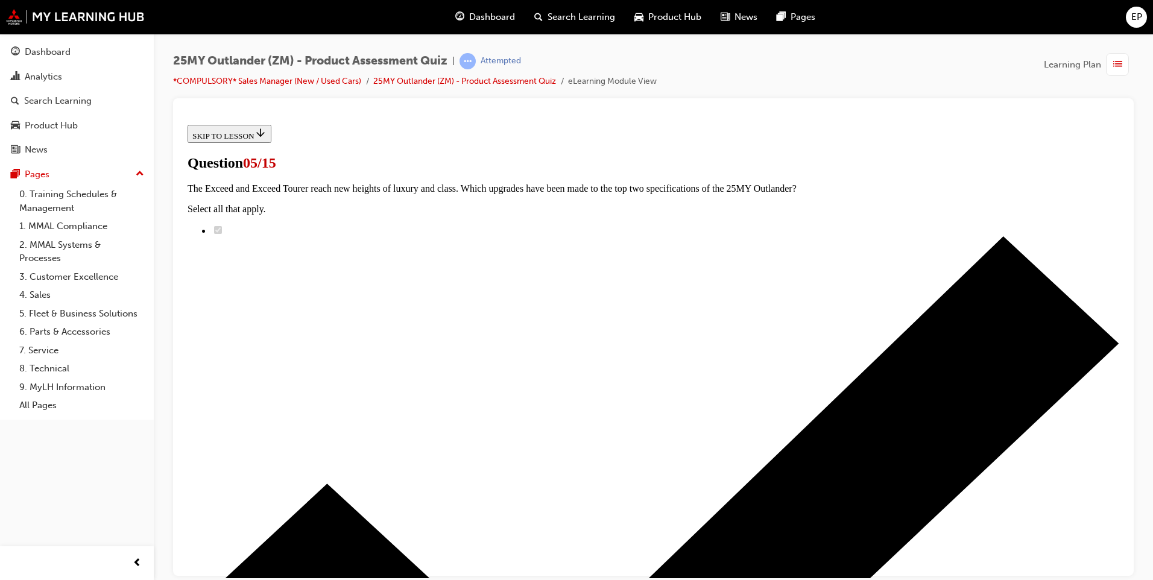
scroll to position [121, 0]
radio input "true"
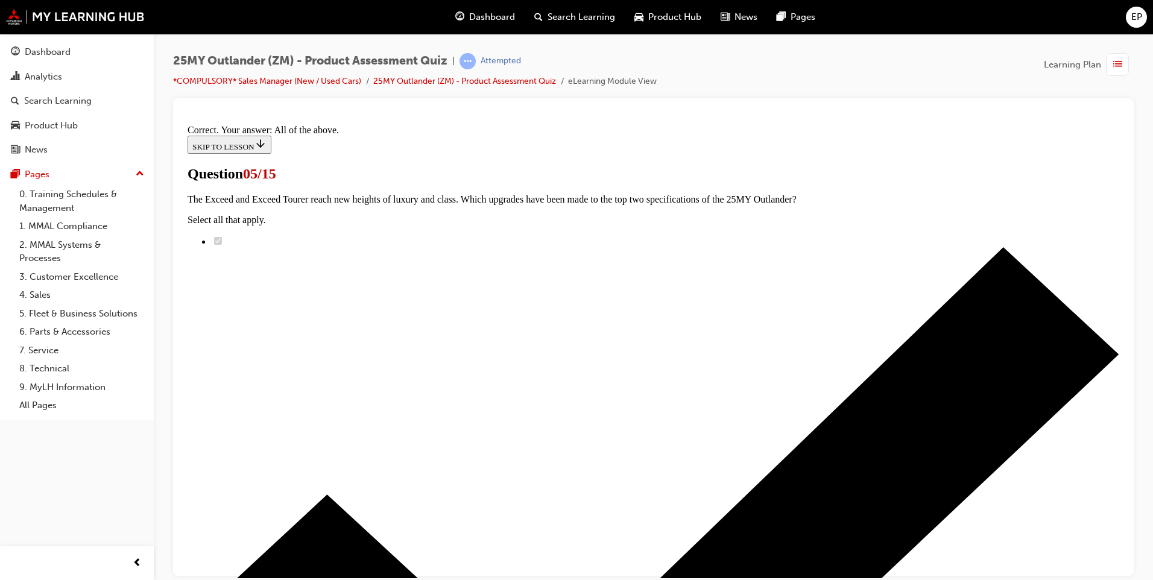
scroll to position [267, 0]
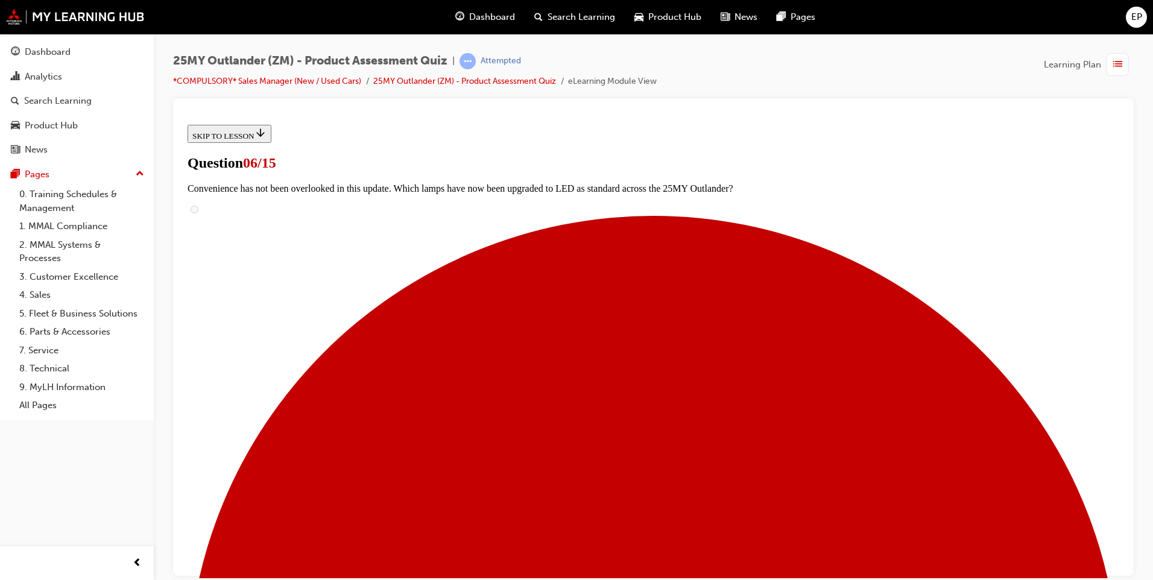
scroll to position [241, 0]
radio input "true"
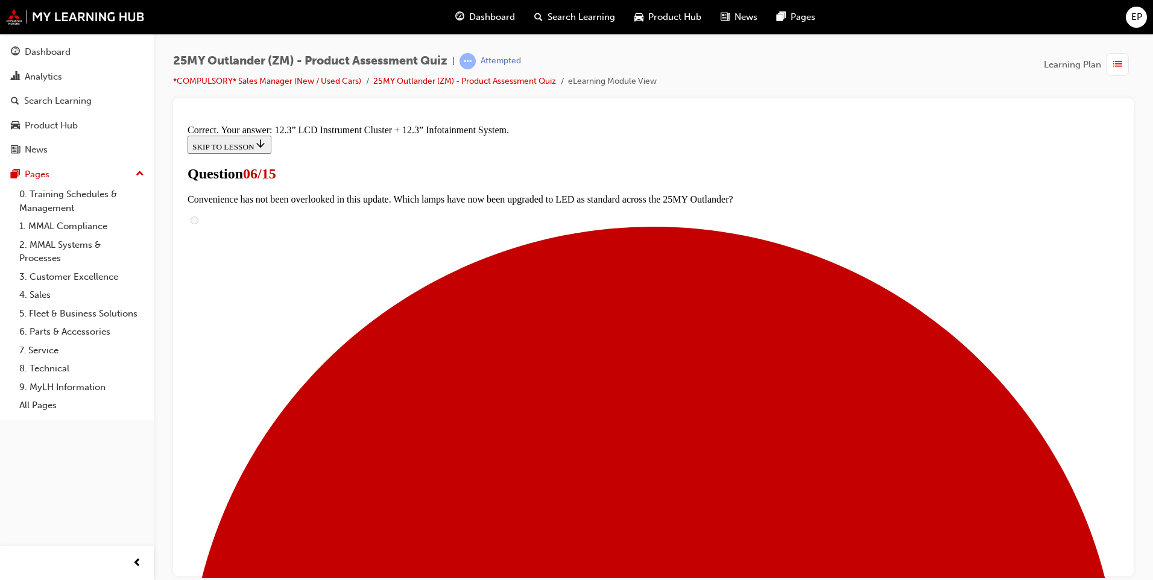
scroll to position [381, 0]
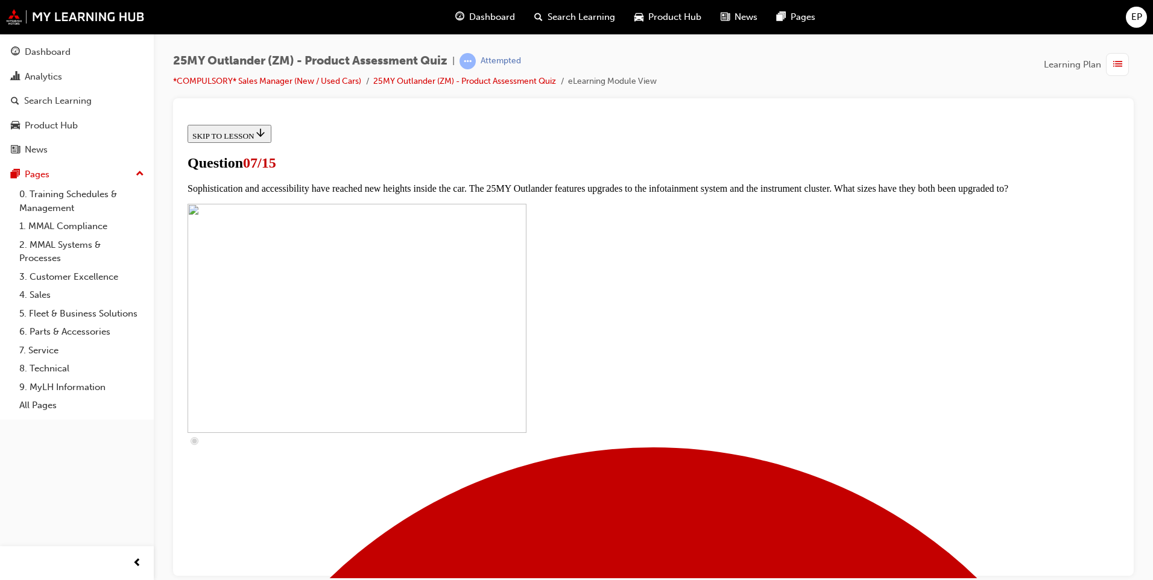
scroll to position [360, 0]
checkbox input "true"
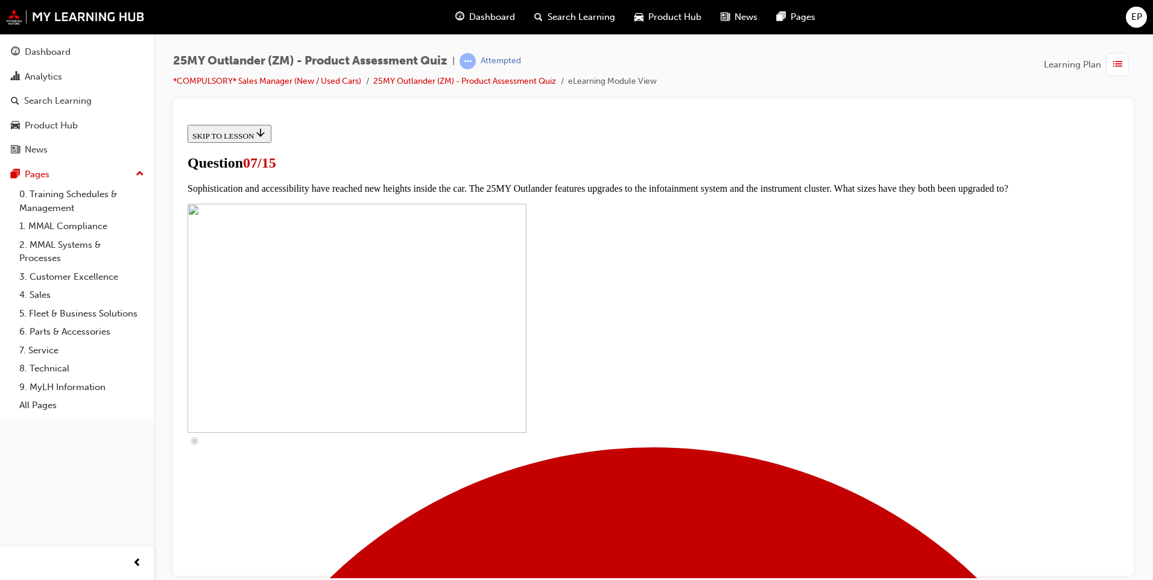
checkbox input "true"
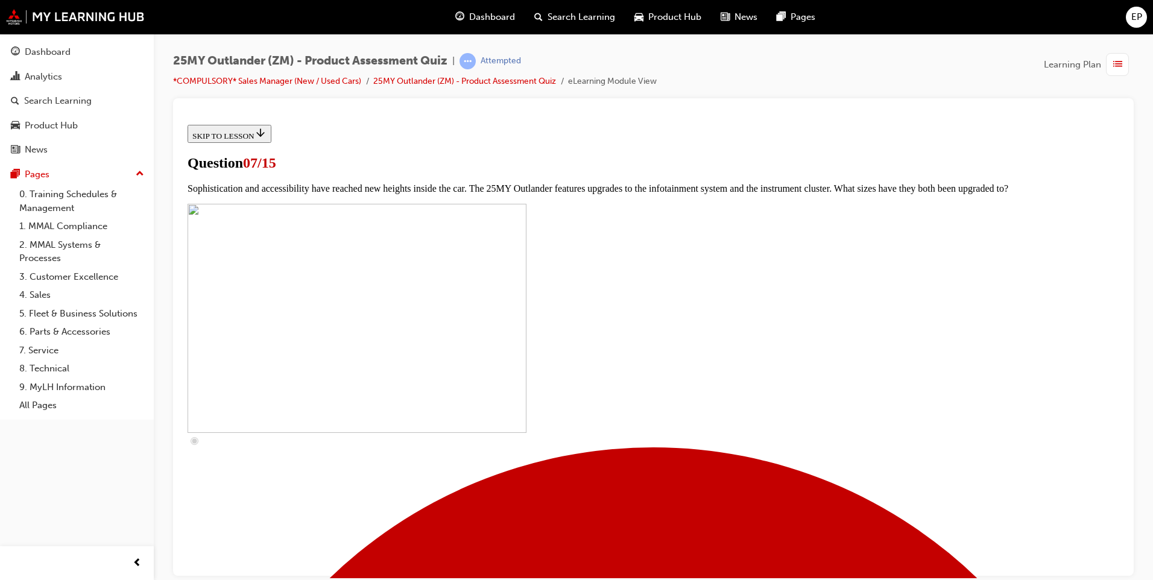
checkbox input "true"
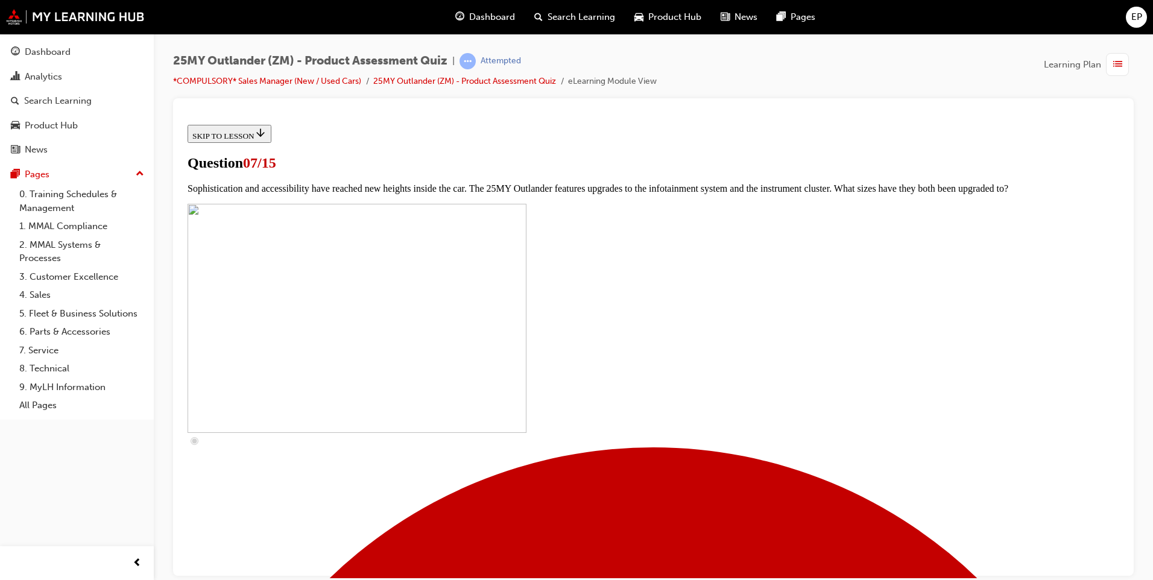
checkbox input "true"
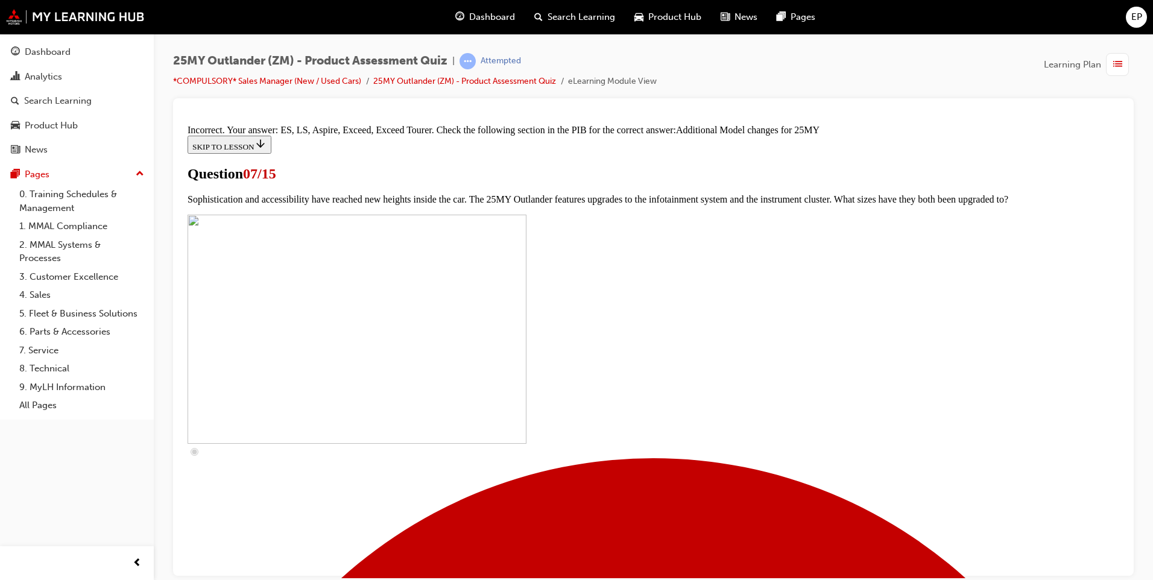
scroll to position [593, 0]
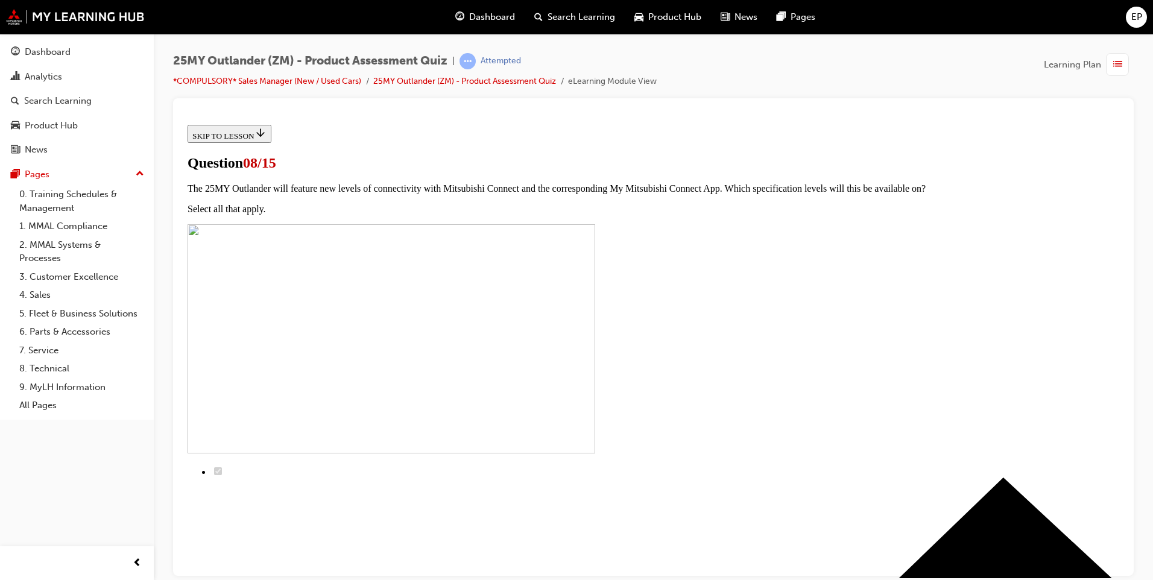
scroll to position [0, 0]
radio input "true"
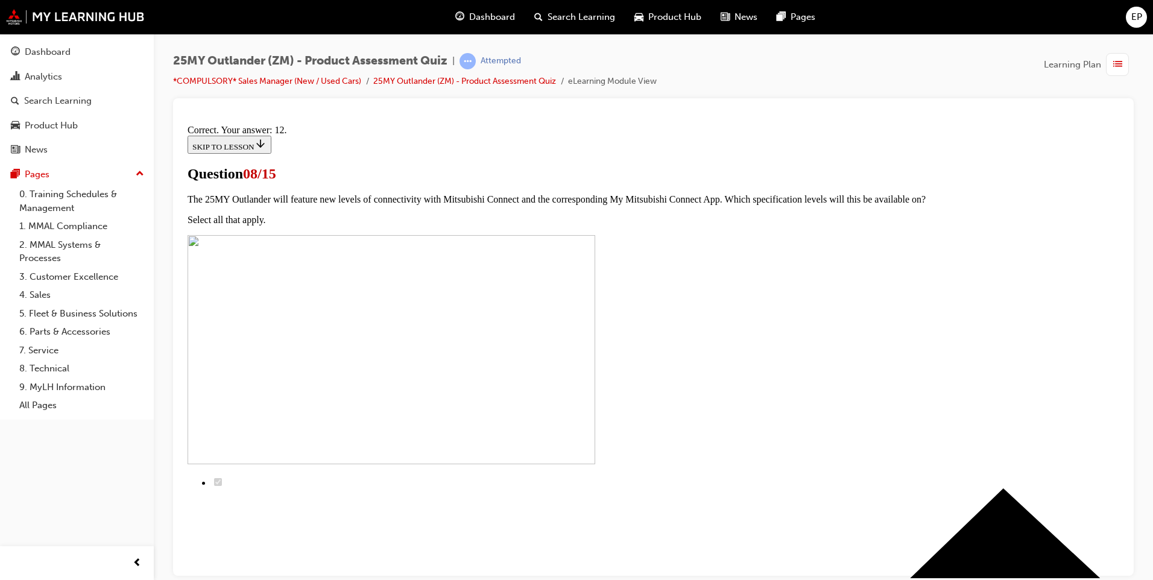
scroll to position [171, 0]
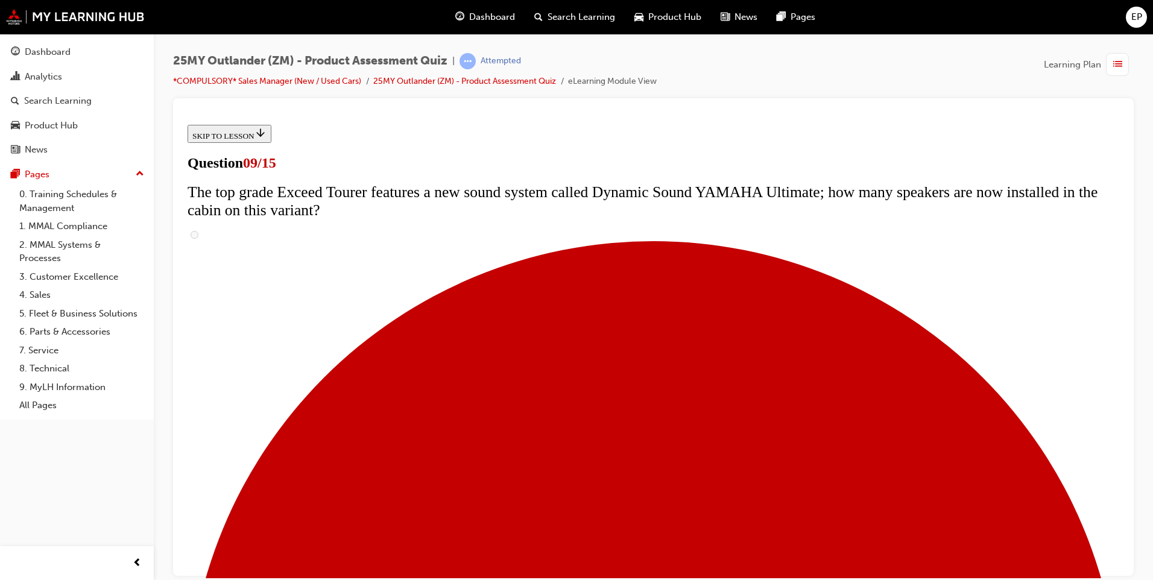
scroll to position [362, 0]
radio input "true"
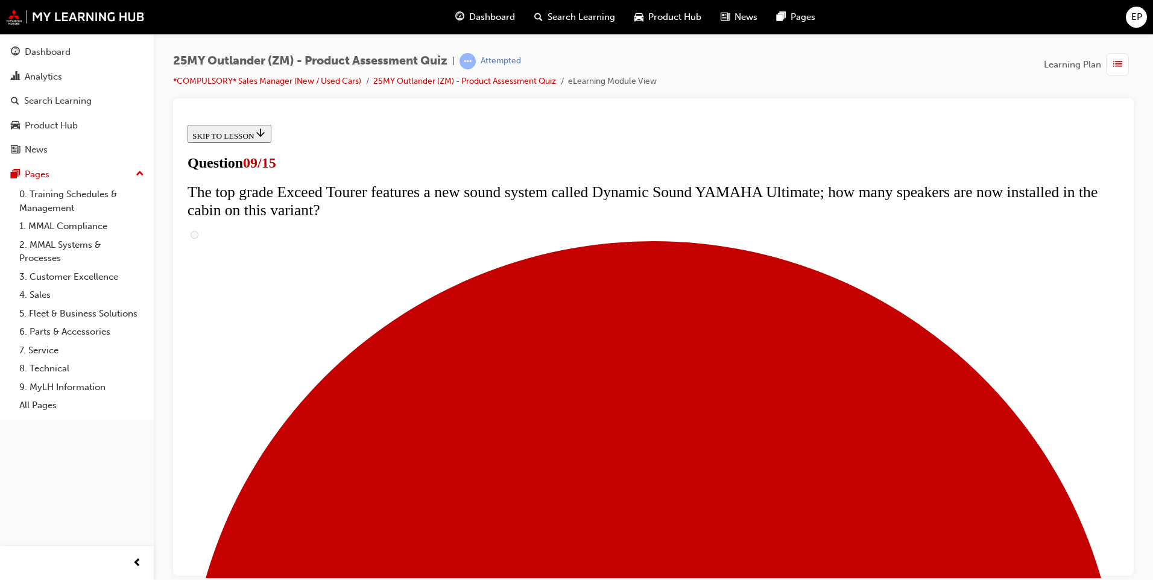
radio input "true"
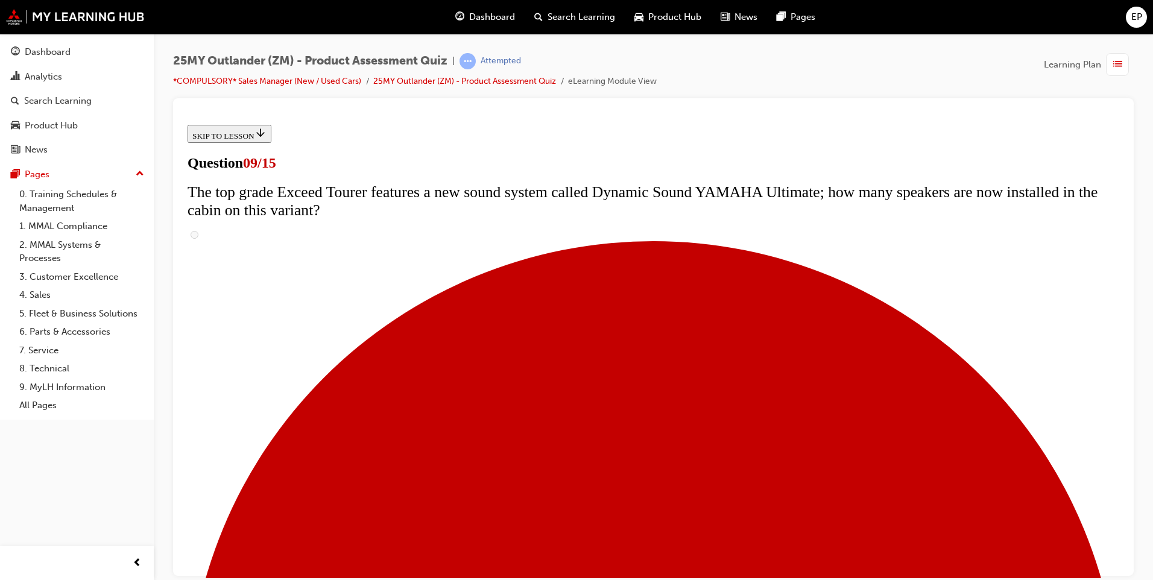
scroll to position [543, 0]
radio input "true"
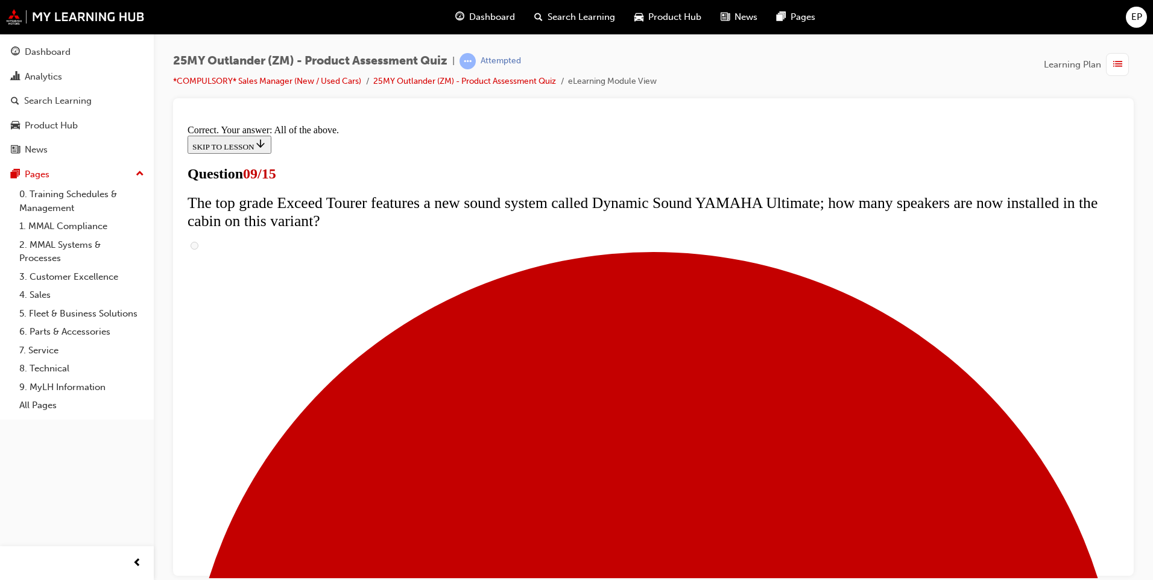
scroll to position [602, 0]
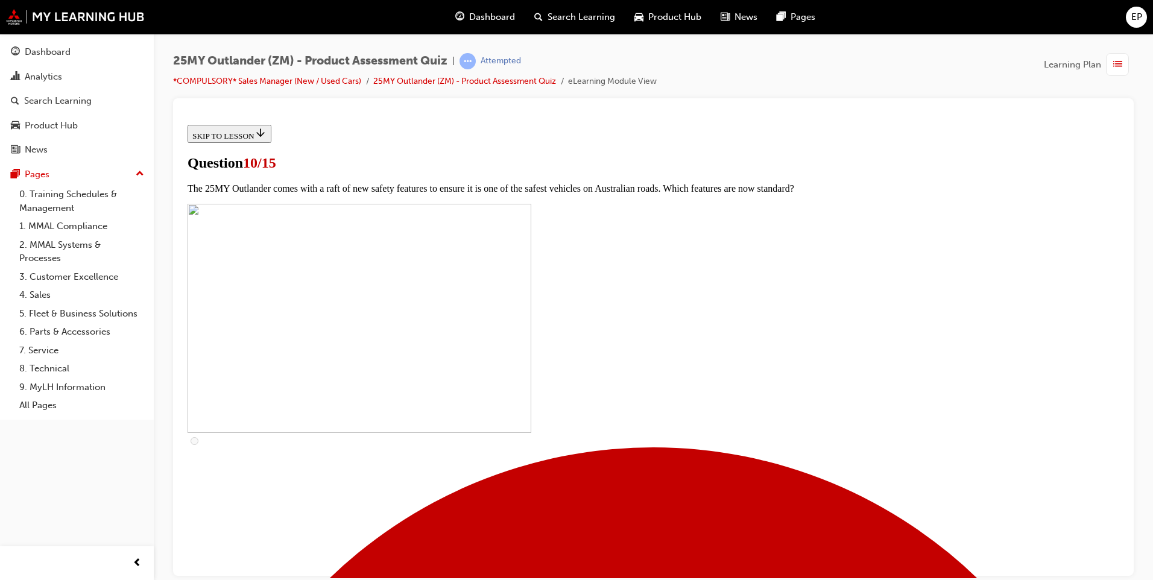
scroll to position [241, 0]
checkbox input "true"
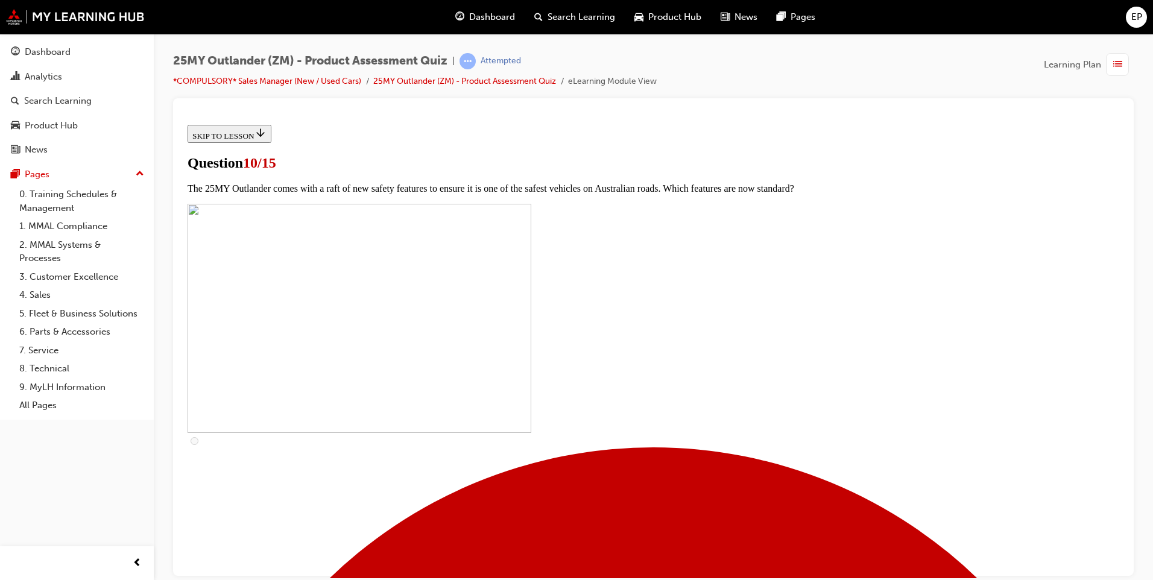
checkbox input "true"
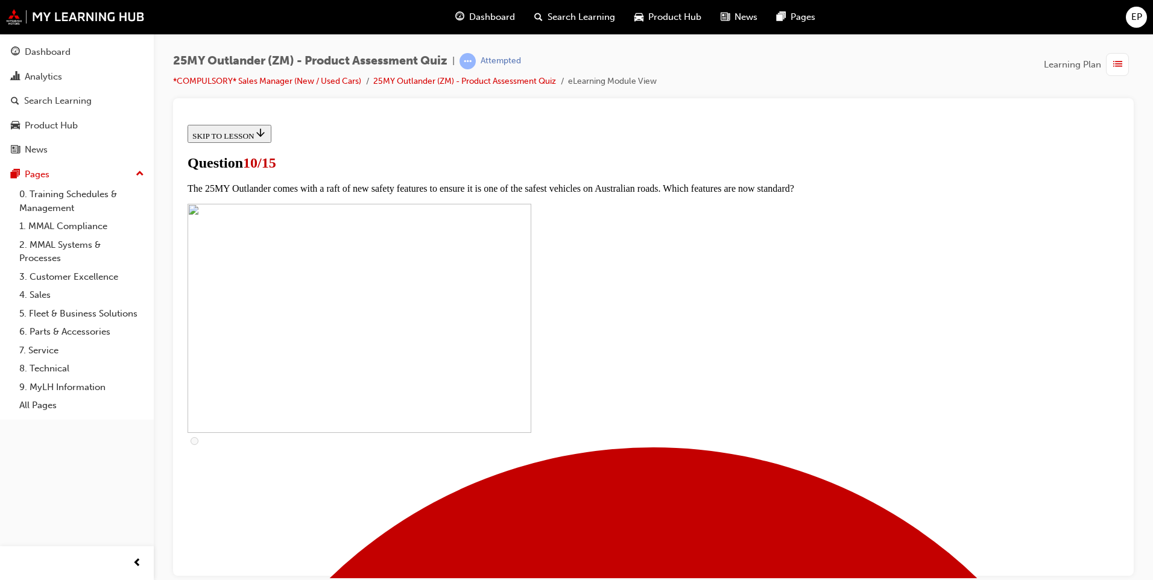
scroll to position [362, 0]
checkbox input "true"
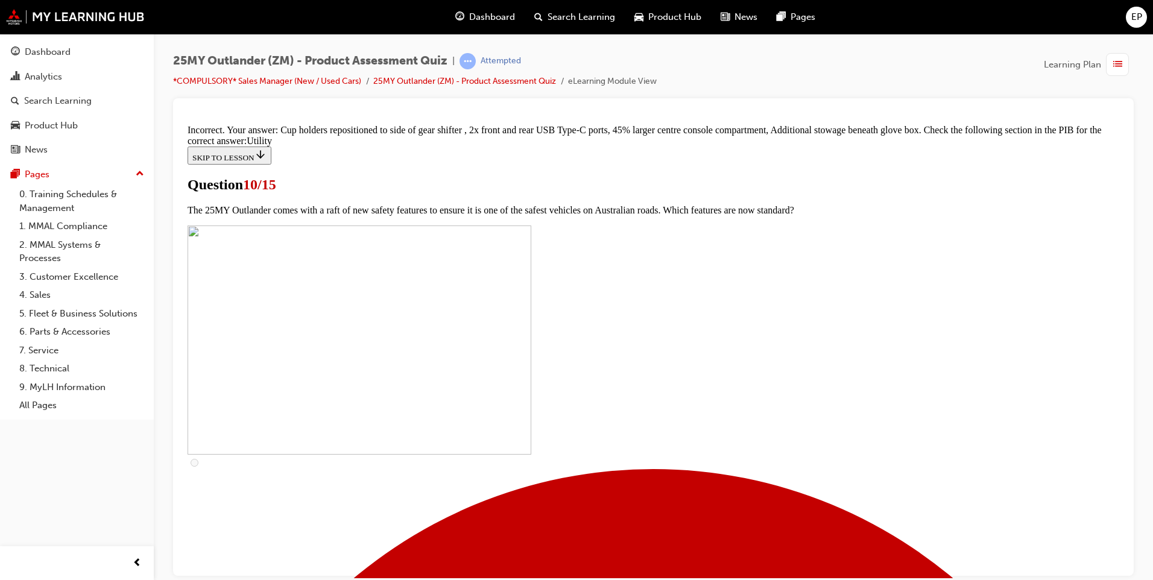
scroll to position [563, 0]
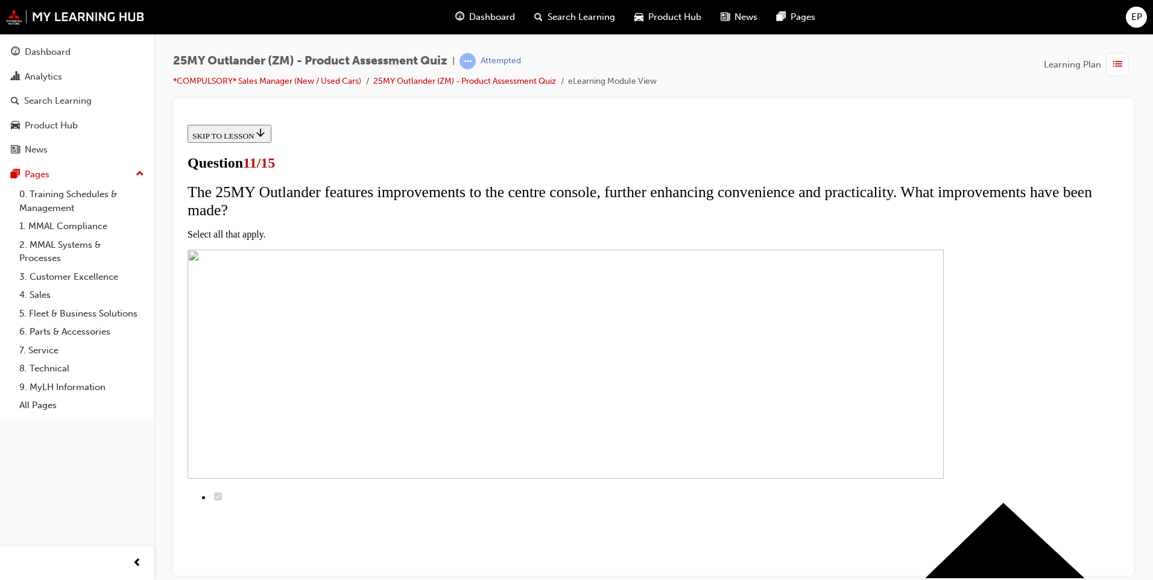
scroll to position [60, 0]
checkbox input "true"
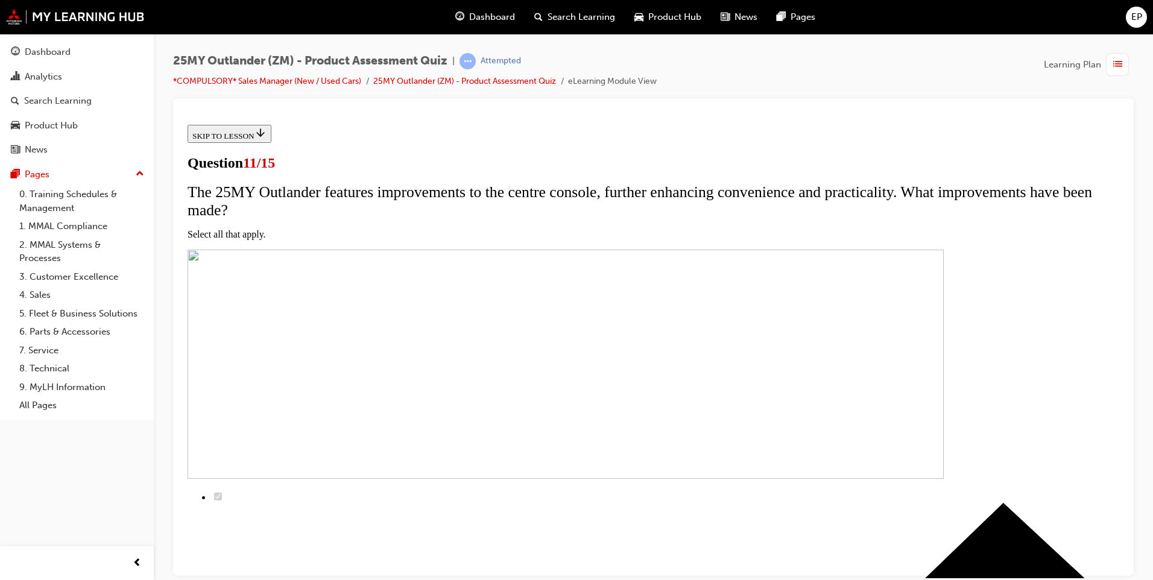
checkbox input "true"
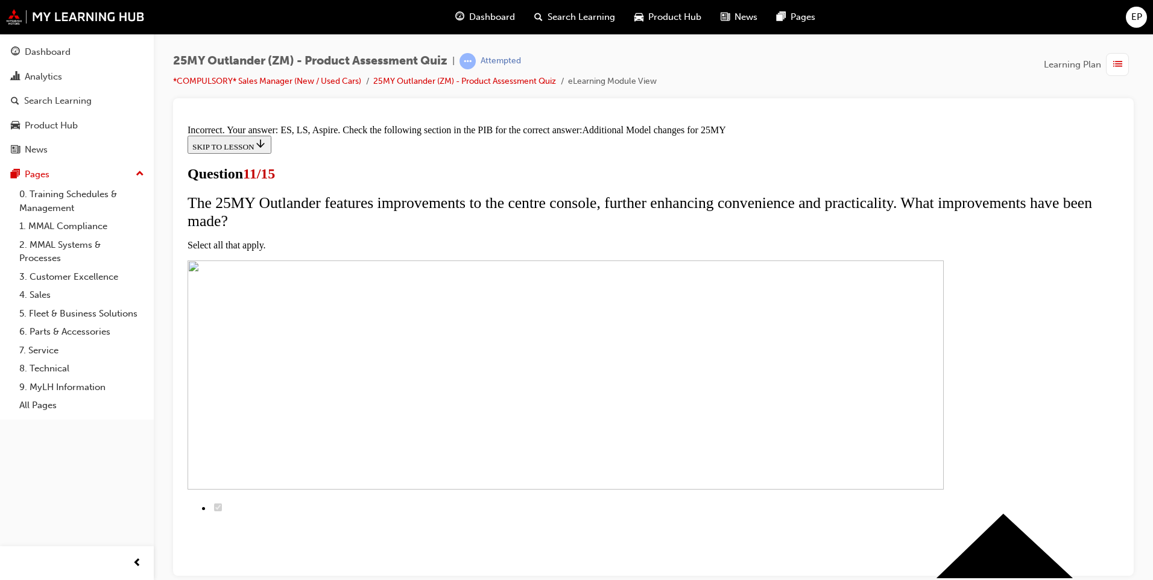
scroll to position [334, 0]
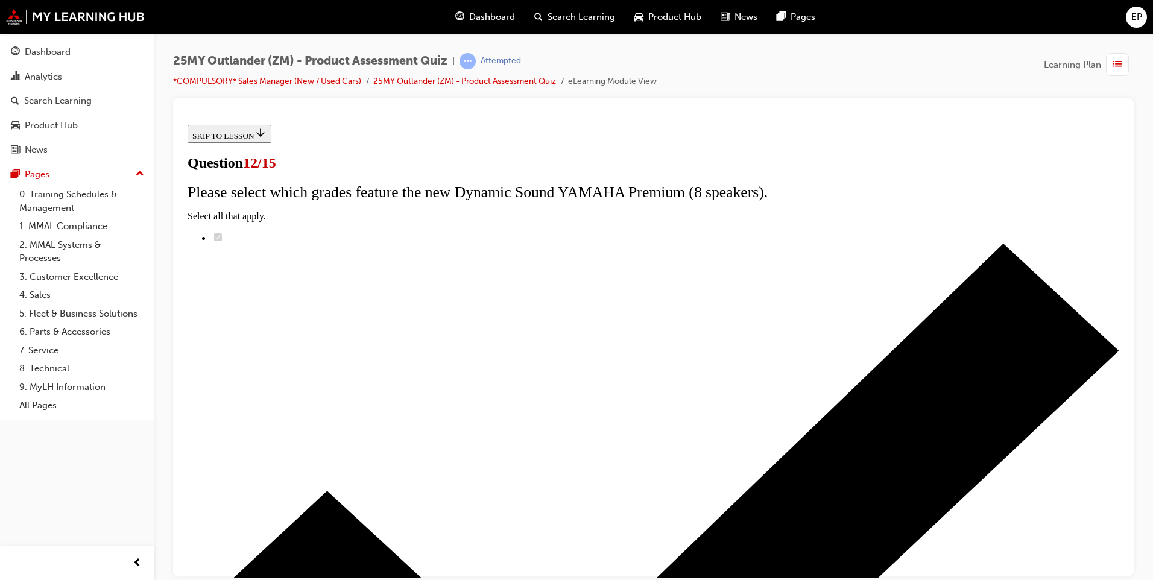
scroll to position [77, 0]
radio input "true"
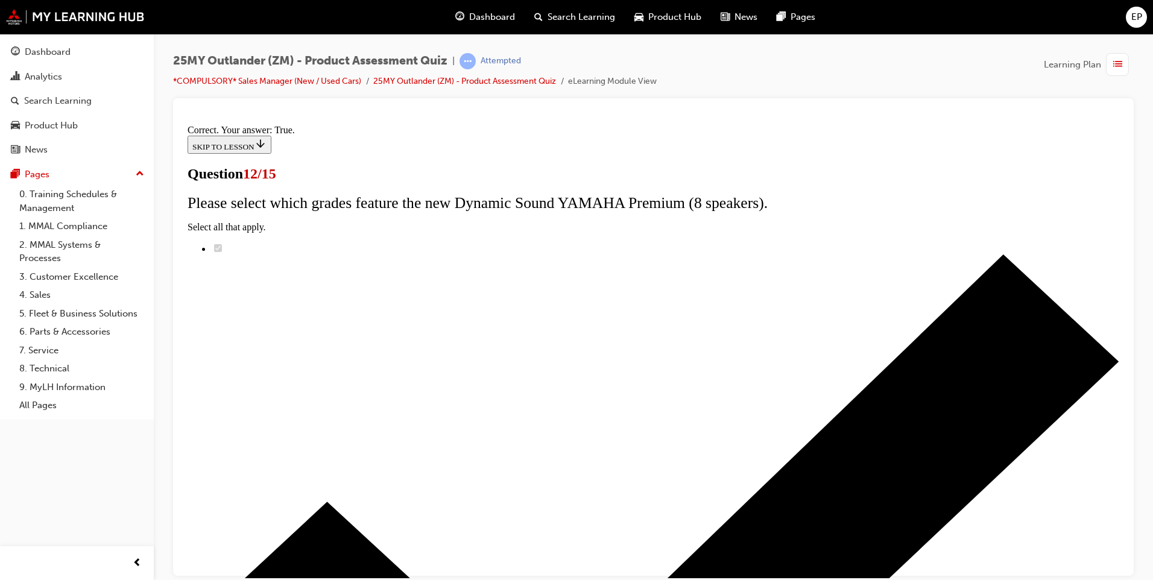
scroll to position [115, 0]
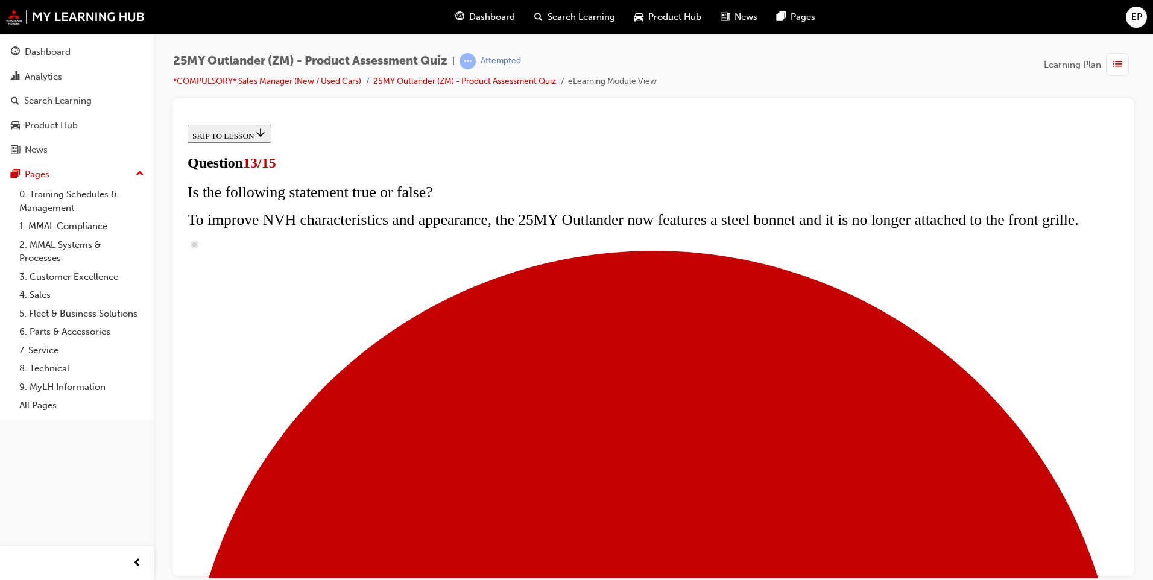
scroll to position [84, 0]
radio input "true"
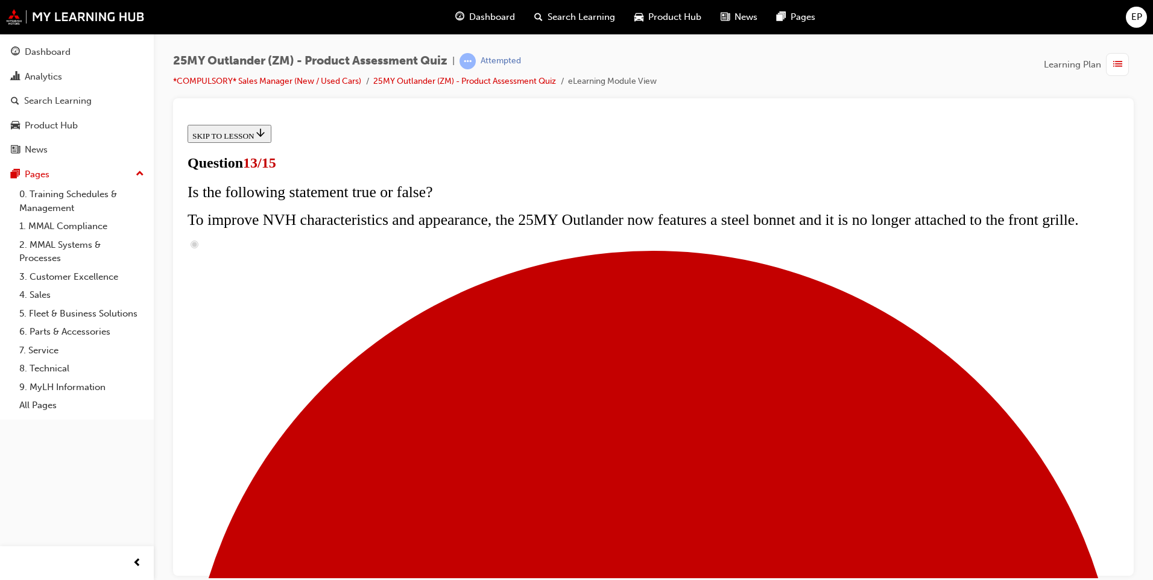
radio input "true"
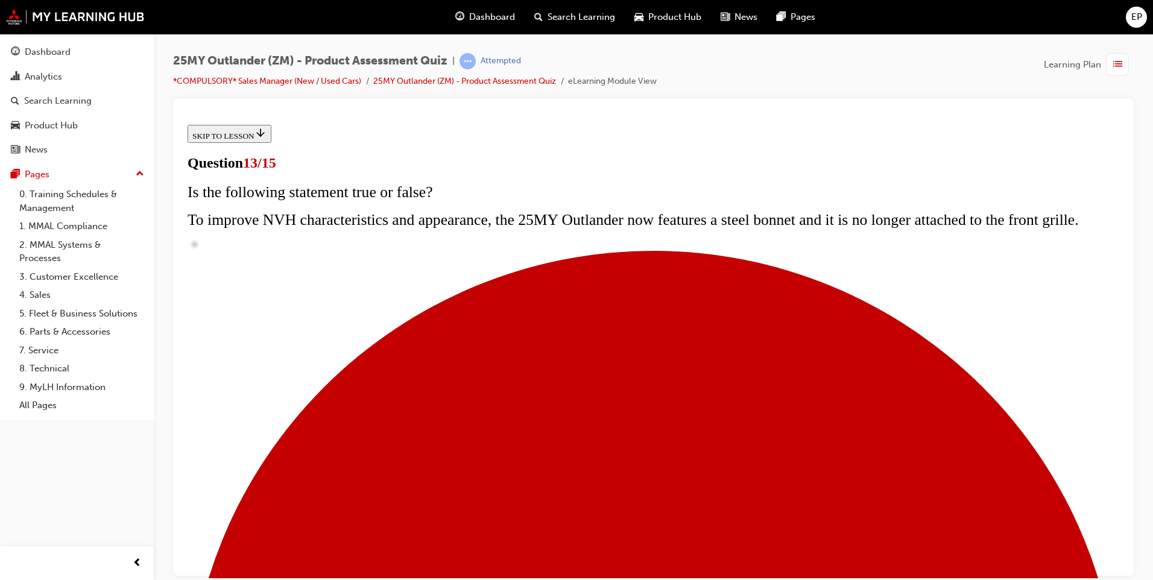
scroll to position [205, 0]
radio input "true"
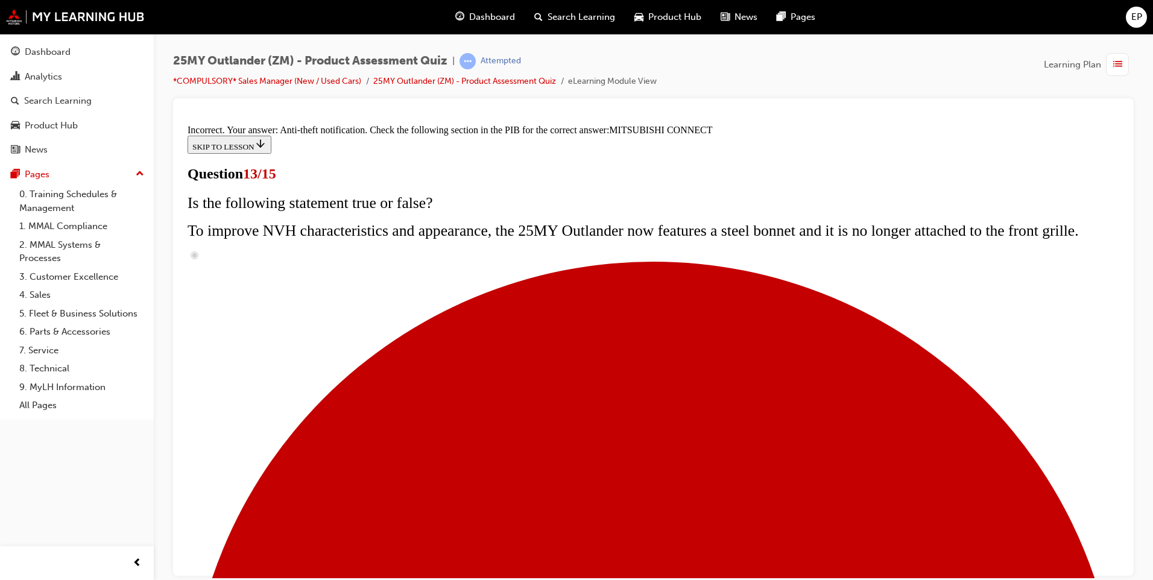
scroll to position [362, 0]
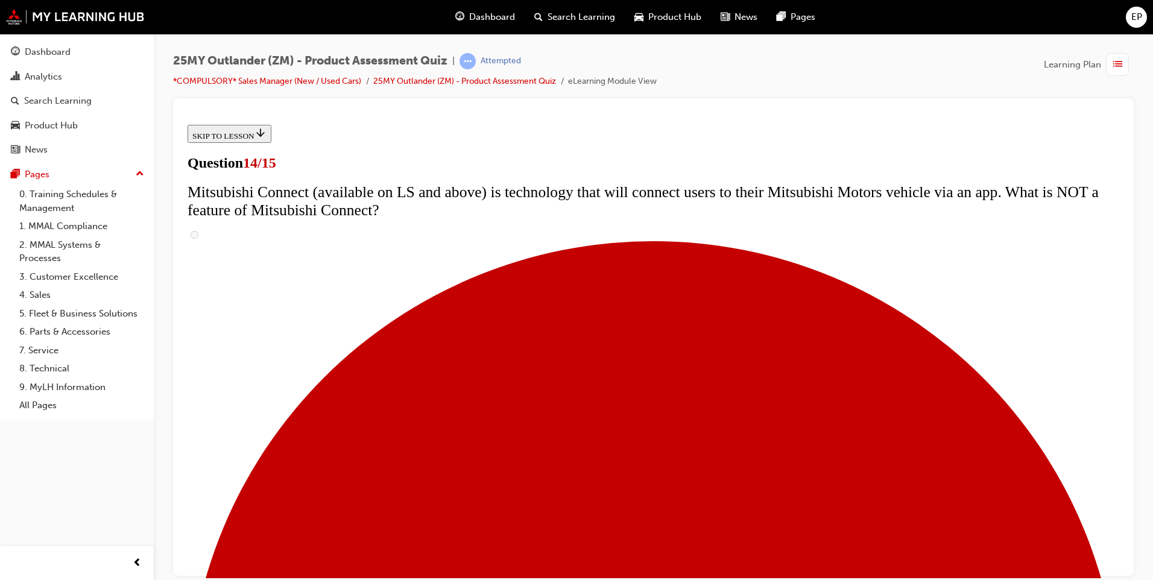
scroll to position [422, 0]
radio input "true"
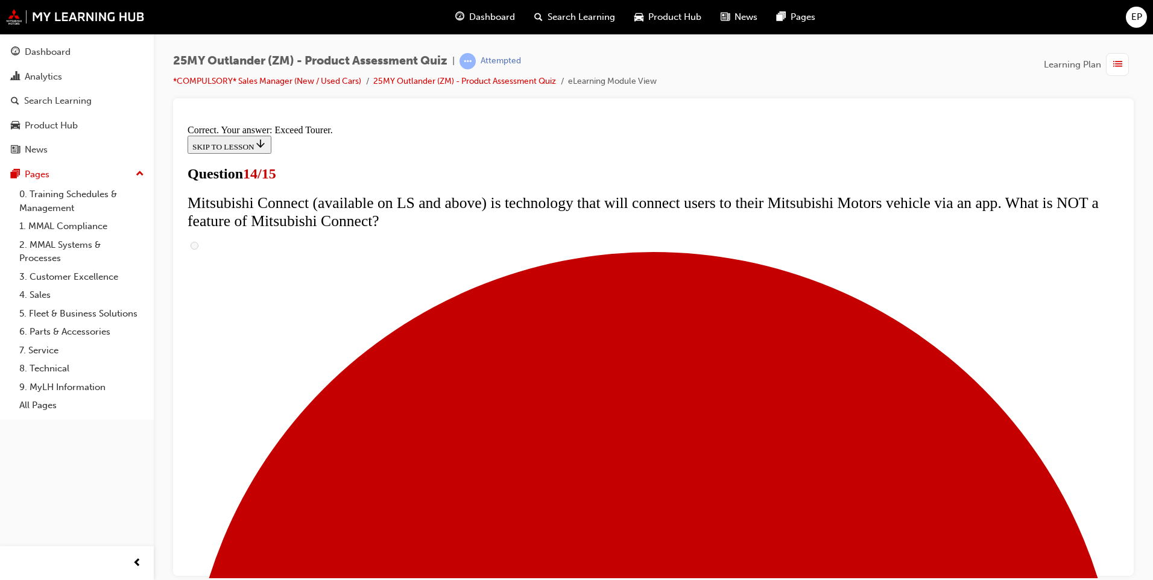
scroll to position [478, 0]
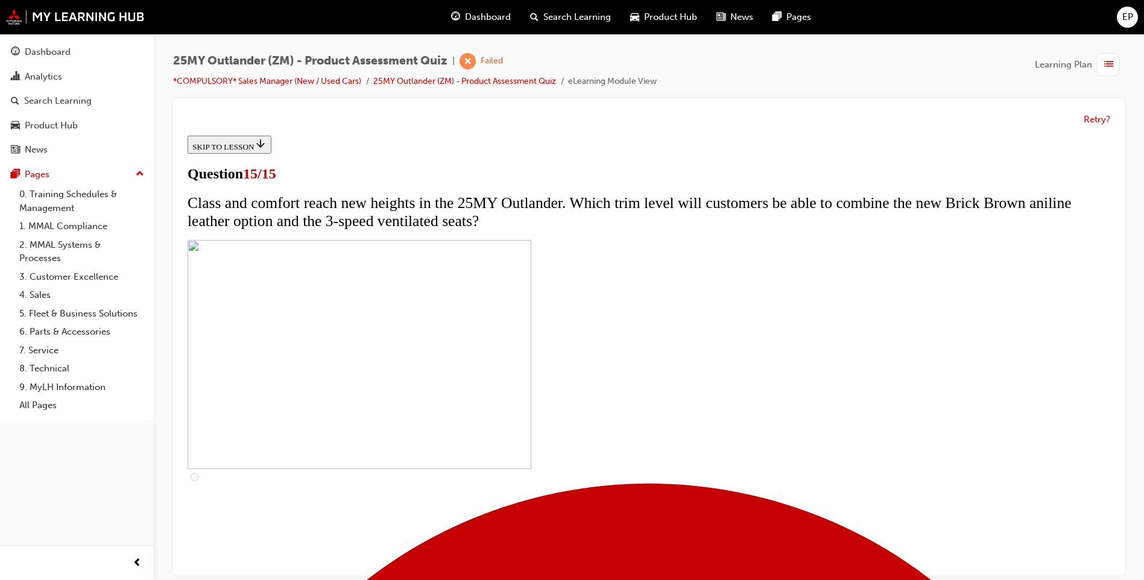
scroll to position [9, 0]
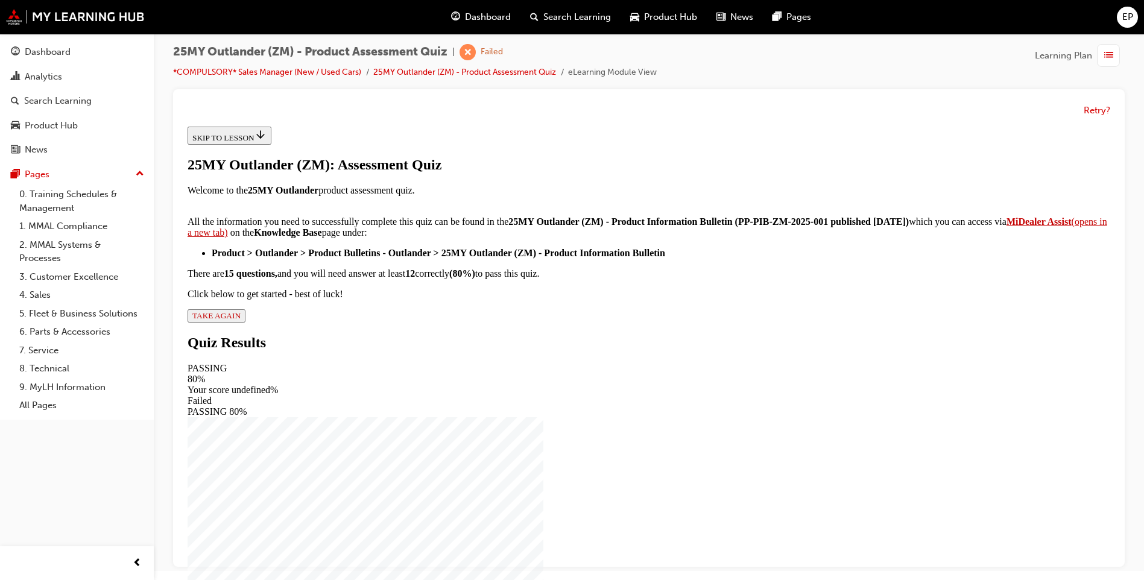
scroll to position [170, 0]
click at [489, 323] on div "25MY Outlander (ZM): Assessment Quiz Welcome to the 25MY Outlander product asse…" at bounding box center [649, 240] width 923 height 166
click at [245, 323] on button "TAKE AGAIN" at bounding box center [217, 315] width 58 height 13
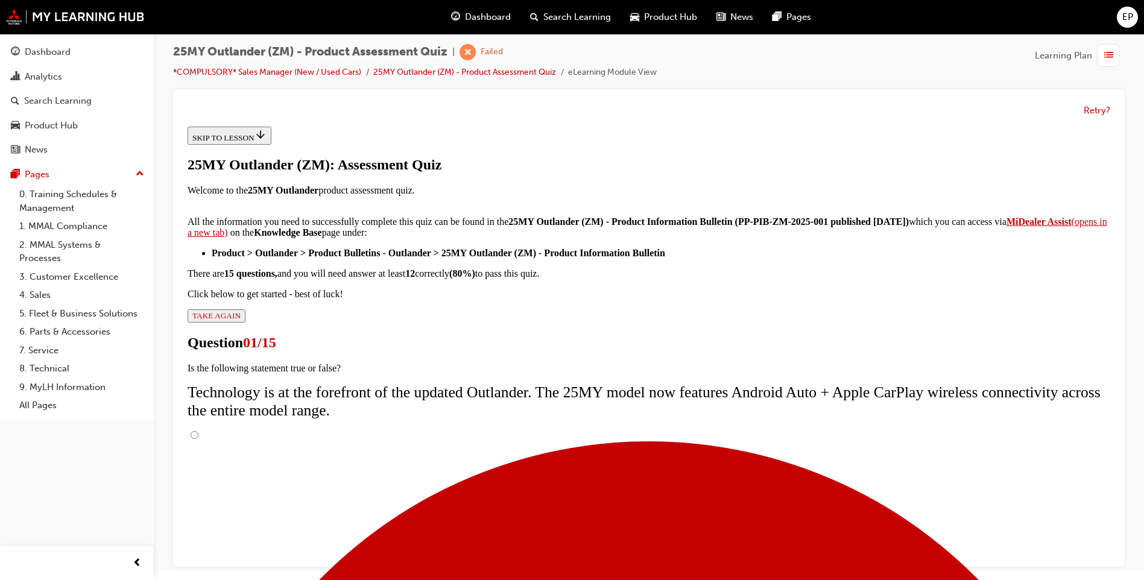
click at [198, 431] on input "True" at bounding box center [195, 435] width 8 height 8
radio input "true"
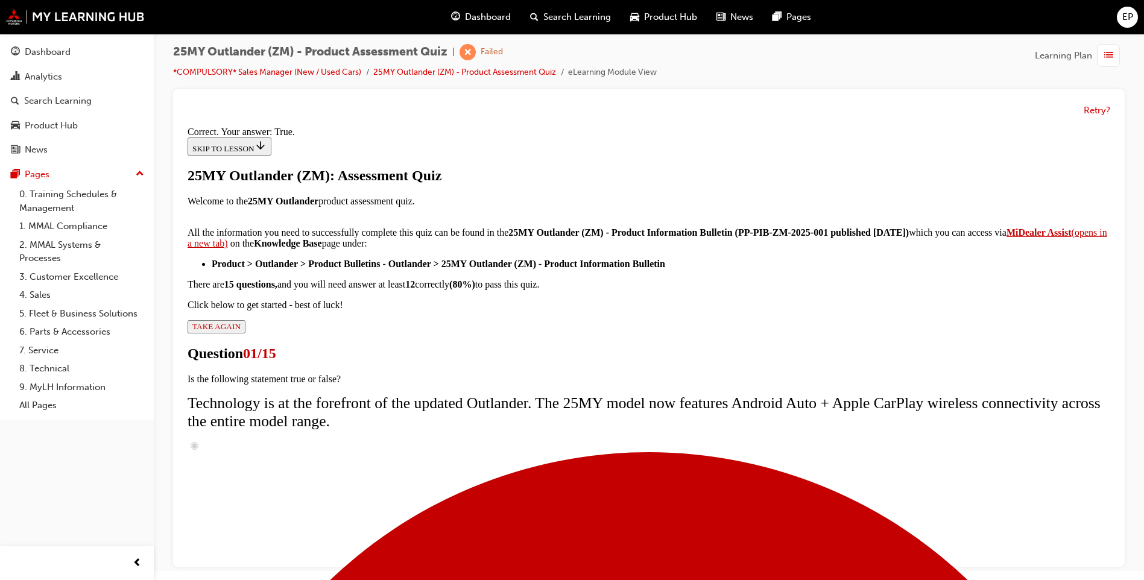
scroll to position [115, 0]
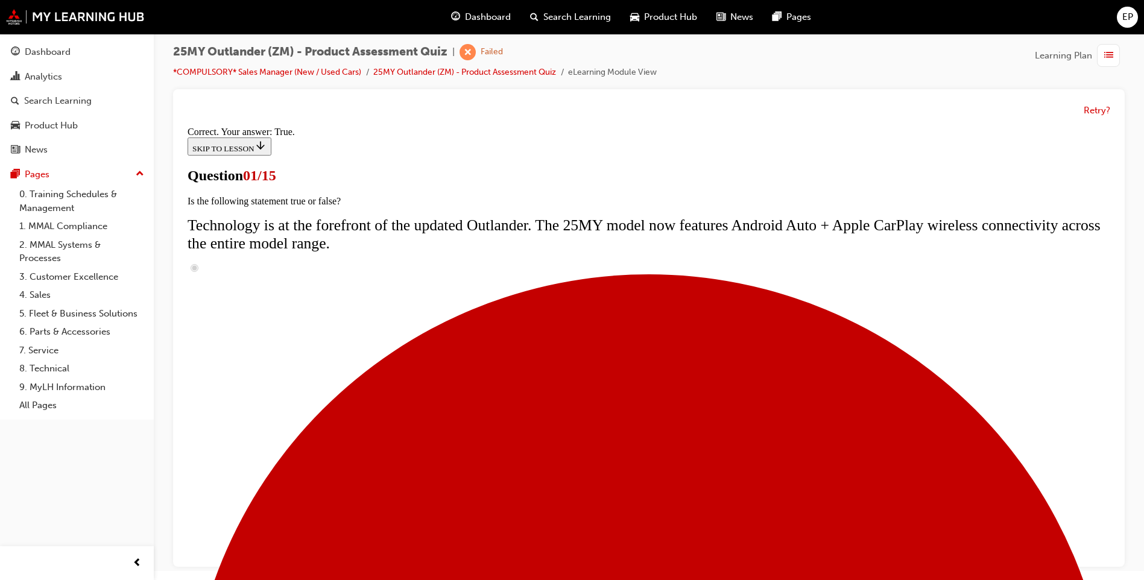
scroll to position [84, 0]
radio input "true"
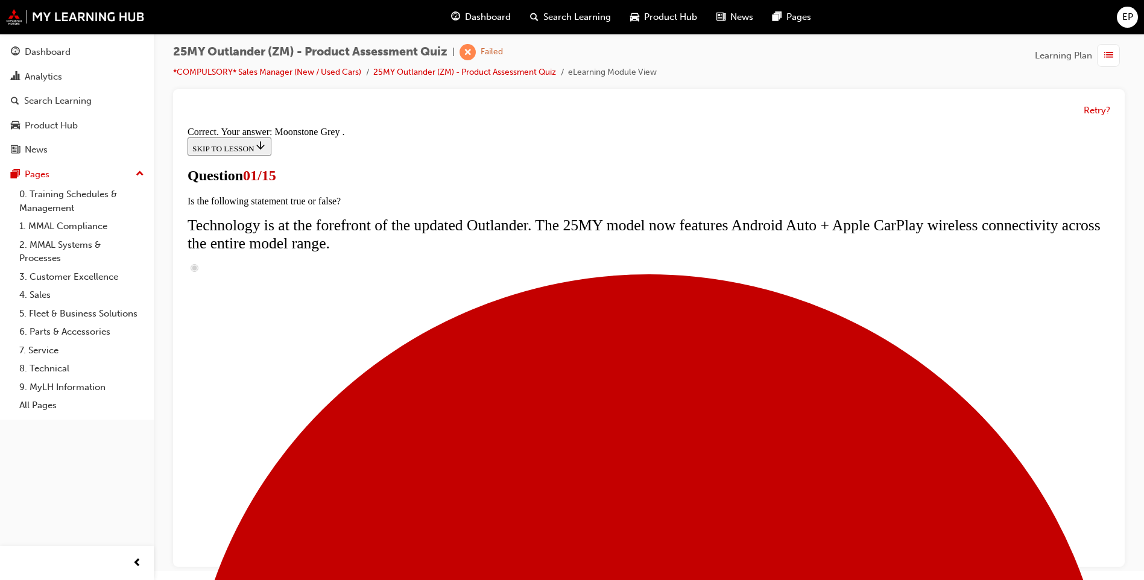
scroll to position [267, 0]
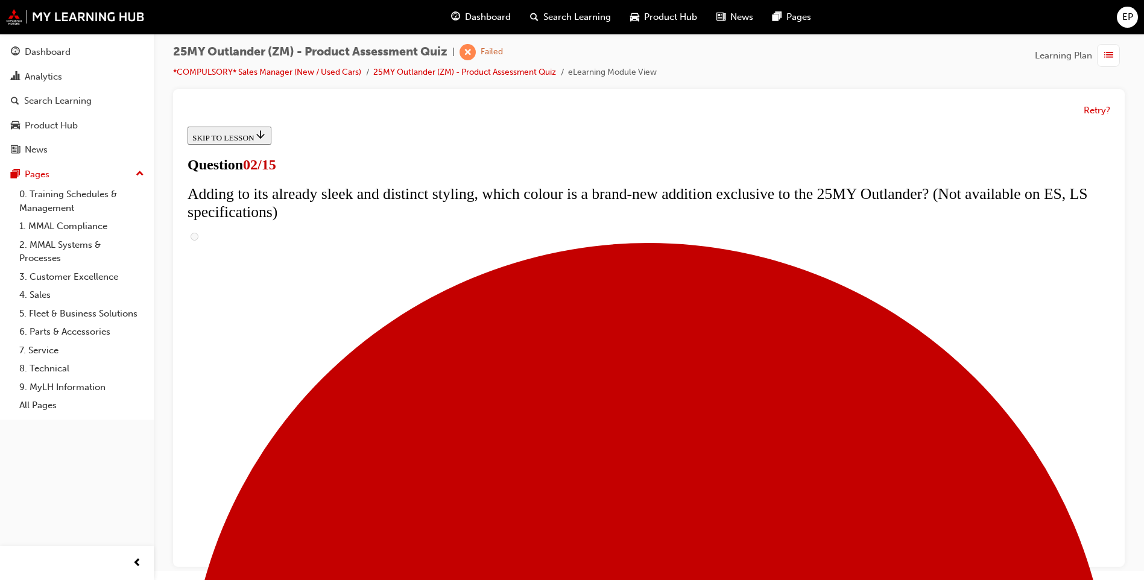
scroll to position [121, 0]
checkbox input "true"
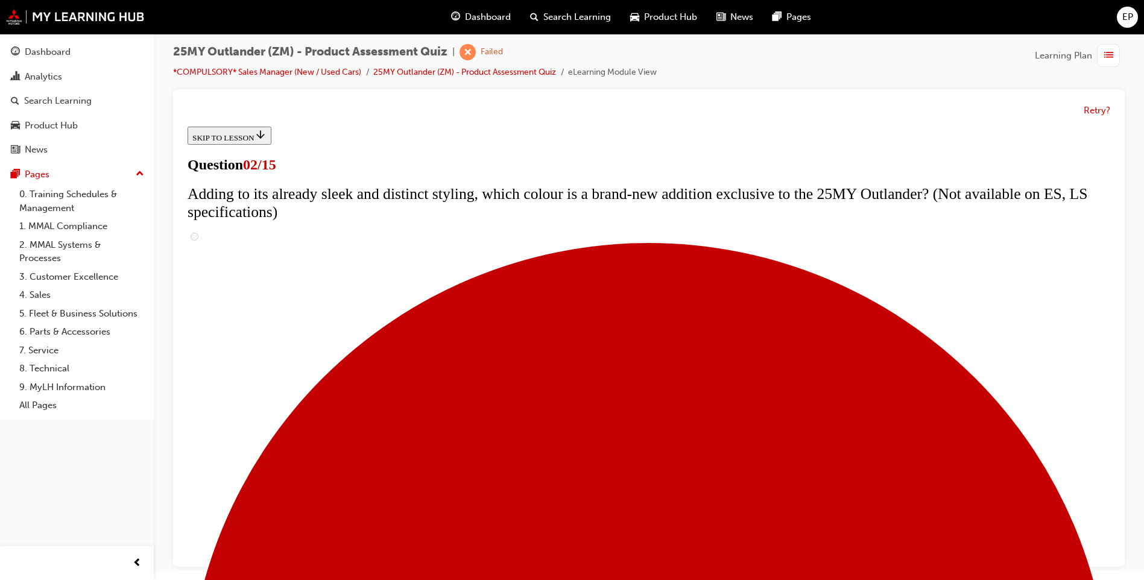
checkbox input "true"
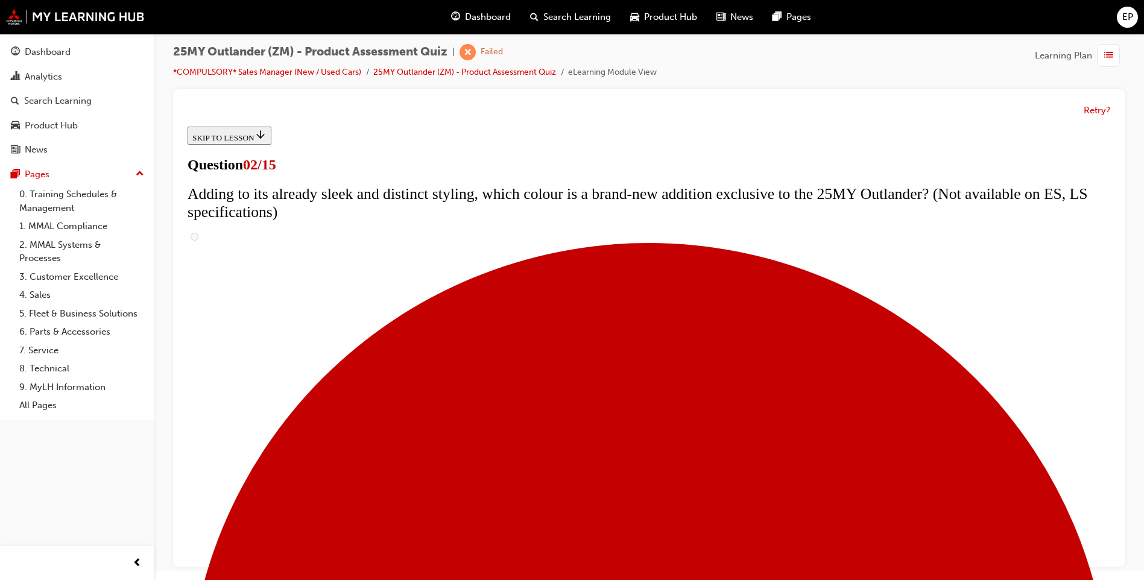
scroll to position [181, 0]
checkbox input "true"
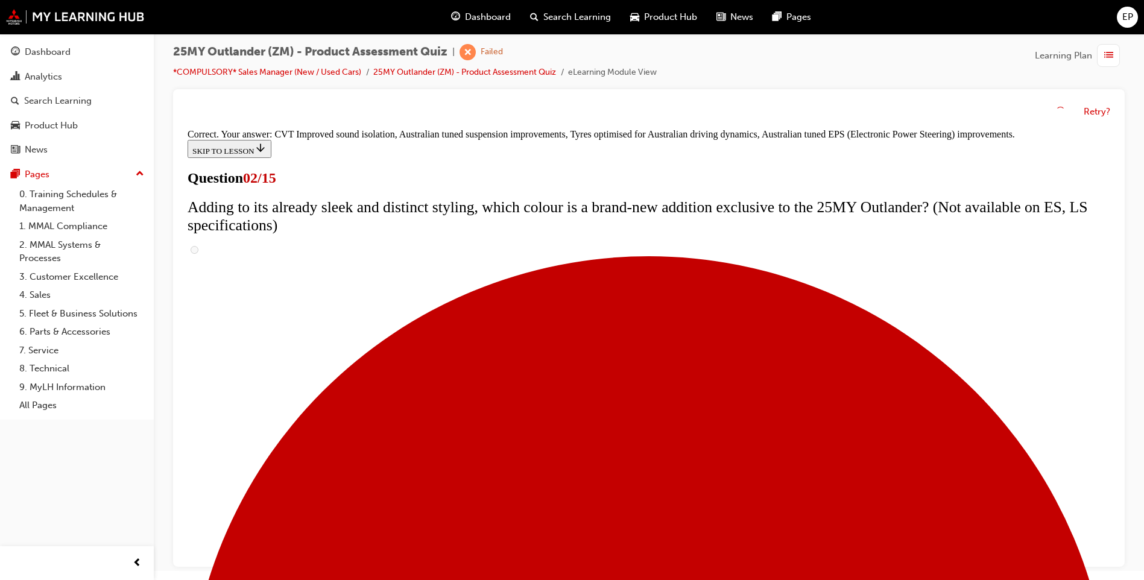
scroll to position [308, 0]
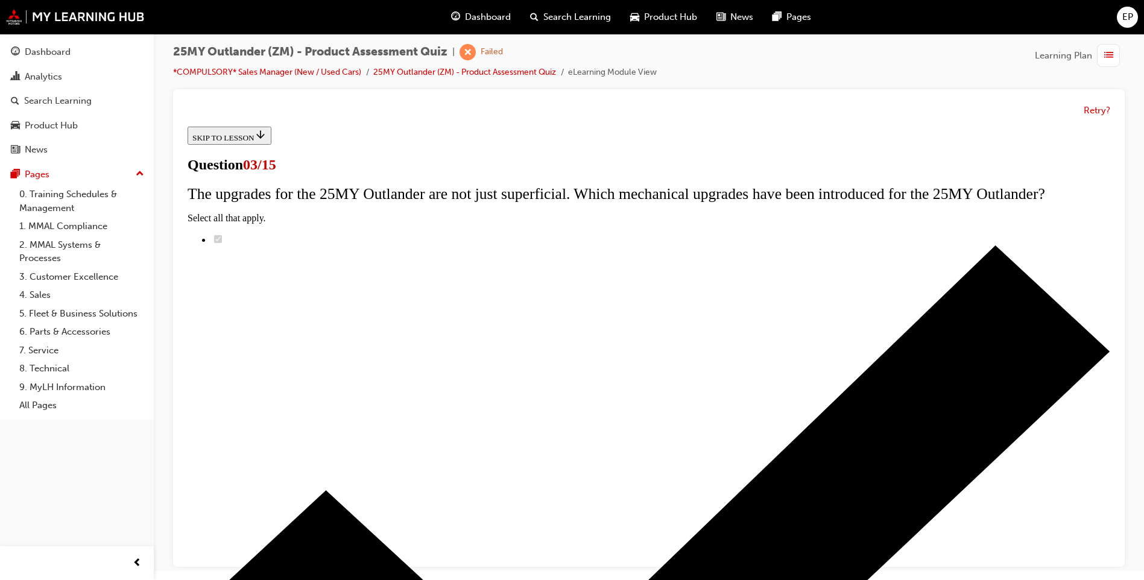
radio input "true"
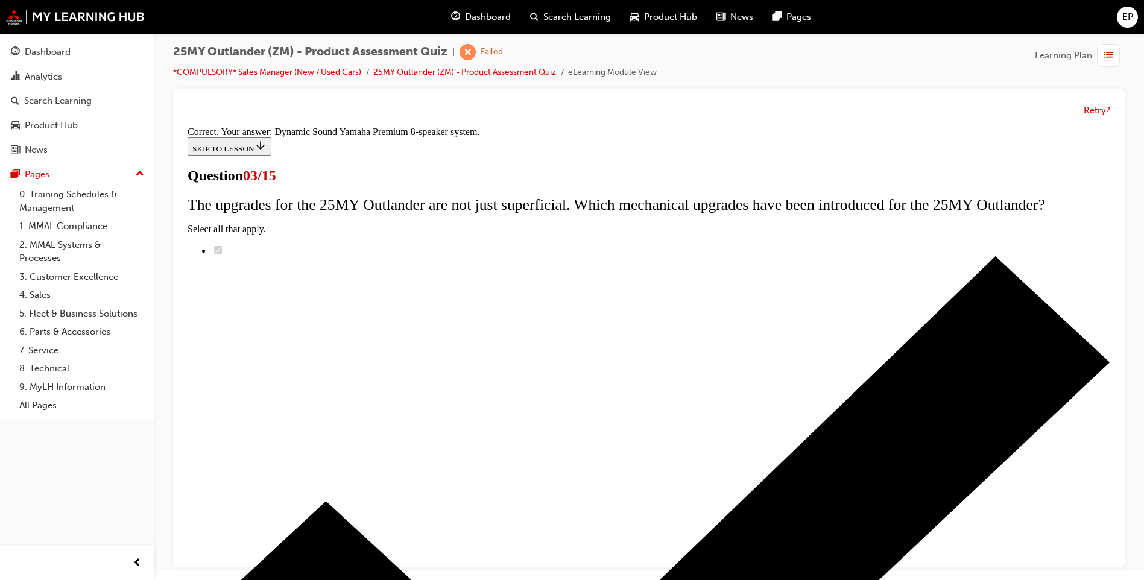
scroll to position [171, 0]
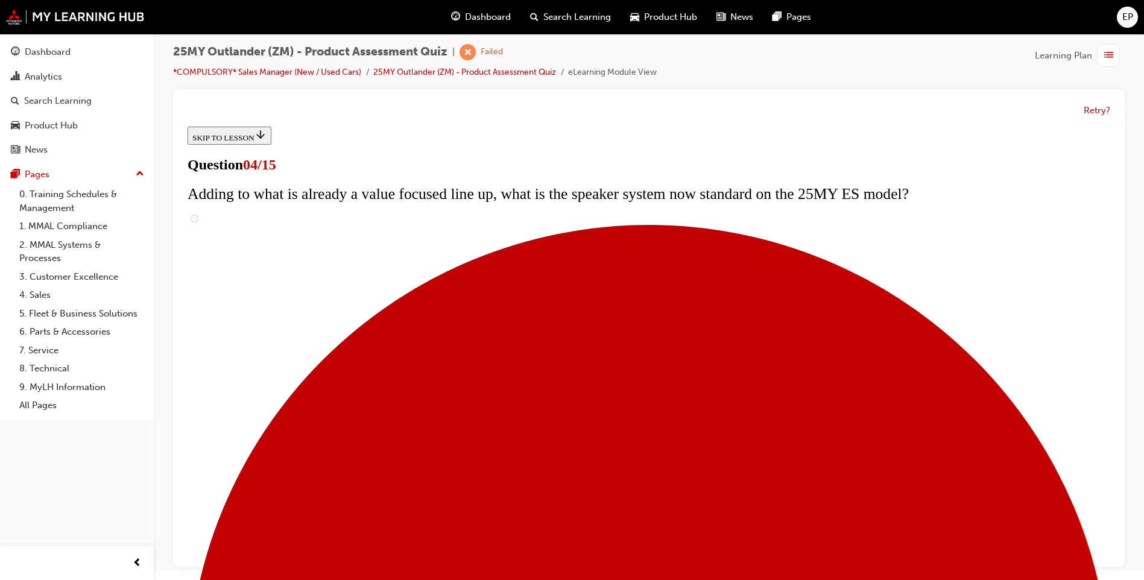
scroll to position [181, 0]
checkbox input "true"
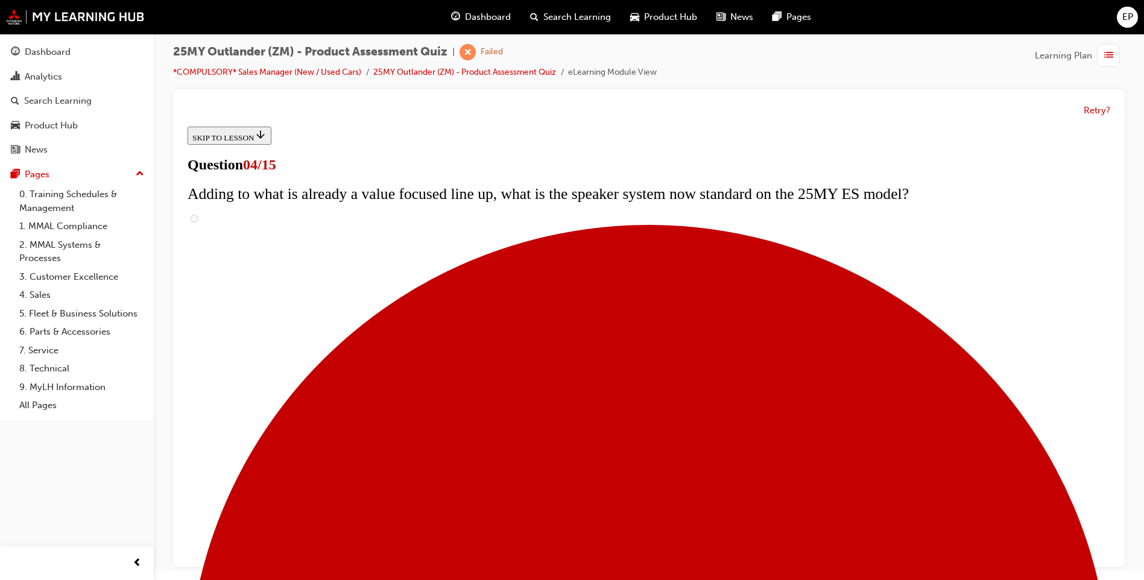
checkbox input "true"
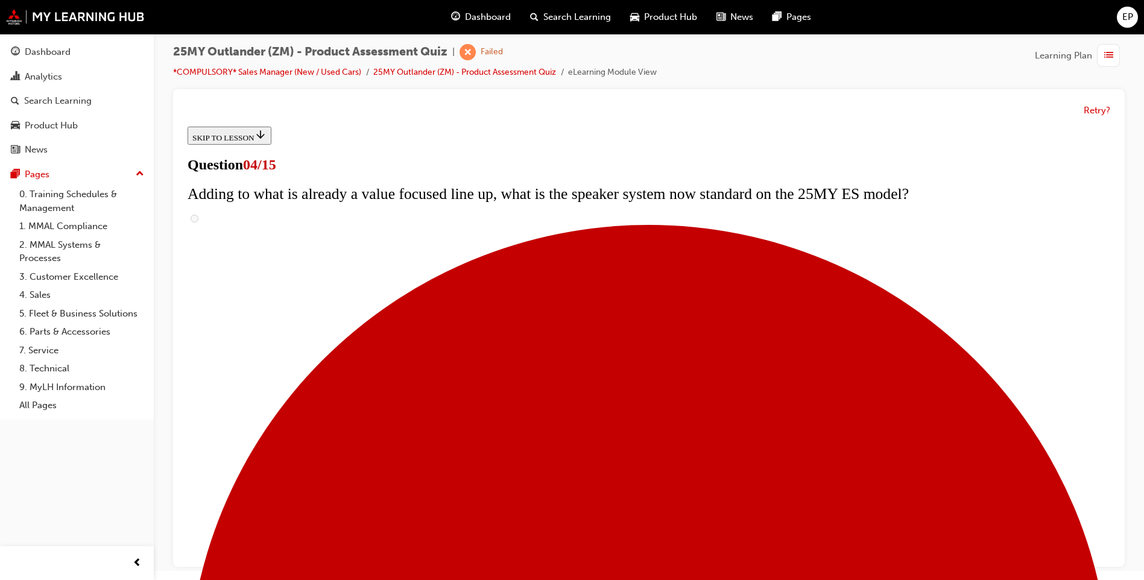
checkbox input "true"
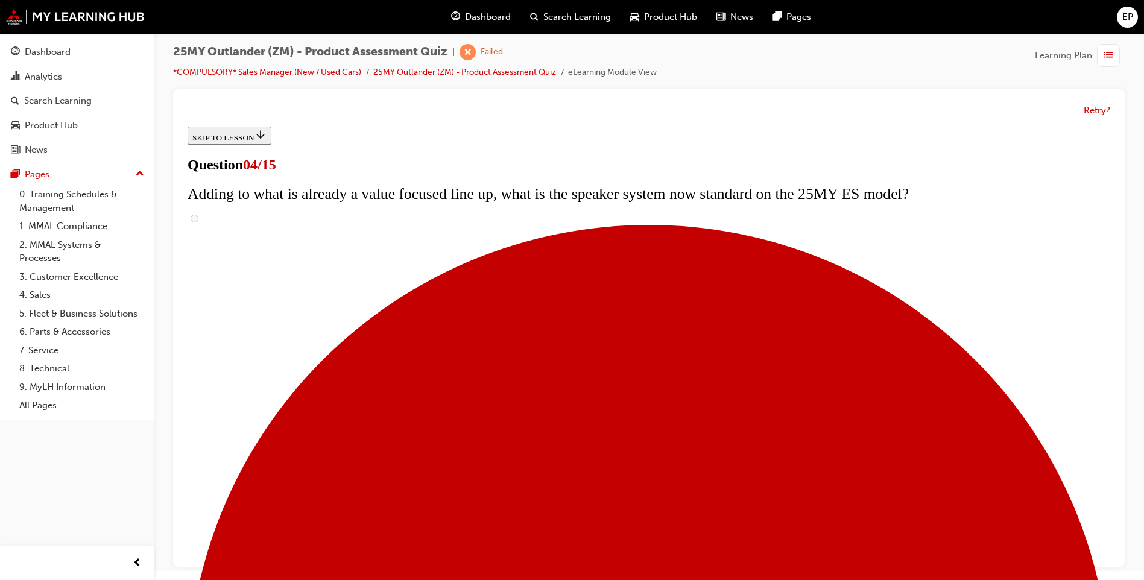
checkbox input "true"
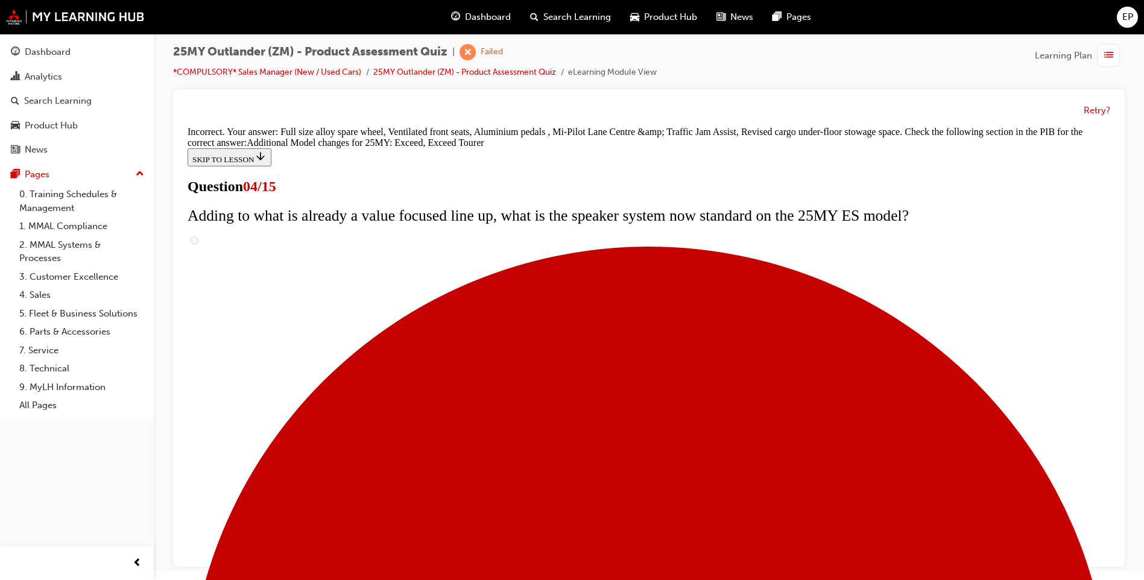
scroll to position [431, 0]
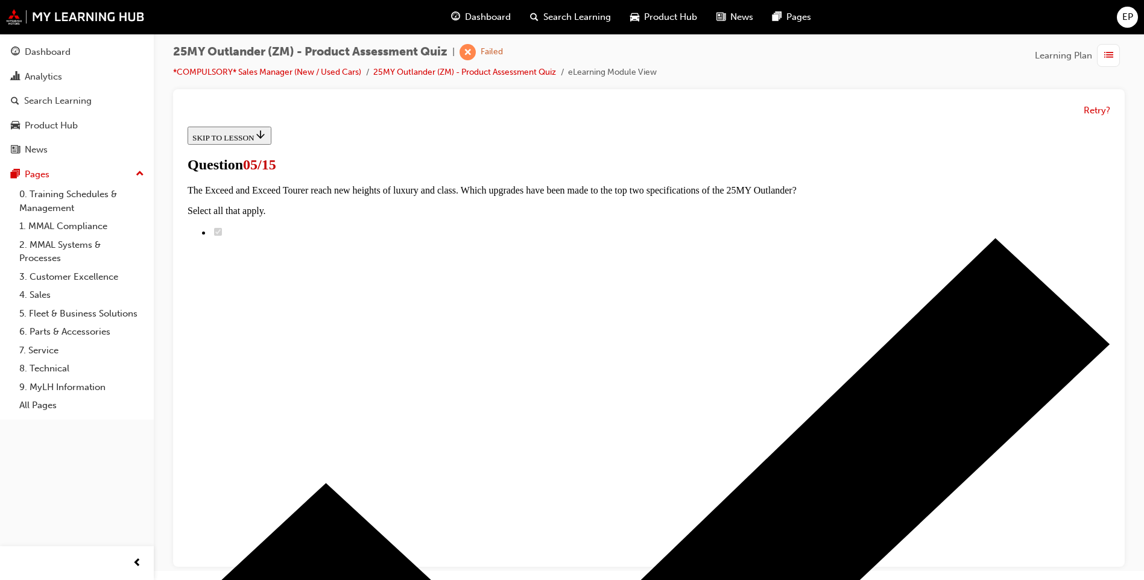
scroll to position [229, 0]
radio input "true"
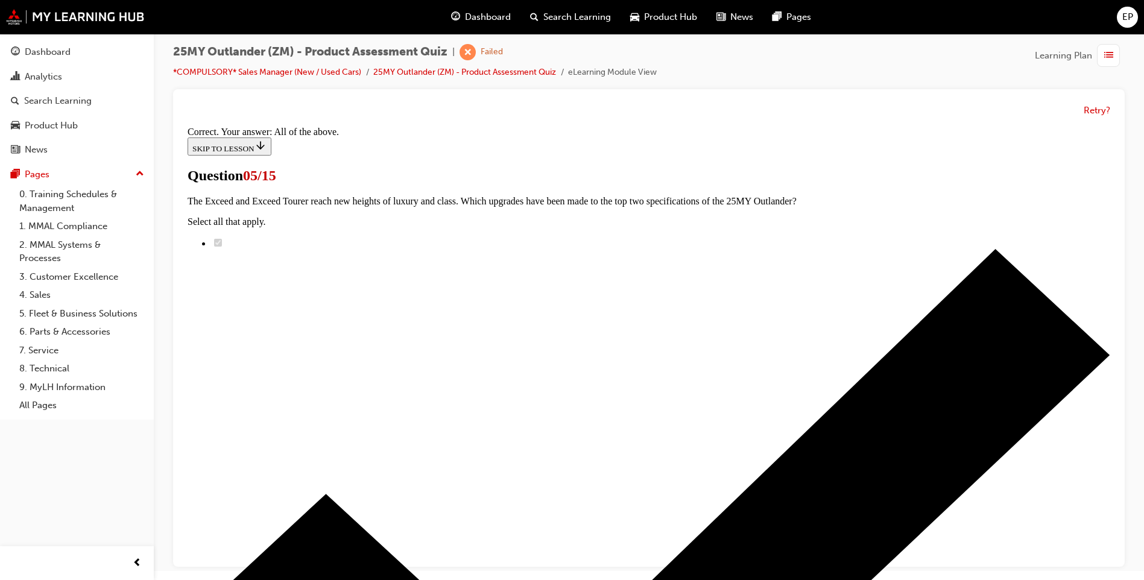
scroll to position [267, 0]
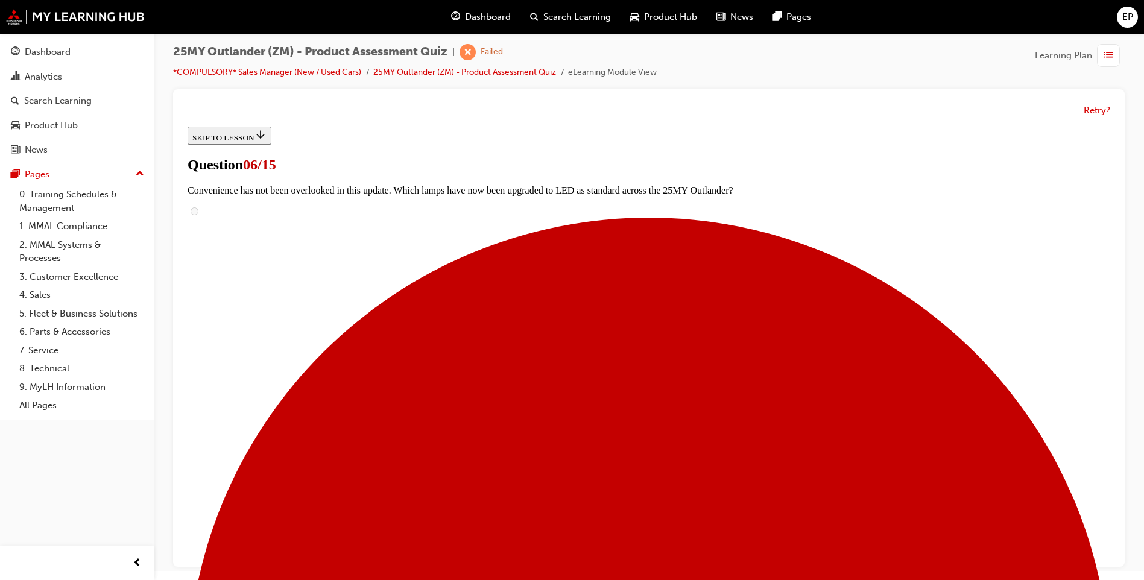
scroll to position [241, 0]
radio input "true"
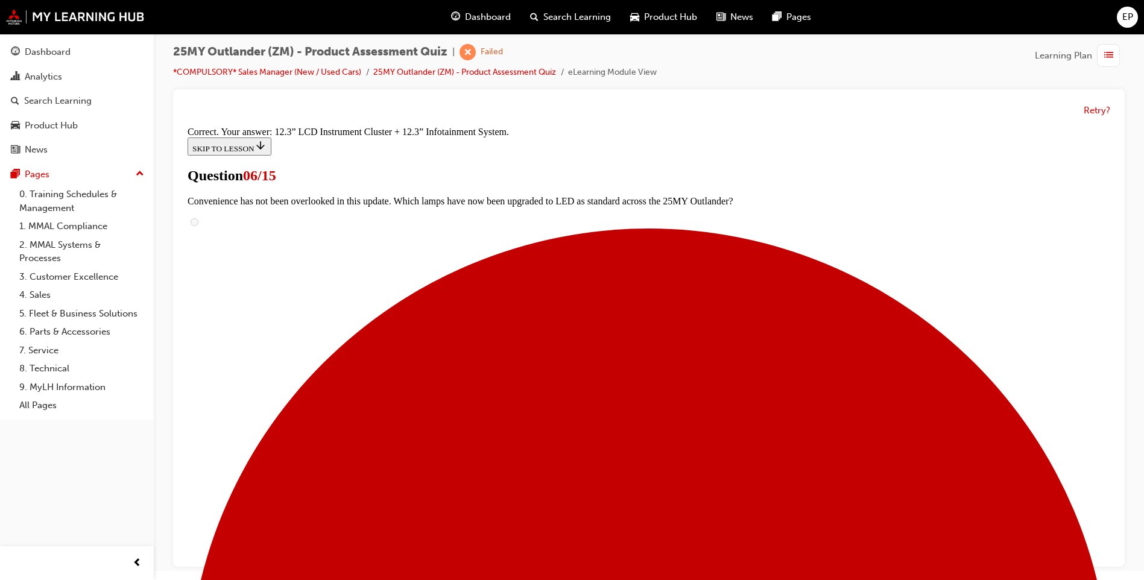
scroll to position [381, 0]
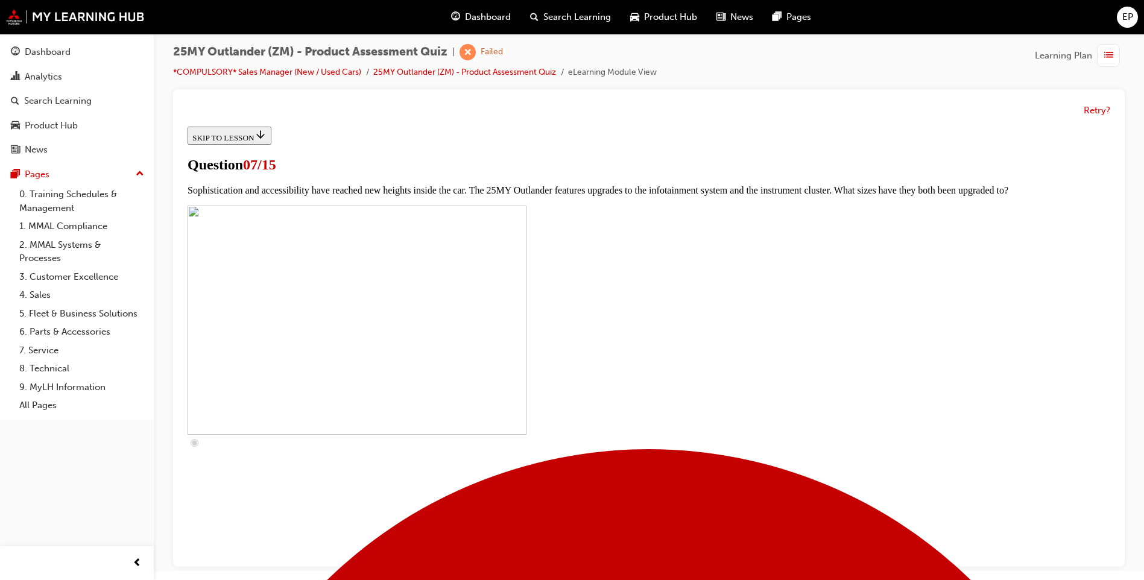
scroll to position [422, 0]
checkbox input "true"
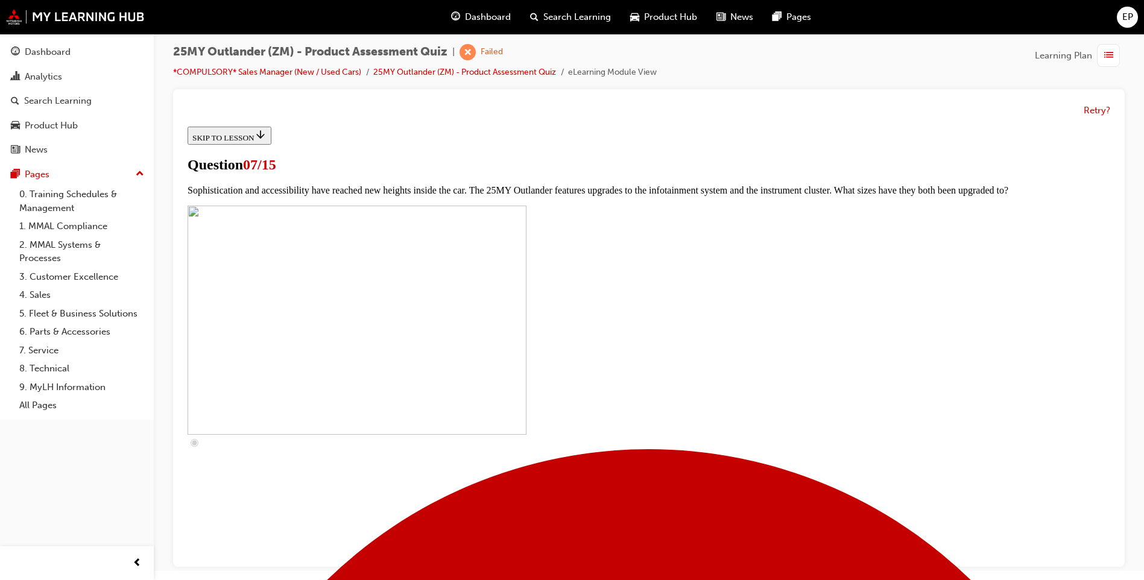
checkbox input "true"
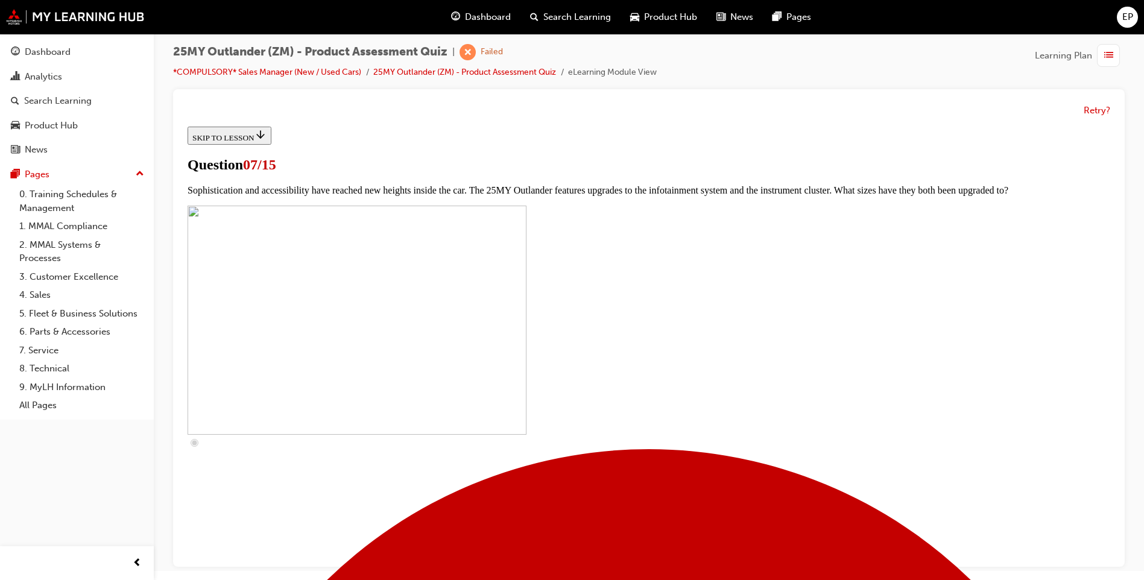
checkbox input "true"
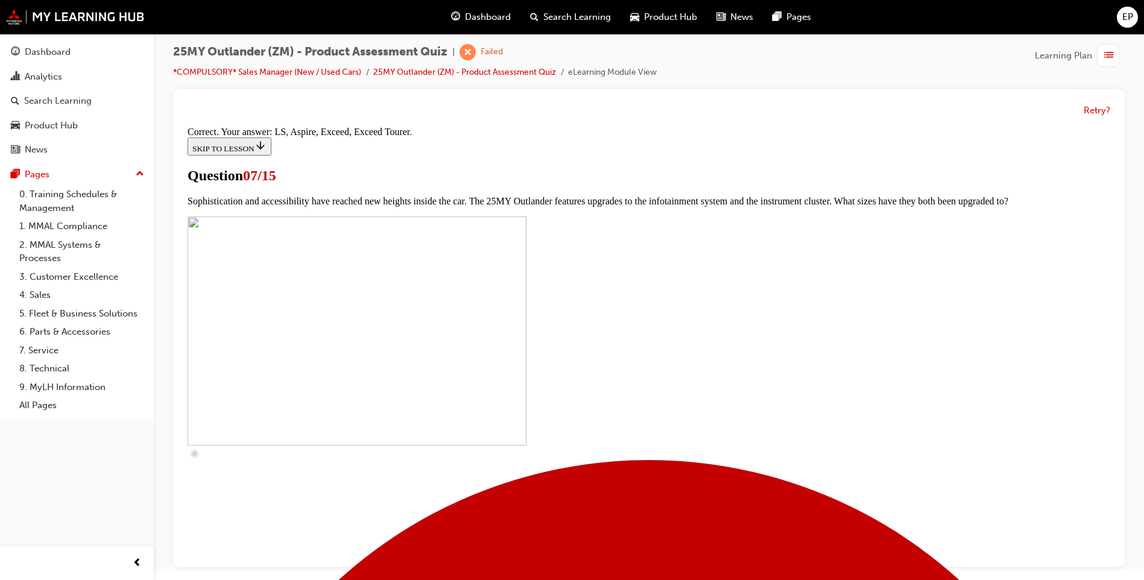
scroll to position [519, 0]
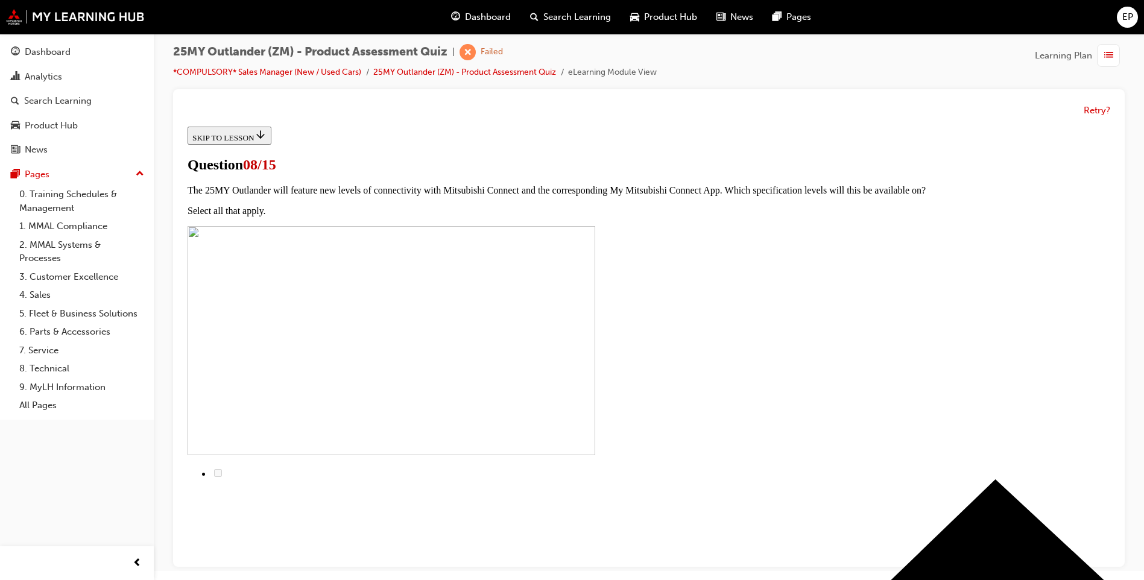
scroll to position [0, 0]
radio input "true"
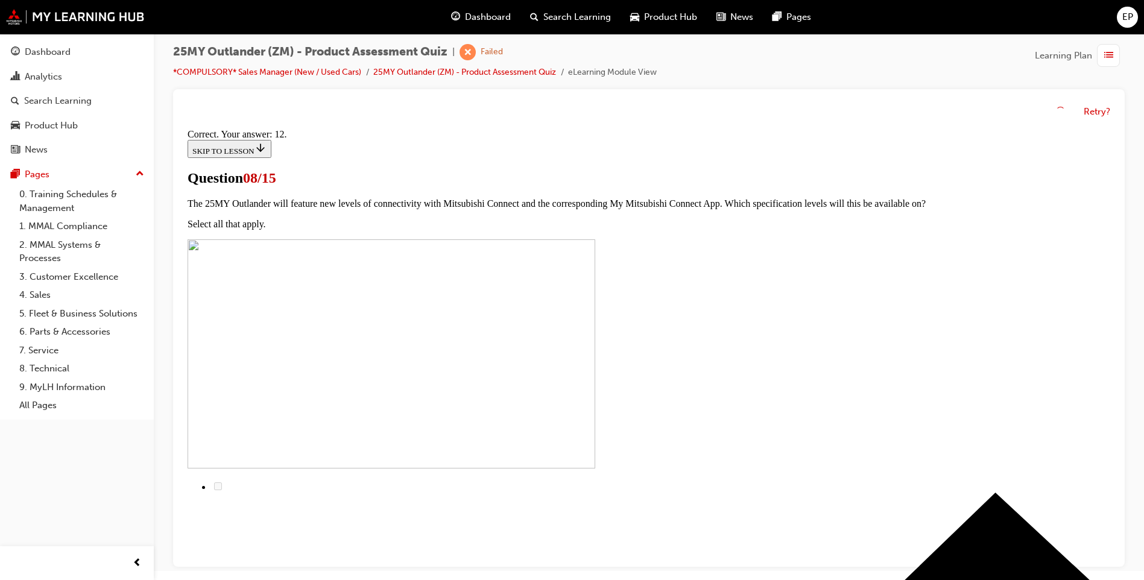
scroll to position [171, 0]
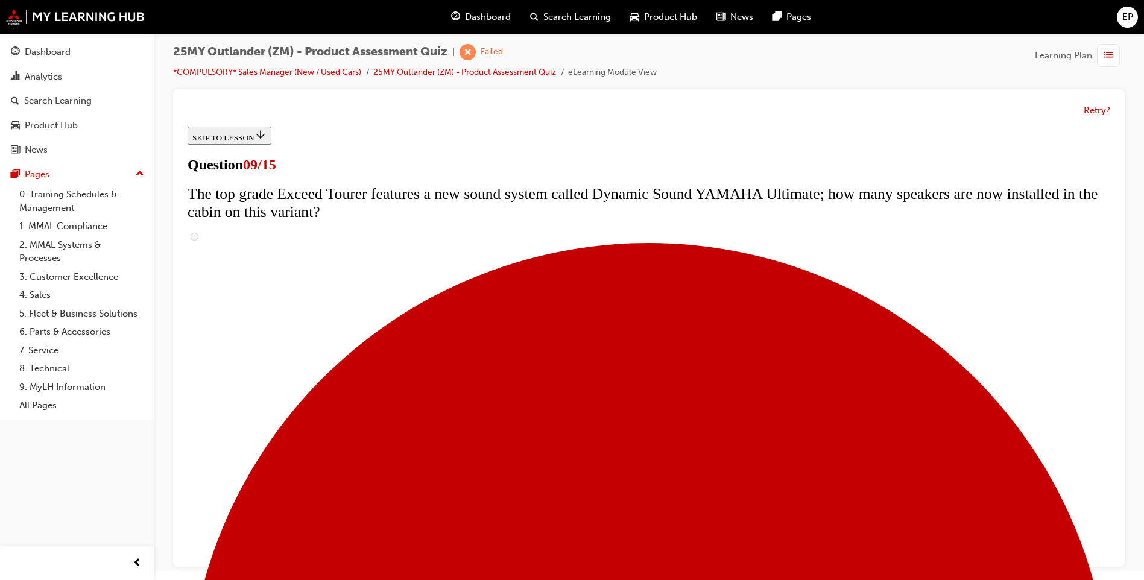
scroll to position [482, 0]
radio input "true"
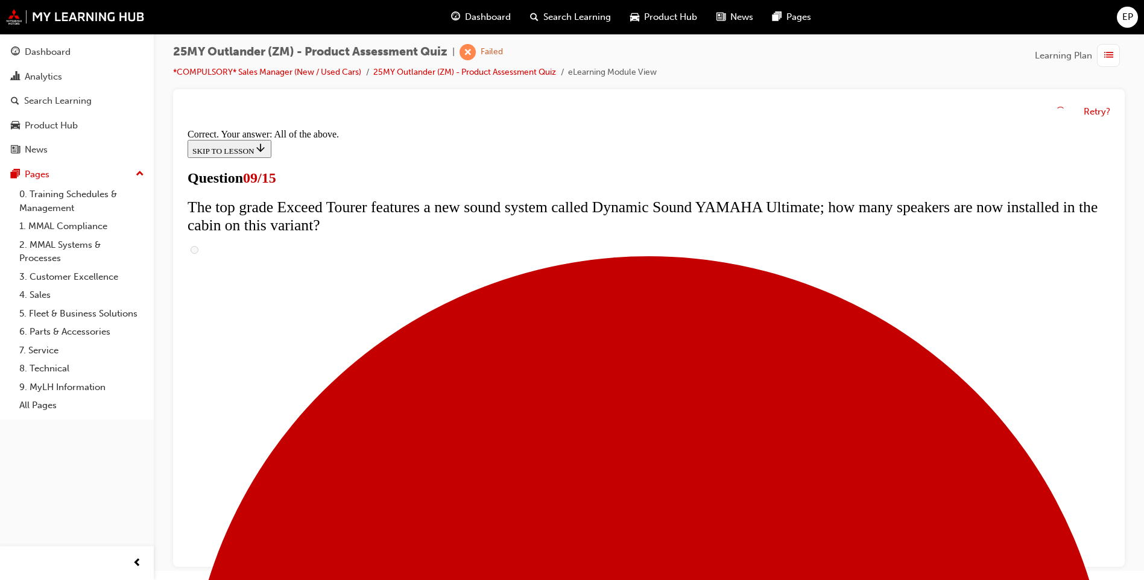
scroll to position [602, 0]
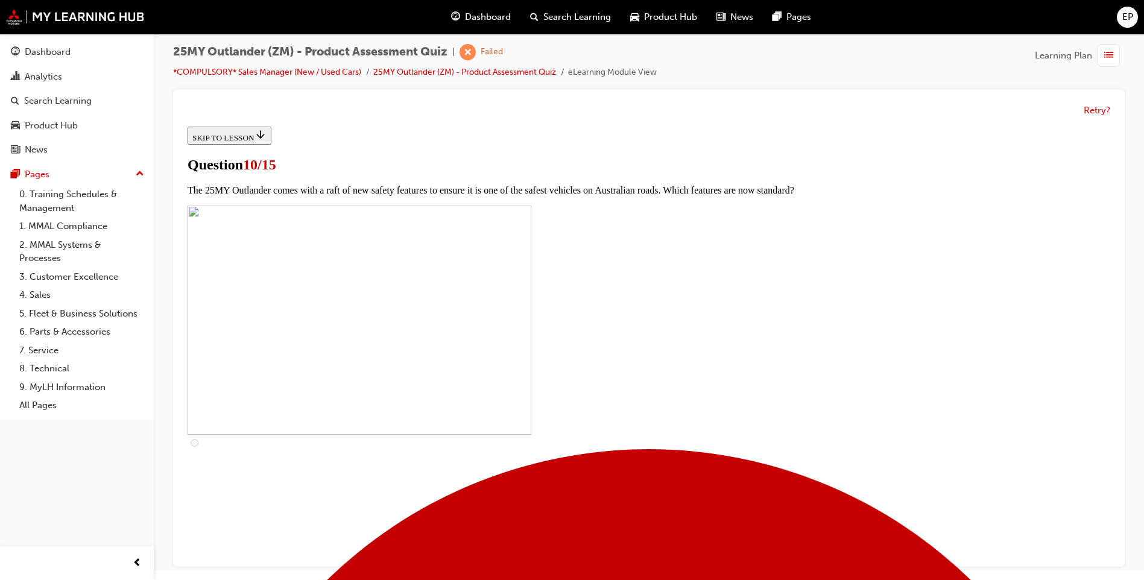
scroll to position [302, 0]
checkbox input "true"
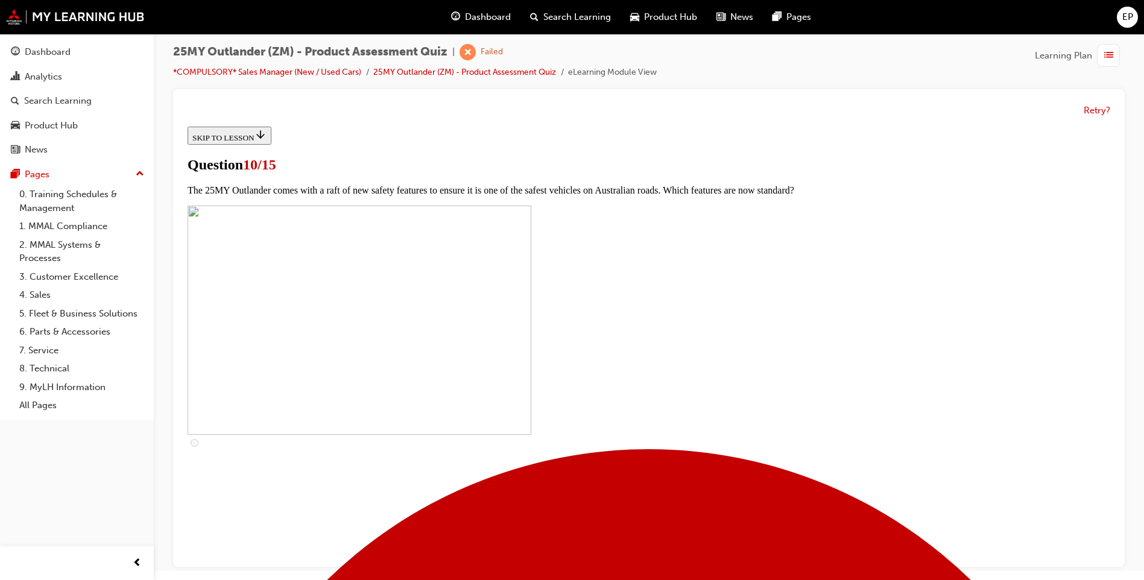
checkbox input "true"
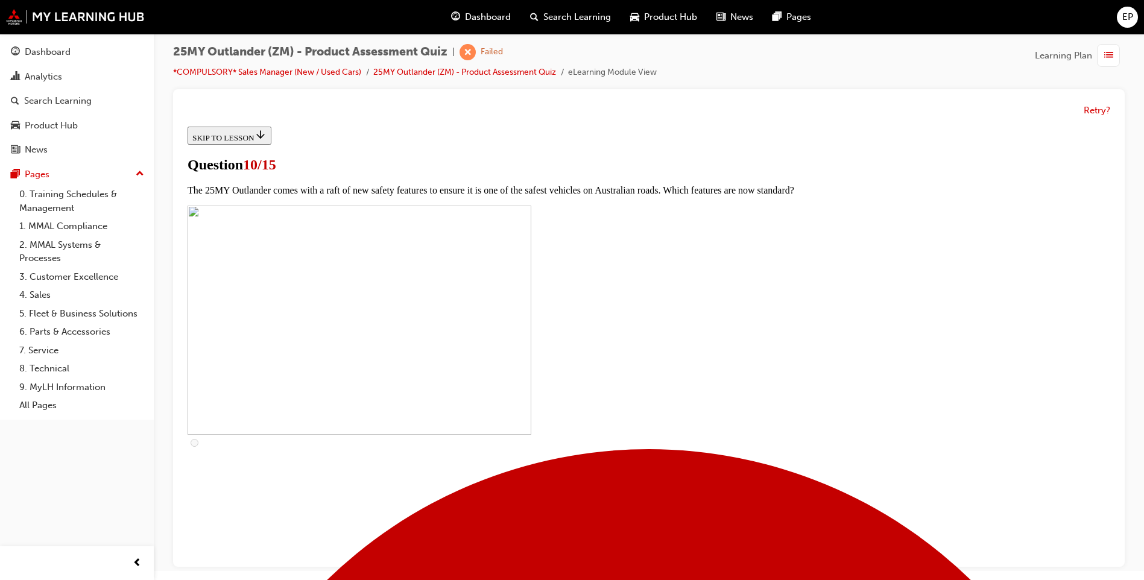
checkbox input "true"
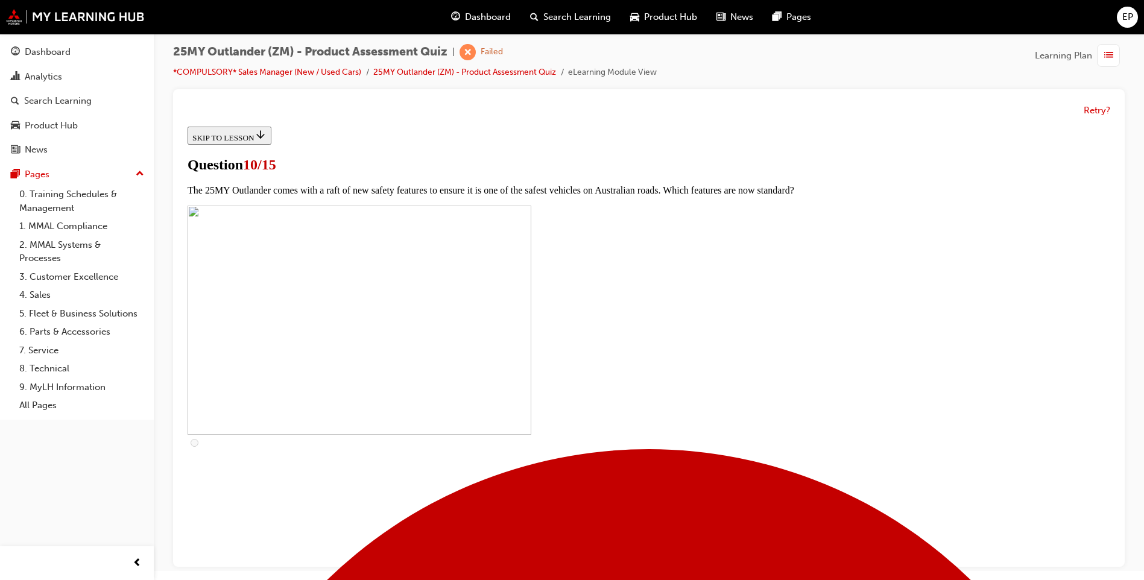
checkbox input "true"
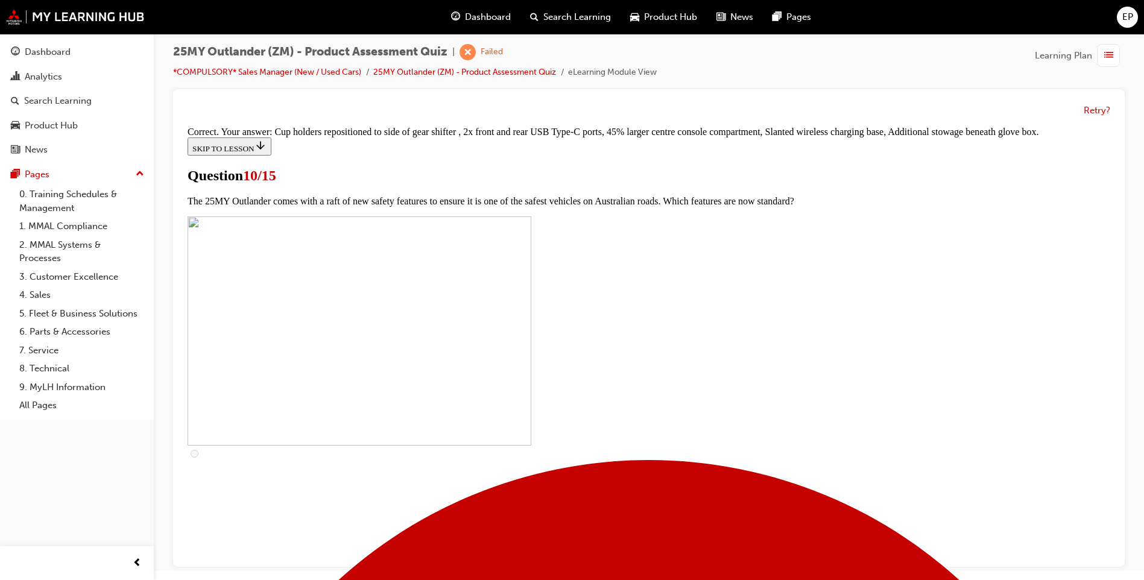
scroll to position [489, 0]
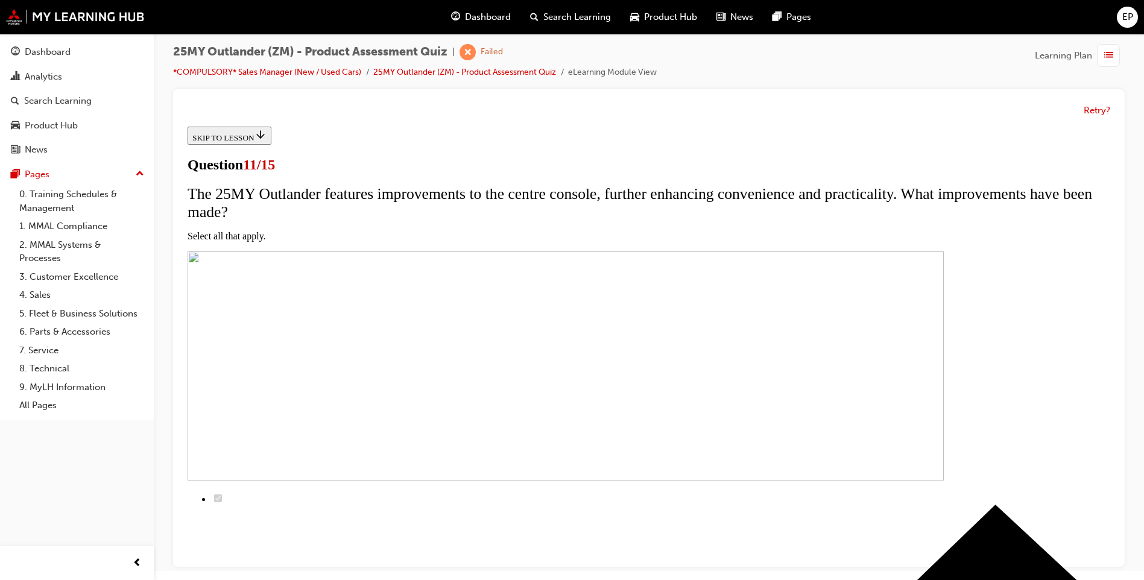
scroll to position [60, 0]
checkbox input "true"
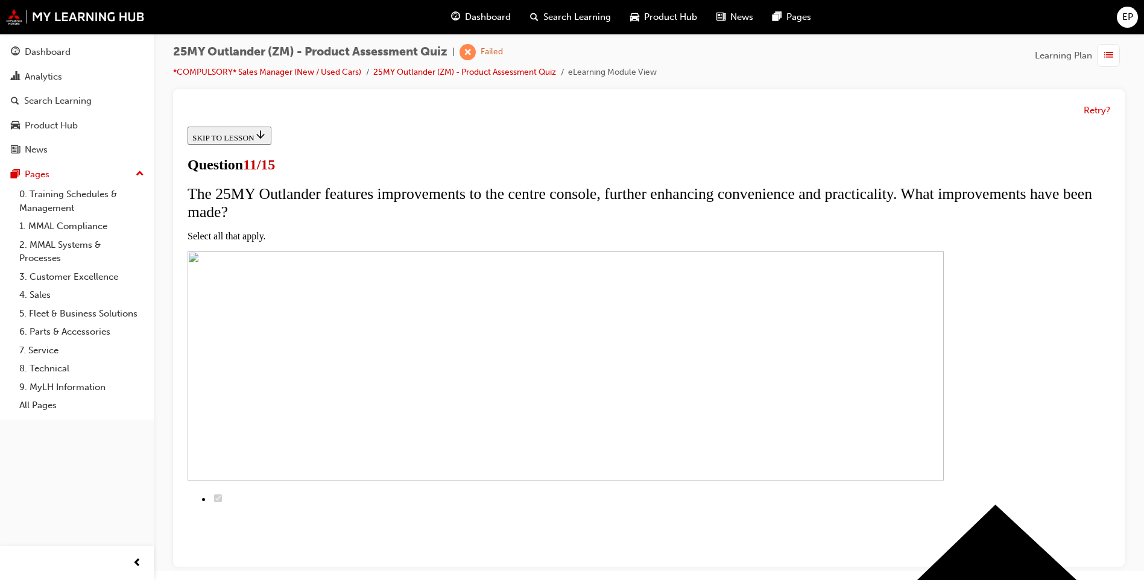
checkbox input "true"
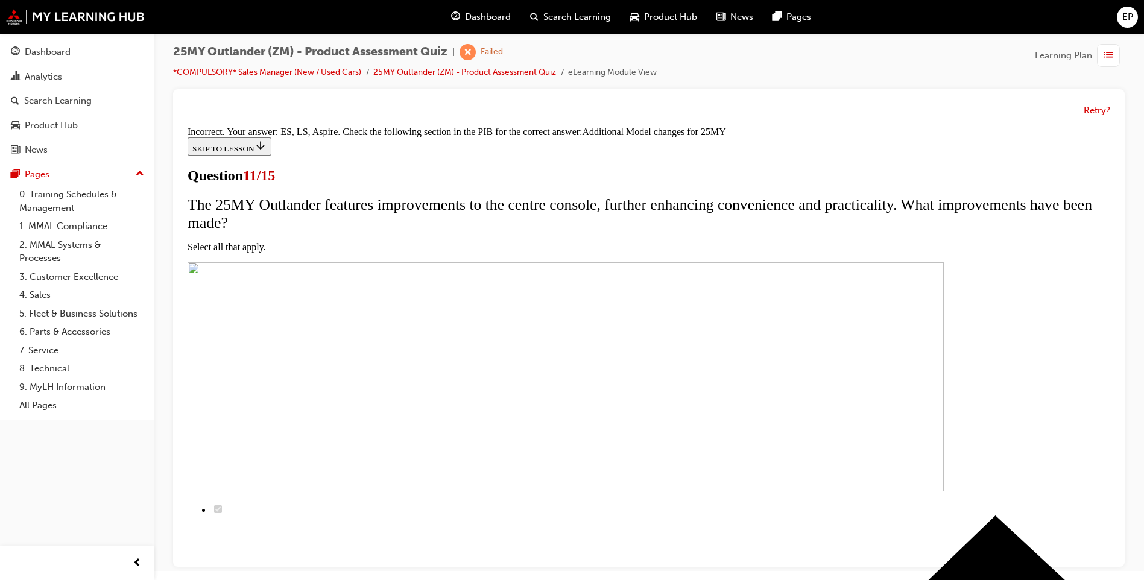
scroll to position [334, 0]
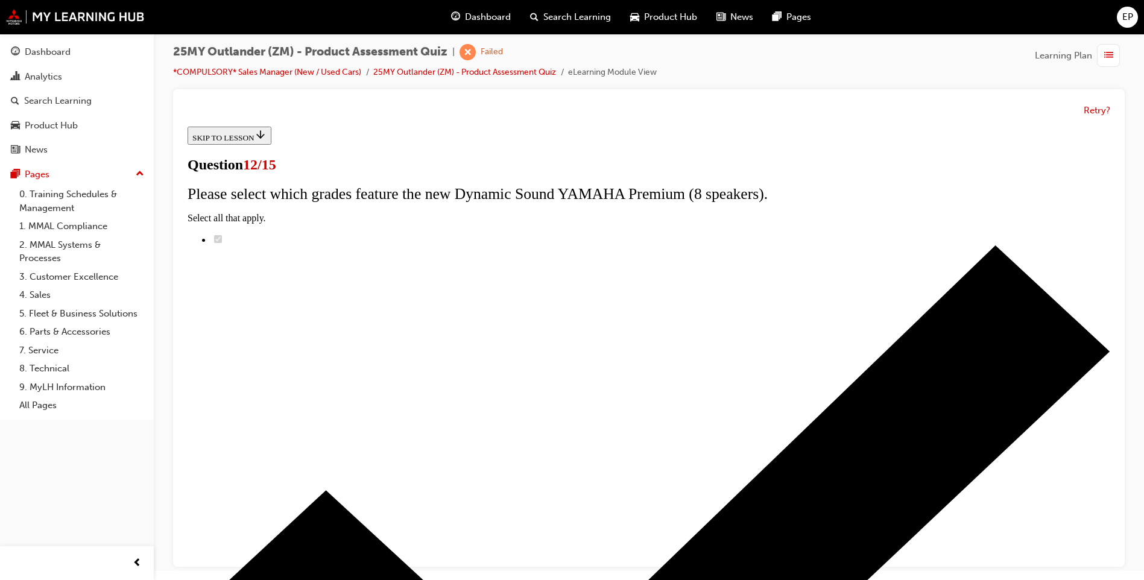
scroll to position [77, 0]
radio input "true"
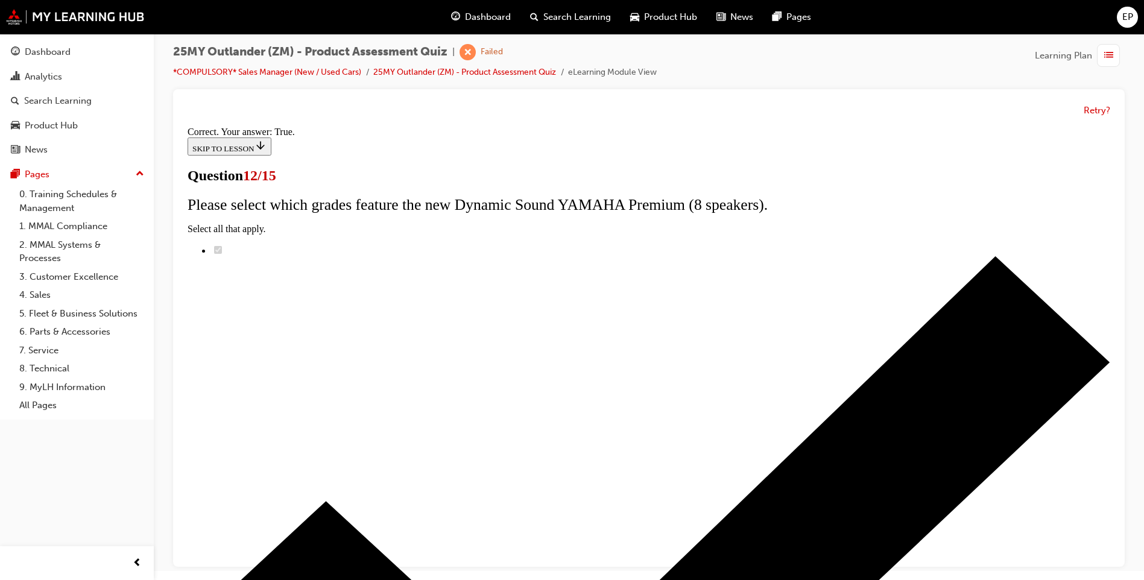
scroll to position [115, 0]
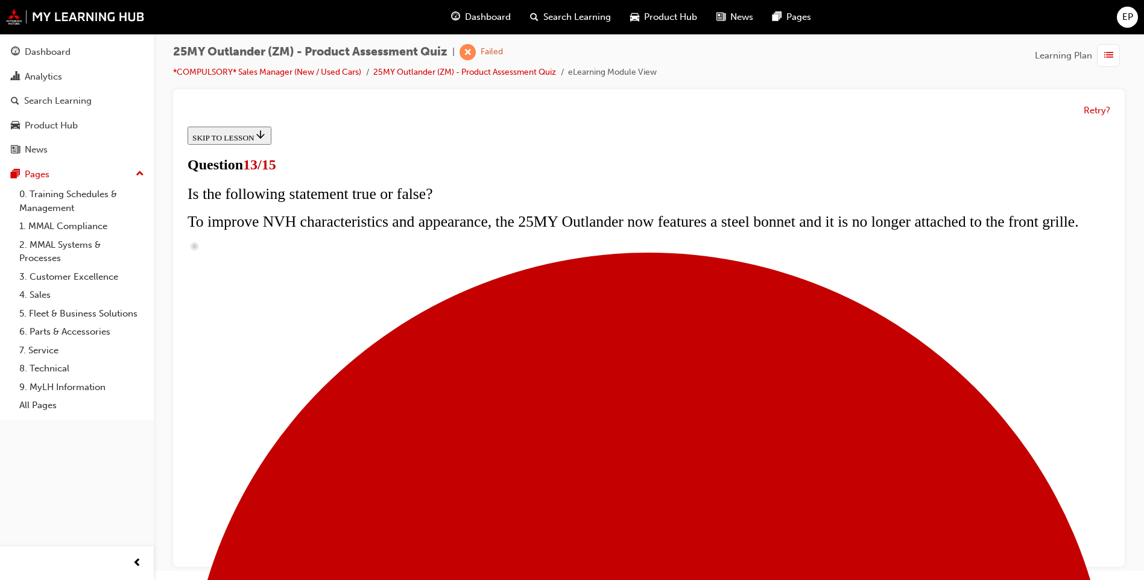
scroll to position [145, 0]
radio input "true"
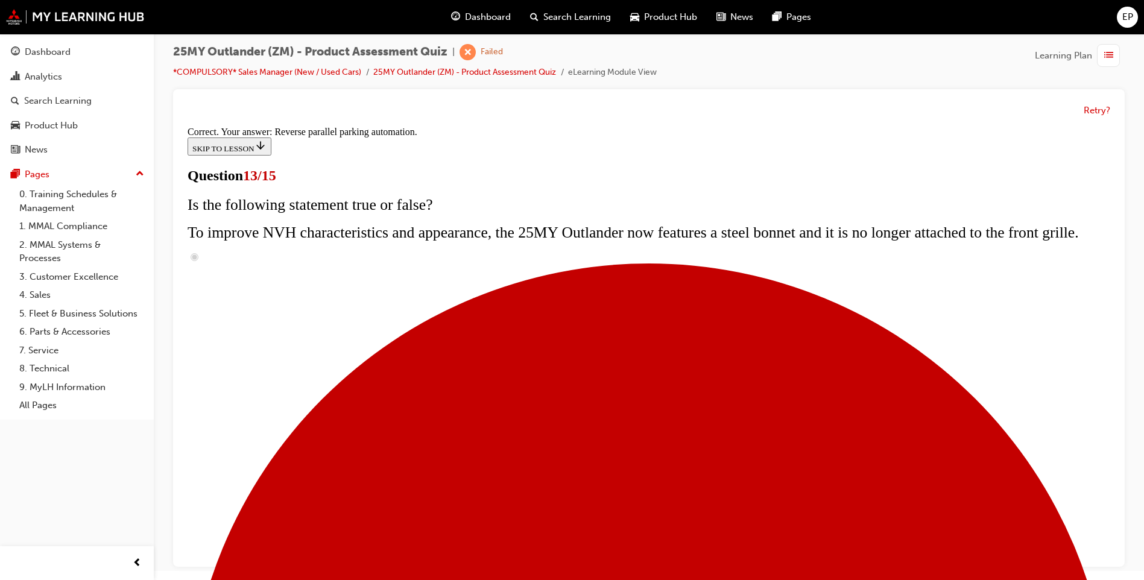
scroll to position [288, 0]
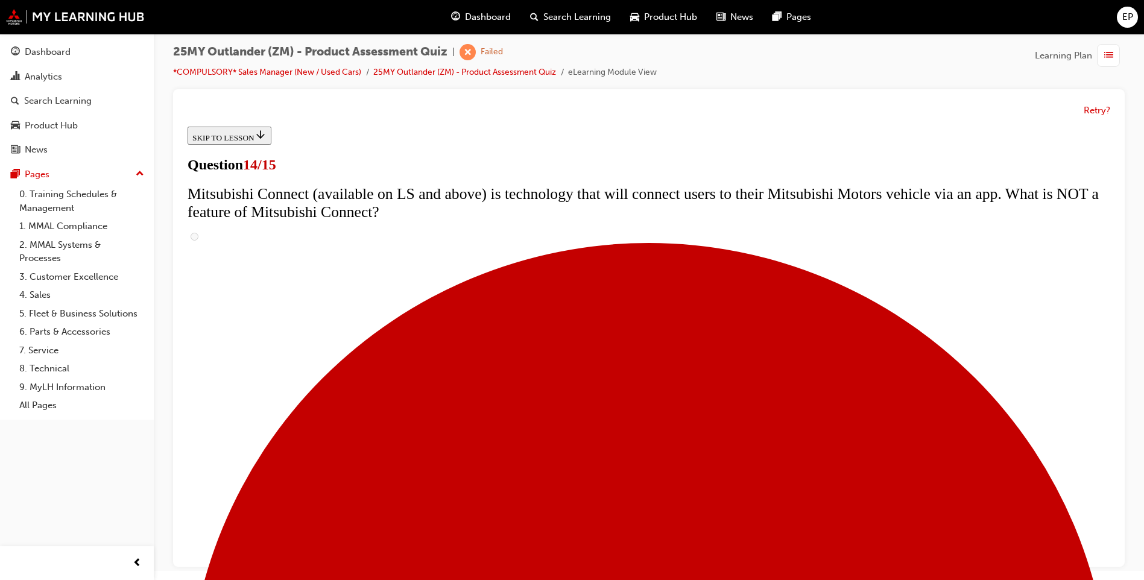
scroll to position [362, 0]
radio input "true"
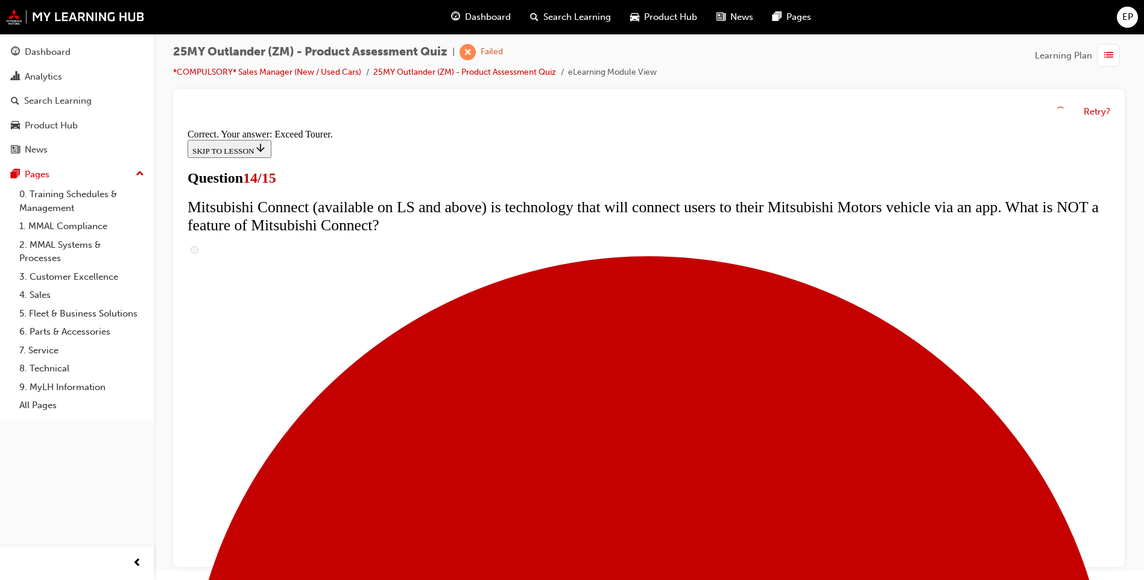
scroll to position [478, 0]
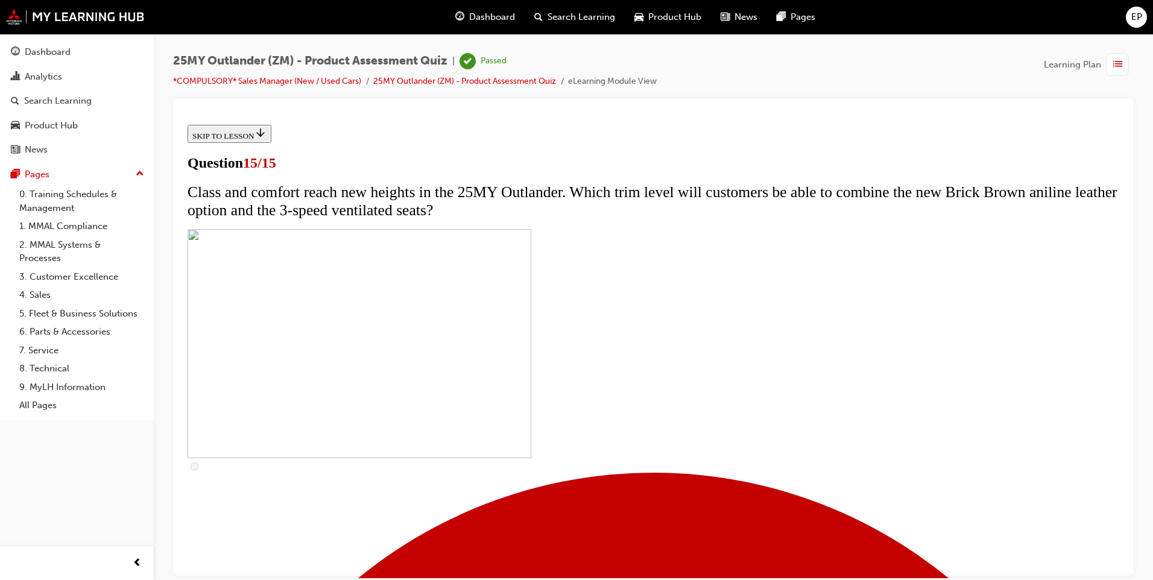
scroll to position [156, 0]
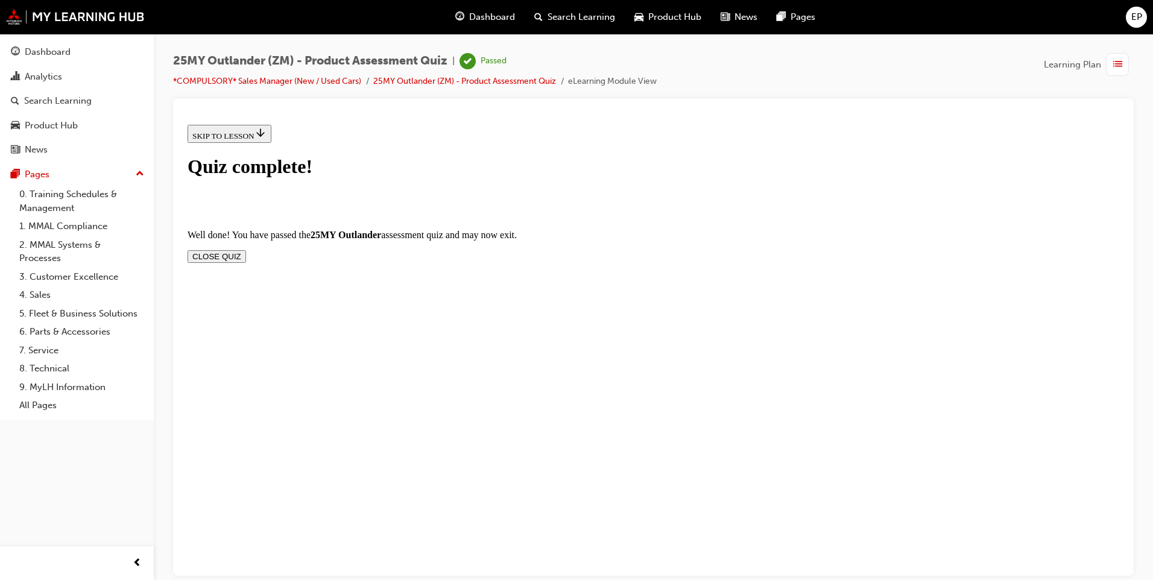
click at [246, 250] on button "CLOSE QUIZ" at bounding box center [217, 256] width 59 height 13
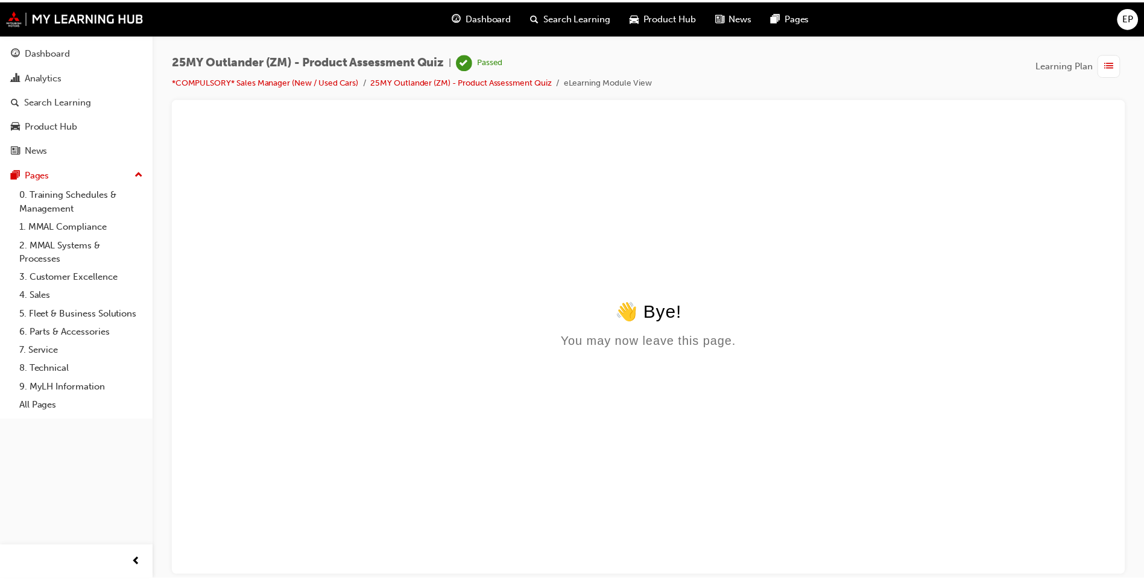
scroll to position [0, 0]
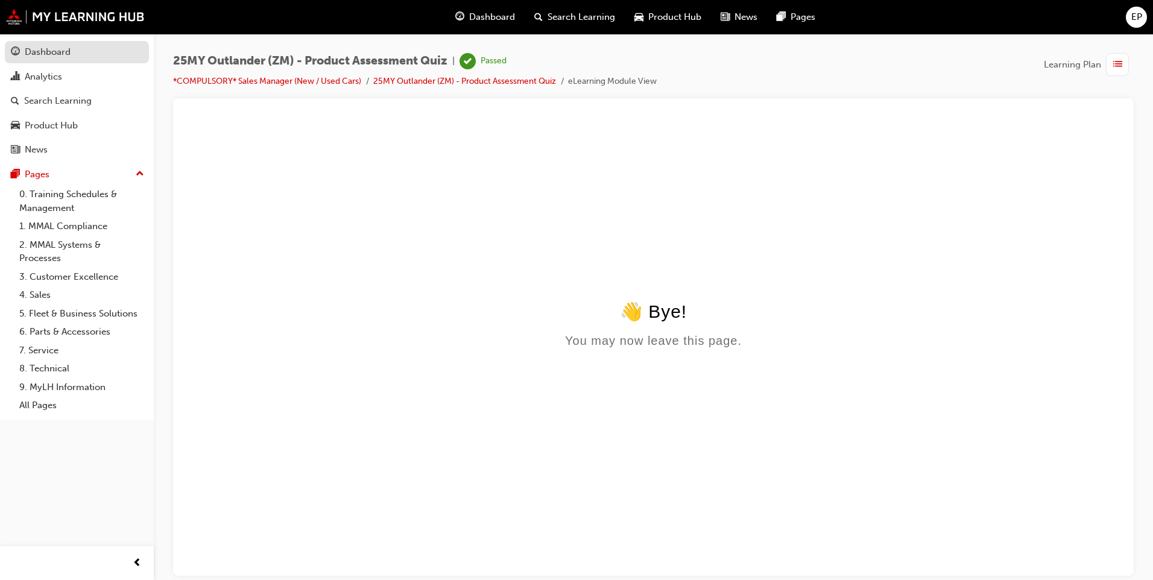
click at [69, 57] on div "Dashboard" at bounding box center [48, 52] width 46 height 14
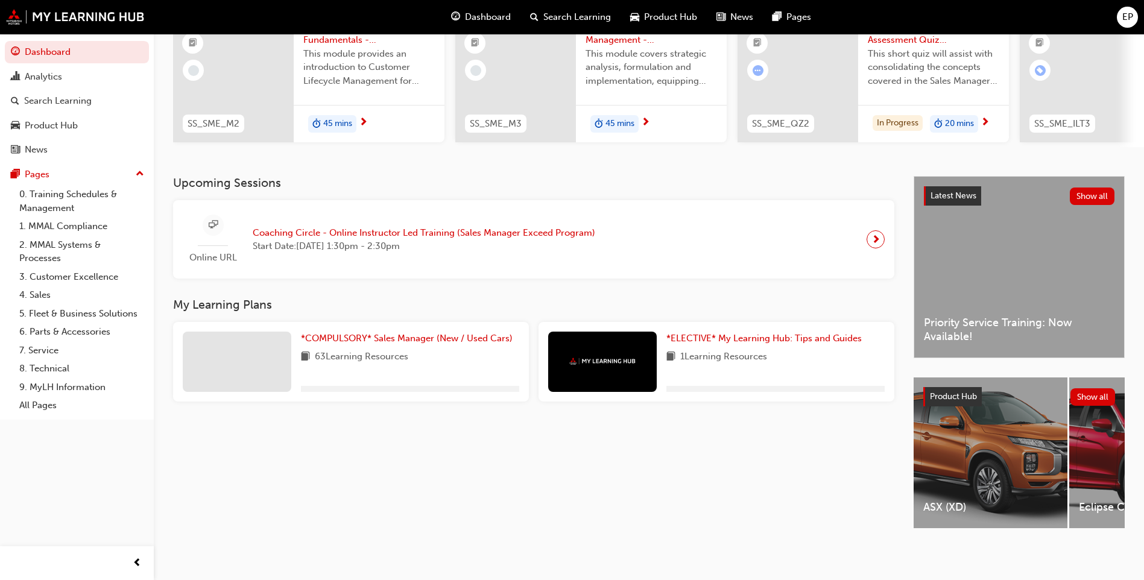
scroll to position [141, 0]
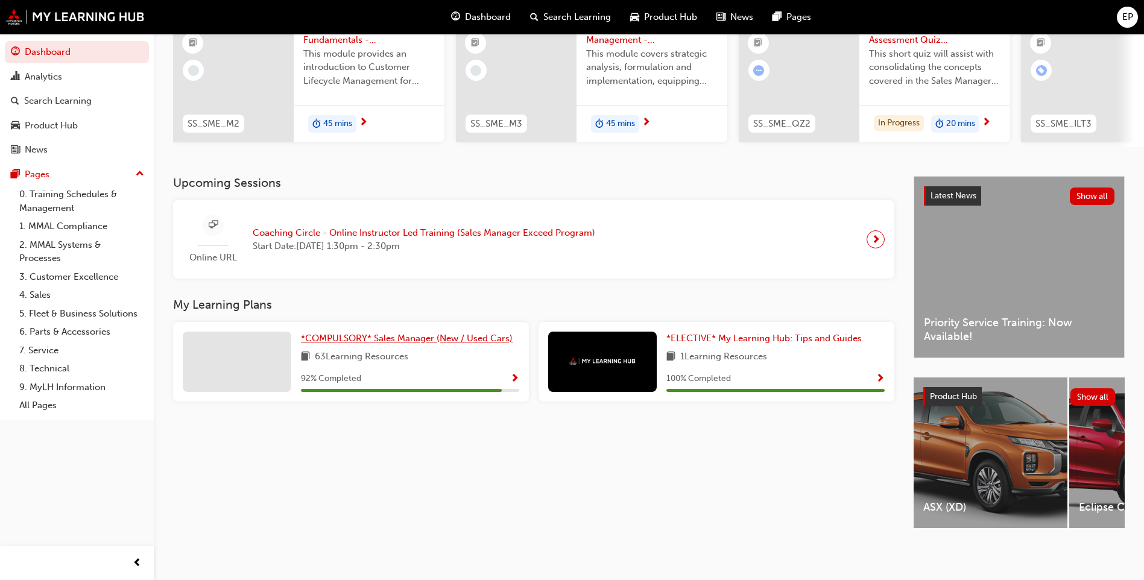
click at [490, 333] on span "*COMPULSORY* Sales Manager (New / Used Cars)" at bounding box center [407, 338] width 212 height 11
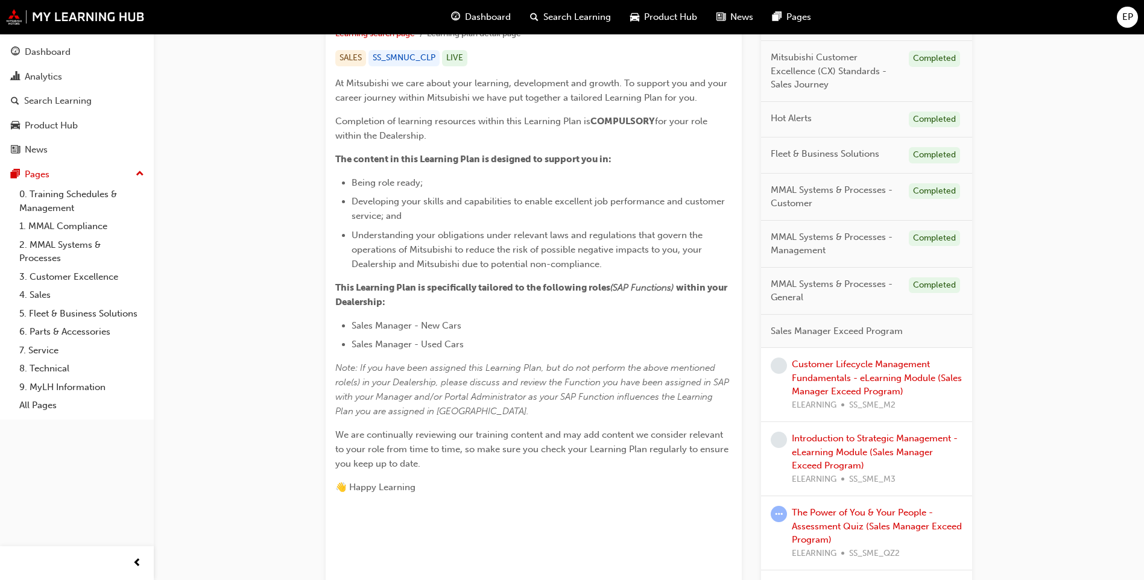
scroll to position [422, 0]
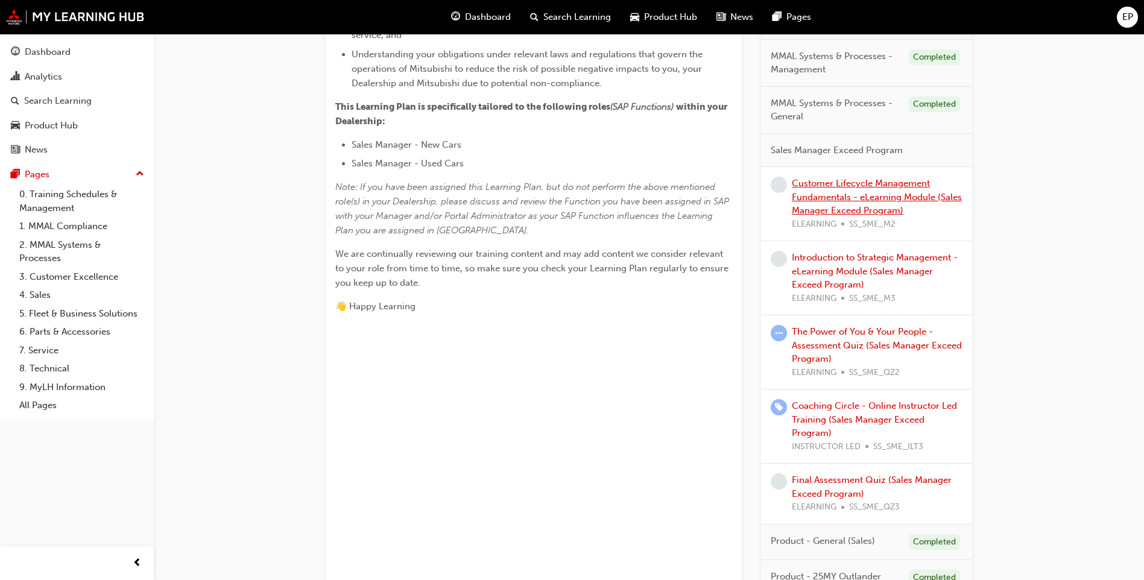
click at [847, 210] on link "Customer Lifecycle Management Fundamentals - eLearning Module (Sales Manager Ex…" at bounding box center [877, 197] width 170 height 38
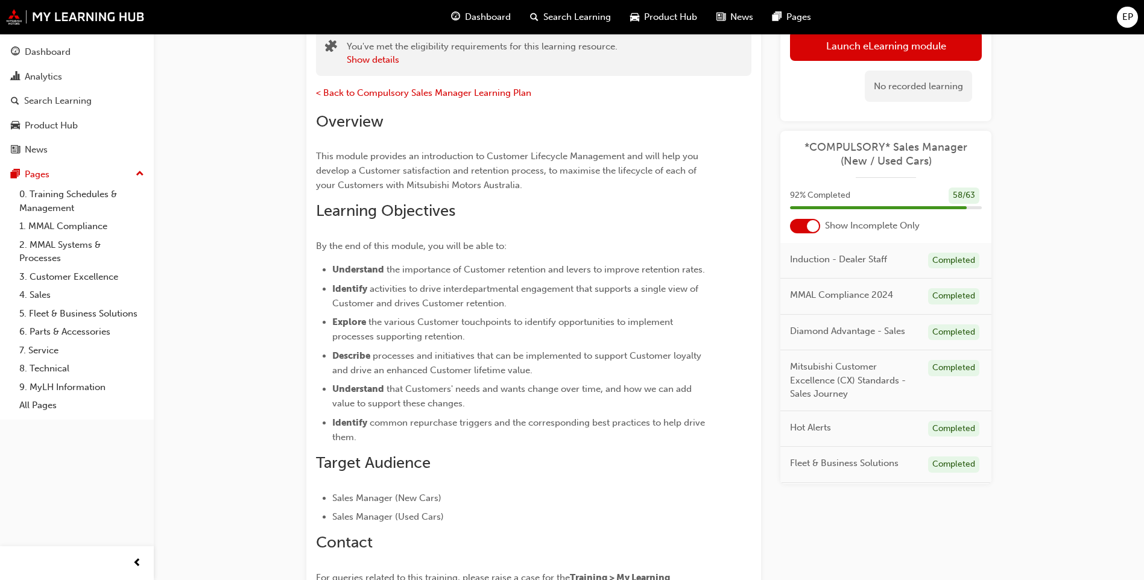
scroll to position [54, 0]
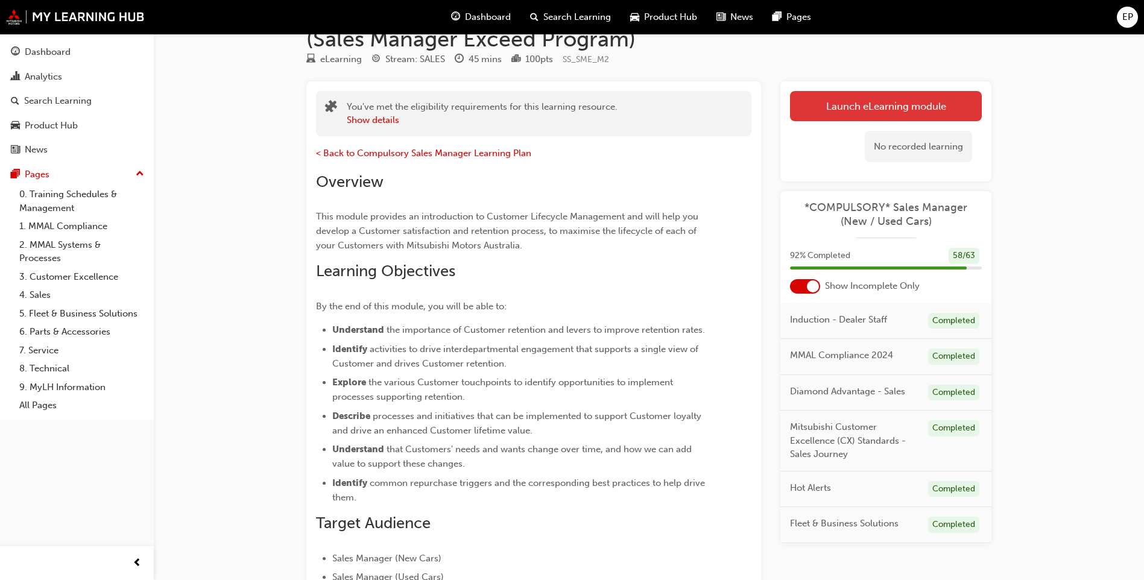
click at [853, 109] on link "Launch eLearning module" at bounding box center [886, 106] width 192 height 30
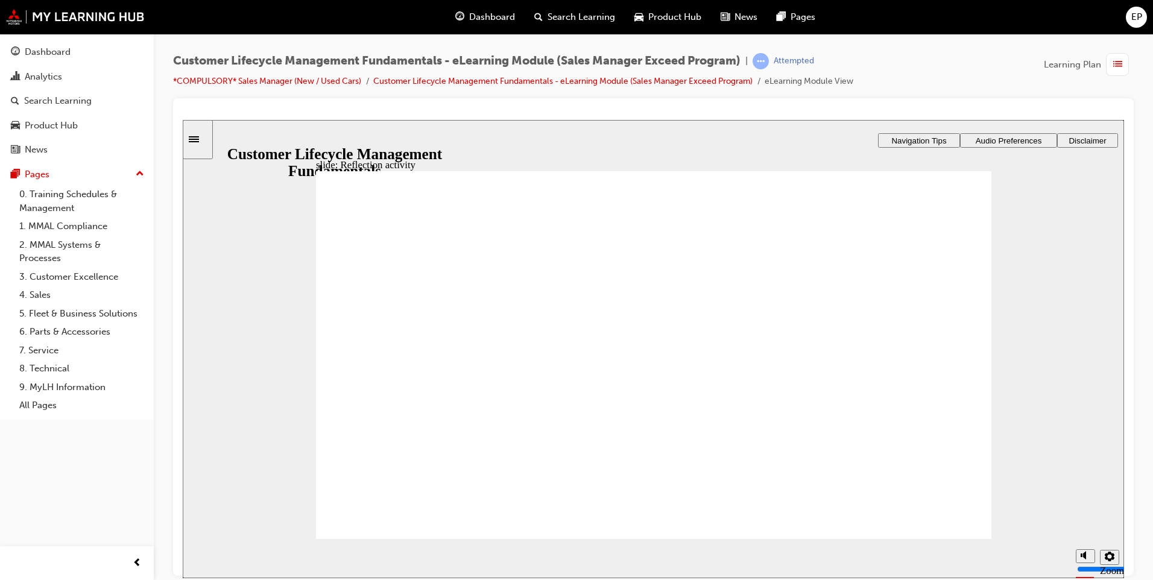
type textarea "s"
type textarea "sa"
type textarea "sal"
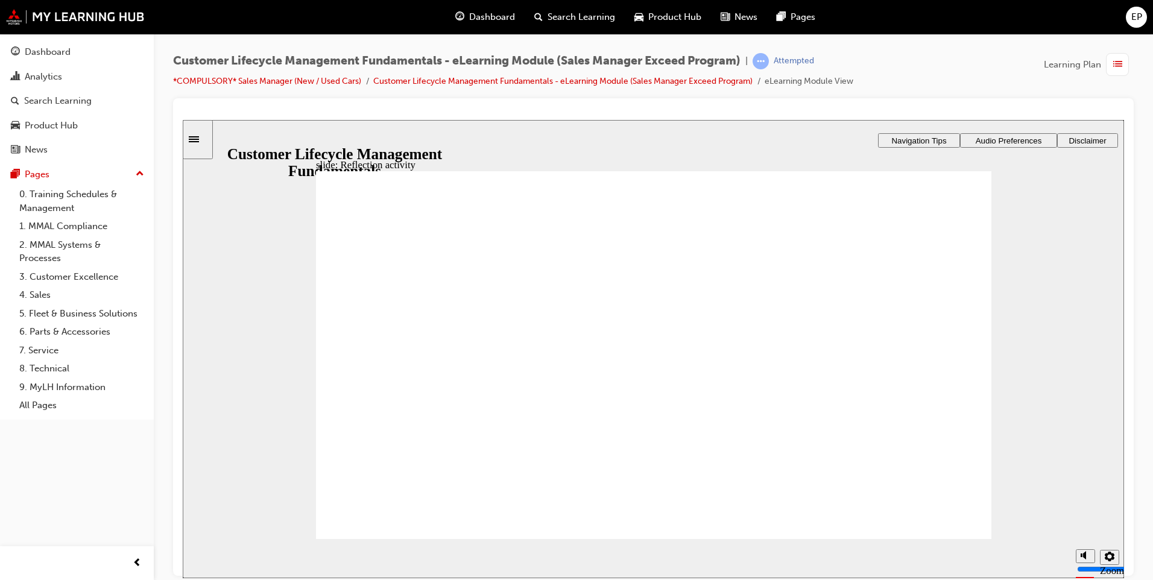
type textarea "sal"
type textarea "sale"
type textarea "sales"
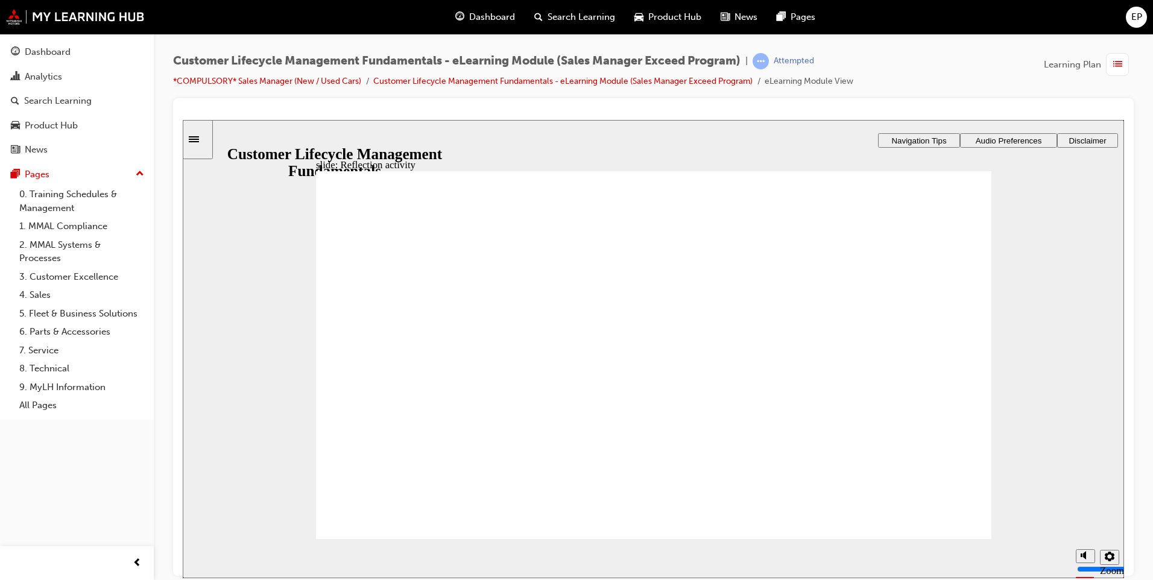
type textarea "sales"
type textarea "sales c"
type textarea "sales co"
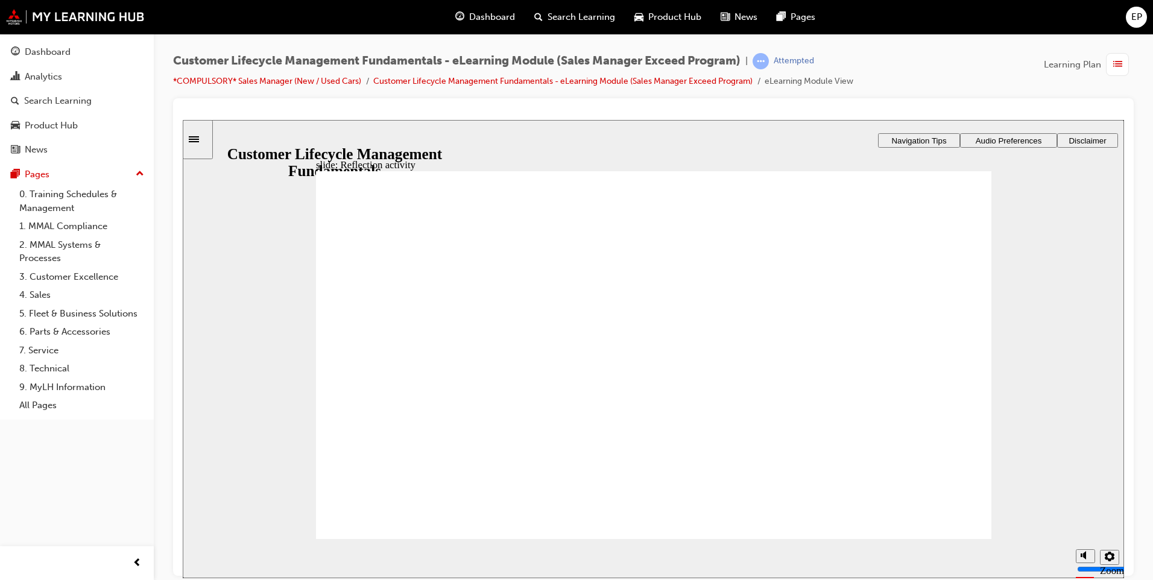
type textarea "sales co"
type textarea "sales com"
type textarea "sales comm"
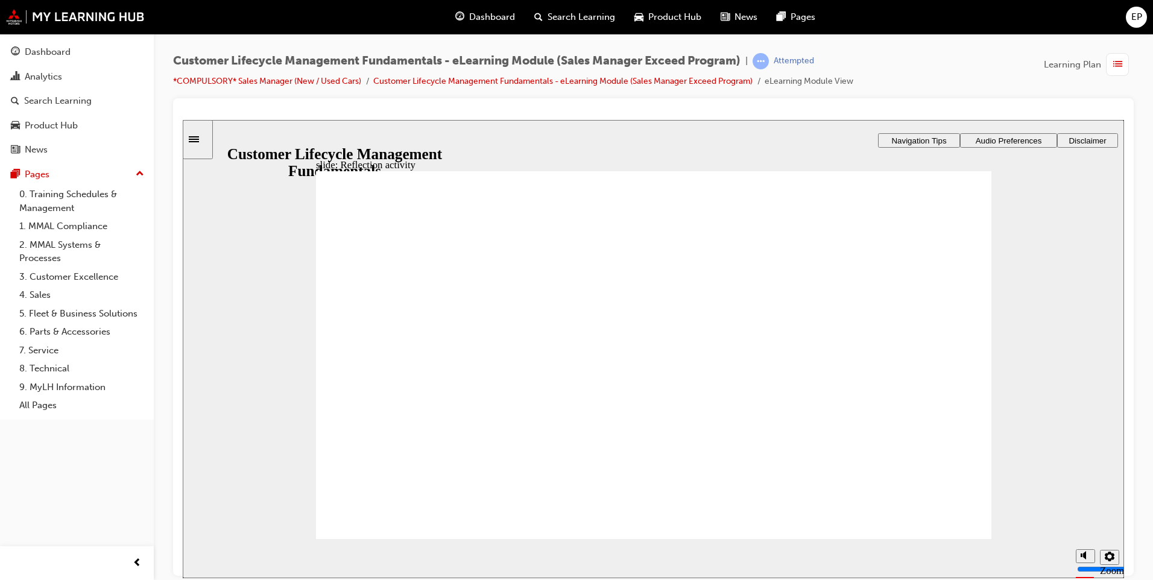
type textarea "sales commu"
type textarea "sales commun"
type textarea "sales communi"
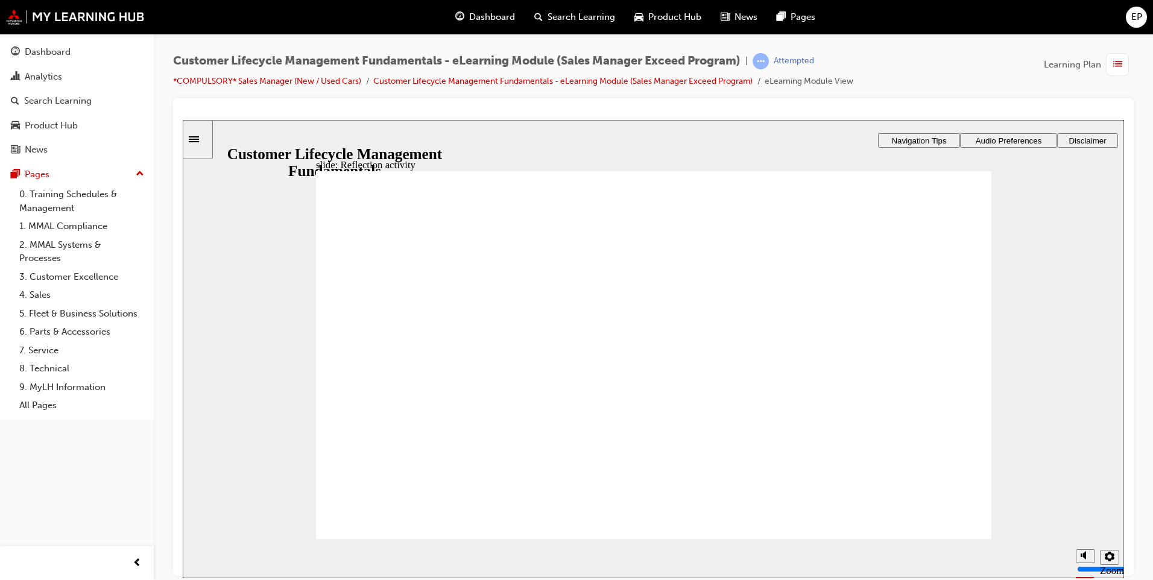
type textarea "sales communi"
type textarea "sales communic"
type textarea "sales communica"
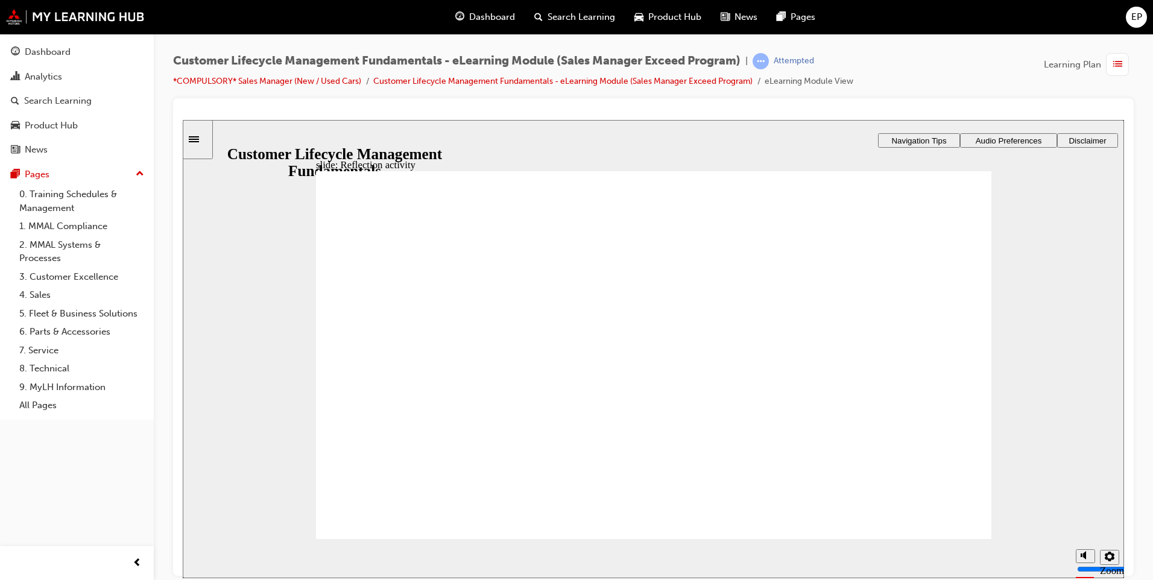
type textarea "sales communicat"
type textarea "sales communicati"
type textarea "sales communicatio"
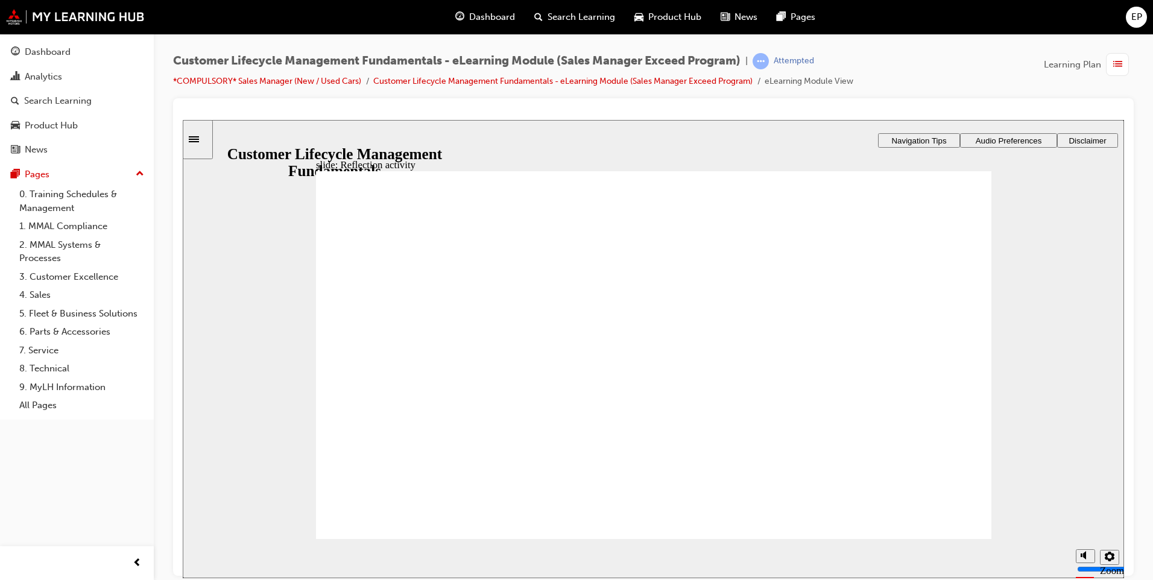
type textarea "sales communicatio"
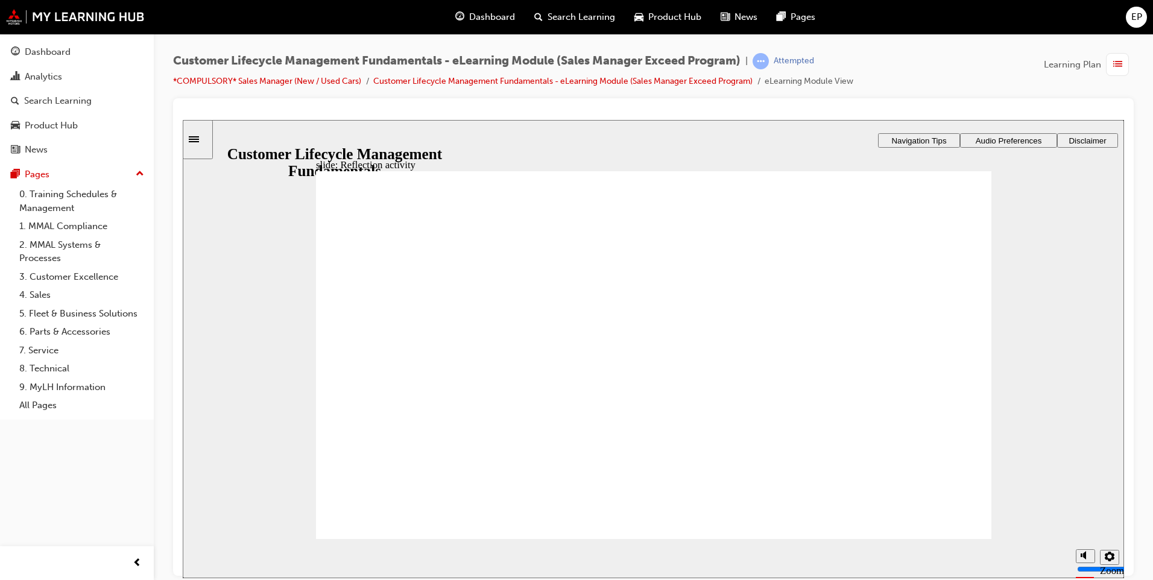
type textarea "sales communication"
type textarea "sales communication p"
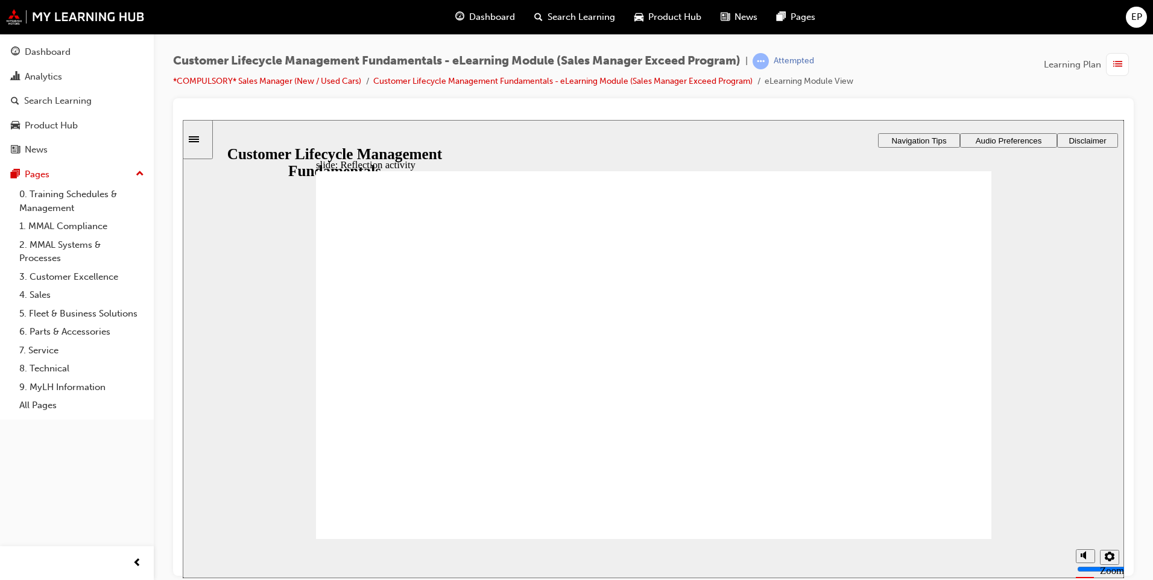
type textarea "sales communication p"
type textarea "sales communication po"
type textarea "sales communication pos"
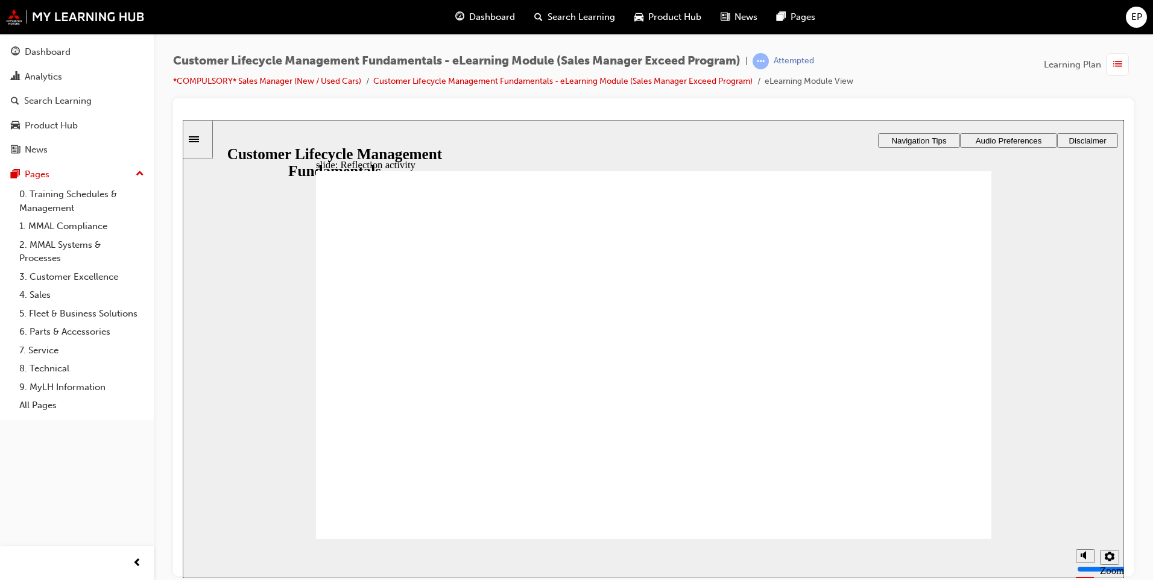
type textarea "sales communication post"
type textarea "sales communication post f"
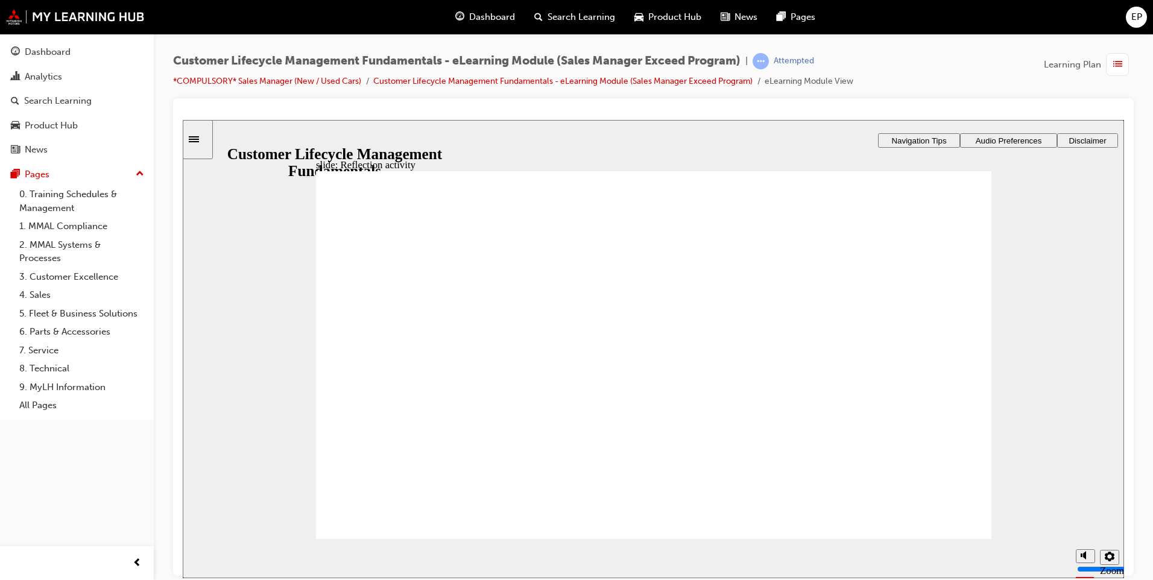
type textarea "sales communication post f"
type textarea "sales communication post fd"
type textarea "sales communication post fde"
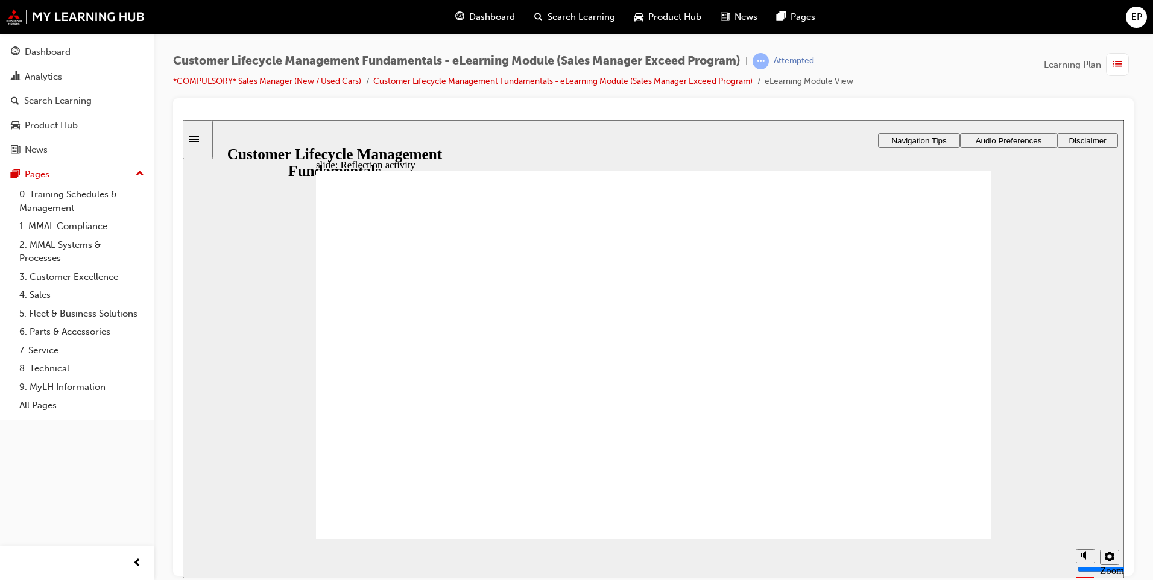
type textarea "sales communication post fd"
type textarea "sales communication post f"
type textarea "sales communication post"
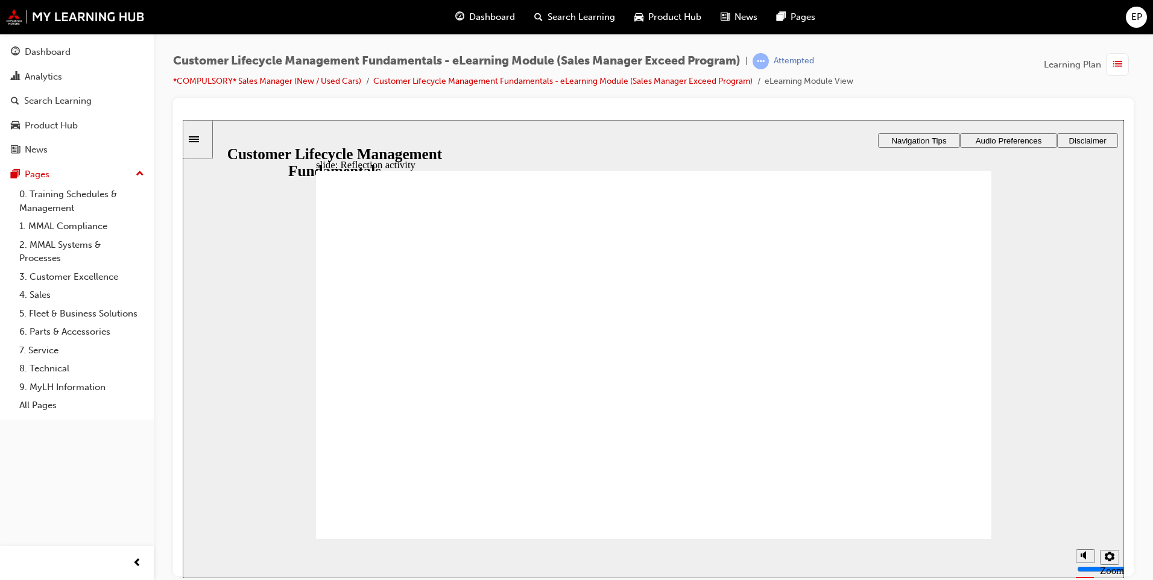
type textarea "sales communication post"
type textarea "sales communication post d"
type textarea "sales communication post de"
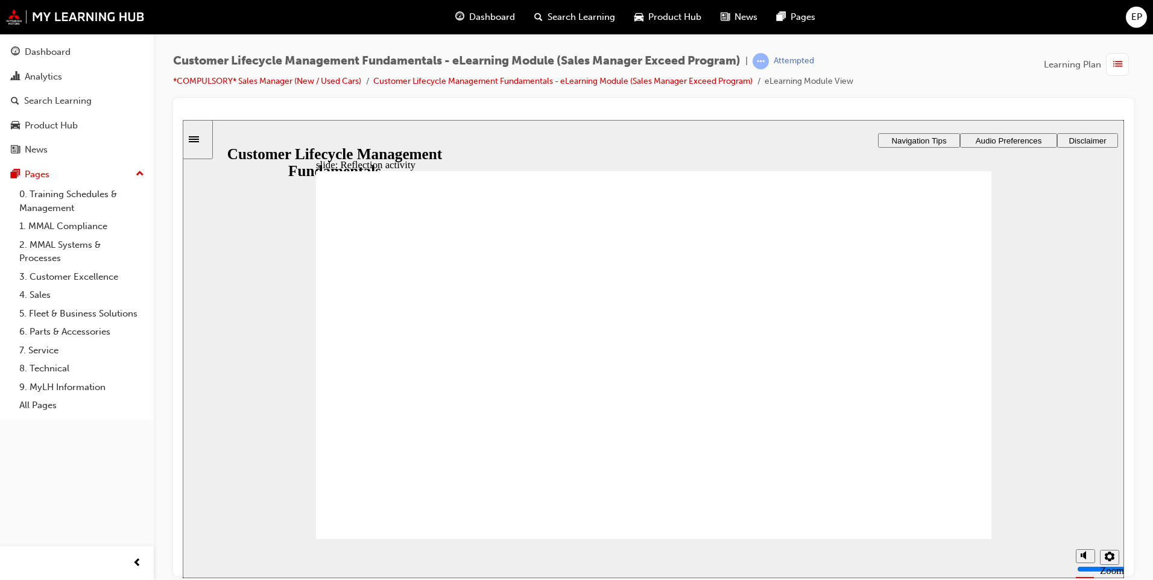
type textarea "sales communication post del"
type textarea "sales communication post deli"
type textarea "sales communication post deliv"
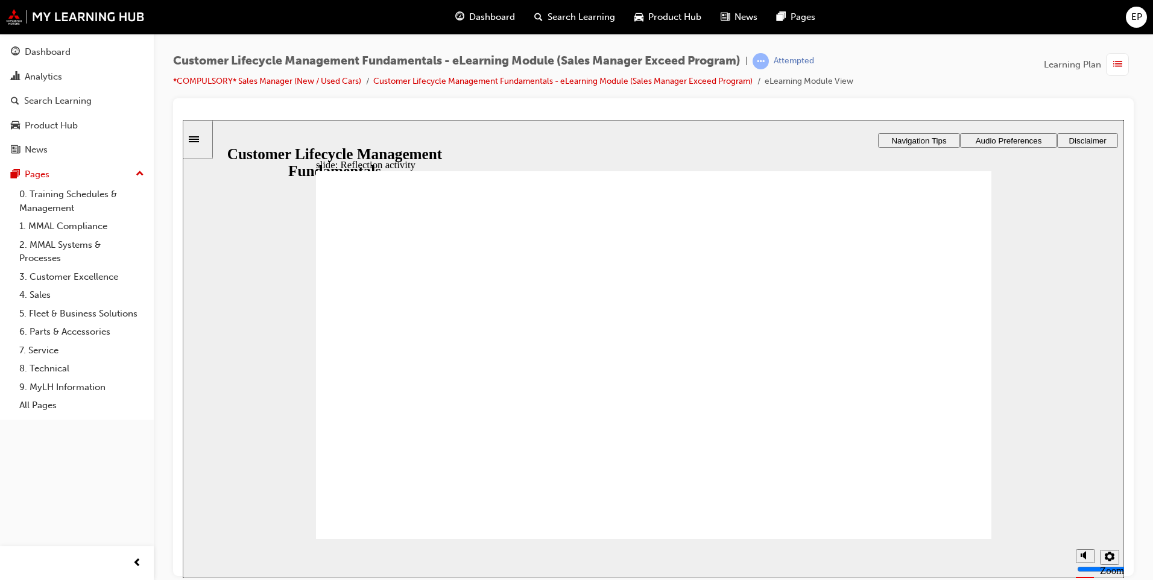
type textarea "sales communication post deliv"
type textarea "sales communication post delive"
type textarea "sales communication post deliver"
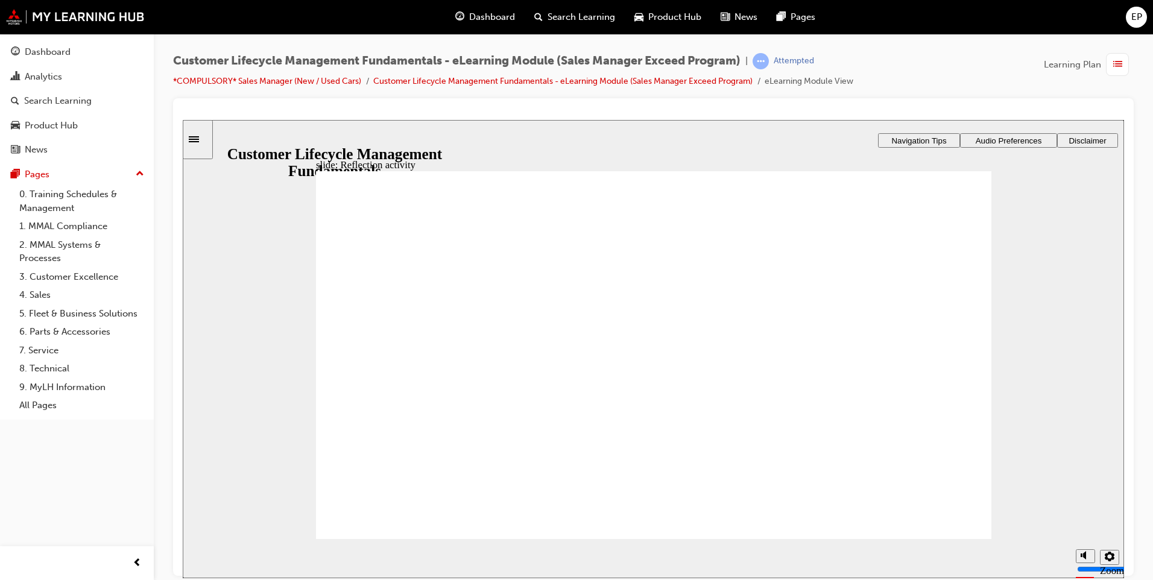
type textarea "sales communication post delivery"
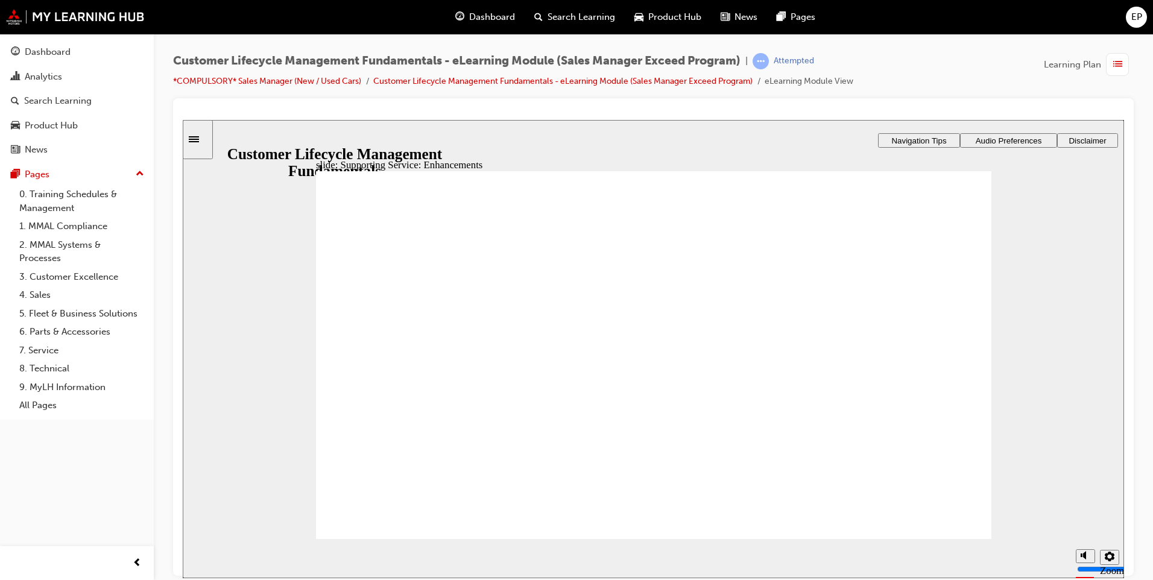
drag, startPoint x: 372, startPoint y: 289, endPoint x: 361, endPoint y: 286, distance: 10.5
